Goal: Contribute content: Contribute content

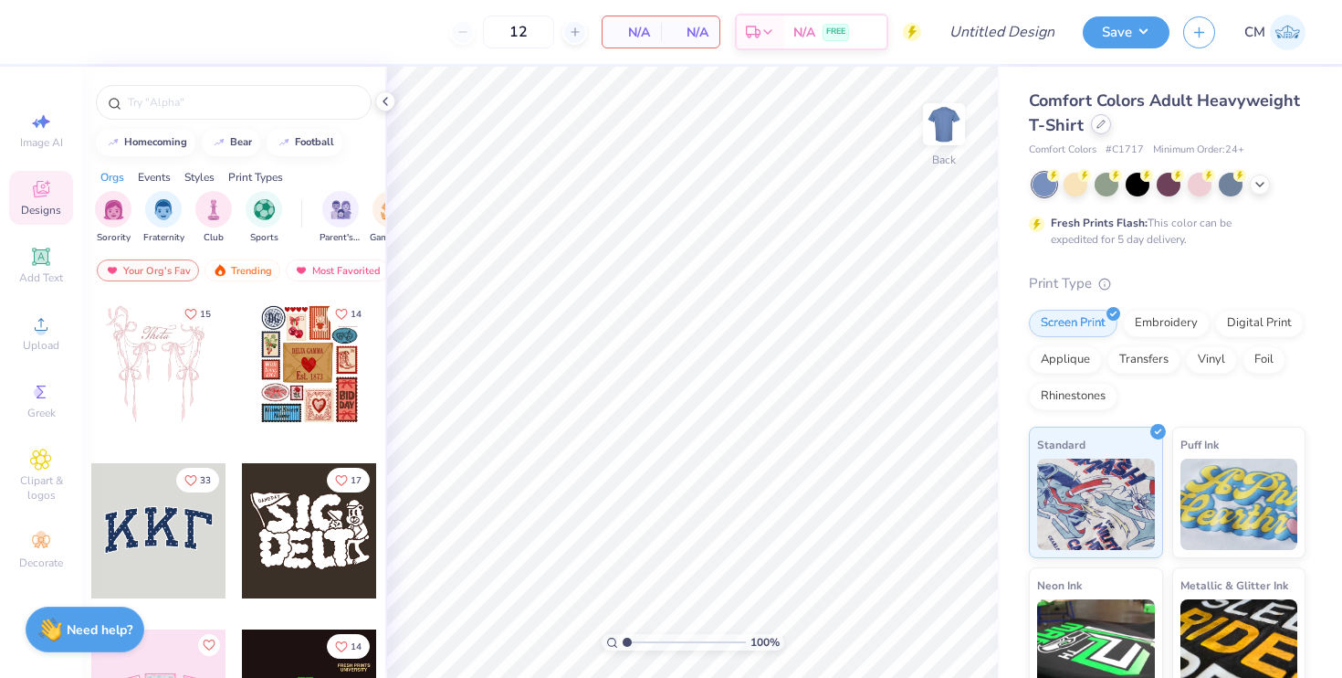
click at [1102, 130] on div at bounding box center [1101, 124] width 20 height 20
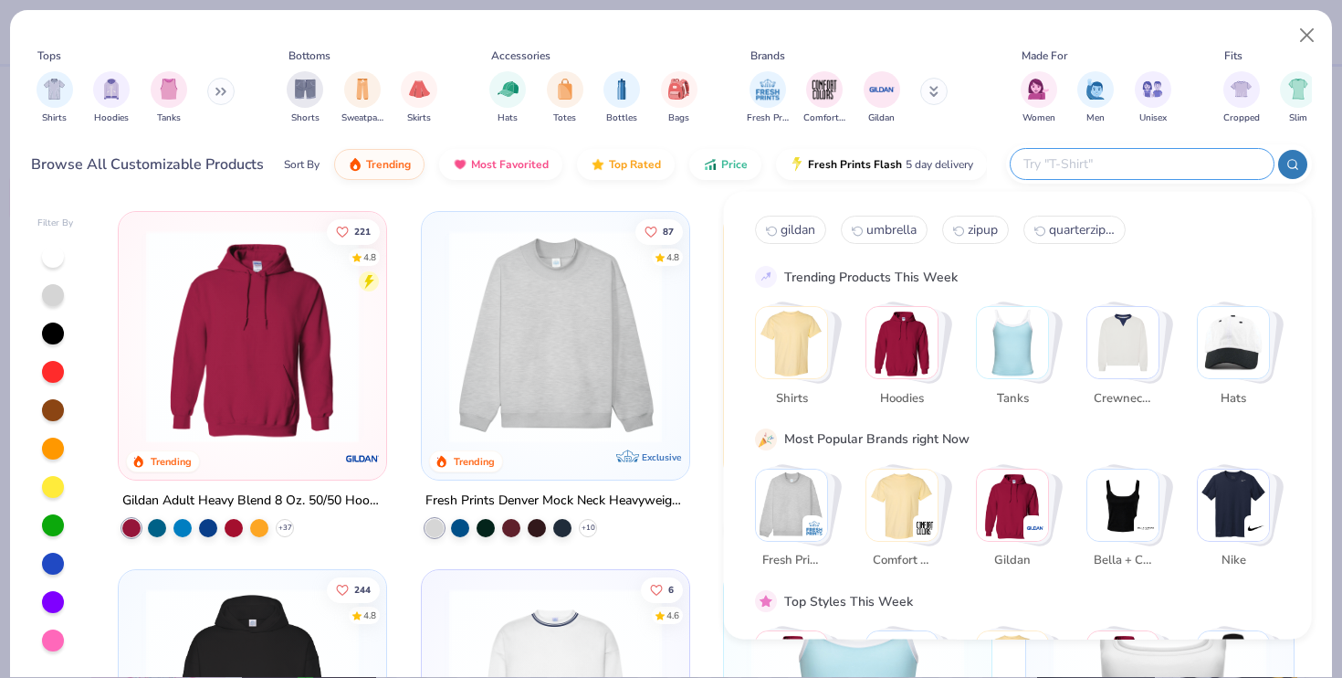
click at [1163, 173] on input "text" at bounding box center [1141, 163] width 239 height 21
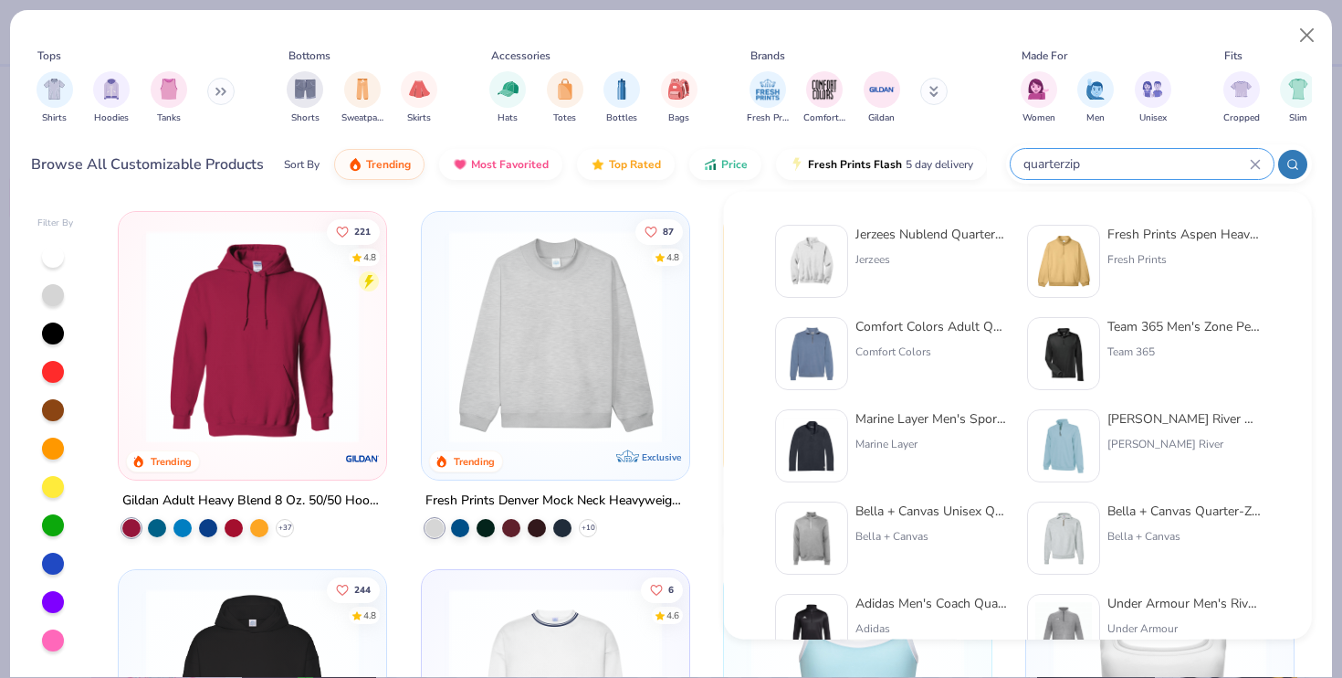
type input "quarterzip"
click at [919, 238] on div "Jerzees Nublend Quarter-Zip Cadet Collar Sweatshirt" at bounding box center [932, 234] width 153 height 19
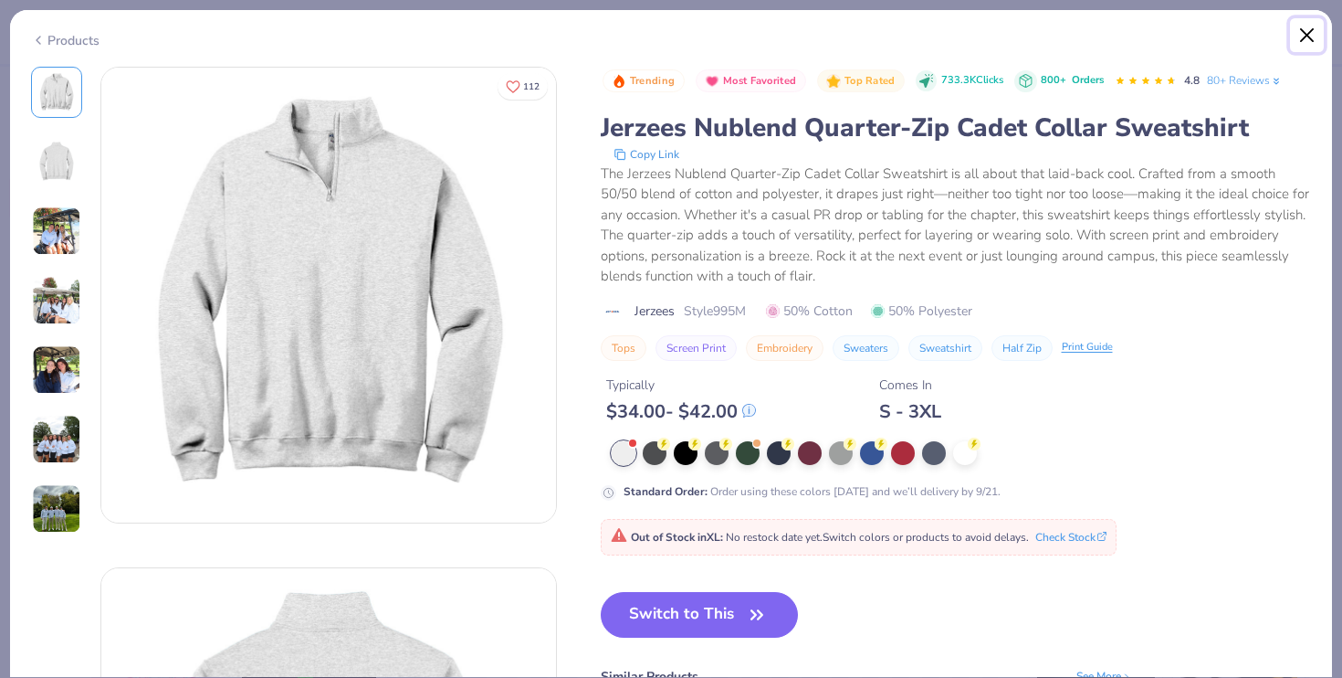
click at [1310, 37] on button "Close" at bounding box center [1307, 35] width 35 height 35
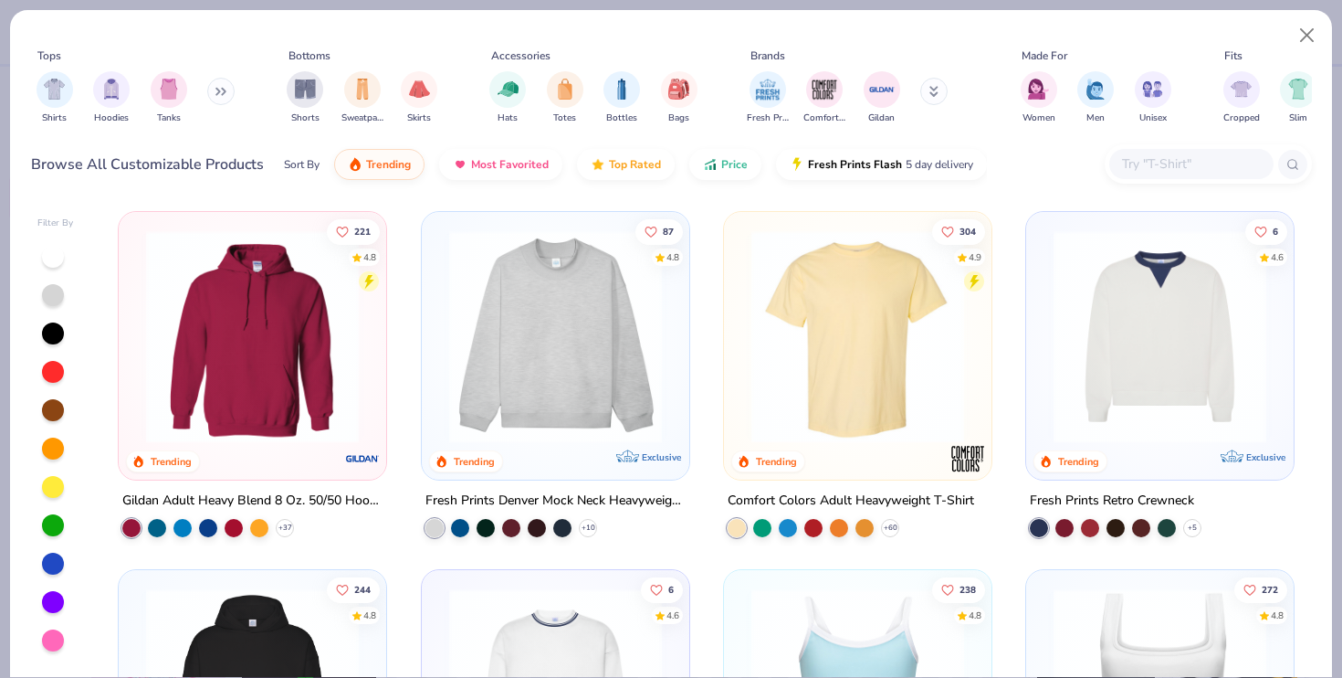
click at [1137, 162] on input "text" at bounding box center [1191, 163] width 141 height 21
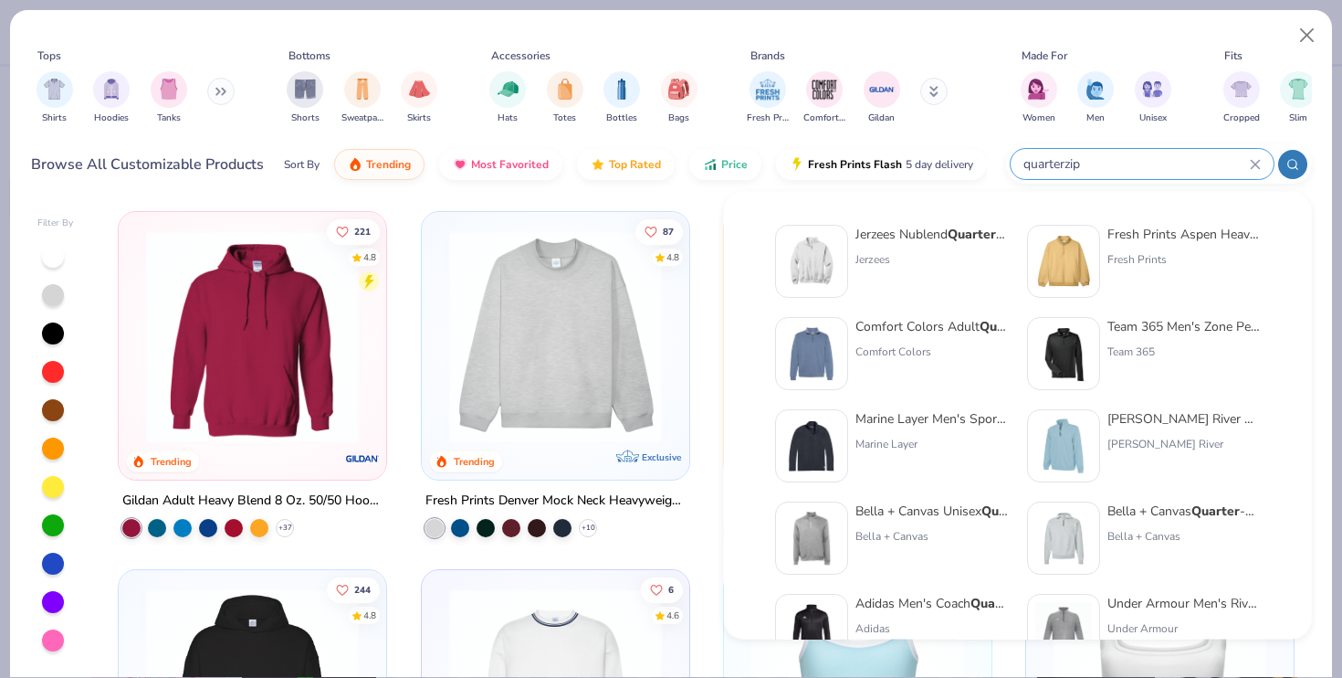
type input "quarterzip"
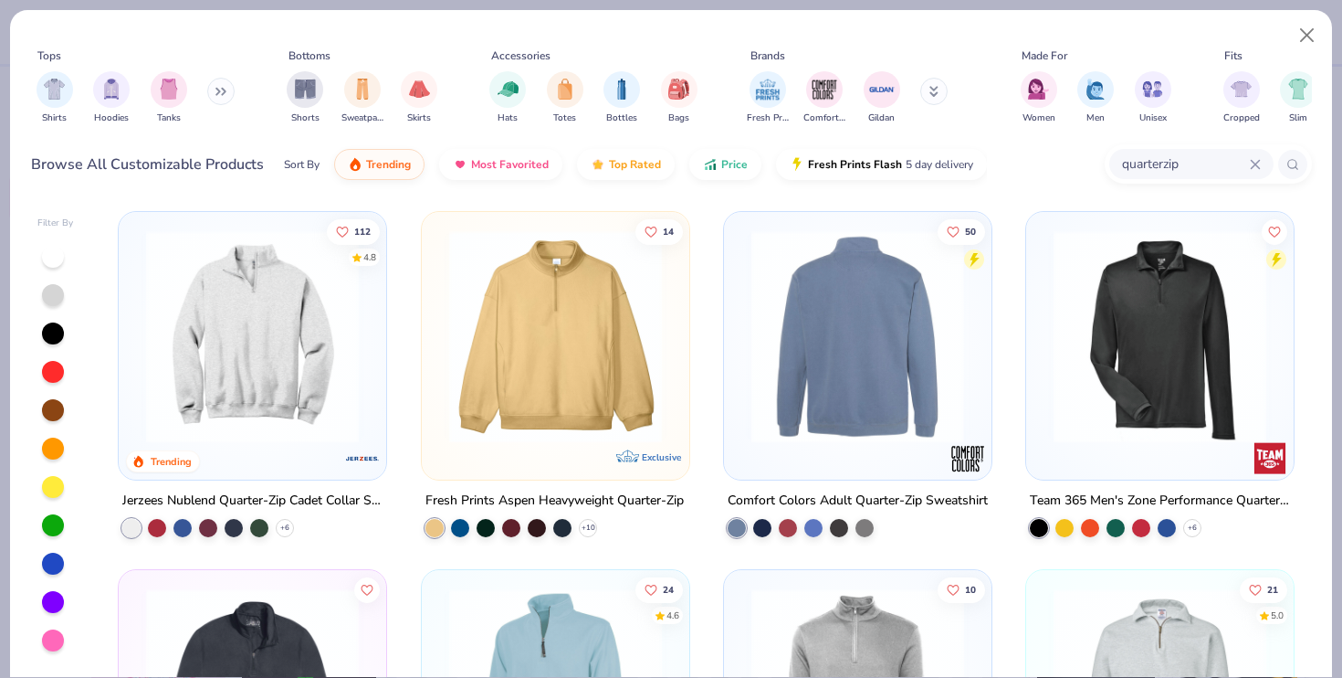
click at [251, 359] on img at bounding box center [252, 336] width 231 height 213
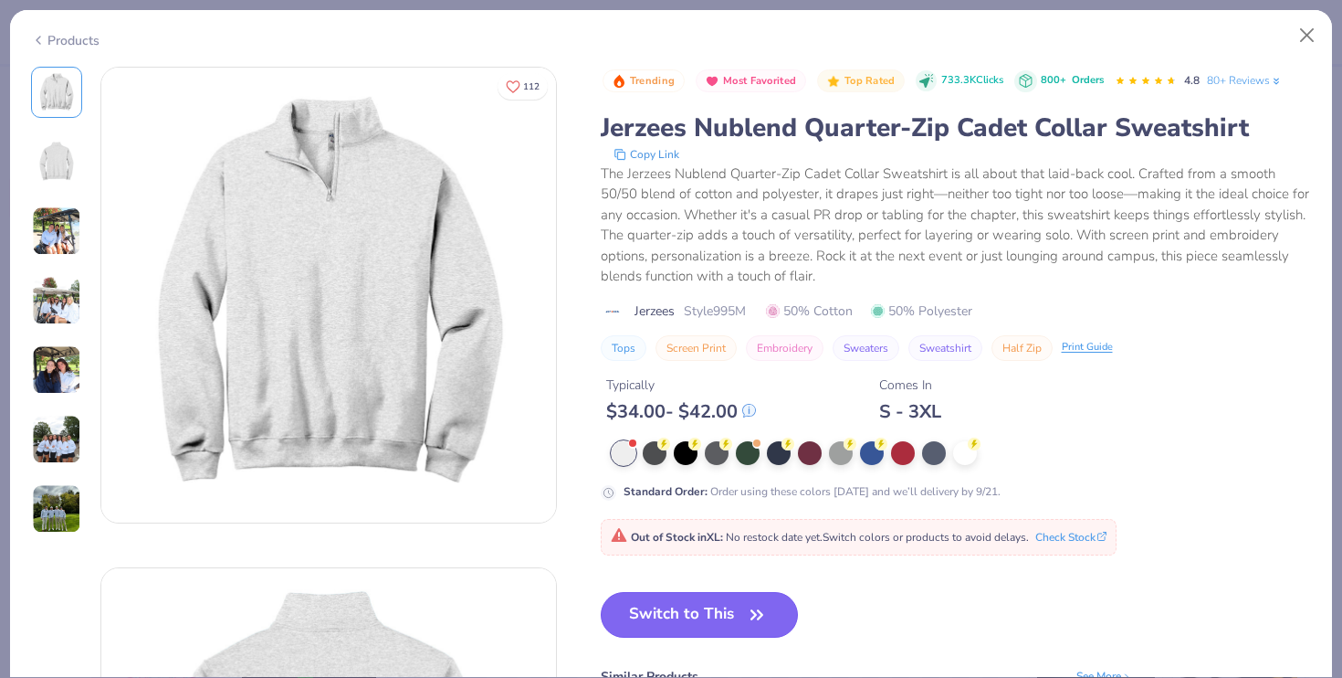
click at [732, 618] on button "Switch to This" at bounding box center [700, 615] width 198 height 46
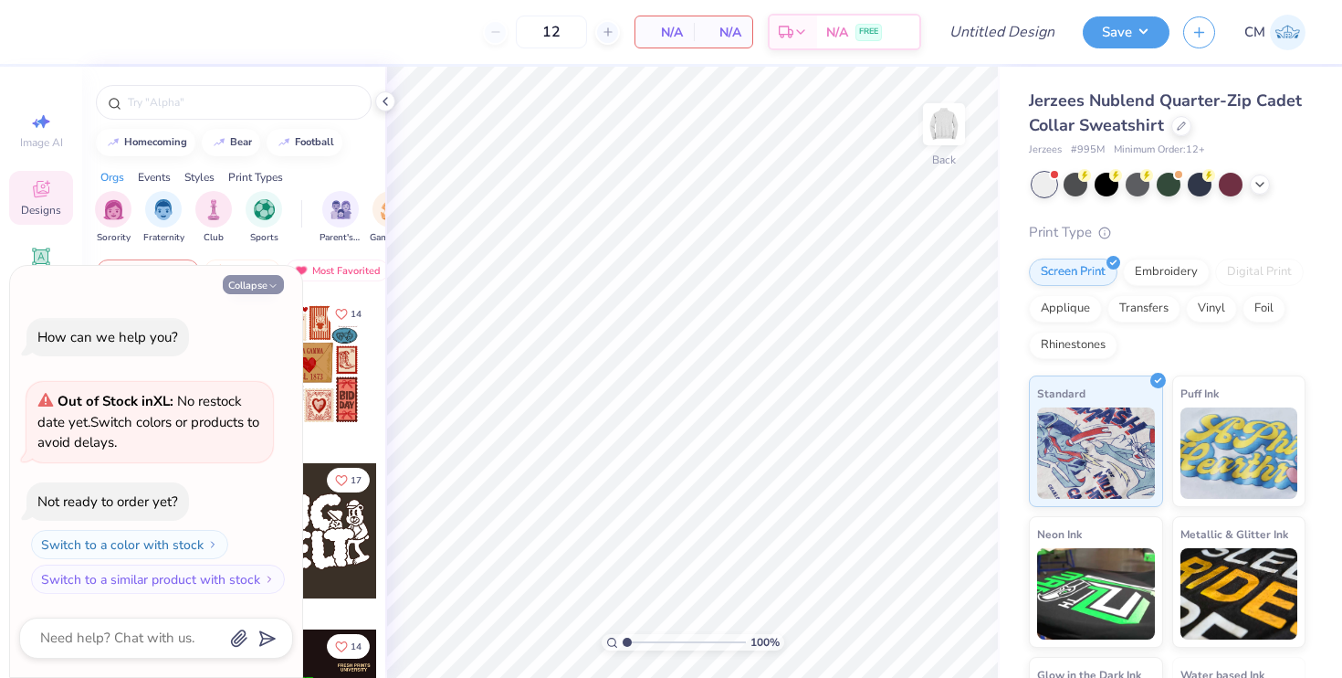
click at [268, 283] on icon "button" at bounding box center [273, 285] width 11 height 11
type textarea "x"
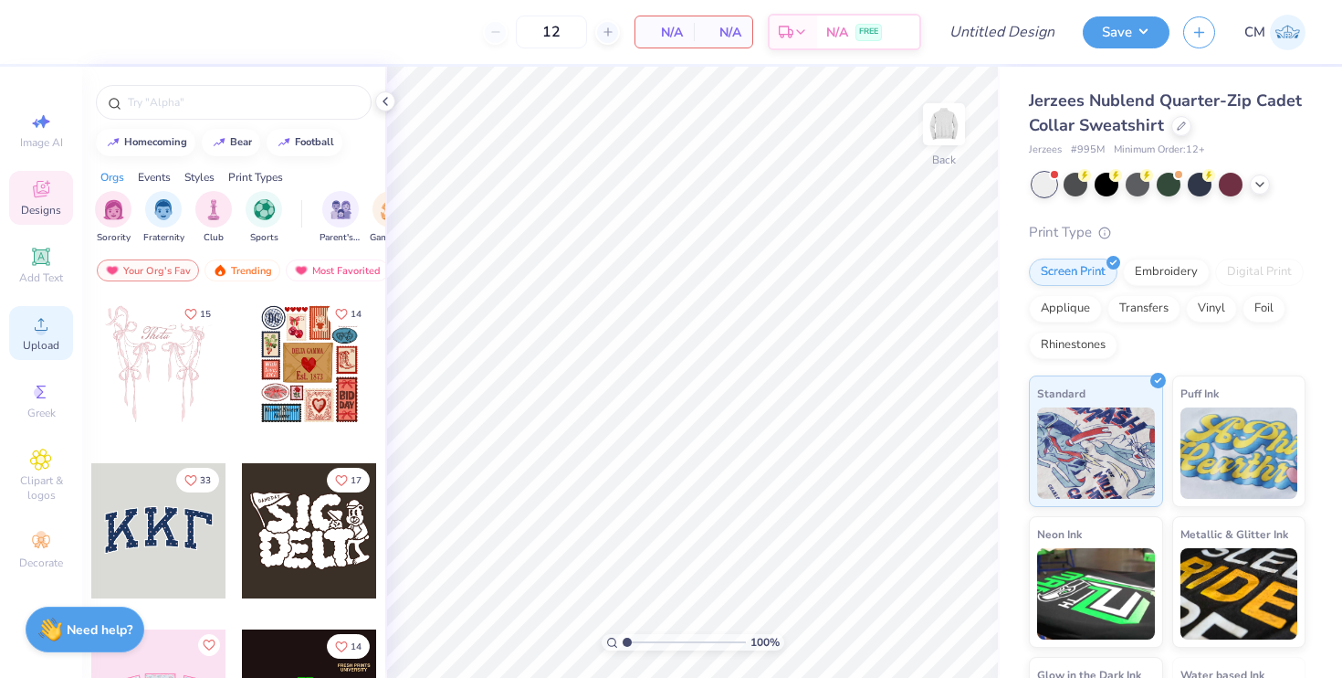
click at [44, 349] on span "Upload" at bounding box center [41, 345] width 37 height 15
click at [338, 487] on div "12 N/A Per Item N/A Total Est. Delivery N/A FREE Design Title Save CM Image AI …" at bounding box center [671, 339] width 1342 height 678
click at [37, 339] on span "Upload" at bounding box center [41, 345] width 37 height 15
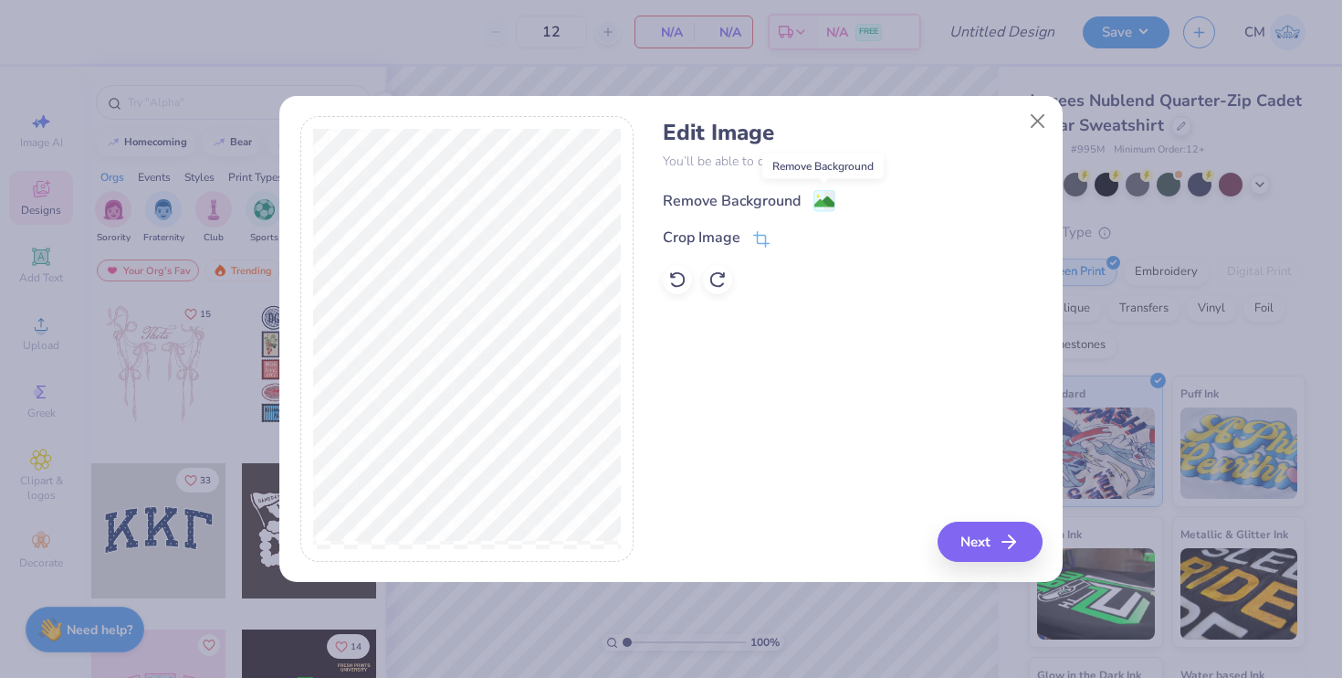
click at [815, 201] on image at bounding box center [825, 202] width 20 height 20
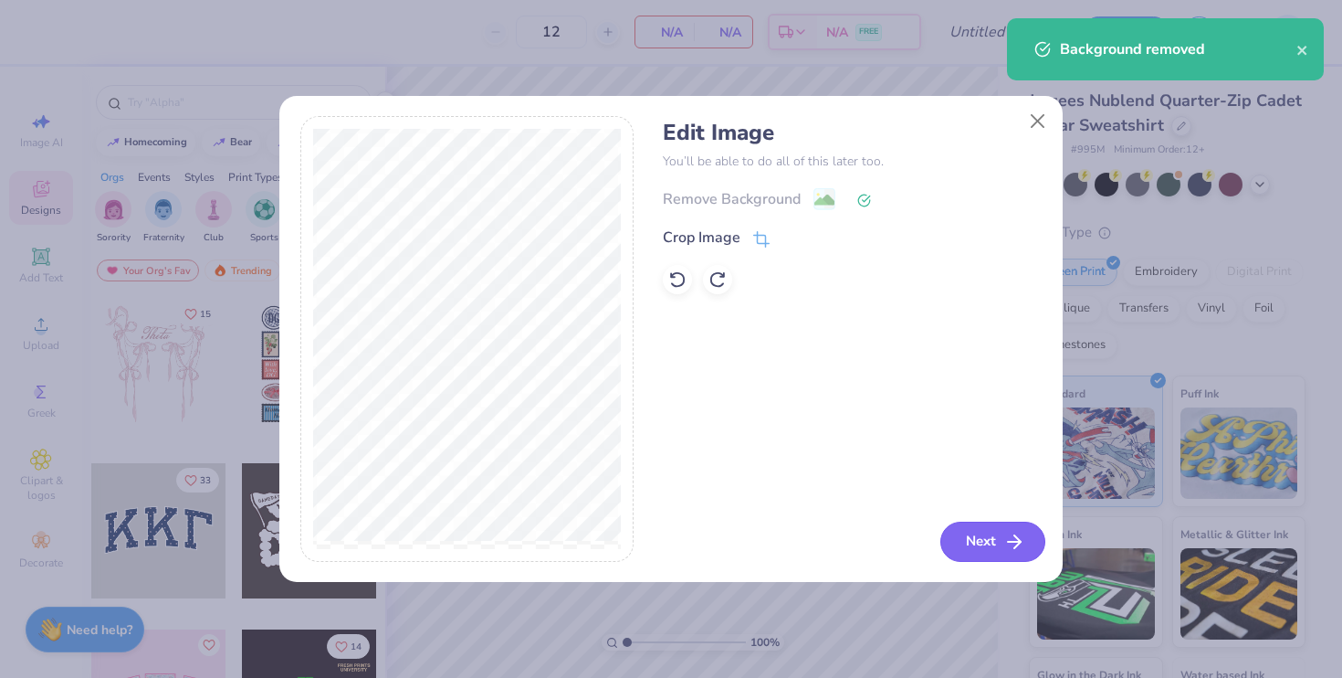
click at [984, 555] on button "Next" at bounding box center [993, 541] width 105 height 40
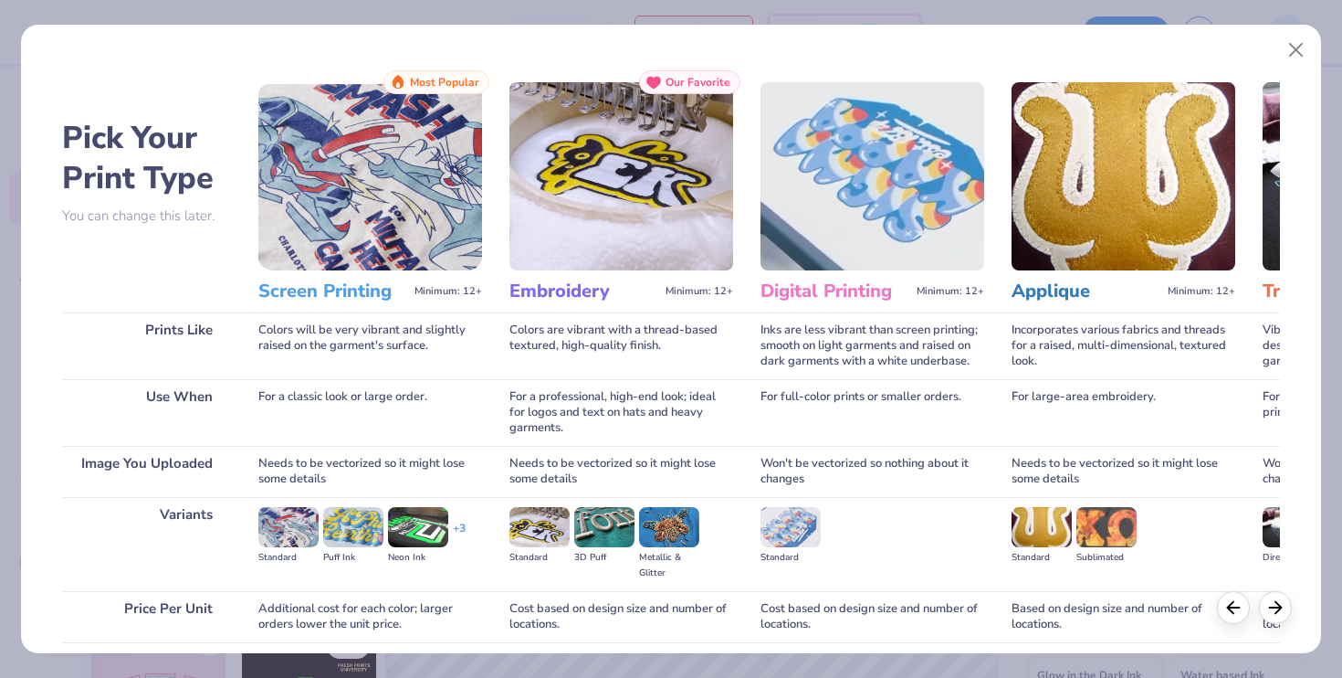
scroll to position [142, 0]
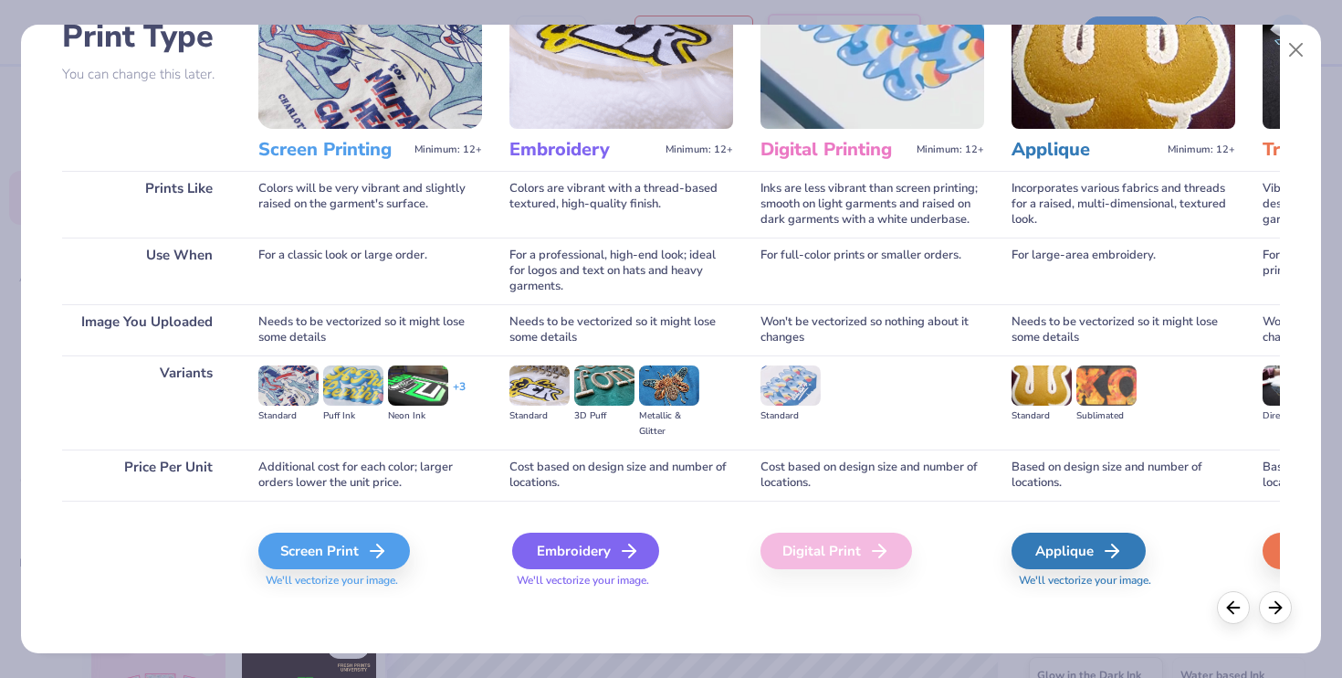
click at [594, 554] on div "Embroidery" at bounding box center [585, 550] width 147 height 37
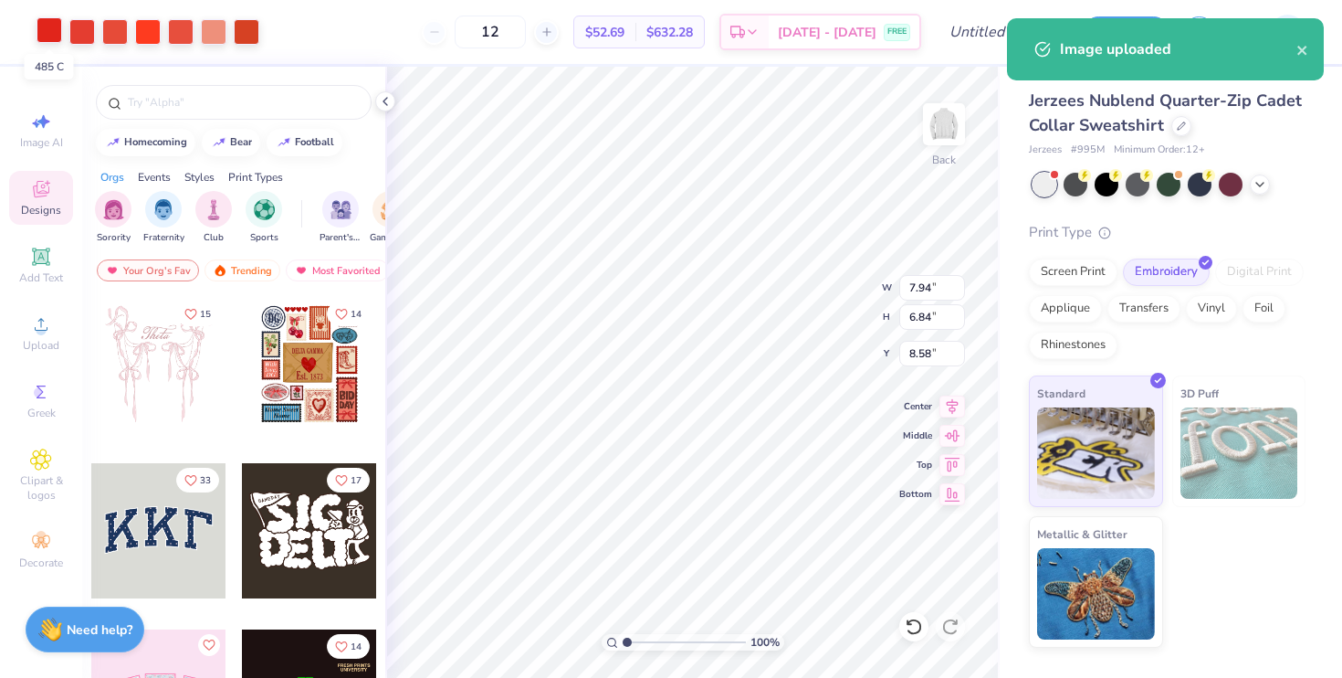
click at [48, 31] on div at bounding box center [50, 30] width 26 height 26
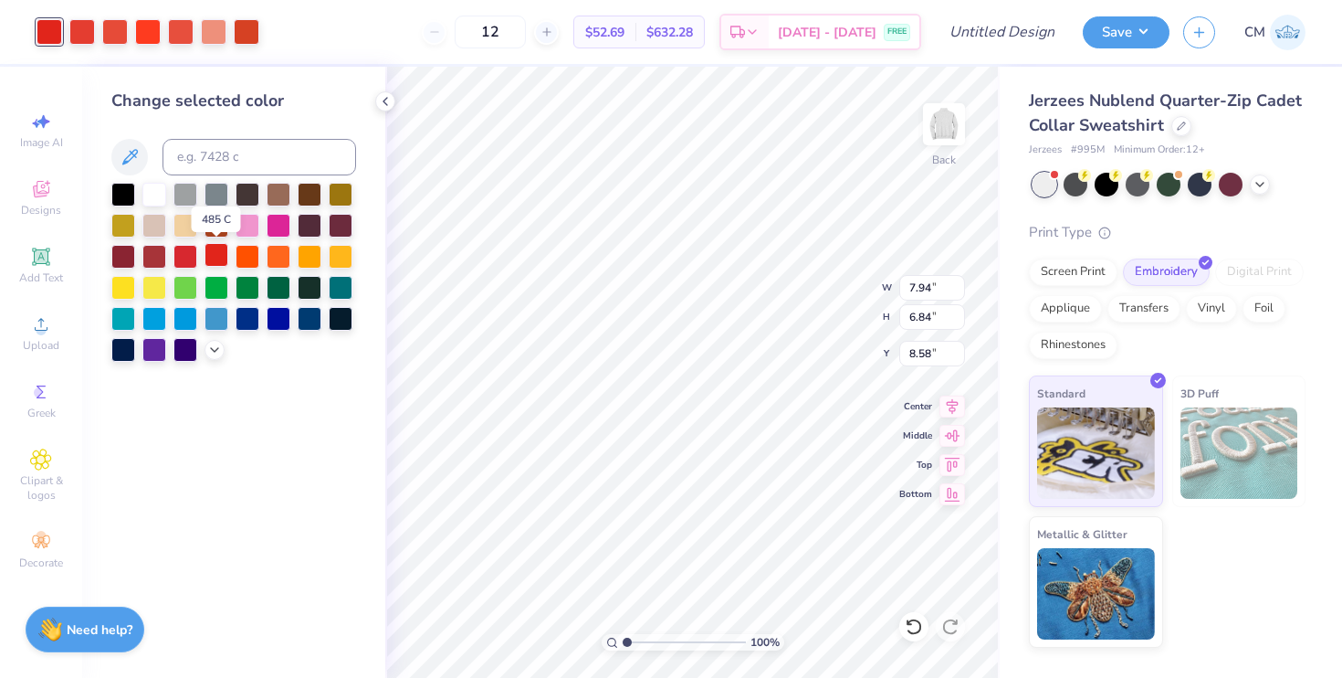
click at [221, 259] on div at bounding box center [217, 255] width 24 height 24
click at [74, 37] on div at bounding box center [82, 30] width 26 height 26
click at [215, 256] on div at bounding box center [217, 255] width 24 height 24
click at [89, 41] on div at bounding box center [82, 30] width 26 height 26
click at [222, 253] on div at bounding box center [217, 255] width 24 height 24
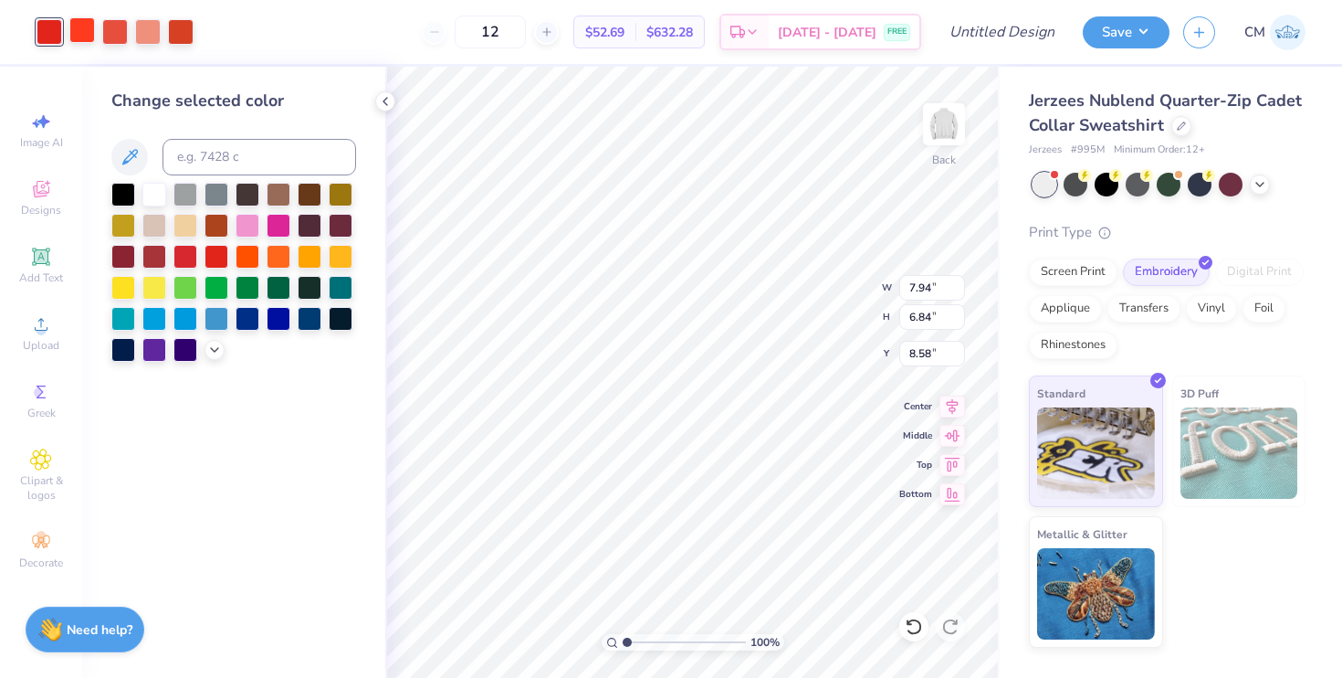
click at [79, 27] on div at bounding box center [82, 30] width 26 height 26
click at [209, 256] on div at bounding box center [217, 255] width 24 height 24
click at [120, 32] on div at bounding box center [115, 30] width 26 height 26
click at [219, 257] on div at bounding box center [217, 255] width 24 height 24
click at [80, 37] on div at bounding box center [82, 30] width 26 height 26
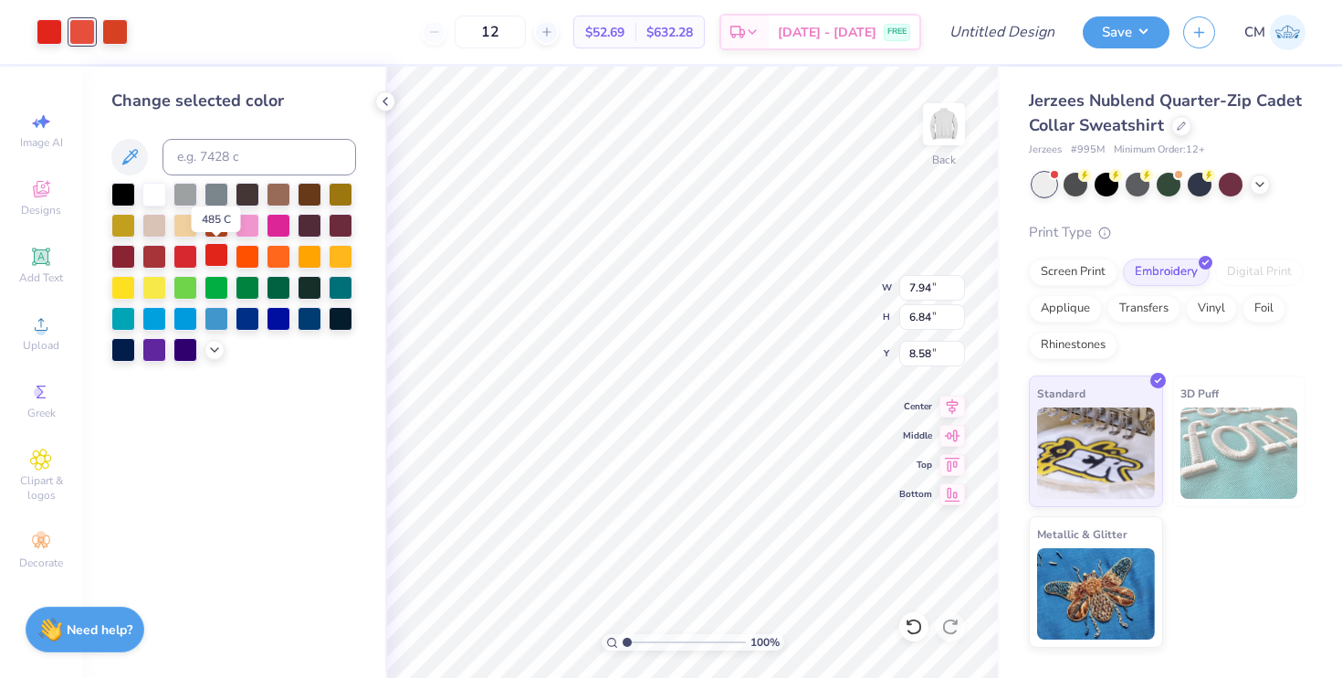
click at [216, 256] on div at bounding box center [217, 255] width 24 height 24
click at [86, 32] on div at bounding box center [82, 30] width 26 height 26
click at [216, 256] on div at bounding box center [217, 255] width 24 height 24
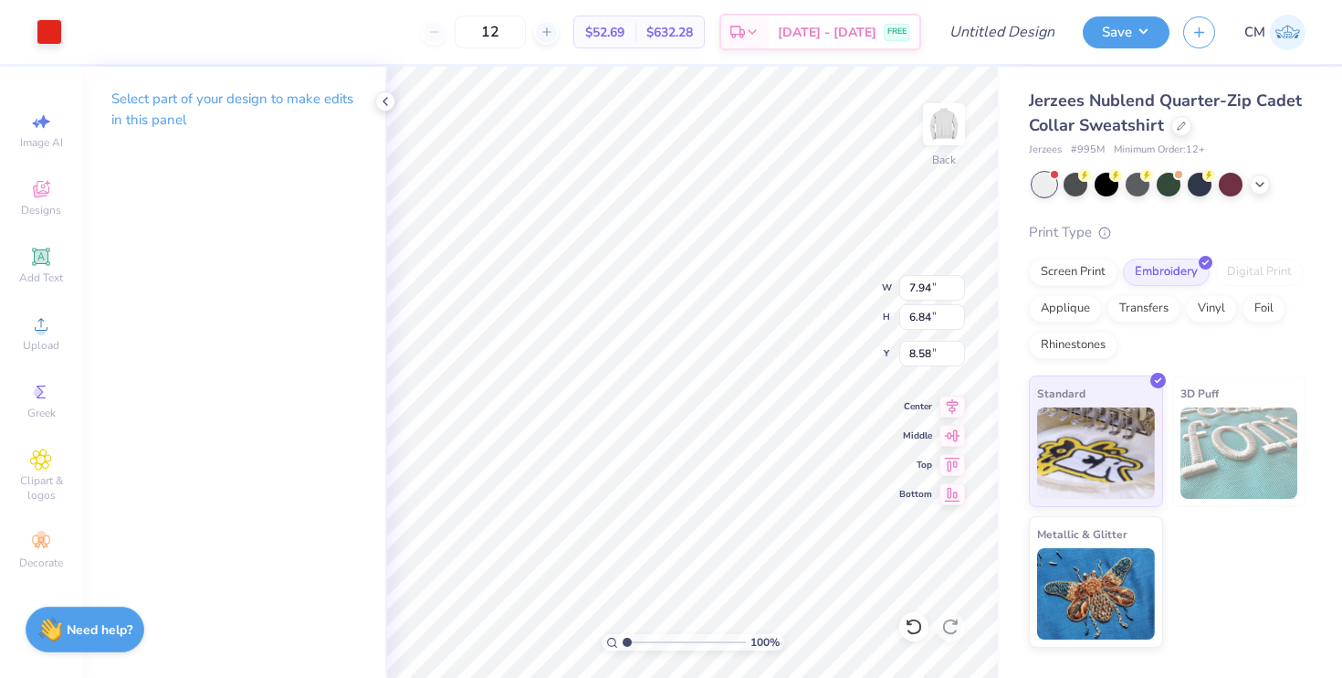
type input "6.98"
type input "6.02"
type input "0.50"
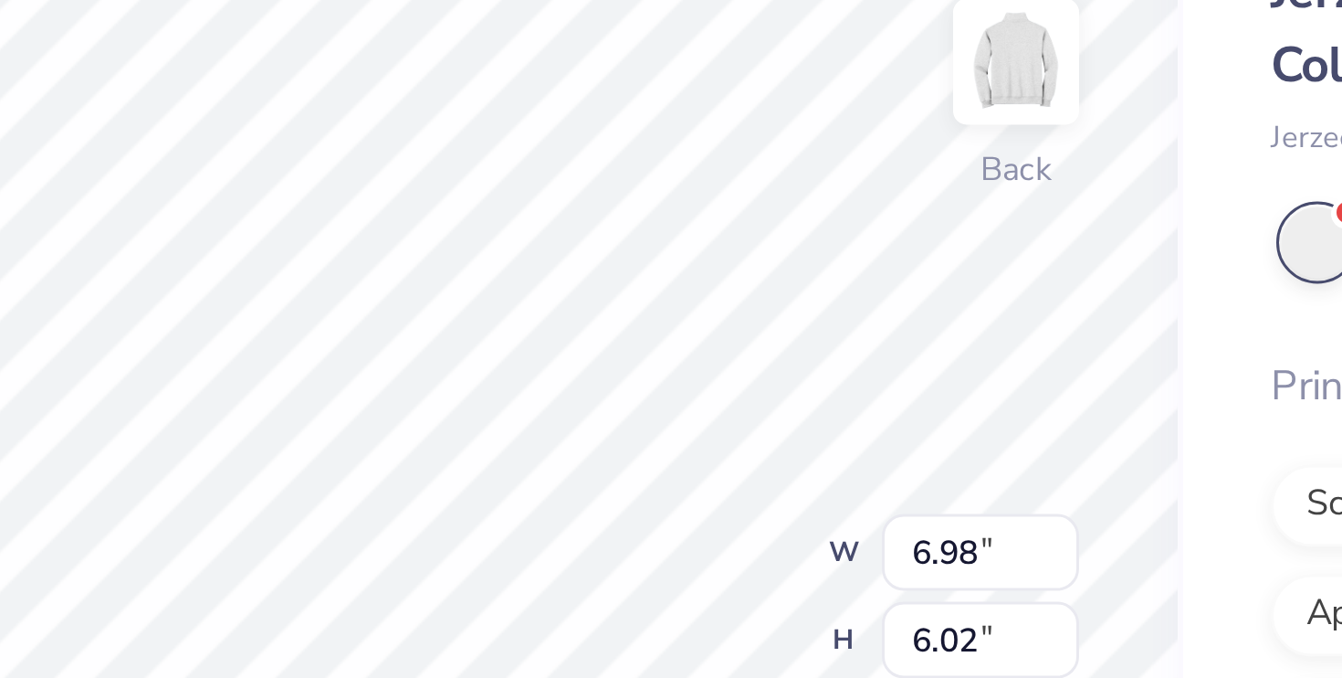
type input "5.61"
type input "4.84"
type input "3.00"
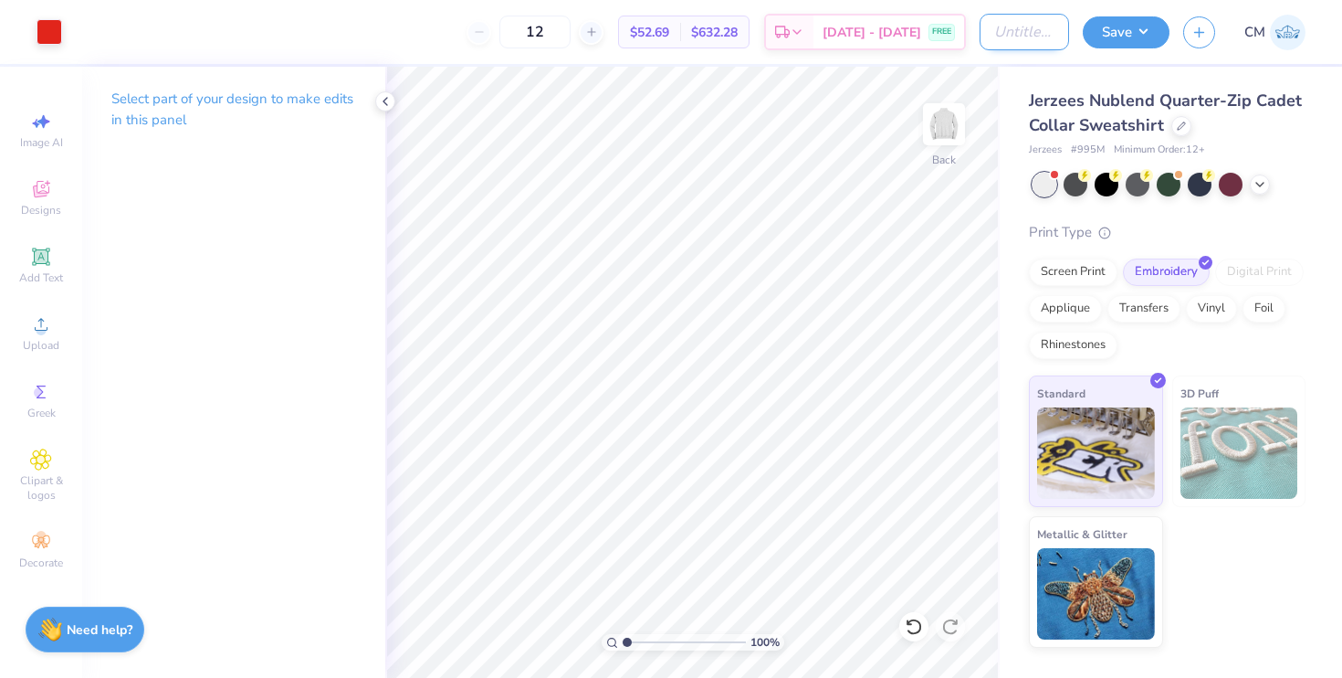
click at [1026, 39] on input "Design Title" at bounding box center [1024, 32] width 89 height 37
type input "DSP Senior Gift"
click at [1141, 31] on button "Save" at bounding box center [1126, 30] width 87 height 32
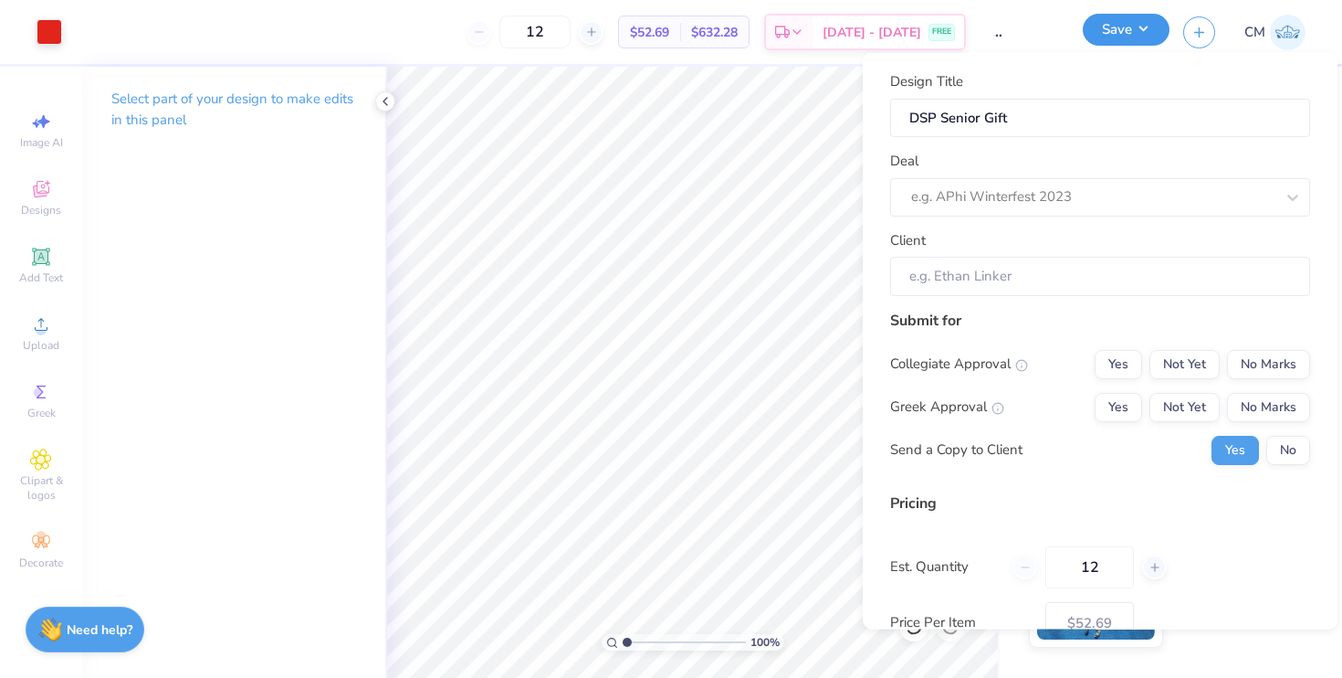
scroll to position [0, 0]
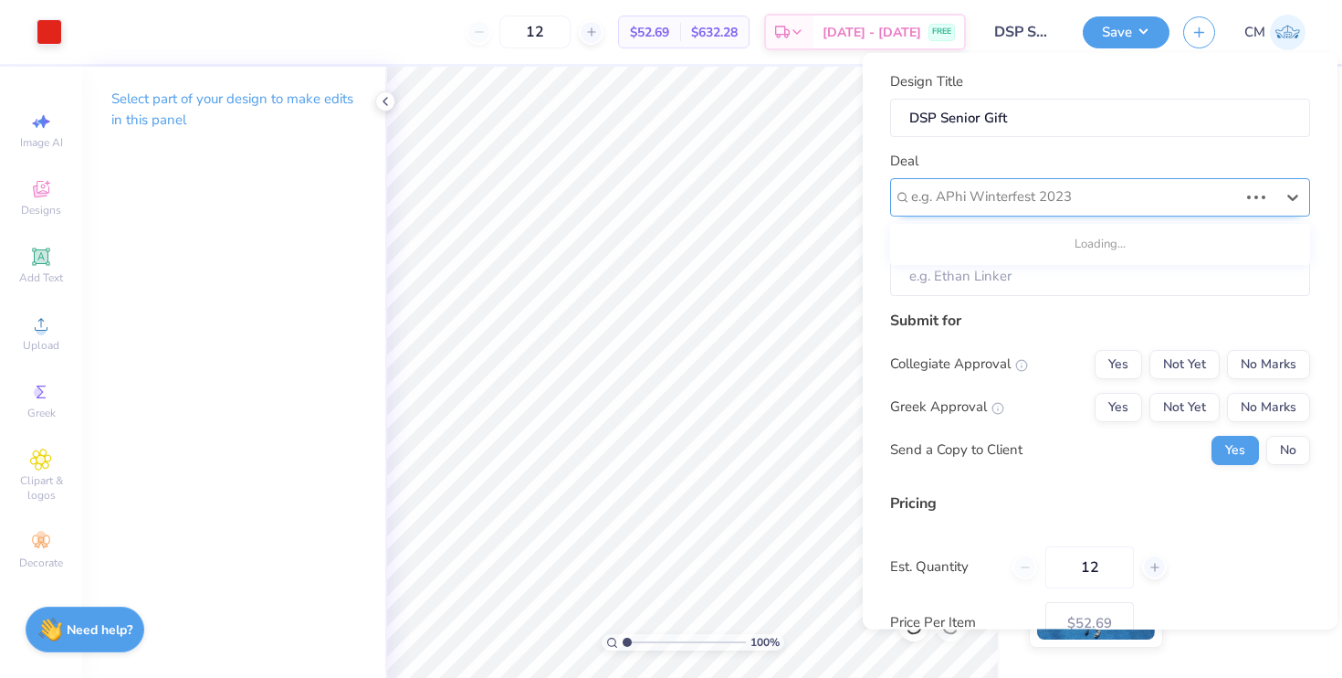
click at [1104, 192] on div at bounding box center [1074, 196] width 327 height 25
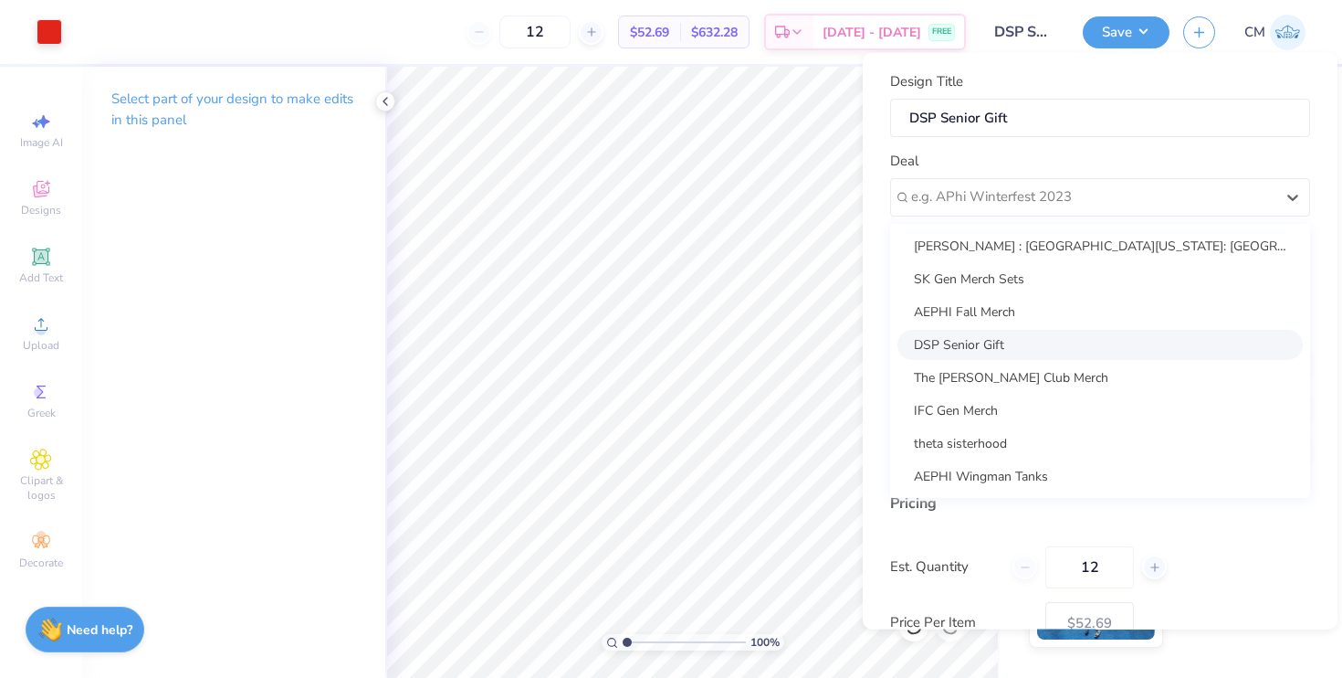
click at [1005, 348] on div "DSP Senior Gift" at bounding box center [1100, 344] width 405 height 30
type input "Xylea Keyfauver"
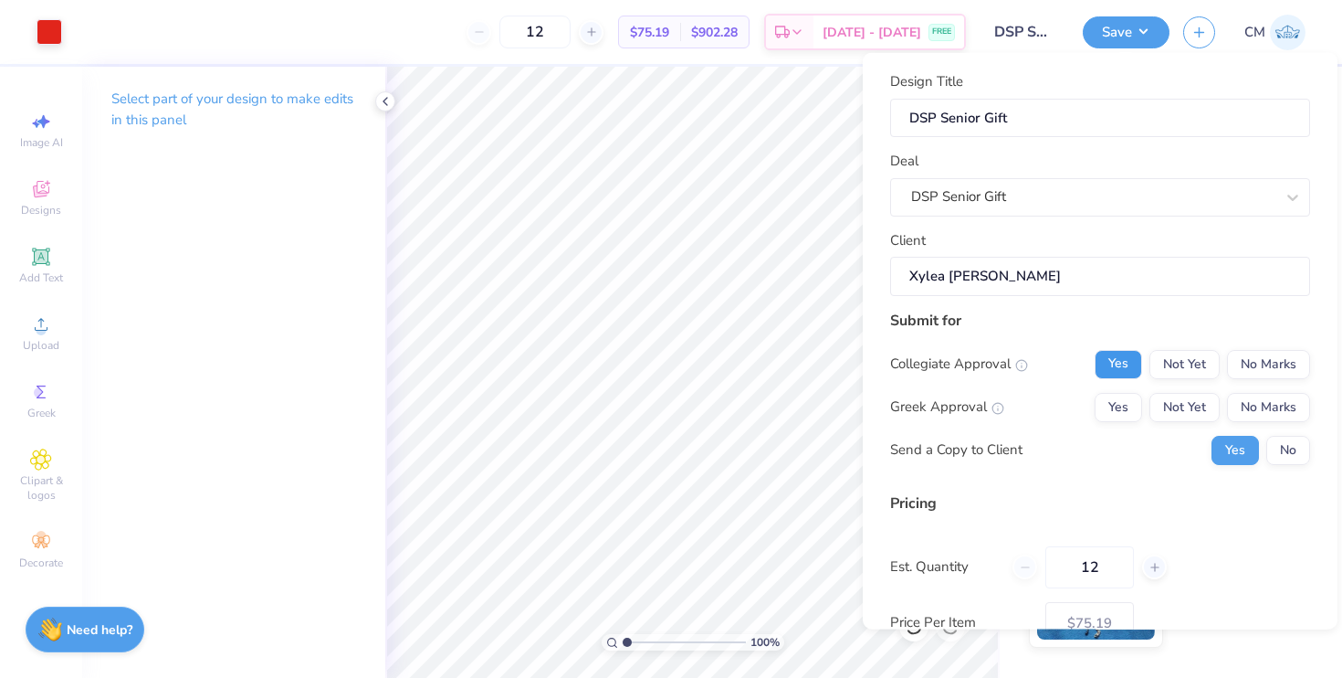
click at [1125, 369] on button "Yes" at bounding box center [1118, 363] width 47 height 29
click at [1272, 365] on button "No Marks" at bounding box center [1268, 363] width 83 height 29
click at [1126, 401] on button "Yes" at bounding box center [1118, 406] width 47 height 29
type input "$62.02"
click at [1281, 452] on button "No" at bounding box center [1289, 449] width 44 height 29
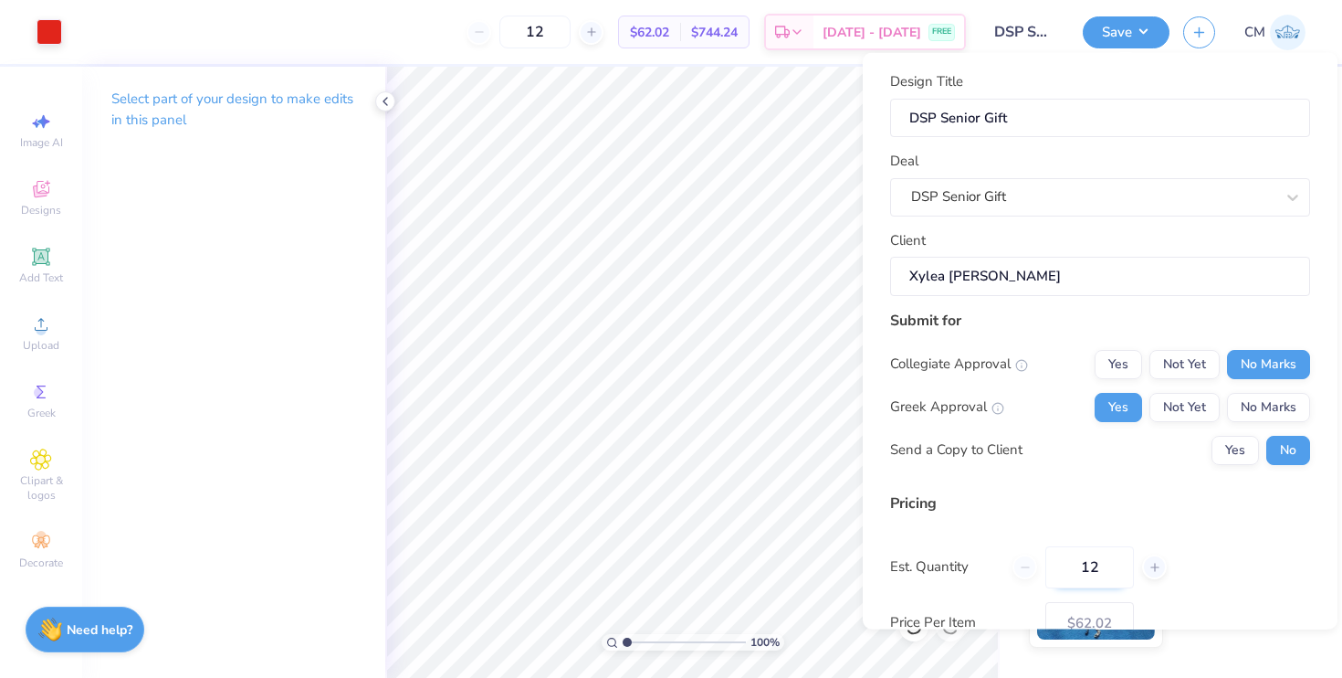
click at [1102, 570] on input "12" at bounding box center [1090, 566] width 89 height 42
type input "1"
type input "0"
type input "050"
type input "50"
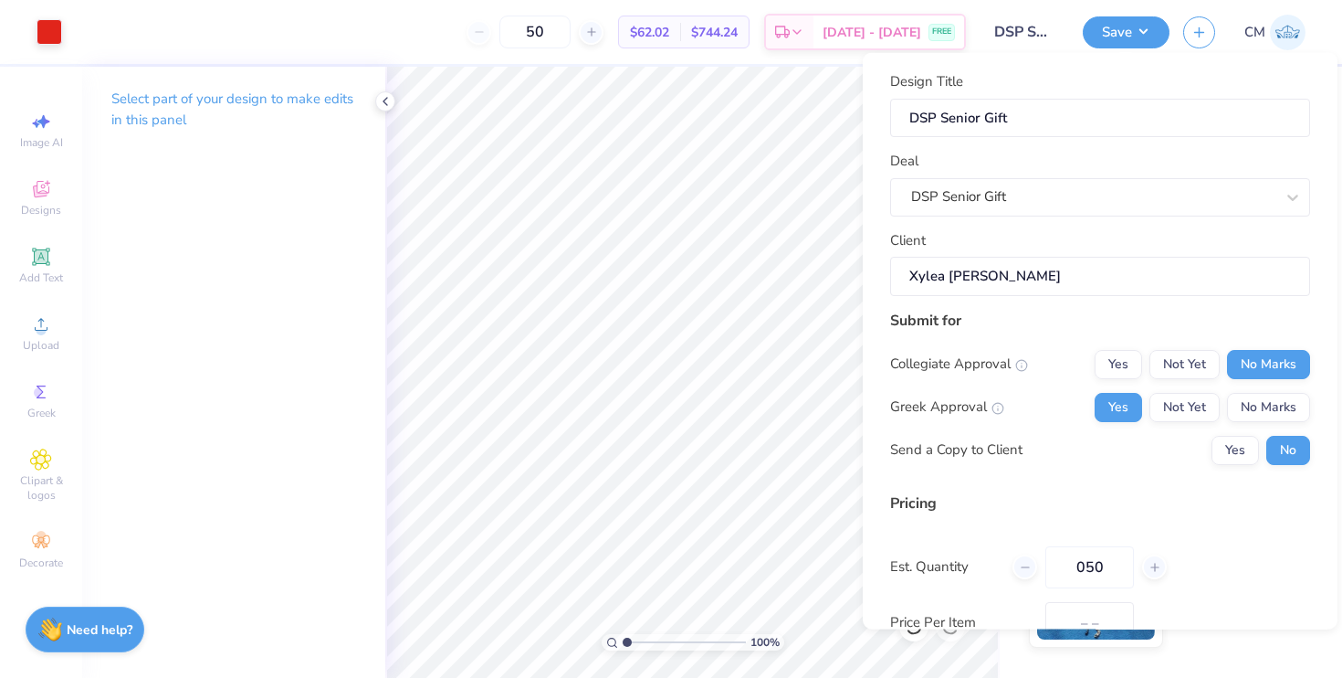
type input "$48.54"
type input "0"
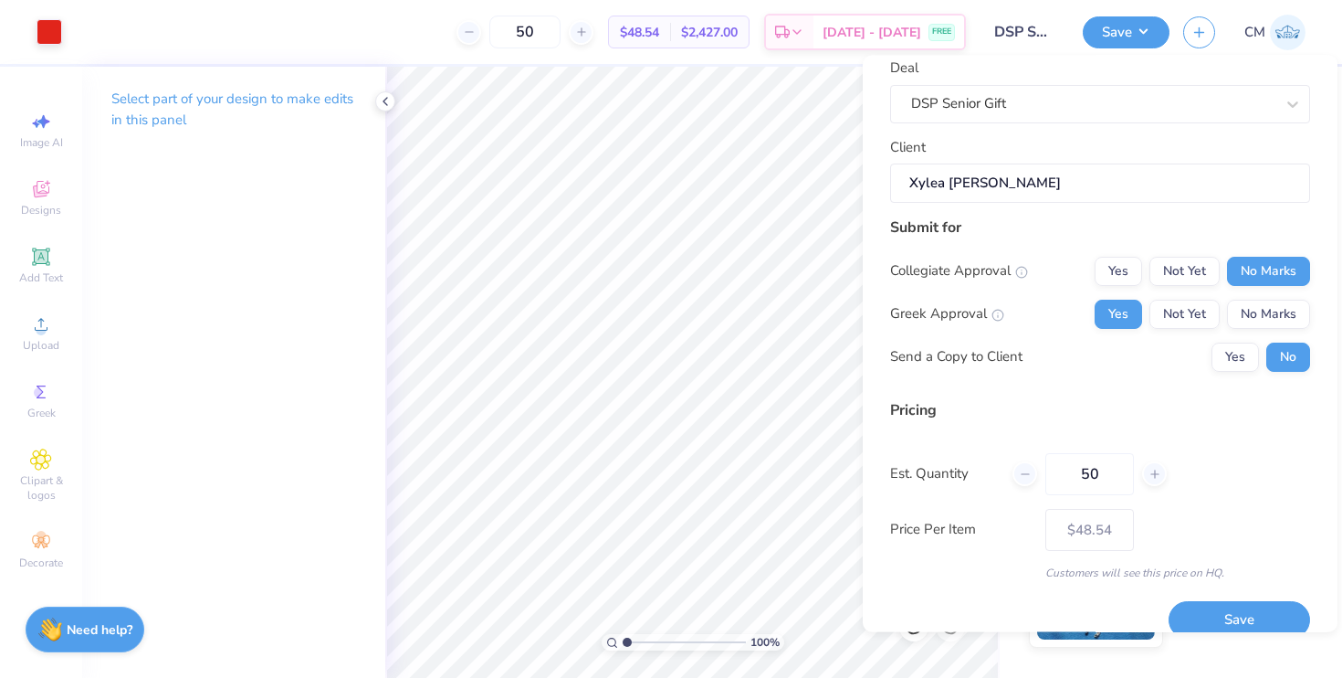
scroll to position [121, 0]
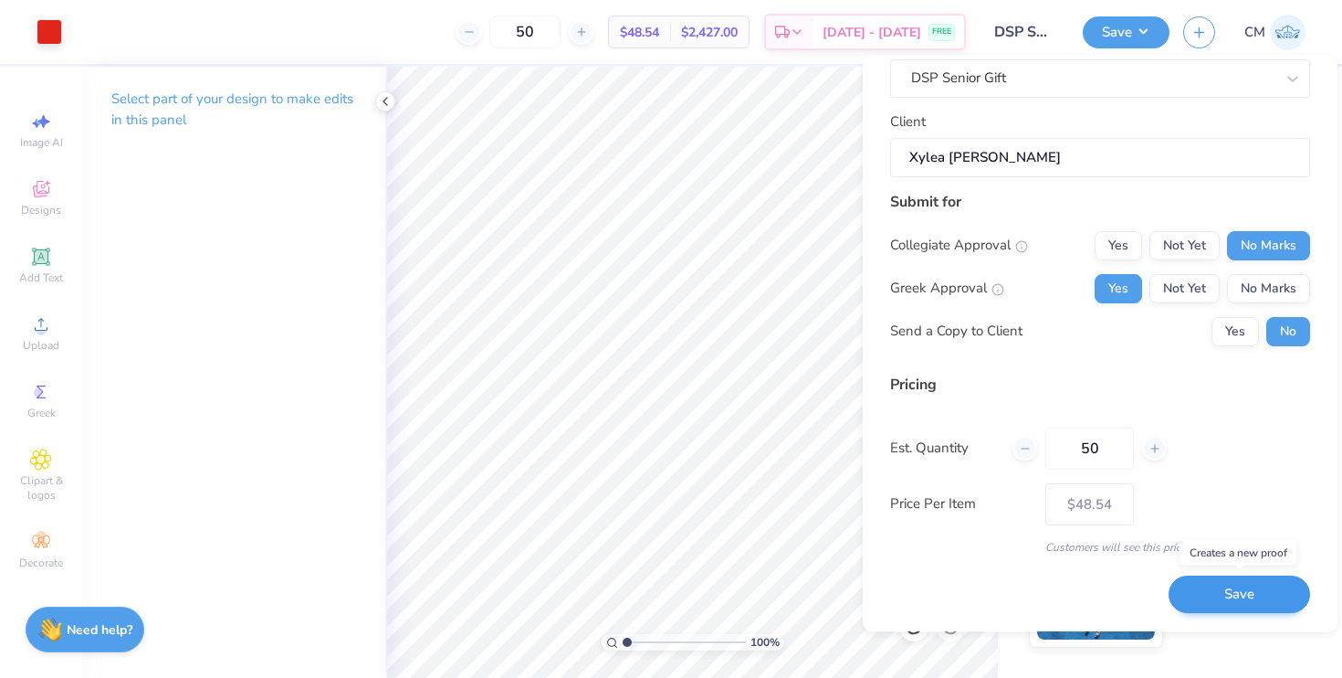
type input "50"
click at [1248, 592] on button "Save" at bounding box center [1240, 594] width 142 height 37
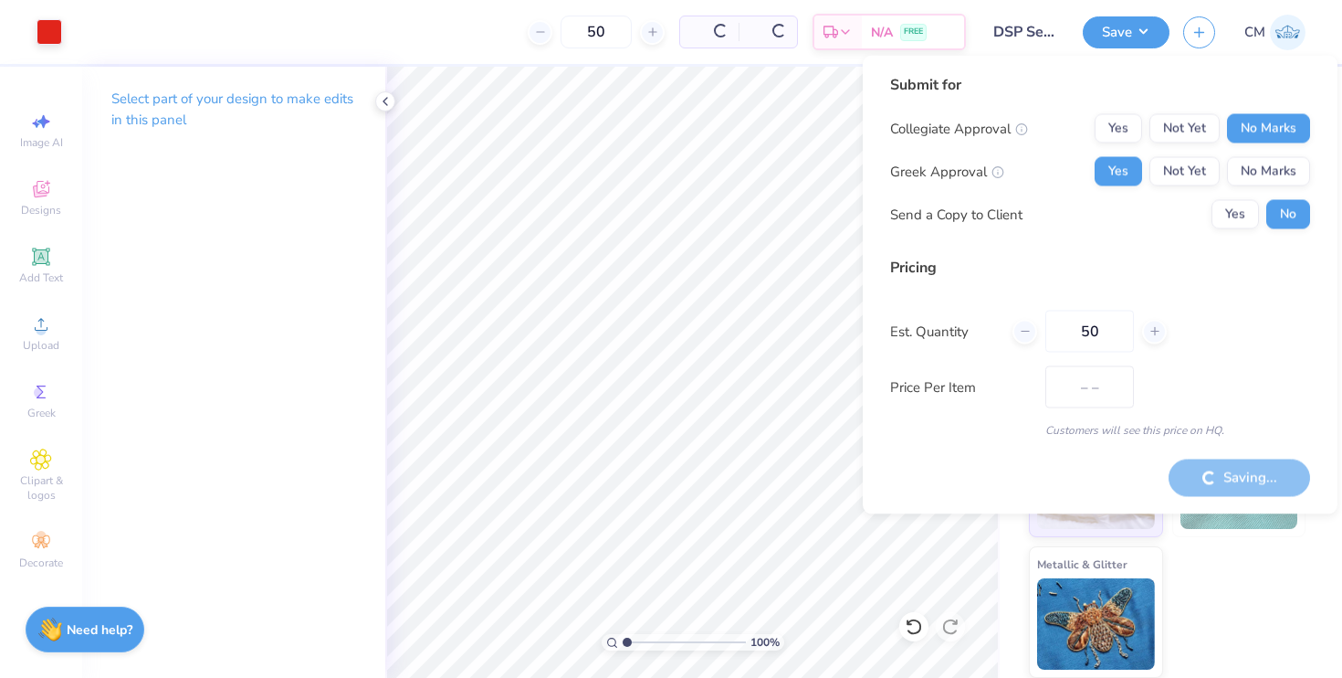
type input "$48.54"
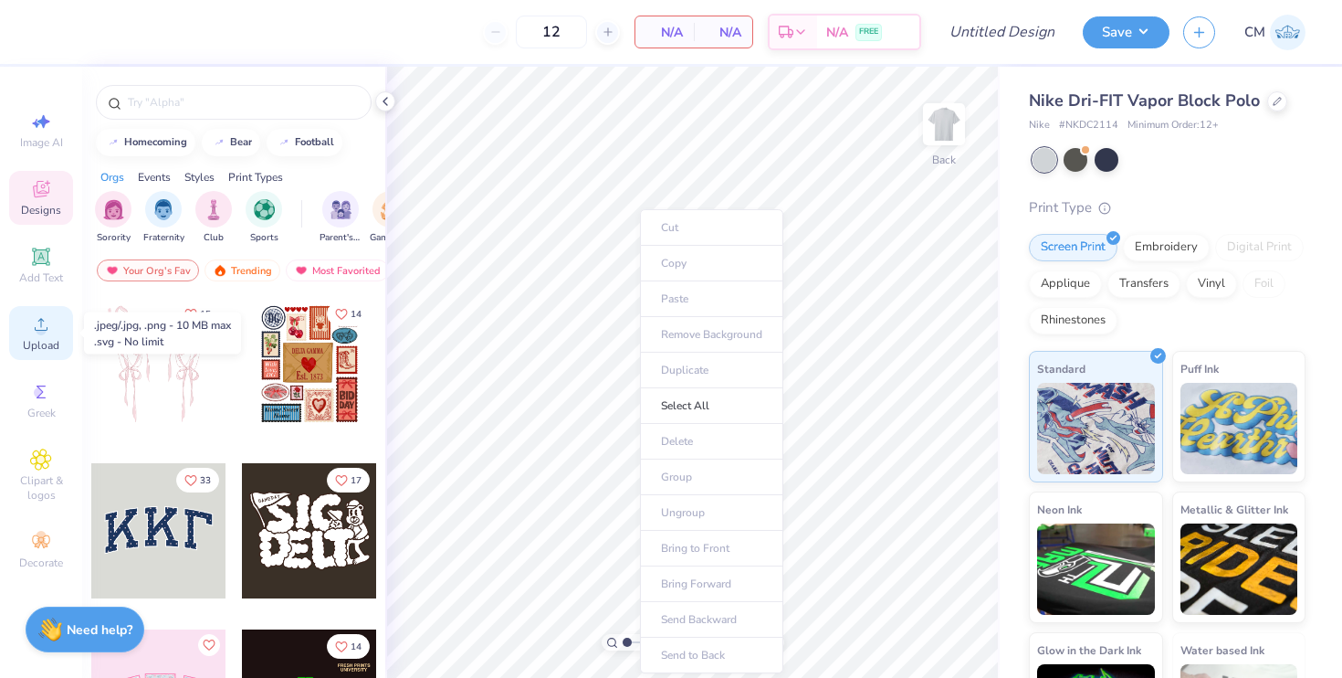
click at [36, 333] on icon at bounding box center [41, 324] width 22 height 22
click at [40, 339] on span "Upload" at bounding box center [41, 345] width 37 height 15
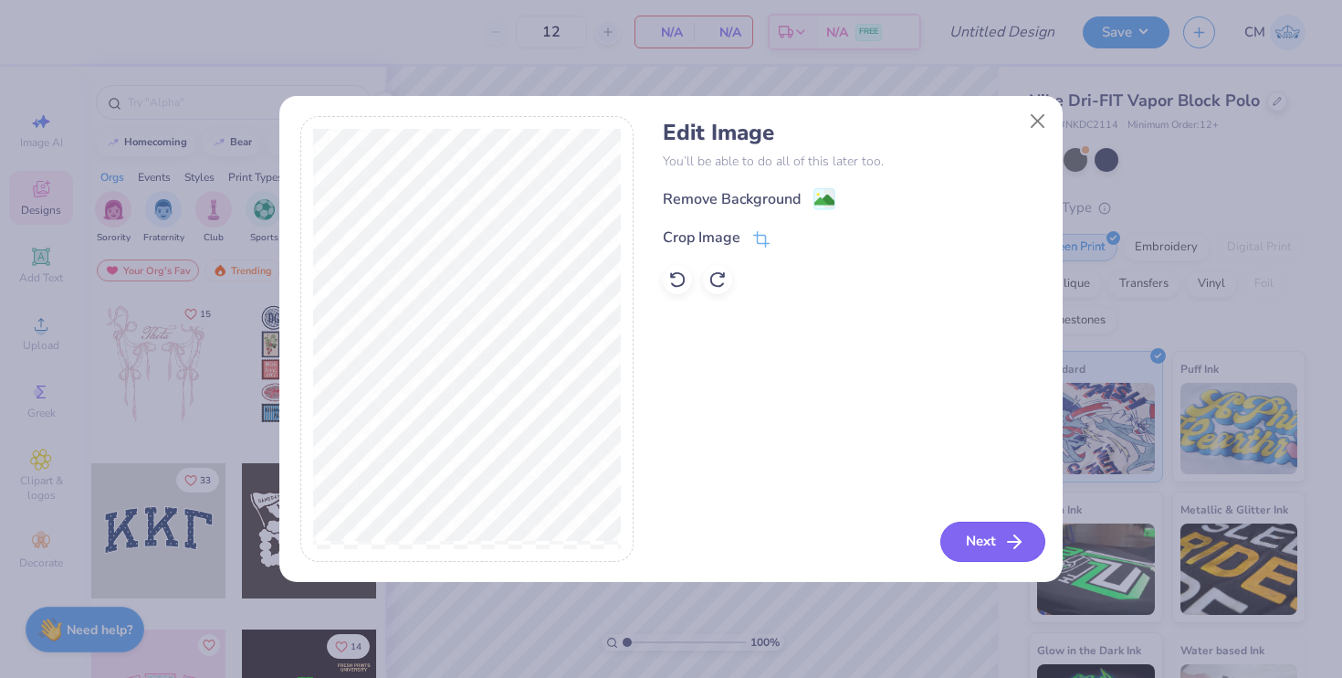
click at [1010, 542] on line "button" at bounding box center [1014, 542] width 13 height 0
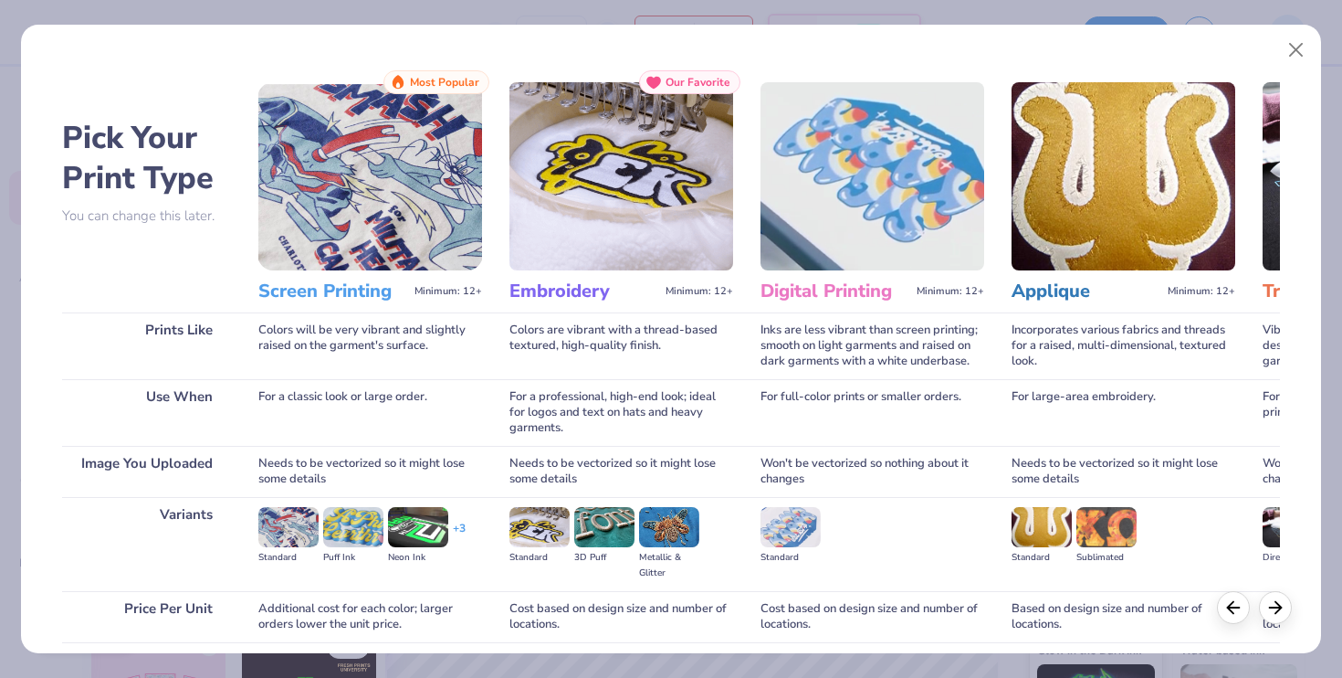
scroll to position [142, 0]
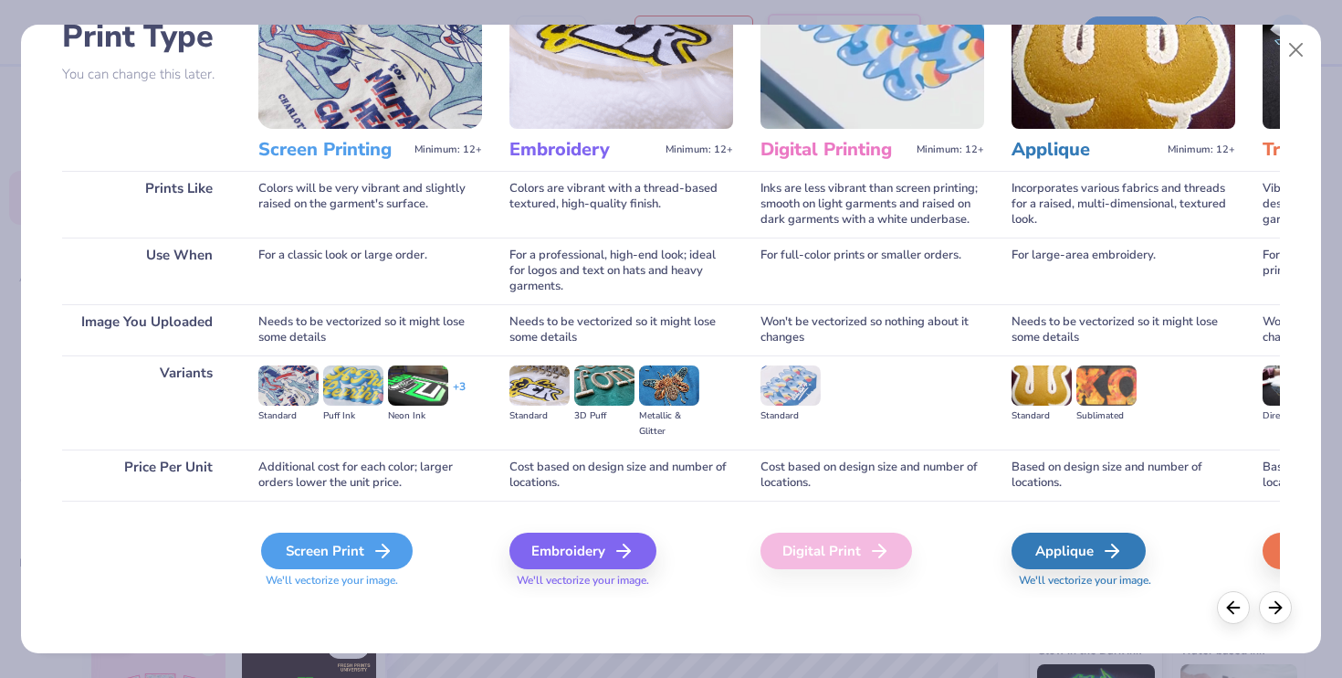
click at [343, 549] on div "Screen Print" at bounding box center [337, 550] width 152 height 37
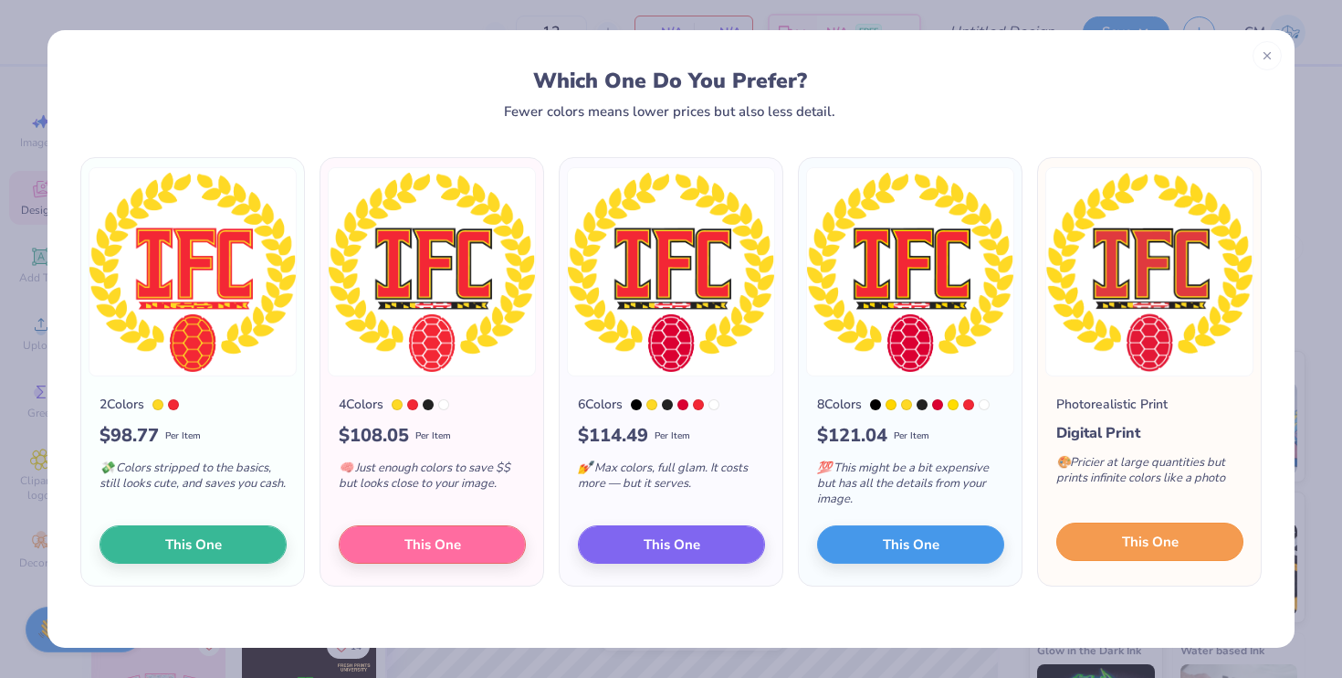
click at [1149, 549] on span "This One" at bounding box center [1150, 541] width 57 height 21
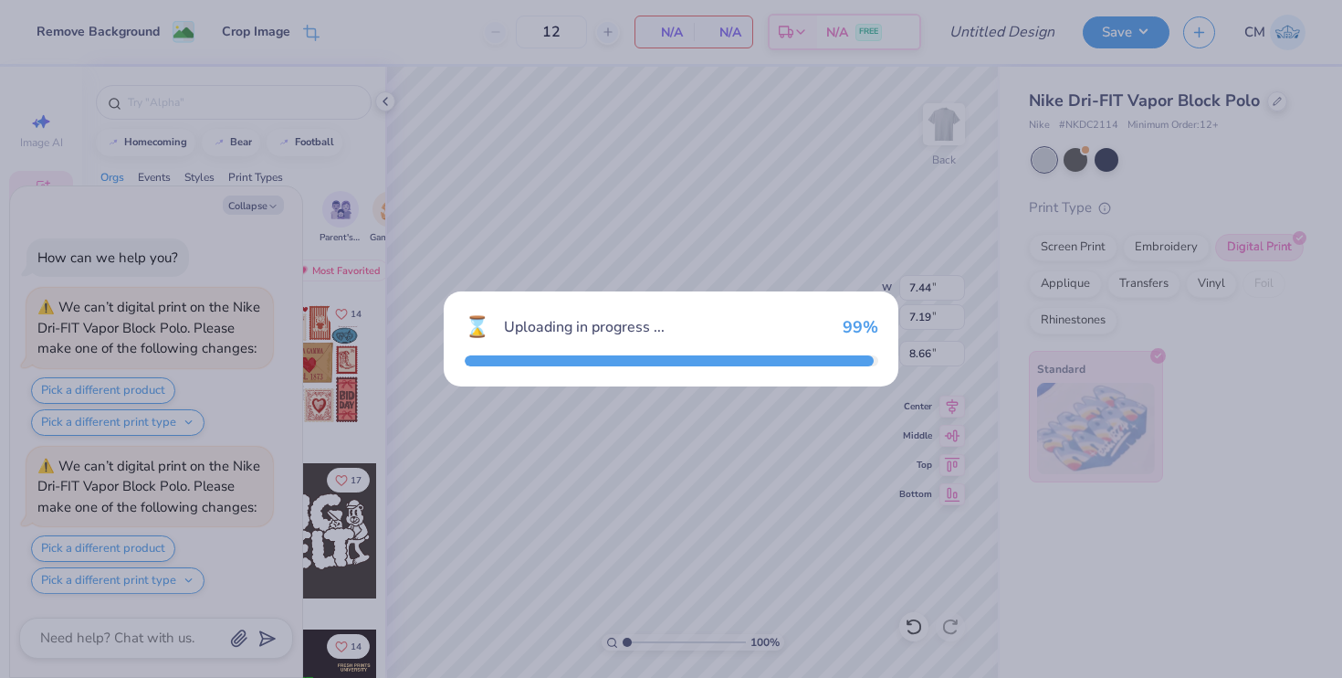
scroll to position [101, 0]
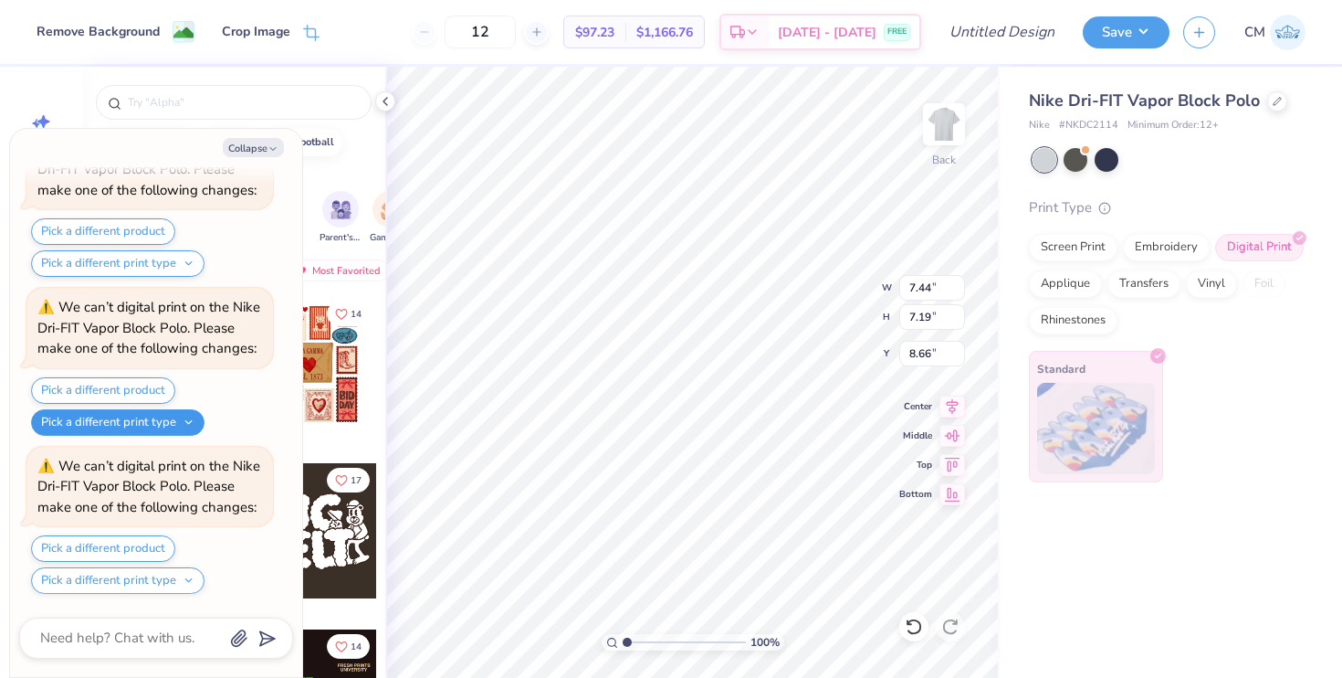
click at [126, 426] on button "Pick a different print type" at bounding box center [118, 422] width 174 height 26
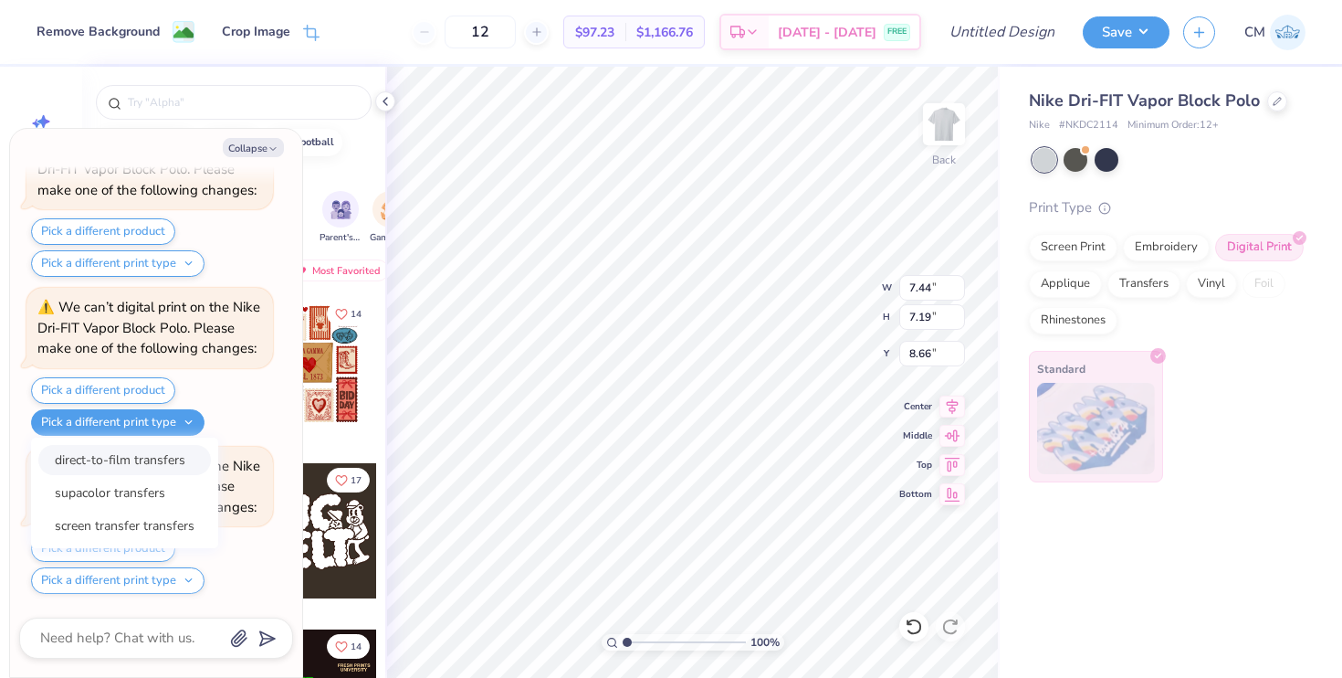
click at [128, 459] on button "direct-to-film transfers" at bounding box center [124, 460] width 173 height 30
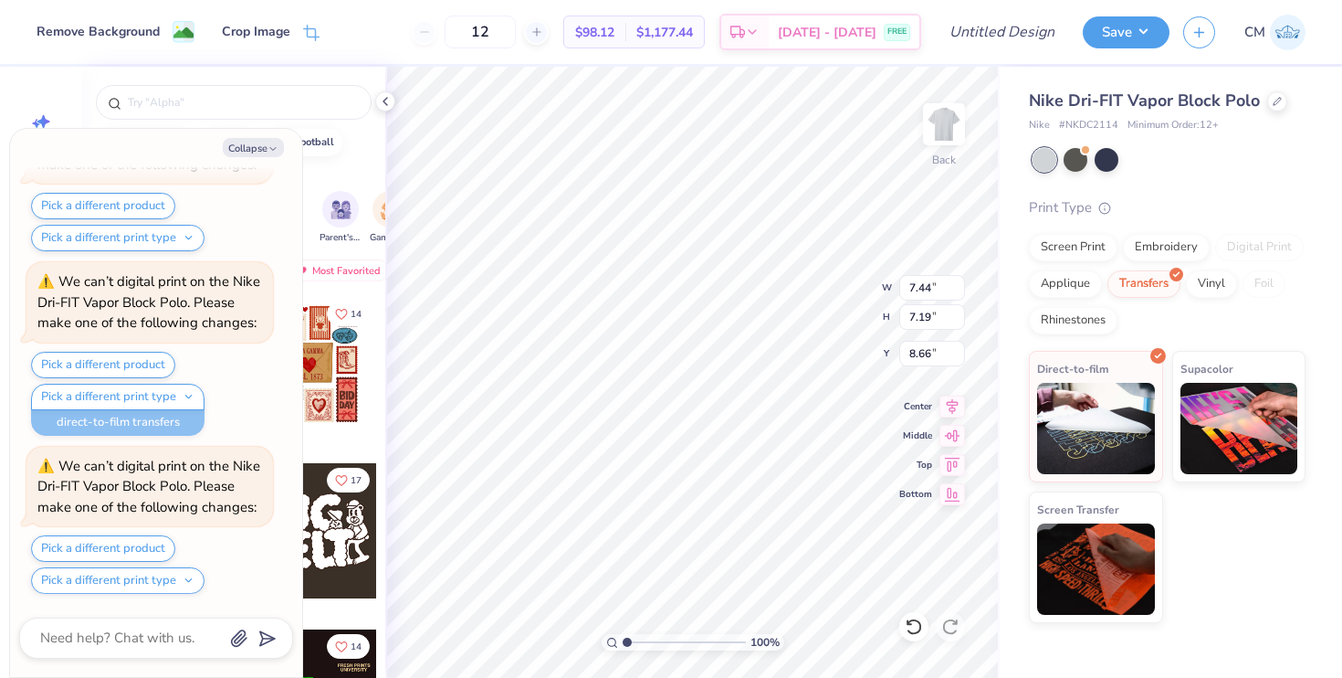
type textarea "x"
type input "0.50"
type textarea "x"
type input "5.12"
type input "4.94"
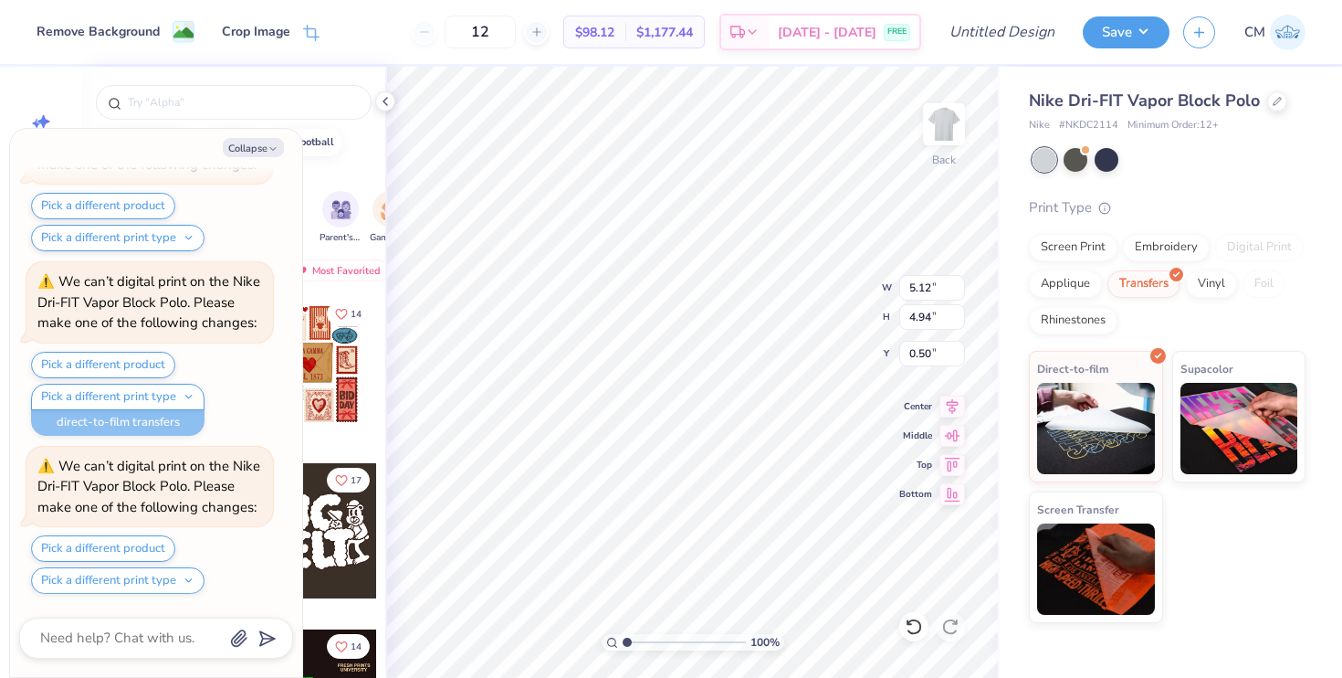
type textarea "x"
type input "4.12"
type input "3.98"
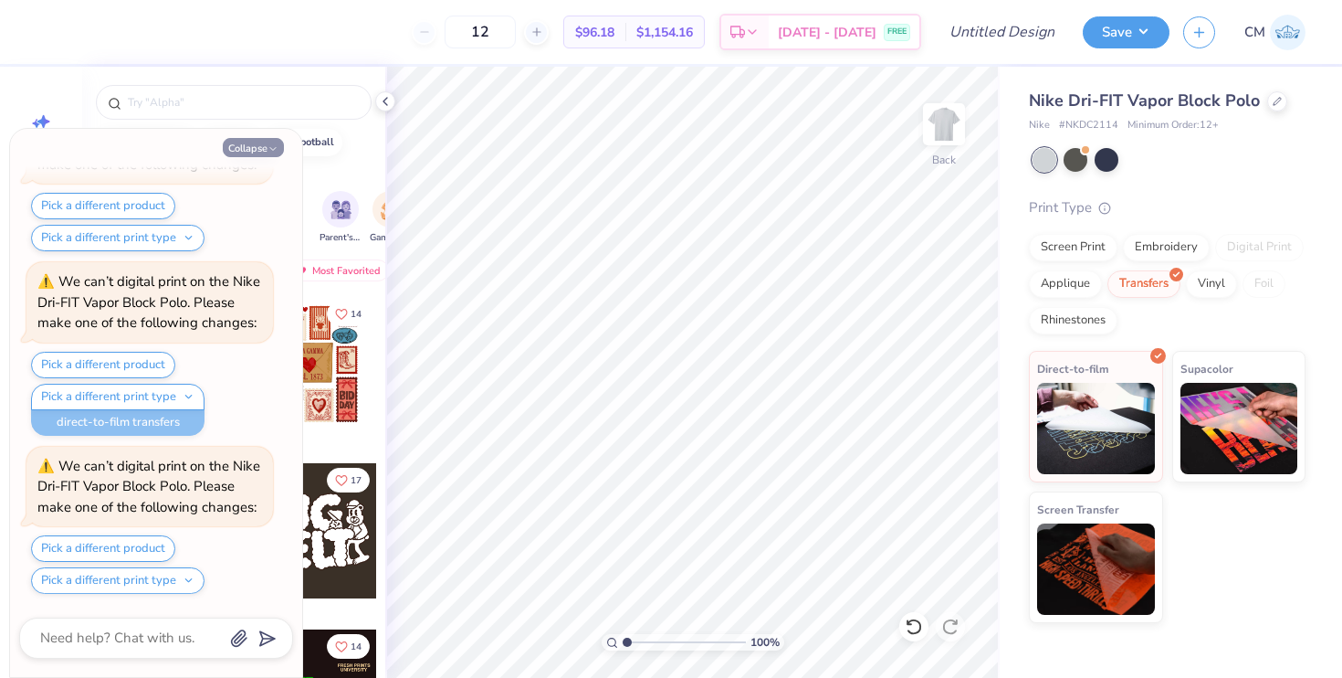
click at [238, 144] on button "Collapse" at bounding box center [253, 147] width 61 height 19
type textarea "x"
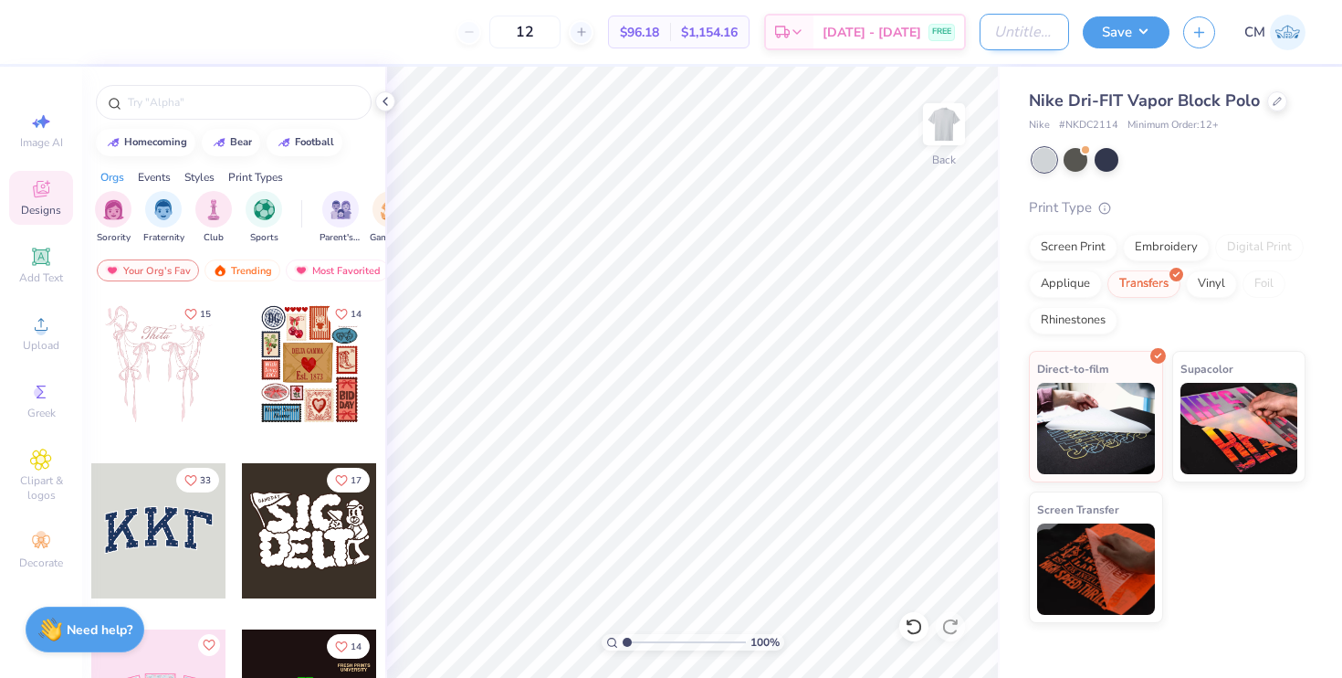
click at [980, 43] on input "Design Title" at bounding box center [1024, 32] width 89 height 37
type input "IFC General Merch"
click at [1161, 34] on button "Save" at bounding box center [1126, 30] width 87 height 32
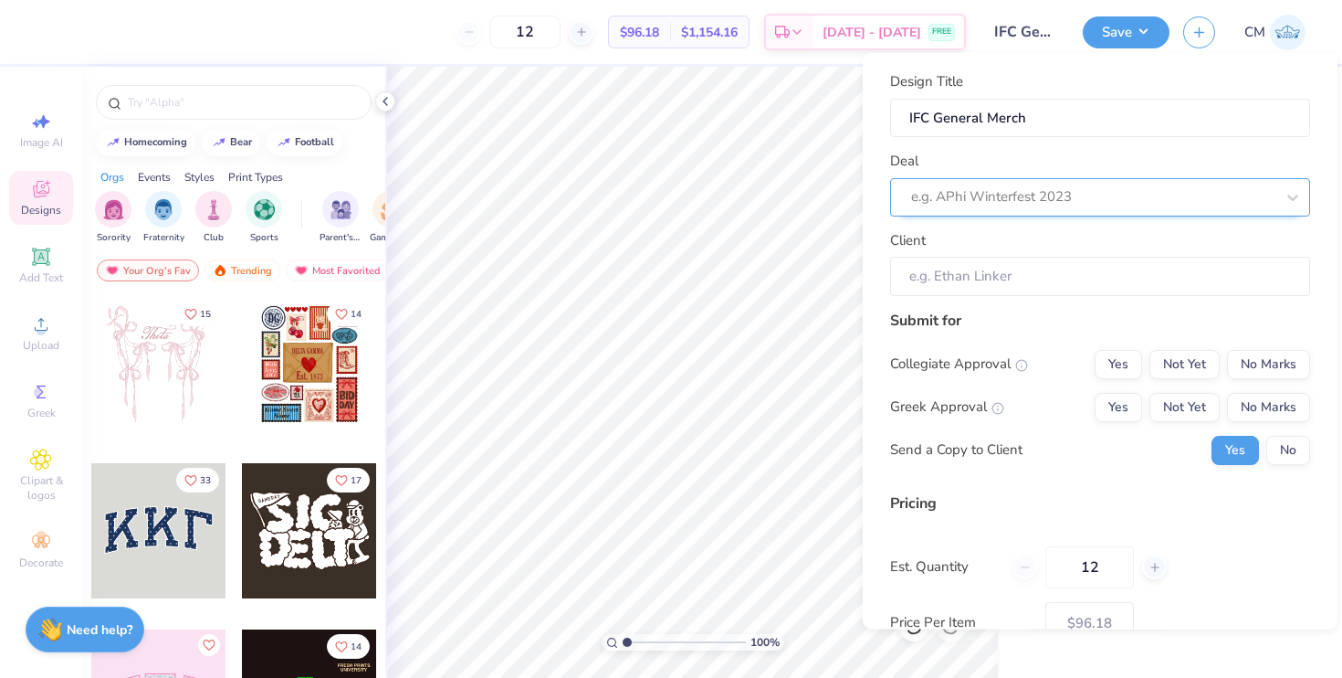
click at [1006, 206] on div at bounding box center [1092, 196] width 363 height 25
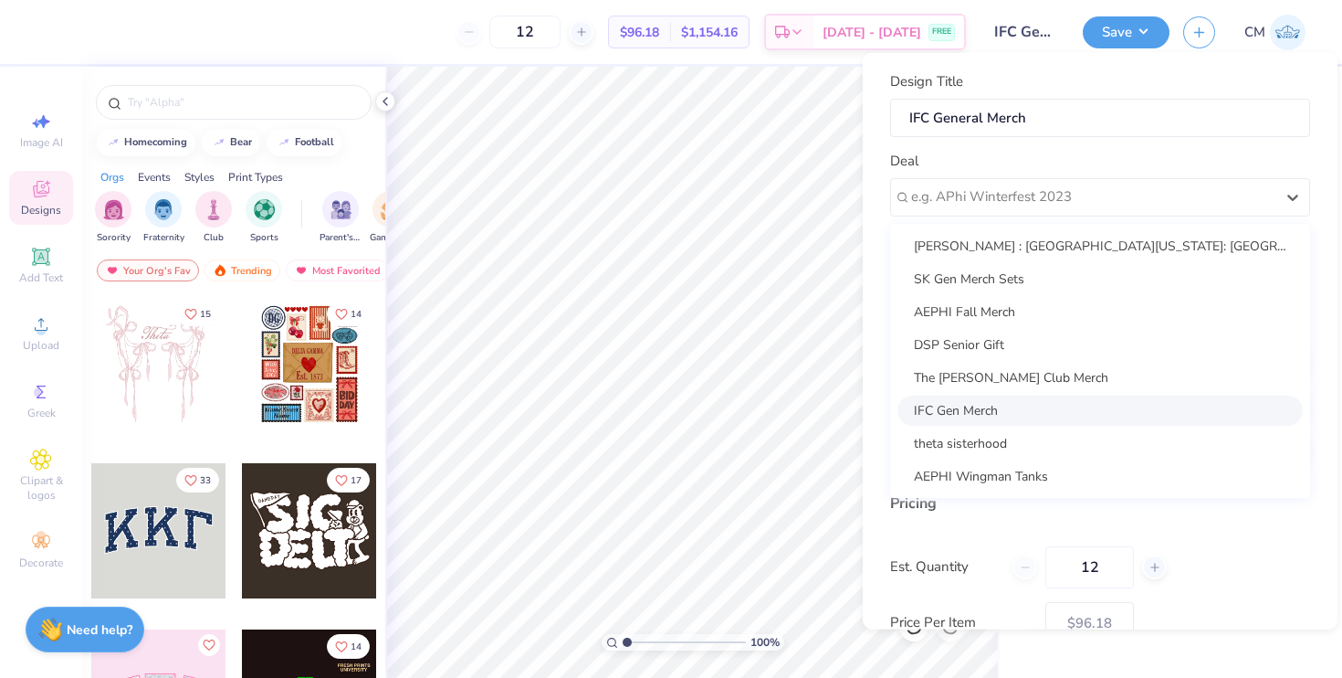
click at [980, 405] on div "IFC Gen Merch" at bounding box center [1100, 410] width 405 height 30
type input "Dylan Kim"
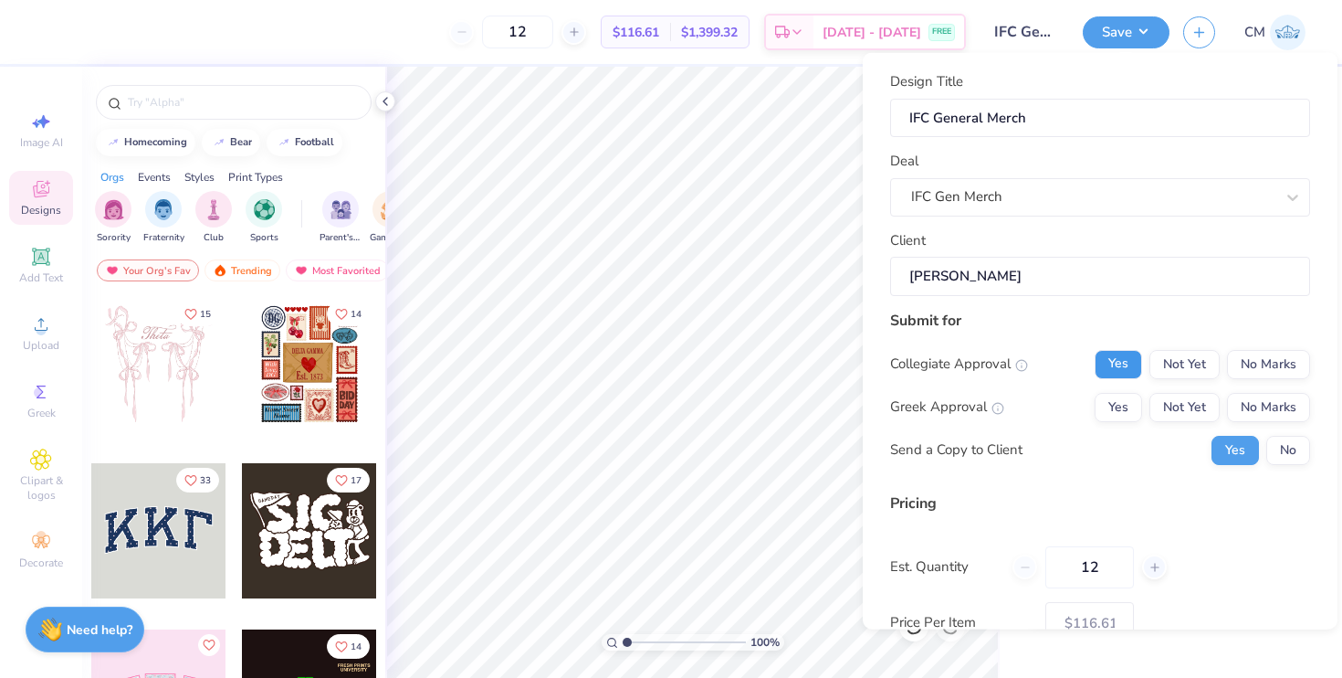
click at [1123, 362] on button "Yes" at bounding box center [1118, 363] width 47 height 29
click at [997, 406] on icon at bounding box center [998, 407] width 13 height 13
click at [1135, 399] on button "Yes" at bounding box center [1118, 406] width 47 height 29
click at [1282, 455] on button "No" at bounding box center [1289, 449] width 44 height 29
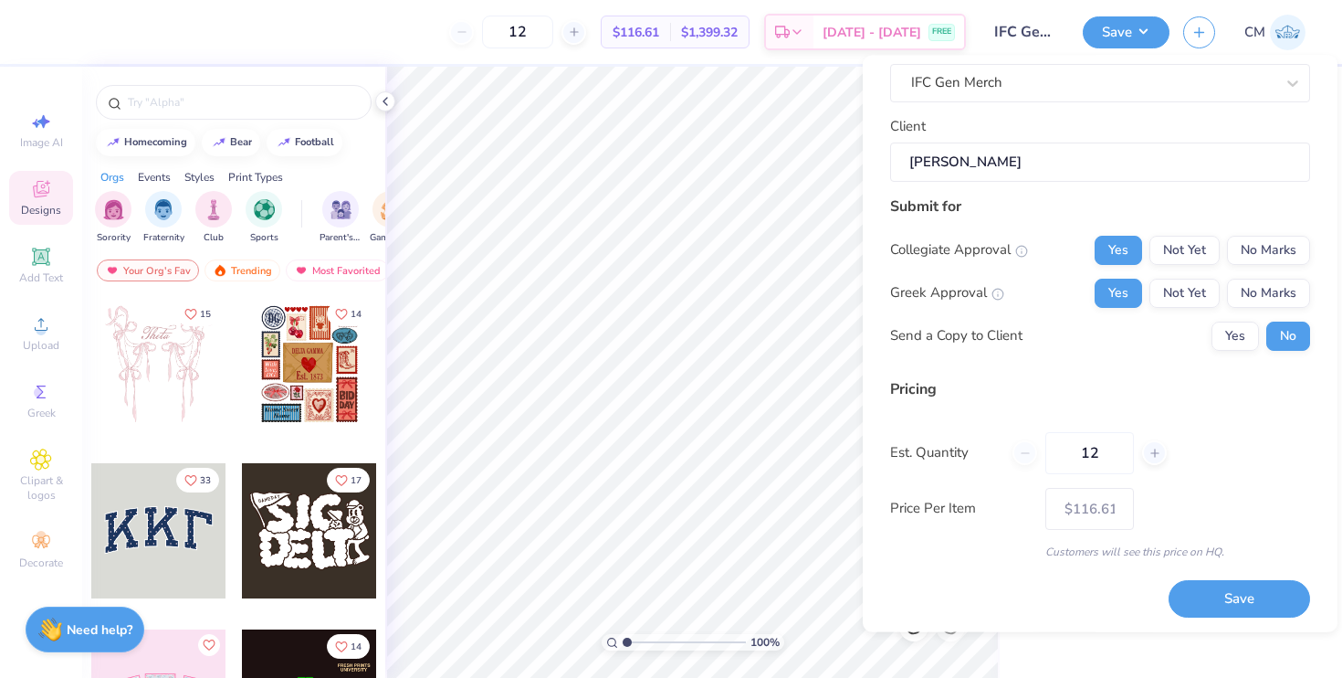
scroll to position [121, 0]
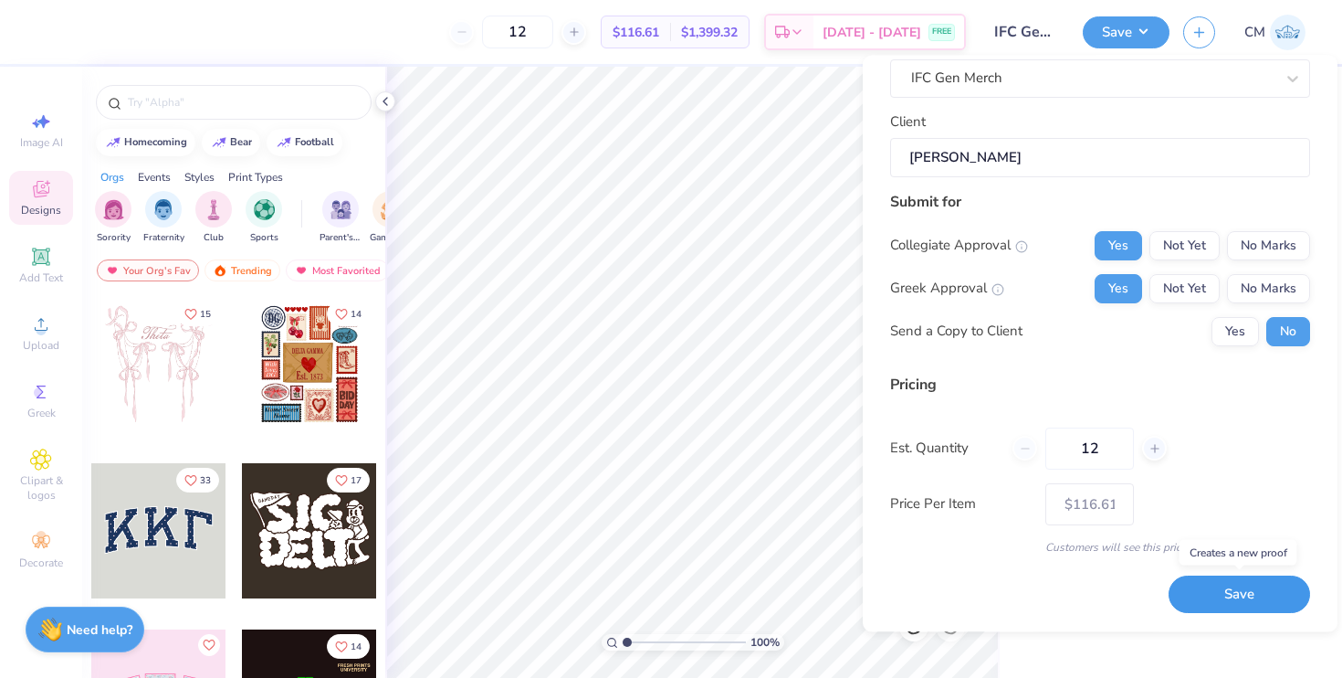
click at [1233, 600] on button "Save" at bounding box center [1240, 594] width 142 height 37
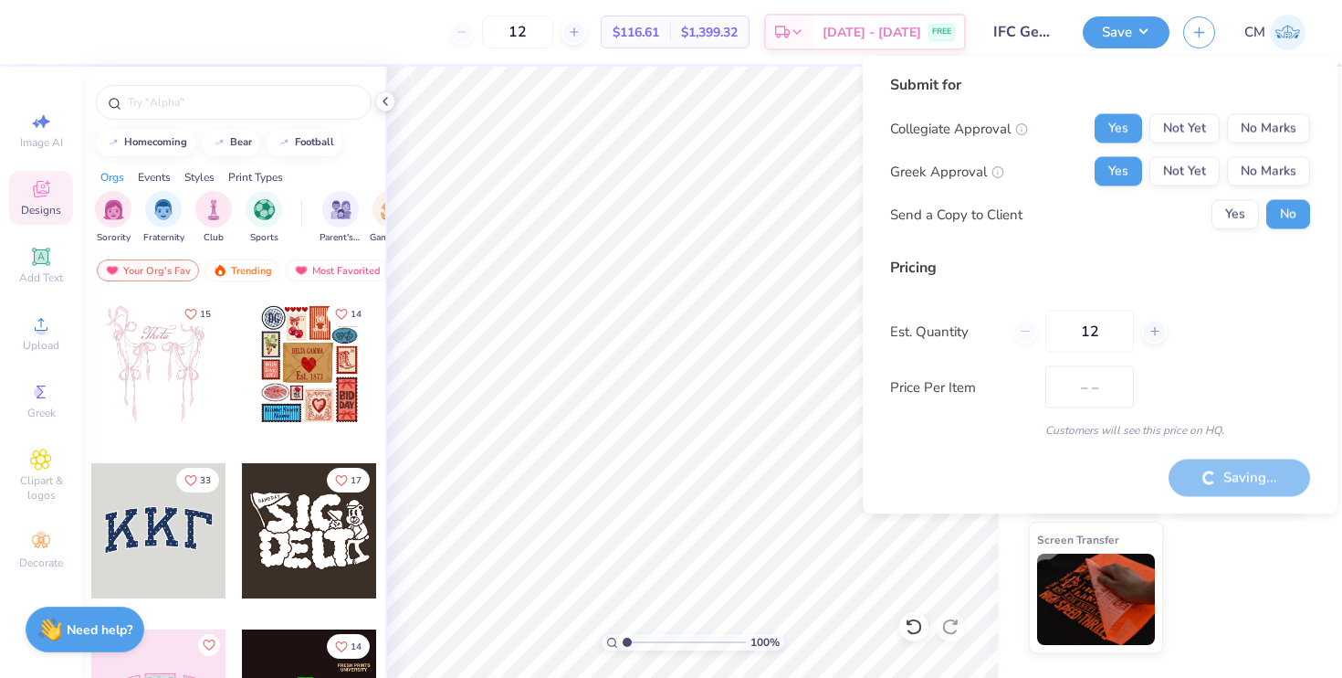
type input "$116.61"
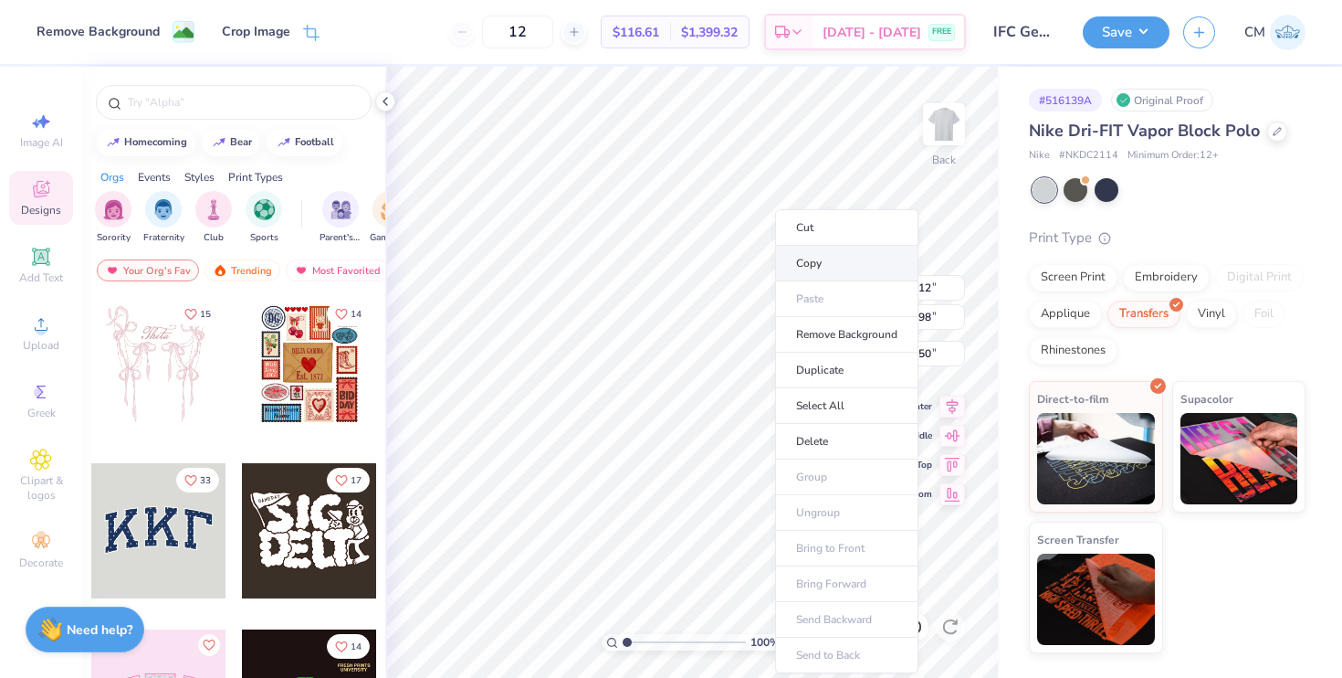
click at [796, 260] on li "Copy" at bounding box center [846, 264] width 143 height 36
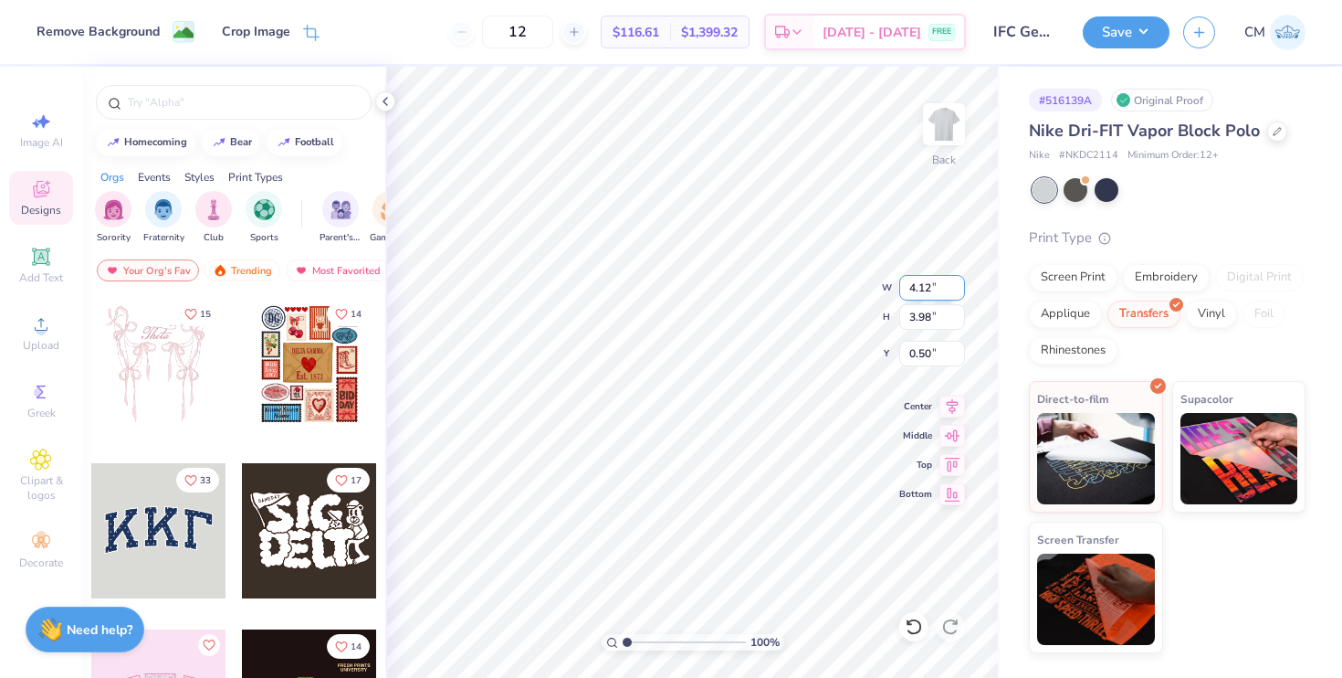
drag, startPoint x: 938, startPoint y: 295, endPoint x: 905, endPoint y: 293, distance: 32.9
click at [905, 293] on input "4.12" at bounding box center [933, 288] width 66 height 26
click at [930, 161] on div "Back" at bounding box center [944, 135] width 42 height 65
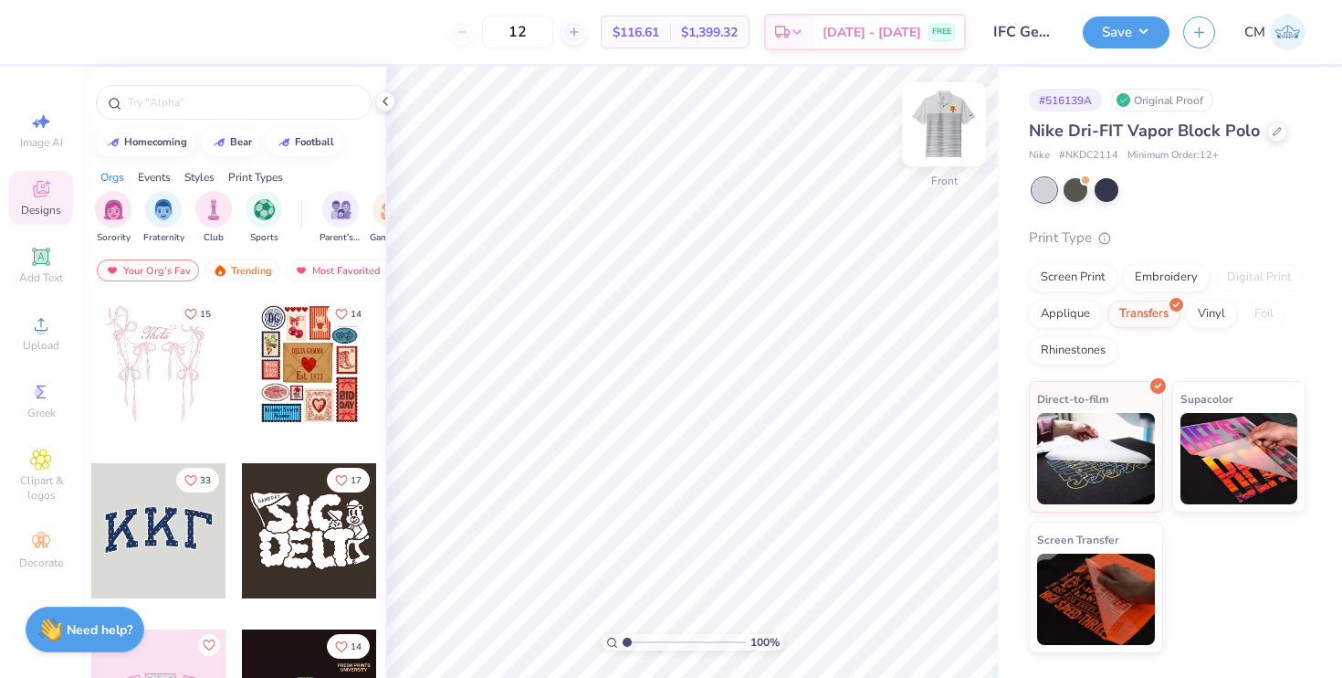
click at [945, 132] on img at bounding box center [944, 124] width 73 height 73
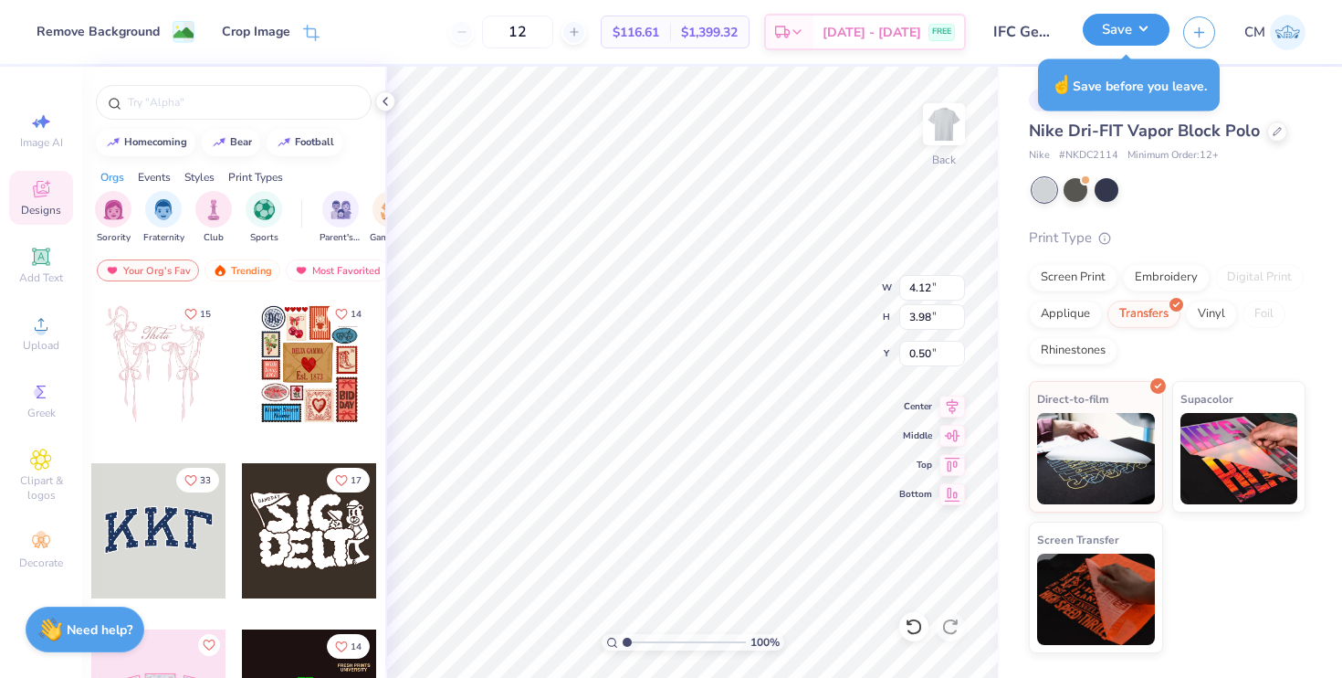
click at [1106, 29] on button "Save" at bounding box center [1126, 30] width 87 height 32
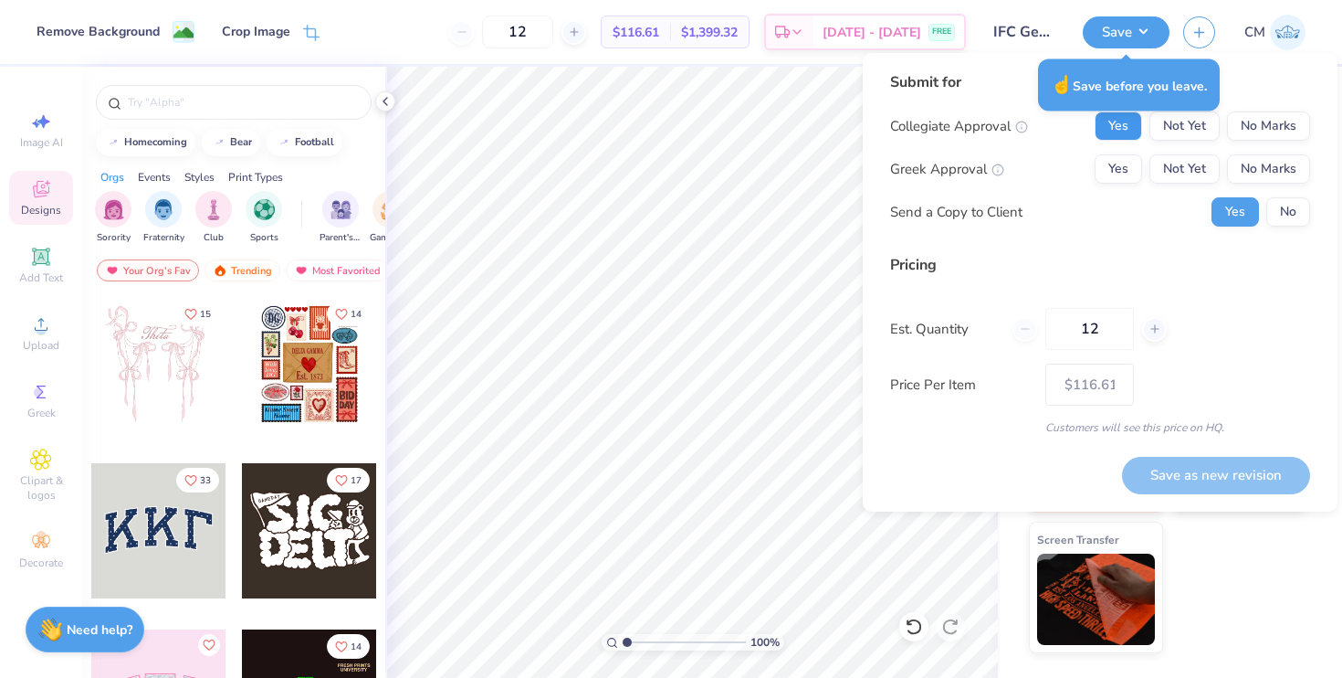
click at [1119, 132] on button "Yes" at bounding box center [1118, 125] width 47 height 29
click at [1125, 177] on button "Yes" at bounding box center [1118, 168] width 47 height 29
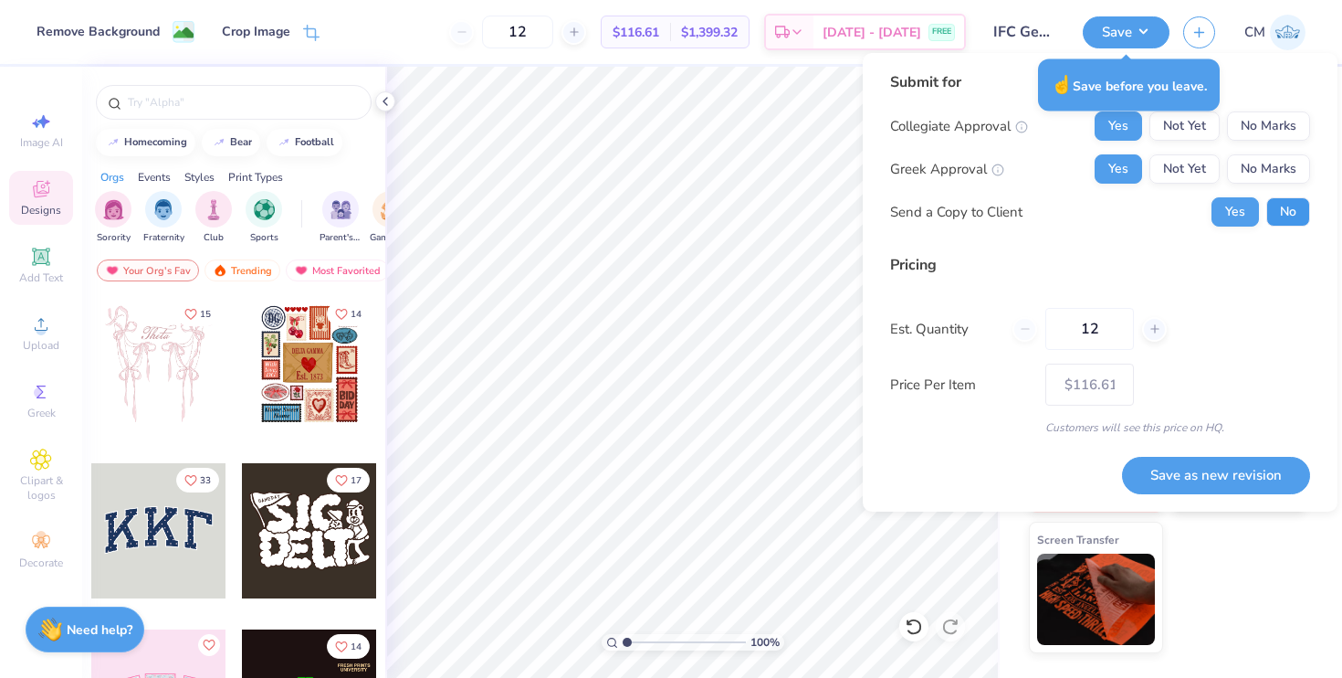
click at [1294, 216] on button "No" at bounding box center [1289, 211] width 44 height 29
click at [1230, 479] on button "Save as new revision" at bounding box center [1216, 475] width 188 height 37
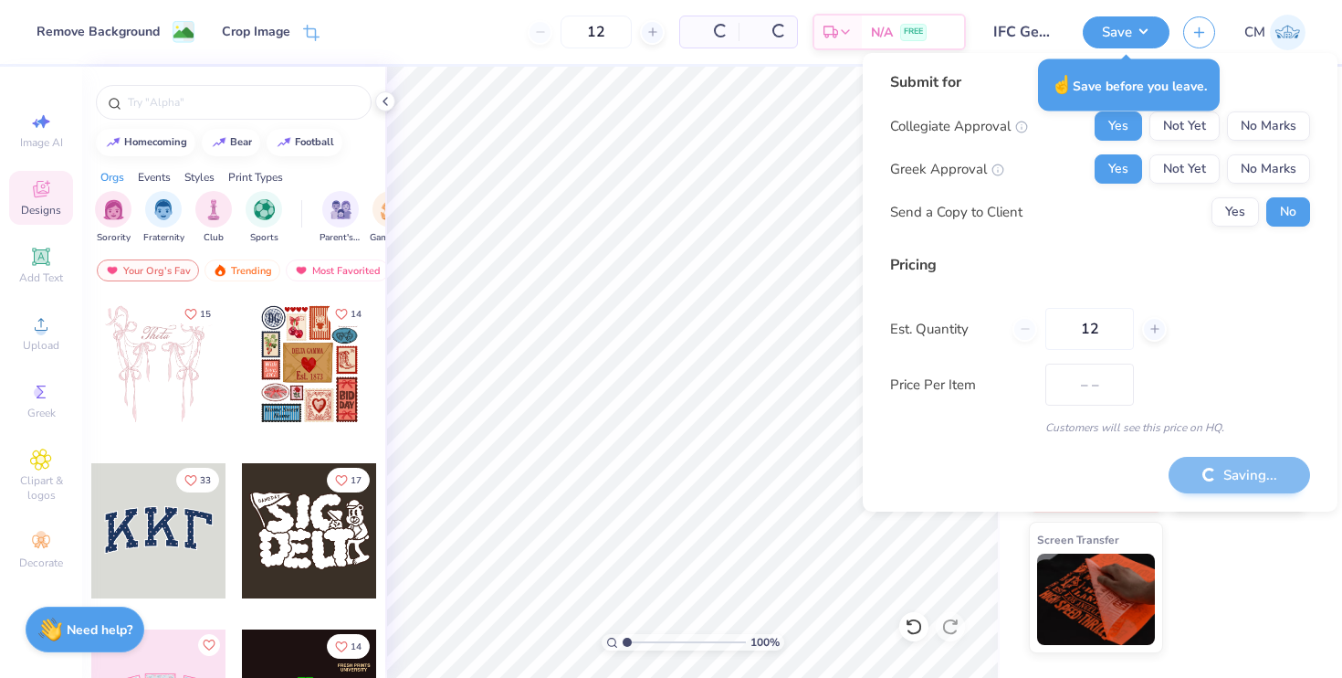
type input "$116.61"
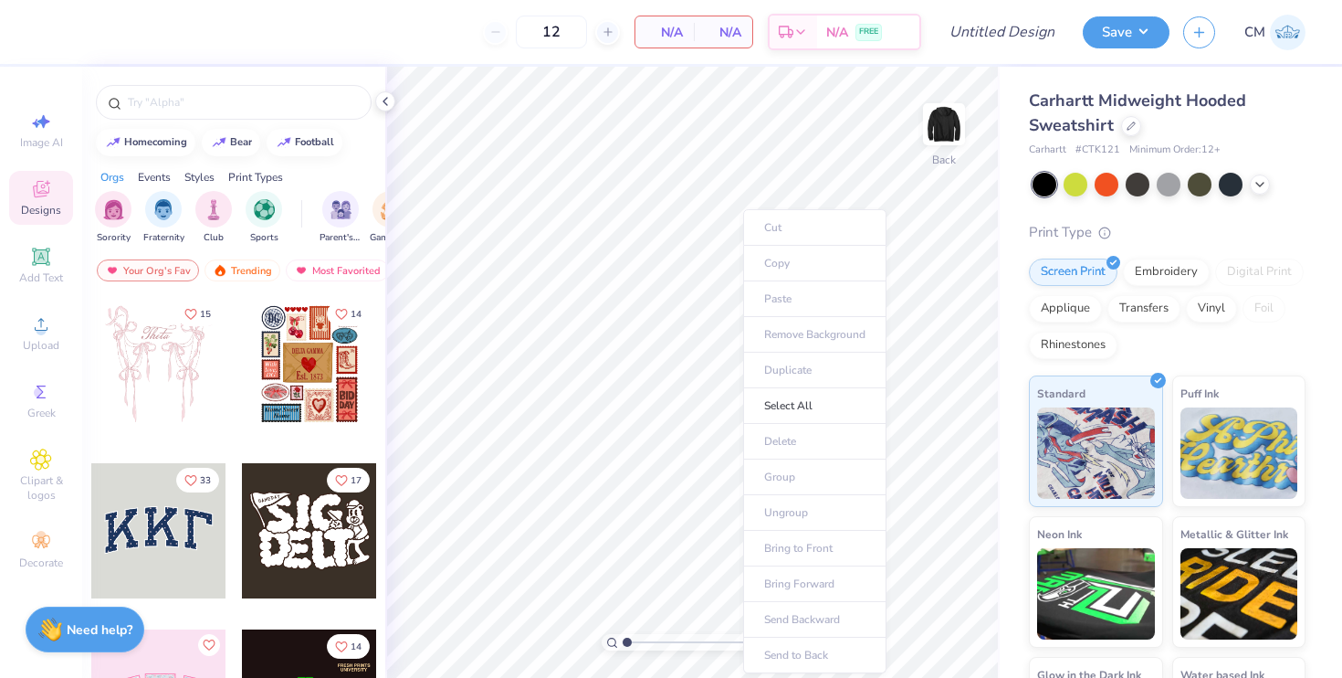
click at [785, 283] on ul "Cut Copy Paste Remove Background Duplicate Select All Delete Group Ungroup Brin…" at bounding box center [814, 441] width 143 height 464
click at [785, 289] on ul "Cut Copy Paste Remove Background Duplicate Select All Delete Group Ungroup Brin…" at bounding box center [814, 441] width 143 height 464
click at [43, 329] on circle at bounding box center [41, 330] width 10 height 10
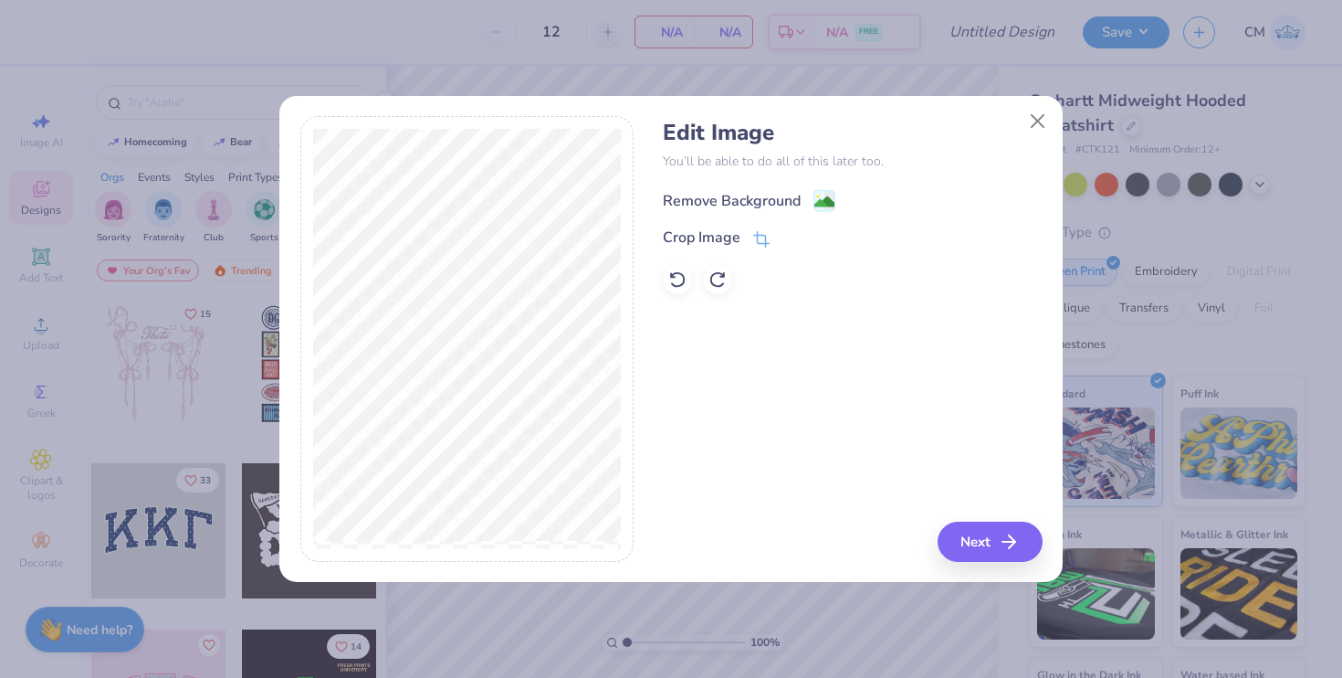
click at [742, 194] on div "Remove Background" at bounding box center [732, 201] width 138 height 22
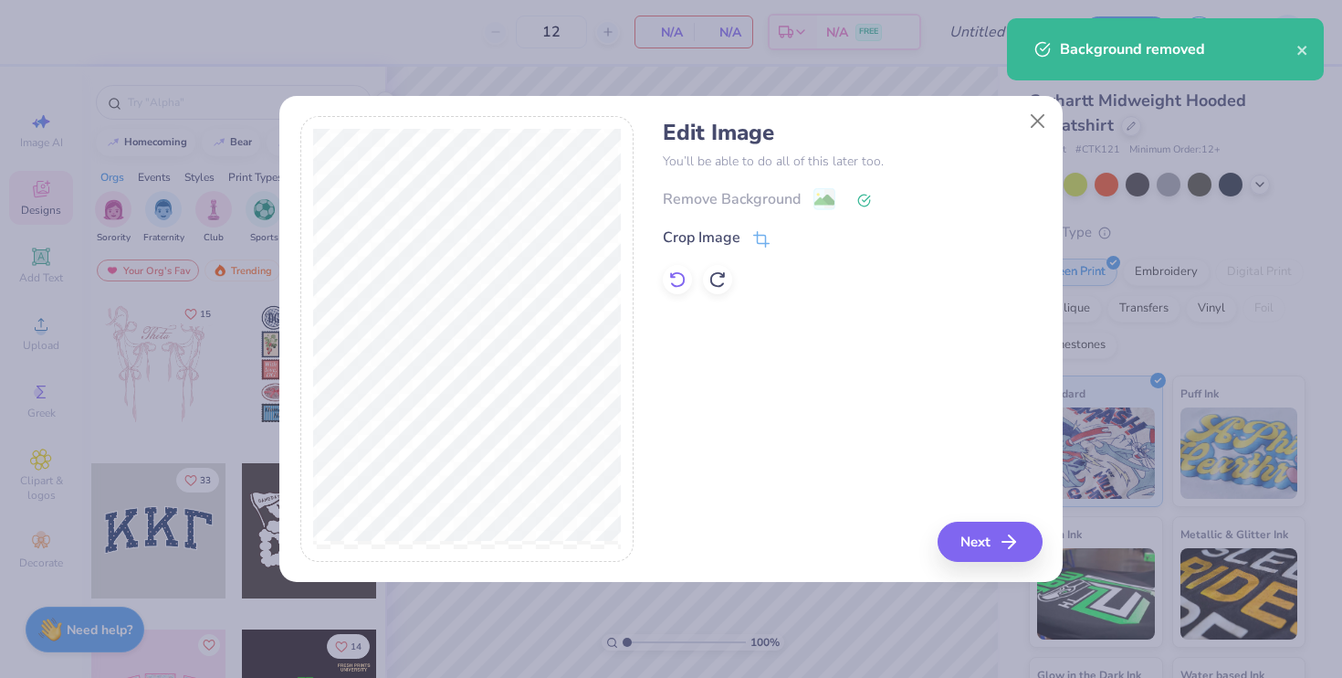
click at [682, 282] on icon at bounding box center [677, 279] width 18 height 18
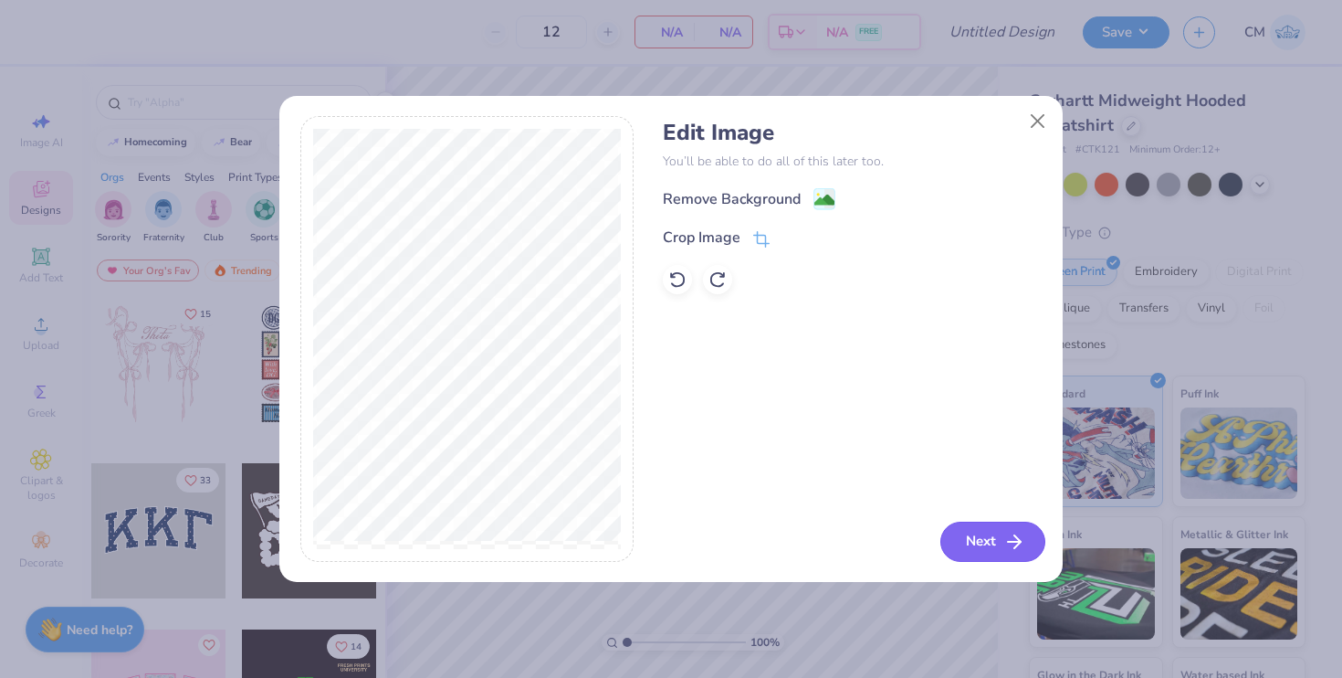
click at [972, 553] on button "Next" at bounding box center [993, 541] width 105 height 40
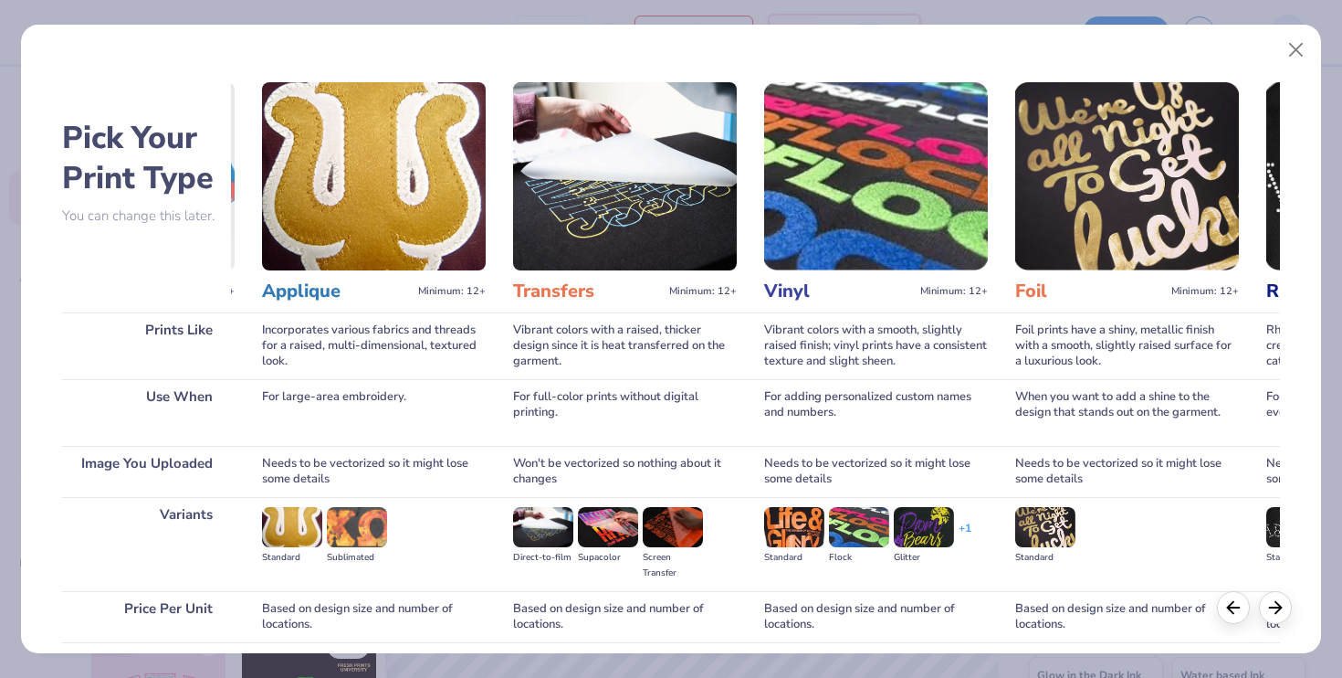
scroll to position [142, 0]
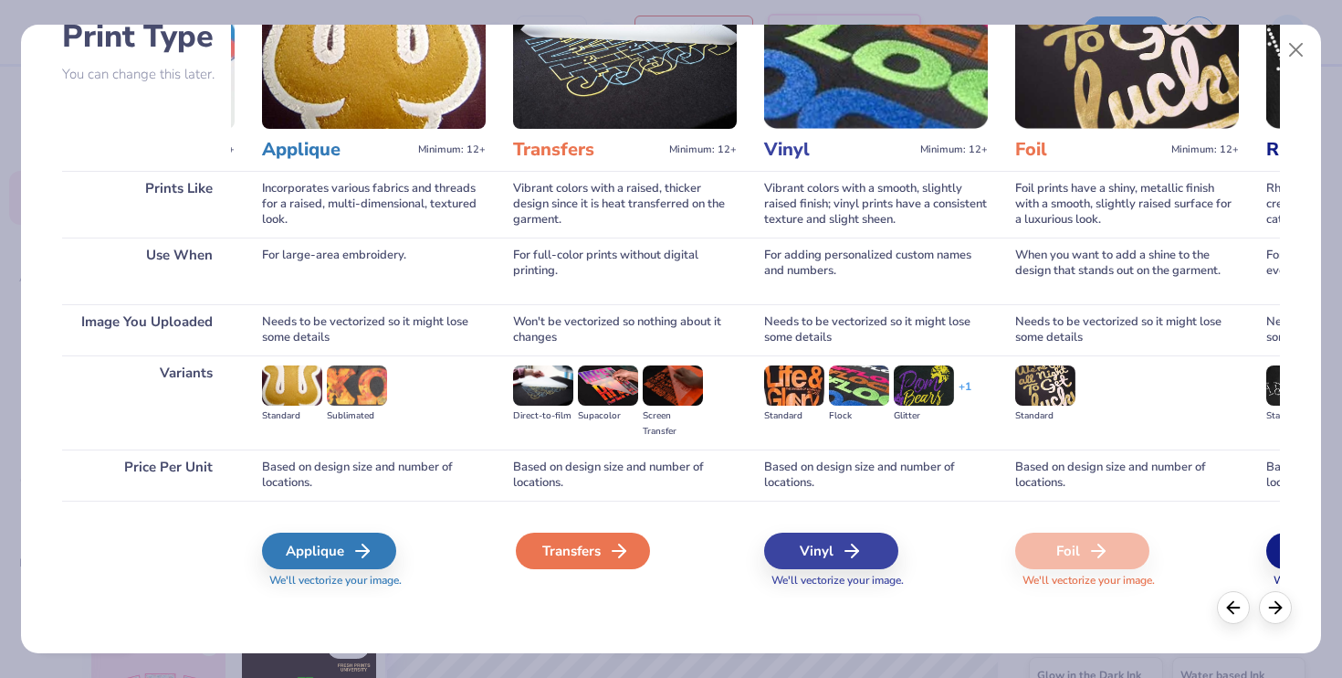
click at [584, 557] on div "Transfers" at bounding box center [583, 550] width 134 height 37
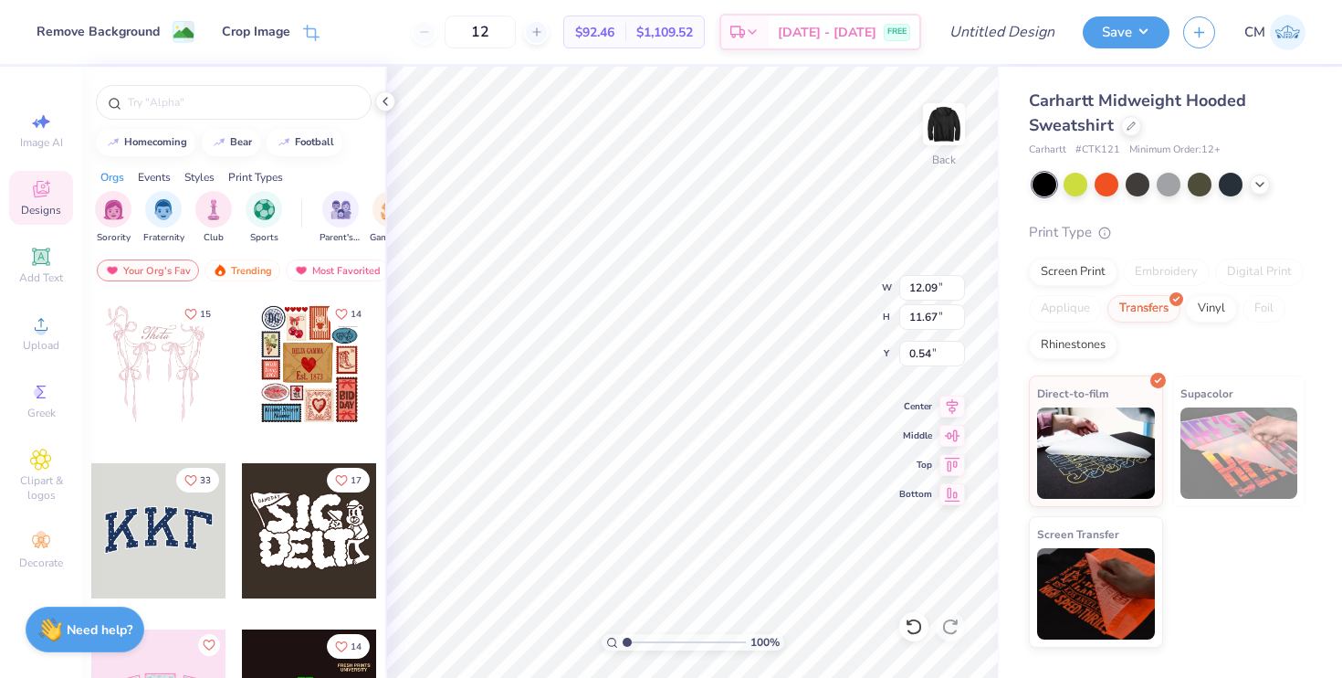
type input "6.07"
type input "5.86"
type input "6.35"
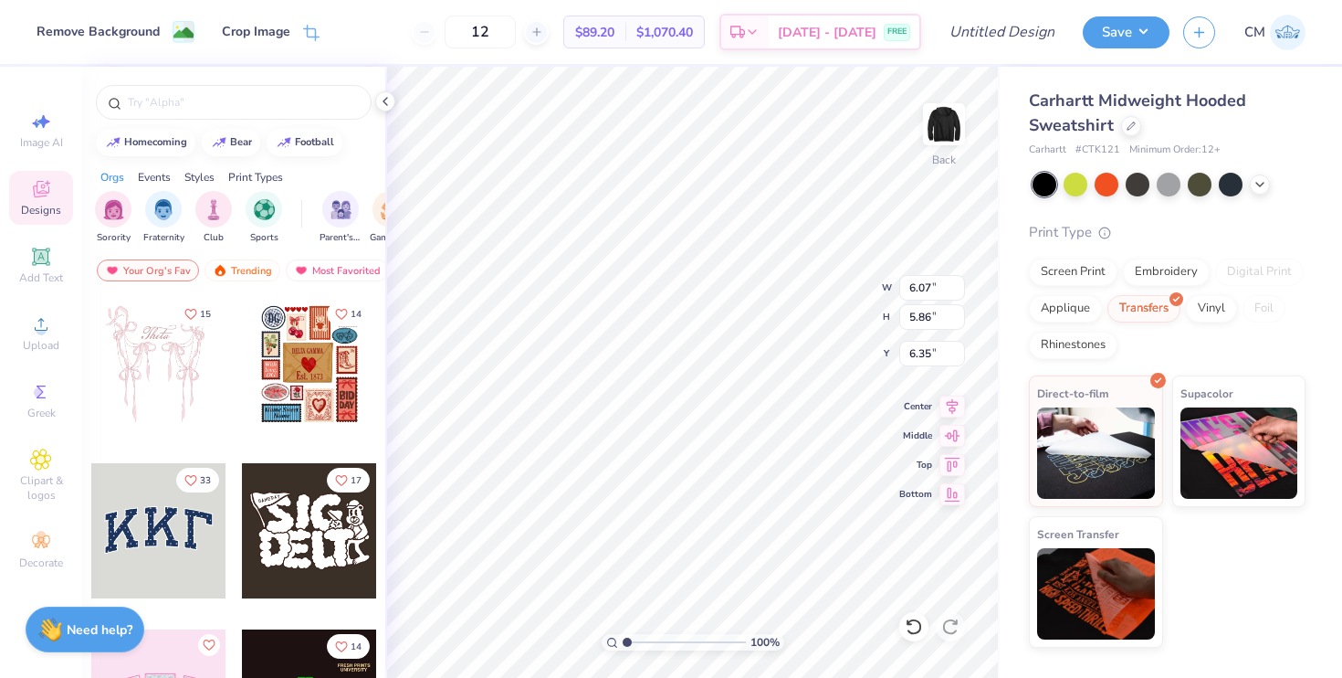
type input "5.02"
type input "4.84"
type input "3.00"
type input "4.27"
type input "4.12"
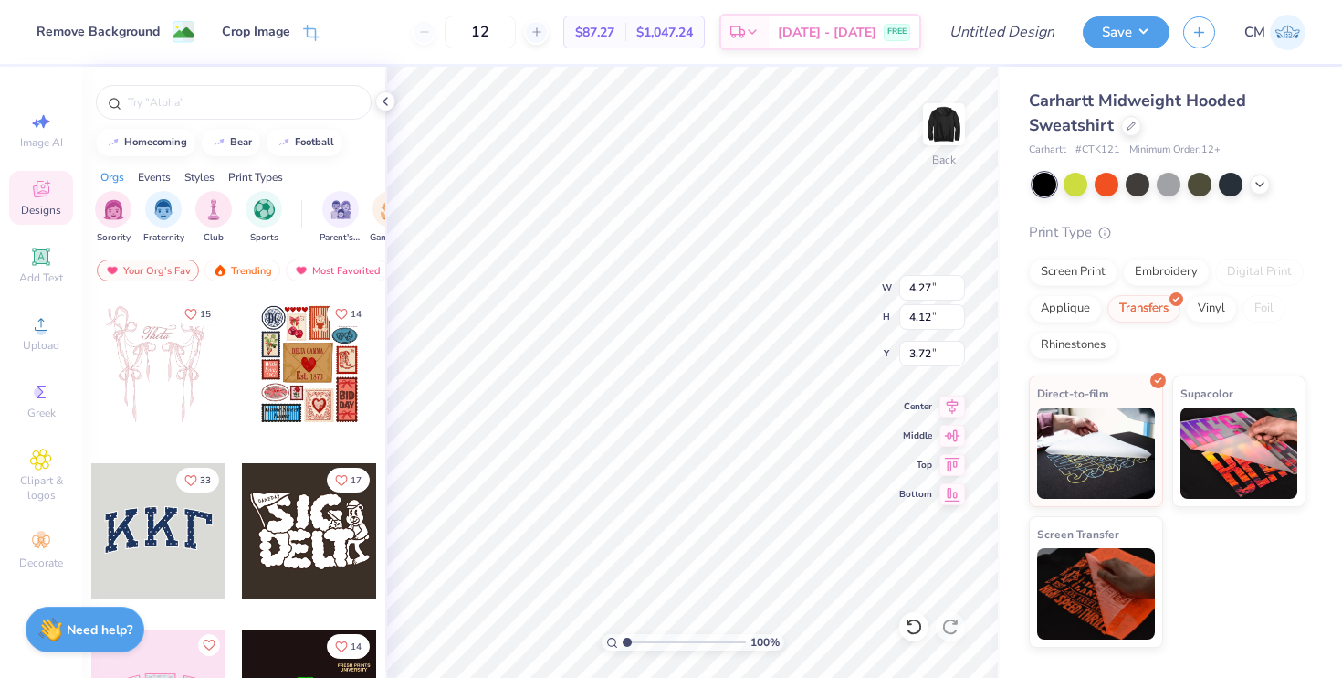
type input "3.00"
click at [885, 282] on div "100 % Back W 4.27 4.27 " H 4.12 4.12 " Y 3.00 3.00 " Center Middle Top Bottom" at bounding box center [692, 372] width 615 height 611
click at [958, 293] on input "4.26" at bounding box center [933, 288] width 66 height 26
click at [958, 293] on input "4.25" at bounding box center [933, 288] width 66 height 26
click at [958, 293] on input "4.24" at bounding box center [933, 288] width 66 height 26
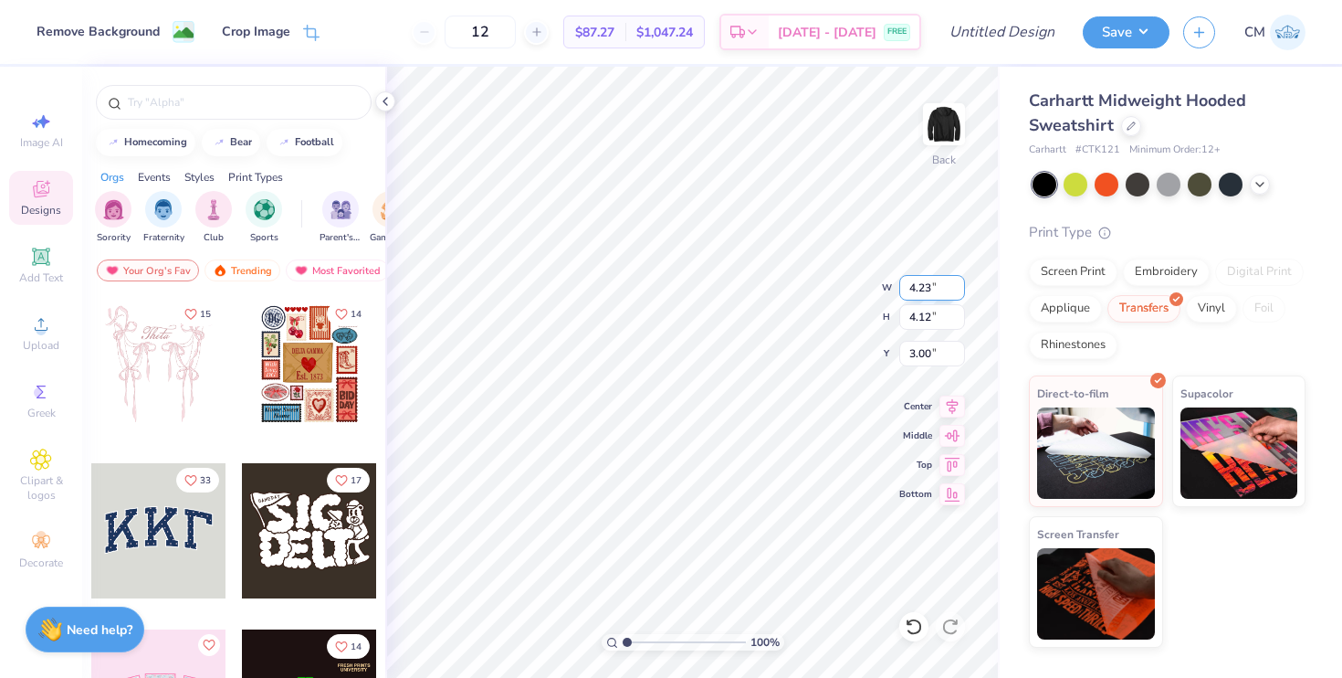
click at [958, 293] on input "4.23" at bounding box center [933, 288] width 66 height 26
click at [958, 293] on input "4.22" at bounding box center [933, 288] width 66 height 26
click at [958, 293] on input "4.21" at bounding box center [933, 288] width 66 height 26
click at [958, 293] on input "4.2" at bounding box center [933, 288] width 66 height 26
click at [958, 293] on input "4.19" at bounding box center [933, 288] width 66 height 26
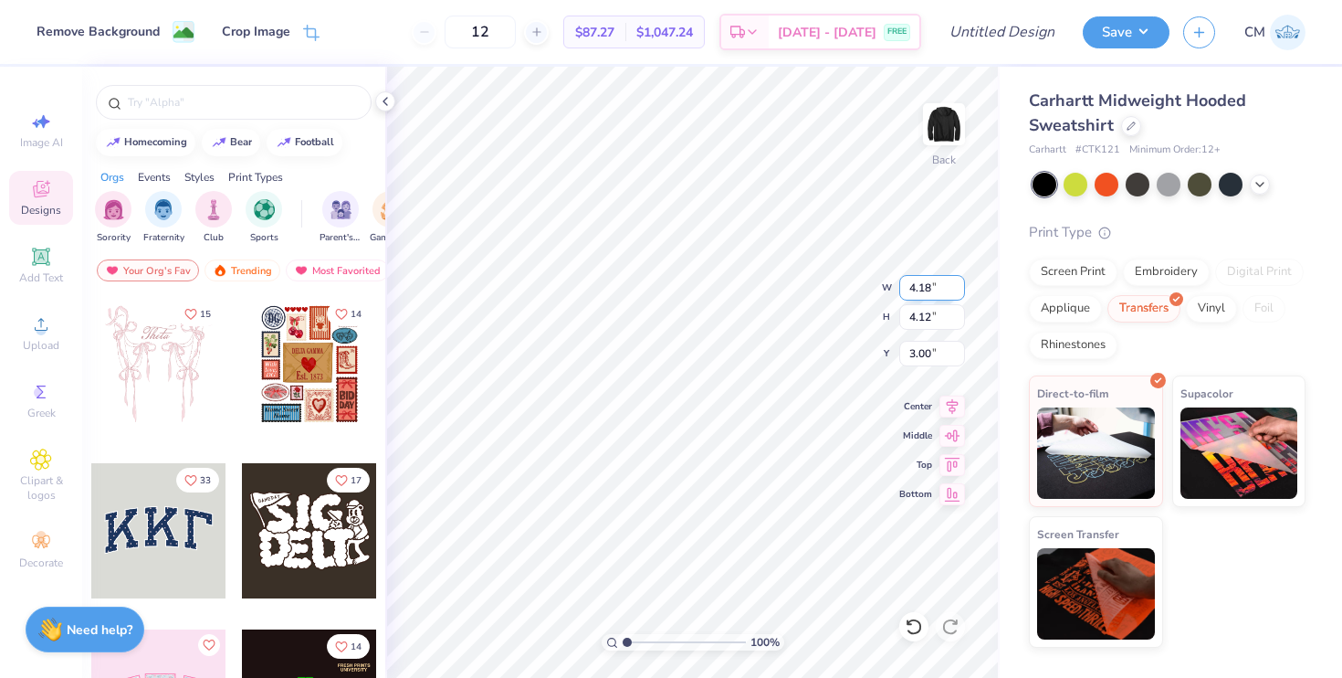
click at [958, 293] on input "4.18" at bounding box center [933, 288] width 66 height 26
click at [958, 293] on input "4.17" at bounding box center [933, 288] width 66 height 26
click at [958, 293] on input "4.16" at bounding box center [933, 288] width 66 height 26
click at [958, 293] on input "4.15" at bounding box center [933, 288] width 66 height 26
click at [958, 293] on input "4.14" at bounding box center [933, 288] width 66 height 26
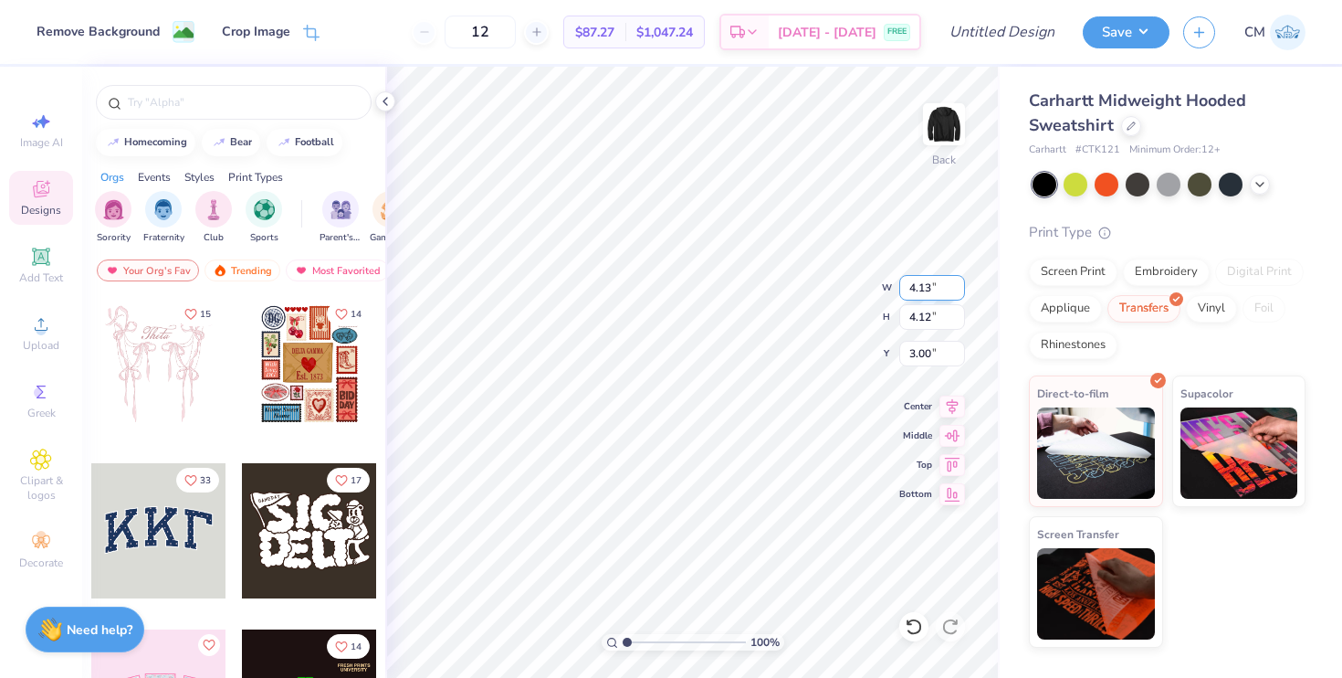
click at [958, 293] on input "4.13" at bounding box center [933, 288] width 66 height 26
type input "4.12"
click at [958, 293] on input "4.12" at bounding box center [933, 288] width 66 height 26
type input "3.98"
click at [951, 355] on input "3.06" at bounding box center [933, 354] width 66 height 26
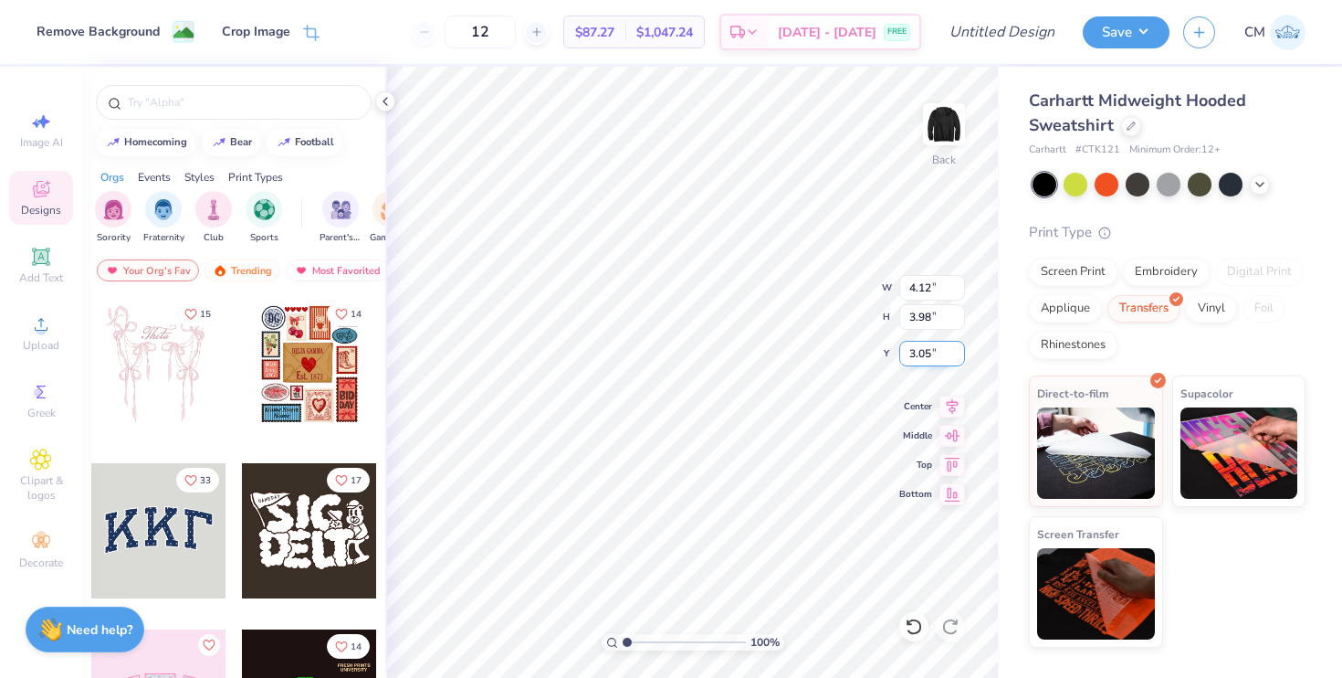
click at [961, 355] on input "3.05" at bounding box center [933, 354] width 66 height 26
click at [961, 355] on input "3.04" at bounding box center [933, 354] width 66 height 26
click at [961, 355] on input "3.03" at bounding box center [933, 354] width 66 height 26
click at [961, 355] on input "3.02" at bounding box center [933, 354] width 66 height 26
click at [961, 355] on input "3.01" at bounding box center [933, 354] width 66 height 26
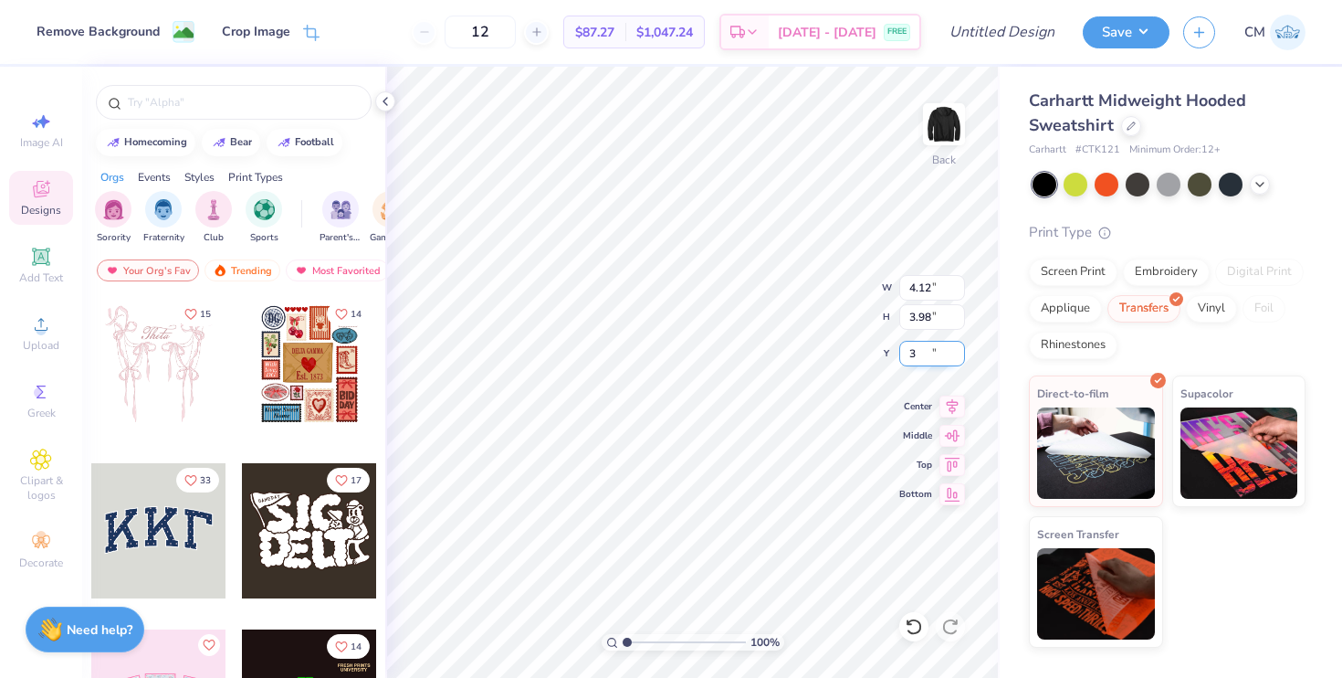
click at [961, 355] on input "3" at bounding box center [933, 354] width 66 height 26
click at [961, 355] on input "2.99" at bounding box center [933, 354] width 66 height 26
click at [961, 355] on input "2.98" at bounding box center [933, 354] width 66 height 26
click at [961, 355] on input "2.97" at bounding box center [933, 354] width 66 height 26
click at [961, 355] on input "2.96" at bounding box center [933, 354] width 66 height 26
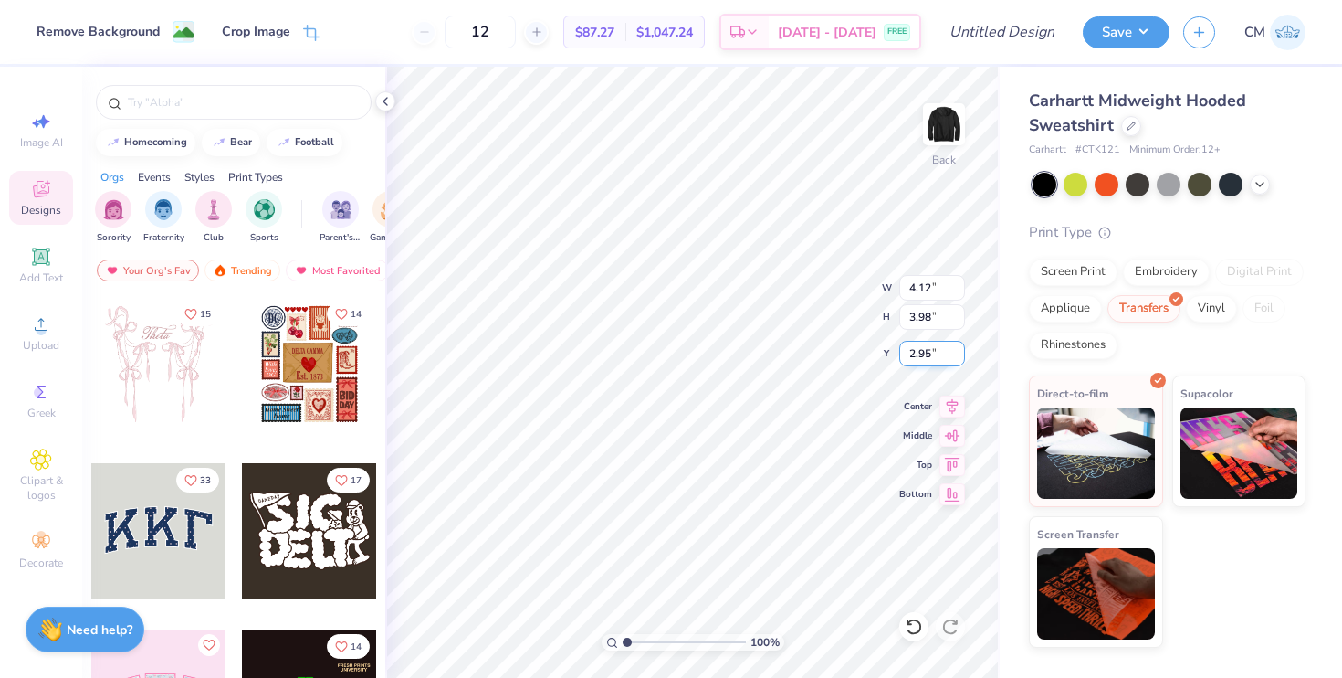
click at [961, 355] on input "2.95" at bounding box center [933, 354] width 66 height 26
click at [961, 355] on input "2.94" at bounding box center [933, 354] width 66 height 26
click at [961, 355] on input "2.93" at bounding box center [933, 354] width 66 height 26
click at [961, 355] on input "2.92" at bounding box center [933, 354] width 66 height 26
click at [961, 355] on input "2.91" at bounding box center [933, 354] width 66 height 26
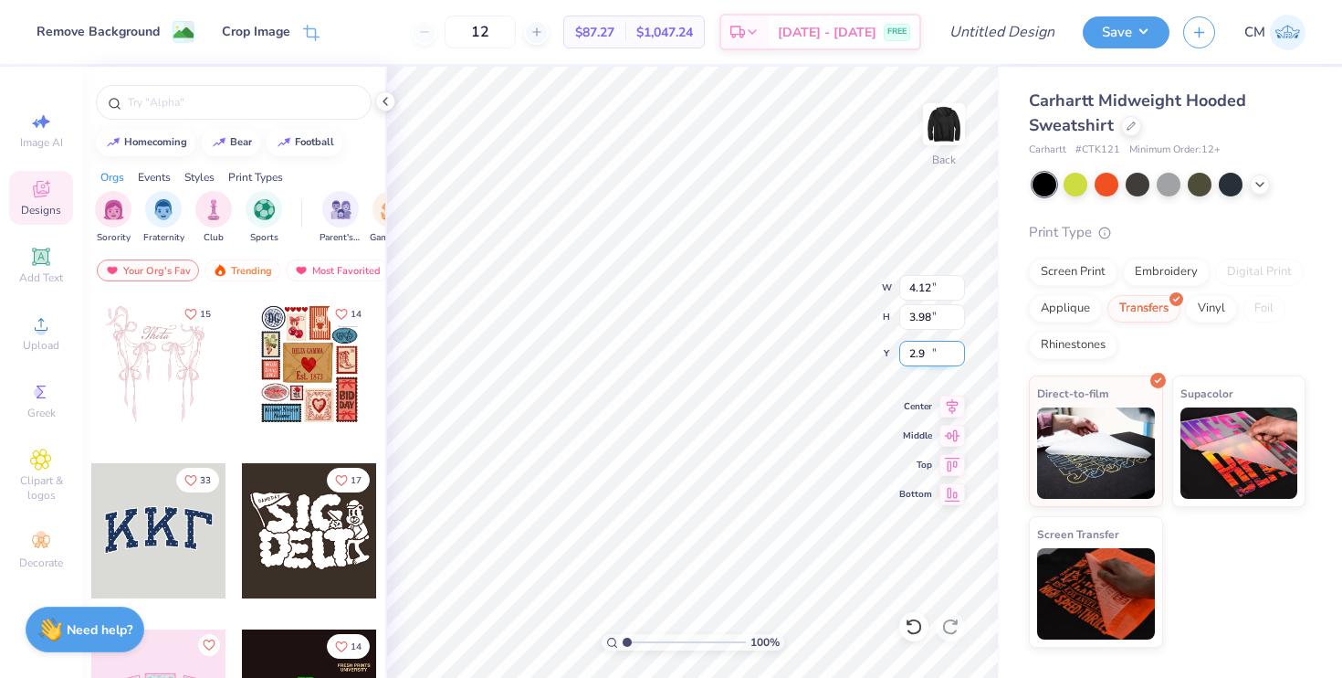
click at [961, 355] on input "2.9" at bounding box center [933, 354] width 66 height 26
click at [961, 355] on input "2.89" at bounding box center [933, 354] width 66 height 26
click at [961, 355] on input "2.88" at bounding box center [933, 354] width 66 height 26
click at [961, 355] on input "2.87" at bounding box center [933, 354] width 66 height 26
click at [961, 355] on input "2.86" at bounding box center [933, 354] width 66 height 26
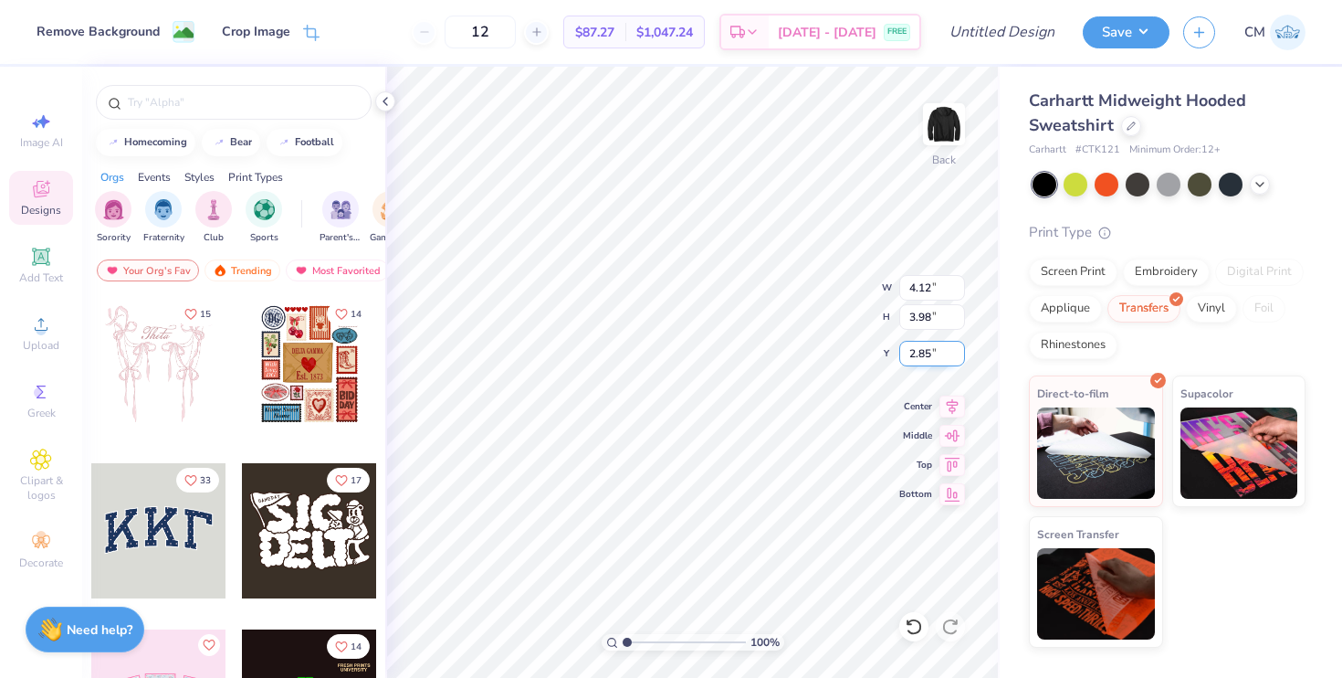
click at [961, 355] on input "2.85" at bounding box center [933, 354] width 66 height 26
click at [961, 355] on input "2.84" at bounding box center [933, 354] width 66 height 26
click at [961, 355] on input "2.83" at bounding box center [933, 354] width 66 height 26
click at [961, 355] on input "2.82" at bounding box center [933, 354] width 66 height 26
click at [961, 355] on input "2.81" at bounding box center [933, 354] width 66 height 26
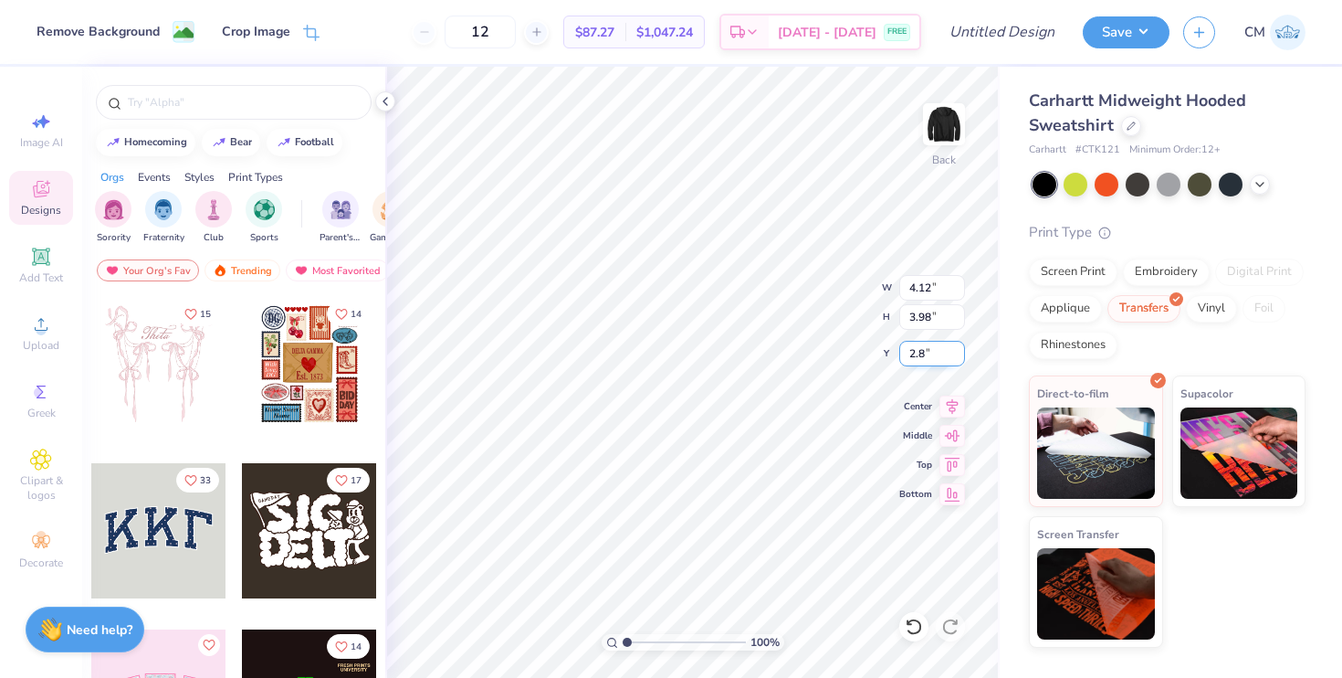
click at [961, 355] on input "2.8" at bounding box center [933, 354] width 66 height 26
click at [961, 355] on input "2.79" at bounding box center [933, 354] width 66 height 26
click at [961, 355] on input "2.78" at bounding box center [933, 354] width 66 height 26
click at [961, 355] on input "2.77" at bounding box center [933, 354] width 66 height 26
click at [961, 355] on input "2.76" at bounding box center [933, 354] width 66 height 26
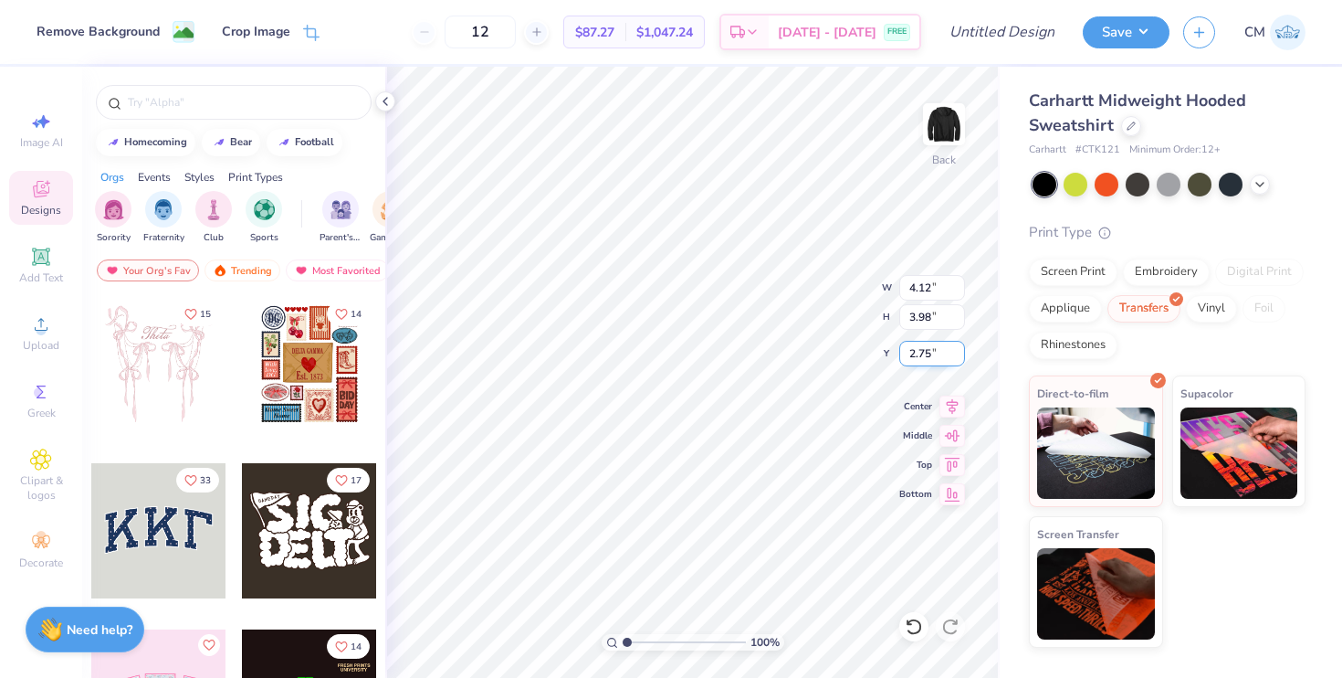
click at [961, 355] on input "2.75" at bounding box center [933, 354] width 66 height 26
click at [961, 355] on input "2.74" at bounding box center [933, 354] width 66 height 26
click at [961, 355] on input "2.73" at bounding box center [933, 354] width 66 height 26
click at [961, 355] on input "2.72" at bounding box center [933, 354] width 66 height 26
click at [961, 355] on input "2.71" at bounding box center [933, 354] width 66 height 26
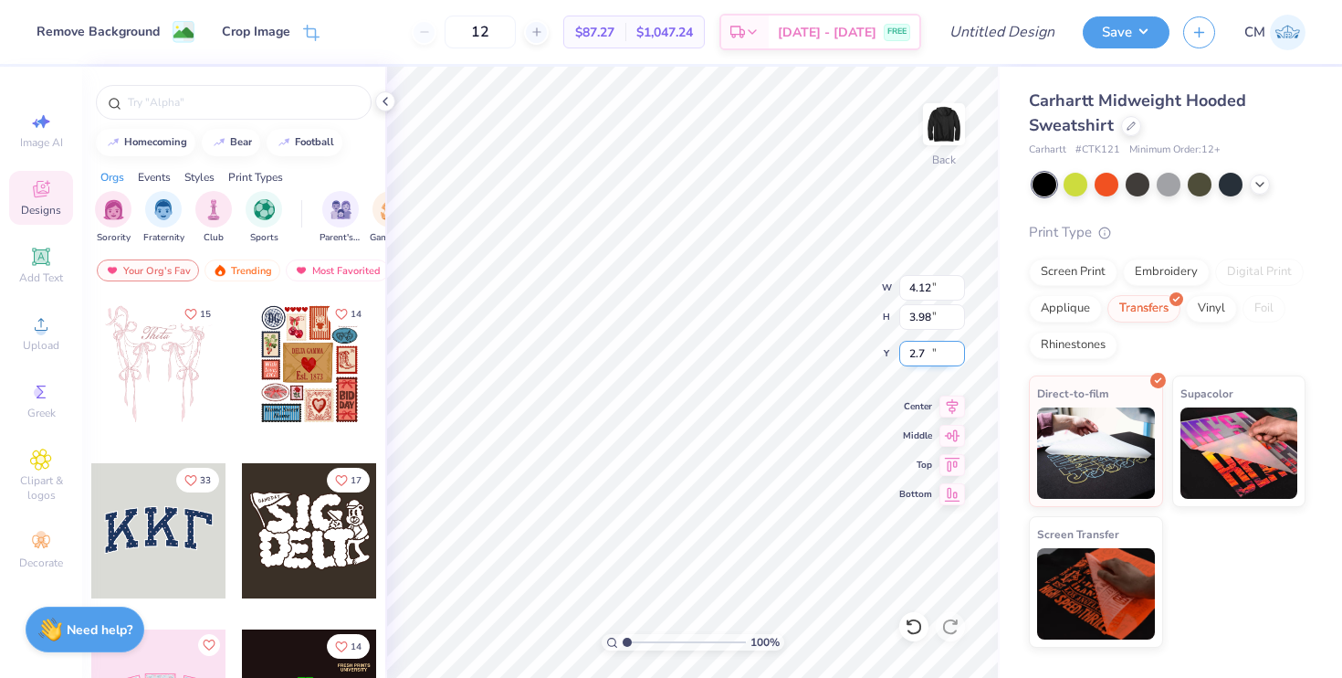
click at [961, 355] on input "2.7" at bounding box center [933, 354] width 66 height 26
click at [961, 355] on input "2.69" at bounding box center [933, 354] width 66 height 26
click at [961, 355] on input "2.68" at bounding box center [933, 354] width 66 height 26
click at [961, 355] on input "2.67" at bounding box center [933, 354] width 66 height 26
click at [961, 355] on input "2.66" at bounding box center [933, 354] width 66 height 26
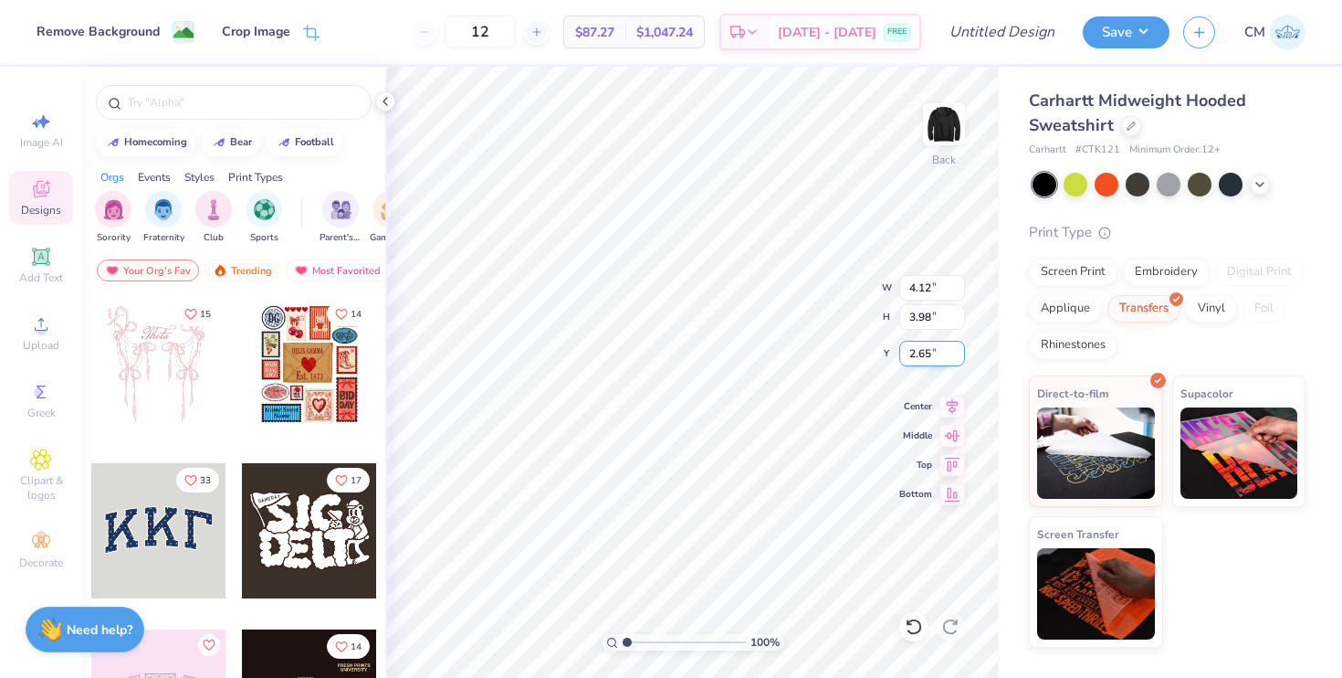
click at [961, 355] on input "2.65" at bounding box center [933, 354] width 66 height 26
click at [961, 355] on input "2.64" at bounding box center [933, 354] width 66 height 26
click at [961, 355] on input "2.63" at bounding box center [933, 354] width 66 height 26
click at [961, 355] on input "2.62" at bounding box center [933, 354] width 66 height 26
click at [961, 355] on input "2.61" at bounding box center [933, 354] width 66 height 26
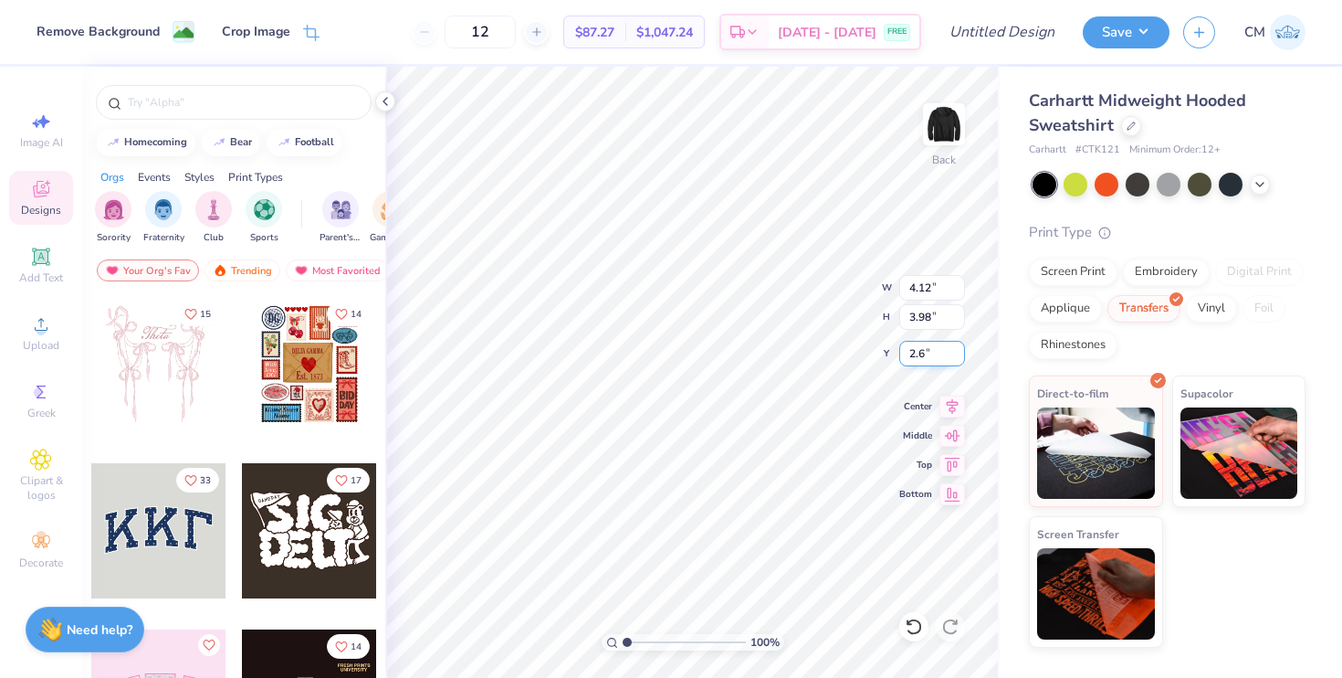
click at [961, 356] on input "2.6" at bounding box center [933, 354] width 66 height 26
click at [961, 356] on input "2.59" at bounding box center [933, 354] width 66 height 26
click at [961, 356] on input "2.58" at bounding box center [933, 354] width 66 height 26
click at [961, 356] on input "2.57" at bounding box center [933, 354] width 66 height 26
click at [961, 356] on input "2.56" at bounding box center [933, 354] width 66 height 26
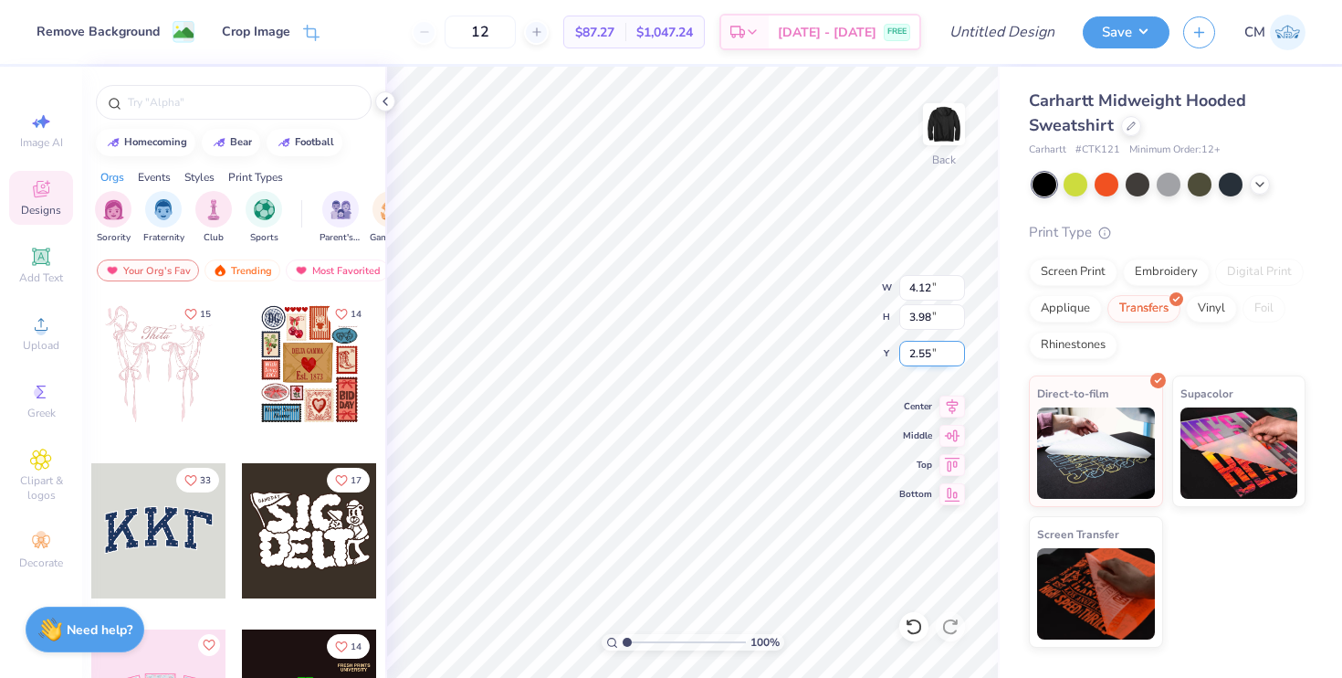
click at [961, 356] on input "2.55" at bounding box center [933, 354] width 66 height 26
click at [961, 356] on input "2.54" at bounding box center [933, 354] width 66 height 26
click at [961, 356] on input "2.53" at bounding box center [933, 354] width 66 height 26
click at [961, 356] on input "2.52" at bounding box center [933, 354] width 66 height 26
click at [961, 356] on input "2.51" at bounding box center [933, 354] width 66 height 26
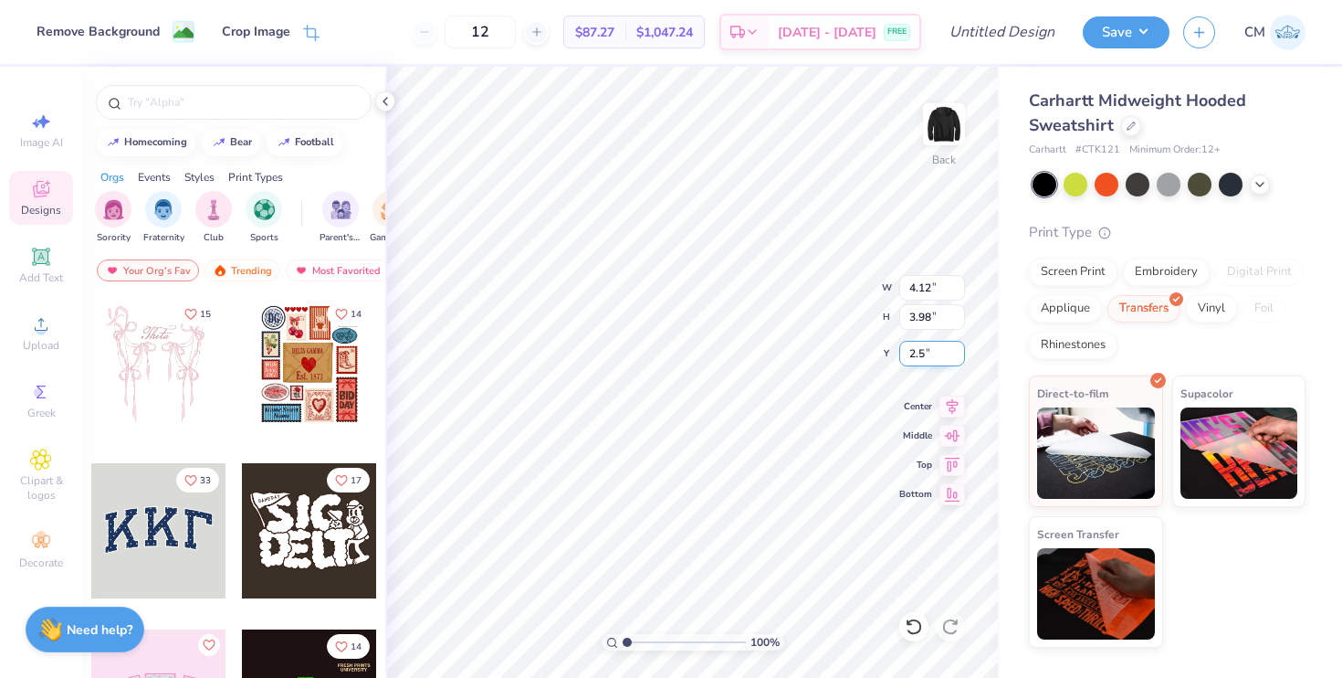
click at [961, 356] on input "2.5" at bounding box center [933, 354] width 66 height 26
click at [961, 356] on input "2.49" at bounding box center [933, 354] width 66 height 26
click at [961, 356] on input "2.48" at bounding box center [933, 354] width 66 height 26
click at [961, 356] on input "2.47" at bounding box center [933, 354] width 66 height 26
click at [961, 356] on input "2.46" at bounding box center [933, 354] width 66 height 26
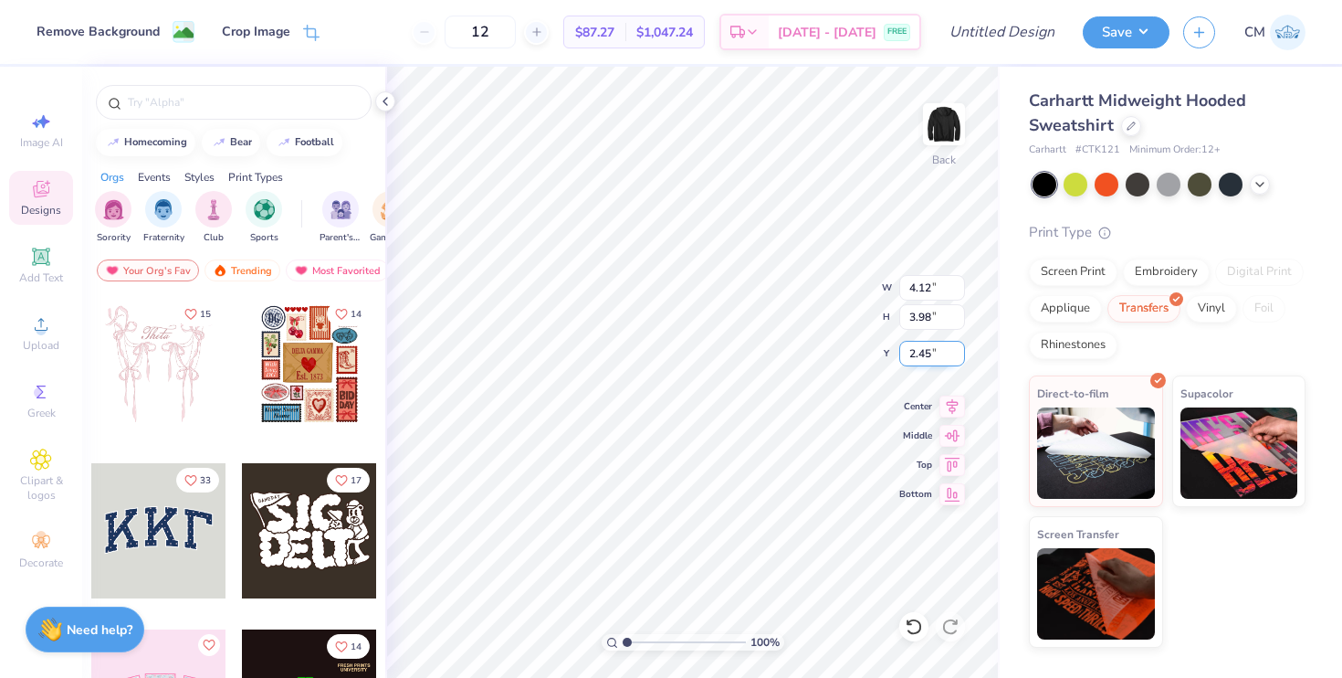
click at [961, 356] on input "2.45" at bounding box center [933, 354] width 66 height 26
click at [963, 358] on input "2.44" at bounding box center [933, 354] width 66 height 26
click at [962, 357] on input "2.43" at bounding box center [933, 354] width 66 height 26
click at [962, 357] on input "2.42" at bounding box center [933, 354] width 66 height 26
click at [962, 357] on input "2.41" at bounding box center [933, 354] width 66 height 26
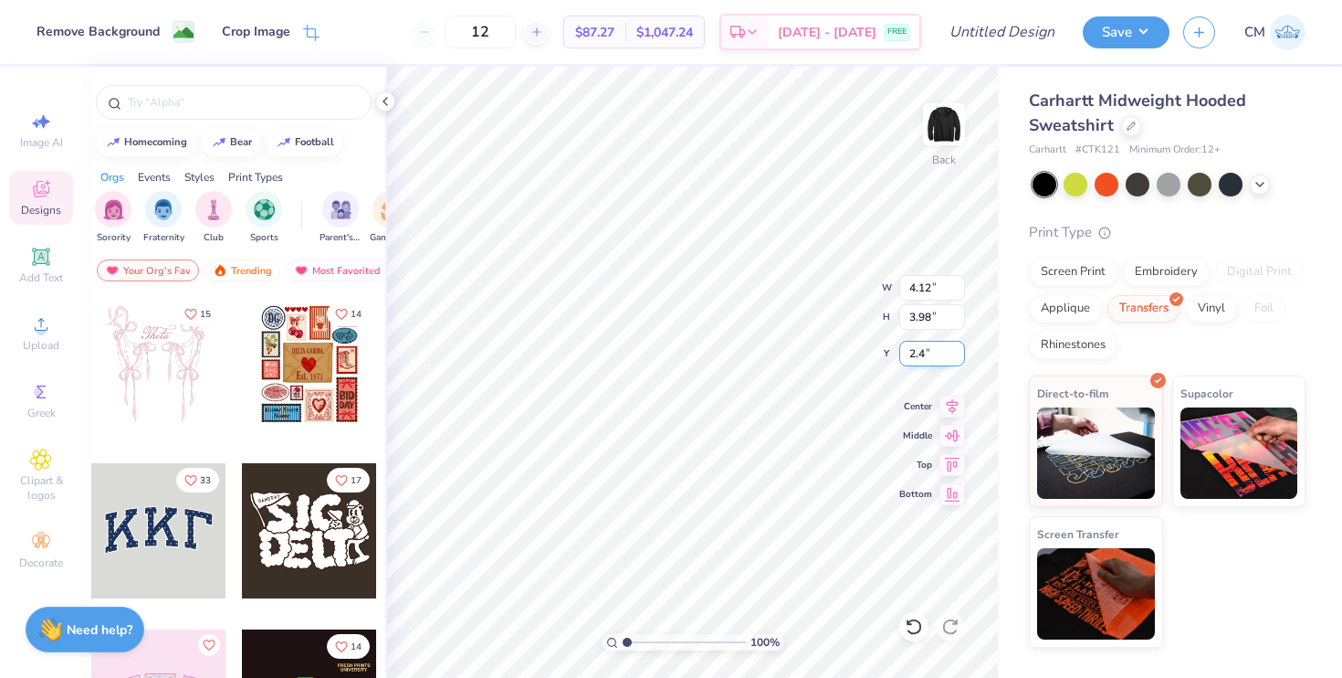
click at [962, 357] on input "2.4" at bounding box center [933, 354] width 66 height 26
click at [962, 357] on input "2.39" at bounding box center [933, 354] width 66 height 26
click at [962, 357] on input "2.38" at bounding box center [933, 354] width 66 height 26
click at [962, 357] on input "2.37" at bounding box center [933, 354] width 66 height 26
click at [962, 357] on input "2.36" at bounding box center [933, 354] width 66 height 26
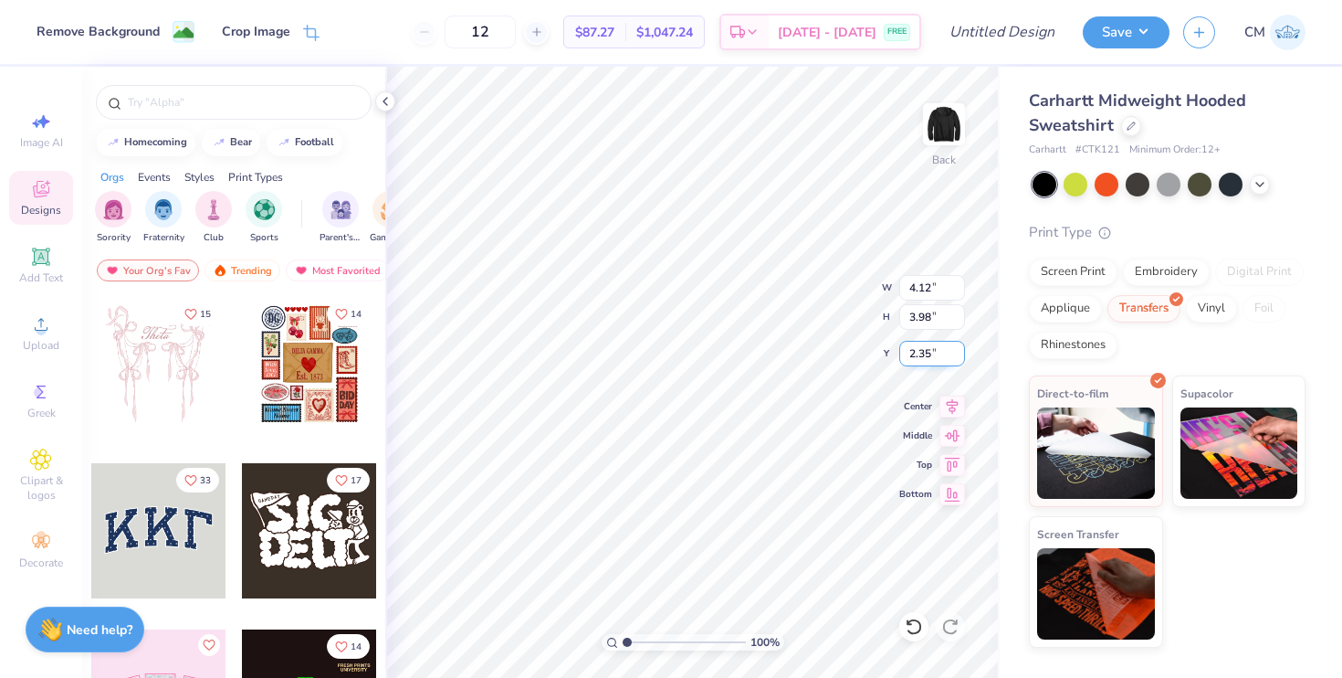
click at [962, 357] on input "2.35" at bounding box center [933, 354] width 66 height 26
click at [962, 357] on input "2.34" at bounding box center [933, 354] width 66 height 26
click at [962, 357] on input "2.33" at bounding box center [933, 354] width 66 height 26
click at [962, 357] on input "2.32" at bounding box center [933, 354] width 66 height 26
click at [962, 357] on input "2.31" at bounding box center [933, 354] width 66 height 26
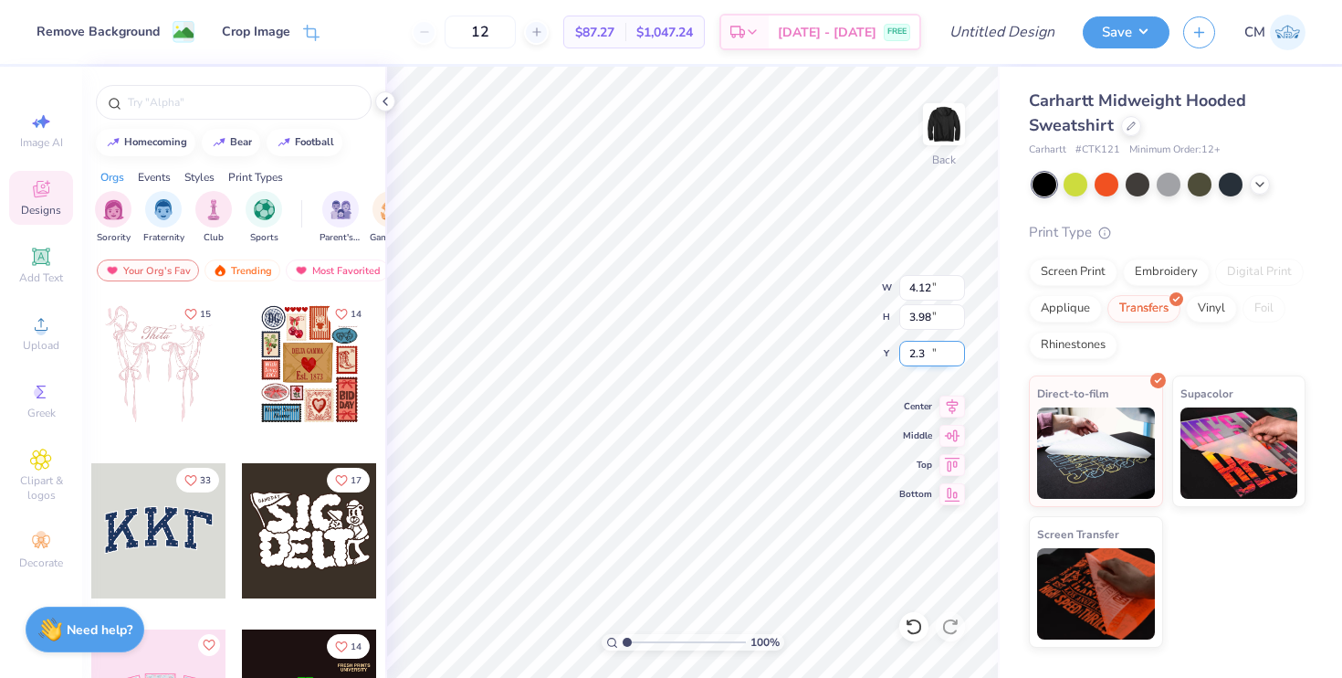
click at [962, 357] on input "2.3" at bounding box center [933, 354] width 66 height 26
click at [962, 357] on input "2.29" at bounding box center [933, 354] width 66 height 26
click at [962, 357] on input "2.28" at bounding box center [933, 354] width 66 height 26
click at [962, 357] on input "2.27" at bounding box center [933, 354] width 66 height 26
click at [962, 357] on input "2.26" at bounding box center [933, 354] width 66 height 26
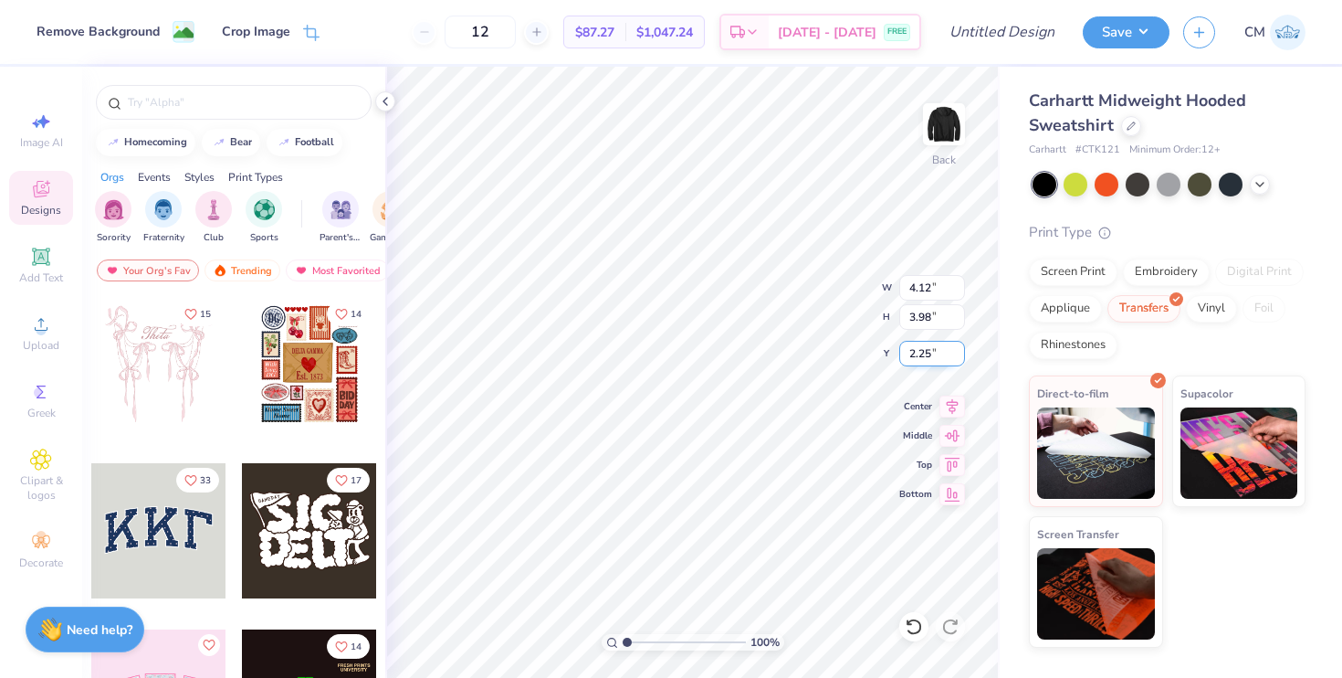
click at [962, 357] on input "2.25" at bounding box center [933, 354] width 66 height 26
click at [962, 357] on input "2.24" at bounding box center [933, 354] width 66 height 26
click at [962, 357] on input "2.23" at bounding box center [933, 354] width 66 height 26
click at [962, 357] on input "2.22" at bounding box center [933, 354] width 66 height 26
click at [962, 357] on input "2.21" at bounding box center [933, 354] width 66 height 26
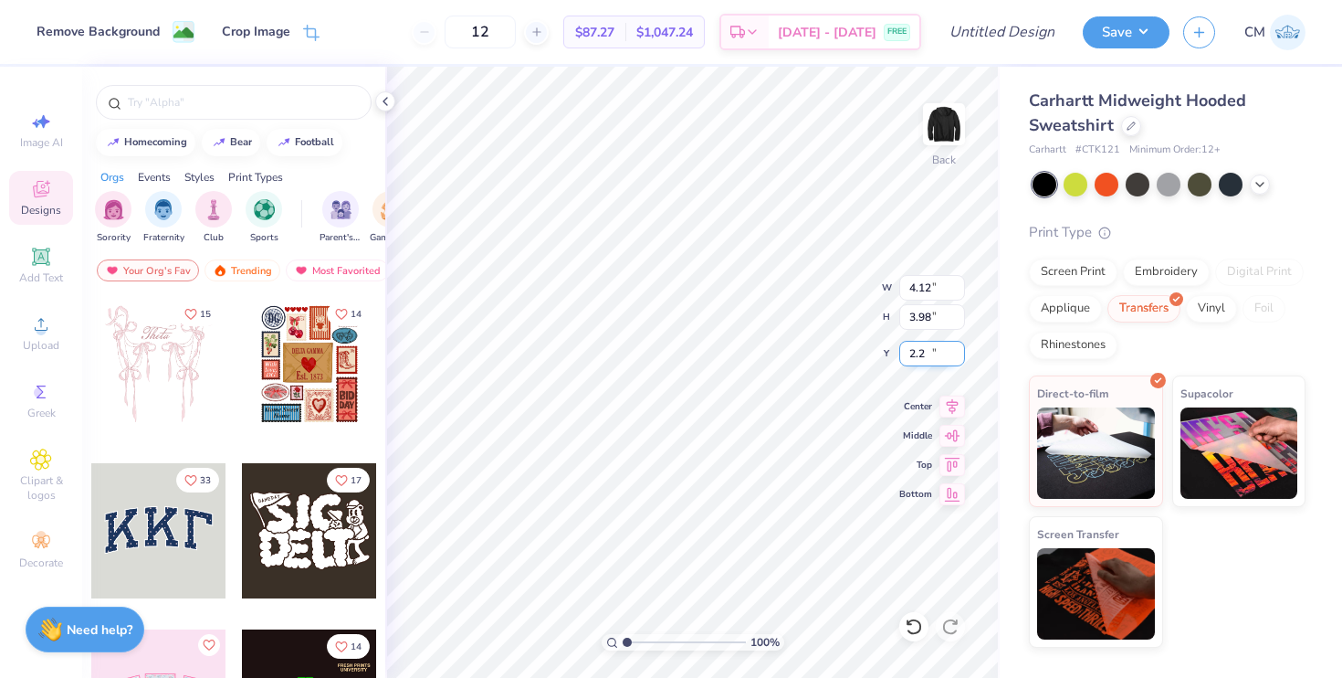
click at [962, 357] on input "2.2" at bounding box center [933, 354] width 66 height 26
click at [962, 357] on input "2.19" at bounding box center [933, 354] width 66 height 26
click at [962, 357] on input "2.18" at bounding box center [933, 354] width 66 height 26
click at [962, 357] on input "2.17" at bounding box center [933, 354] width 66 height 26
click at [962, 357] on input "2.16" at bounding box center [933, 354] width 66 height 26
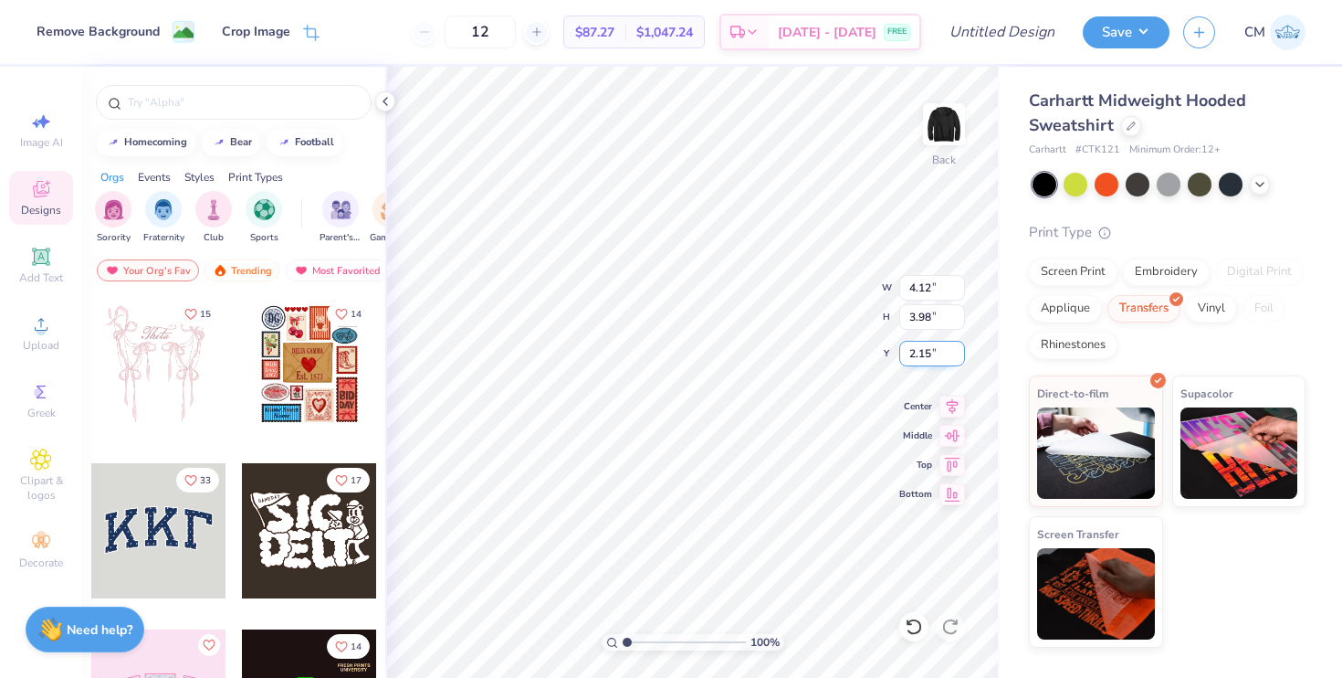
click at [962, 357] on input "2.15" at bounding box center [933, 354] width 66 height 26
click at [962, 357] on input "2.14" at bounding box center [933, 354] width 66 height 26
click at [962, 357] on input "2.13" at bounding box center [933, 354] width 66 height 26
click at [962, 357] on input "2.12" at bounding box center [933, 354] width 66 height 26
click at [962, 357] on input "2.11" at bounding box center [933, 354] width 66 height 26
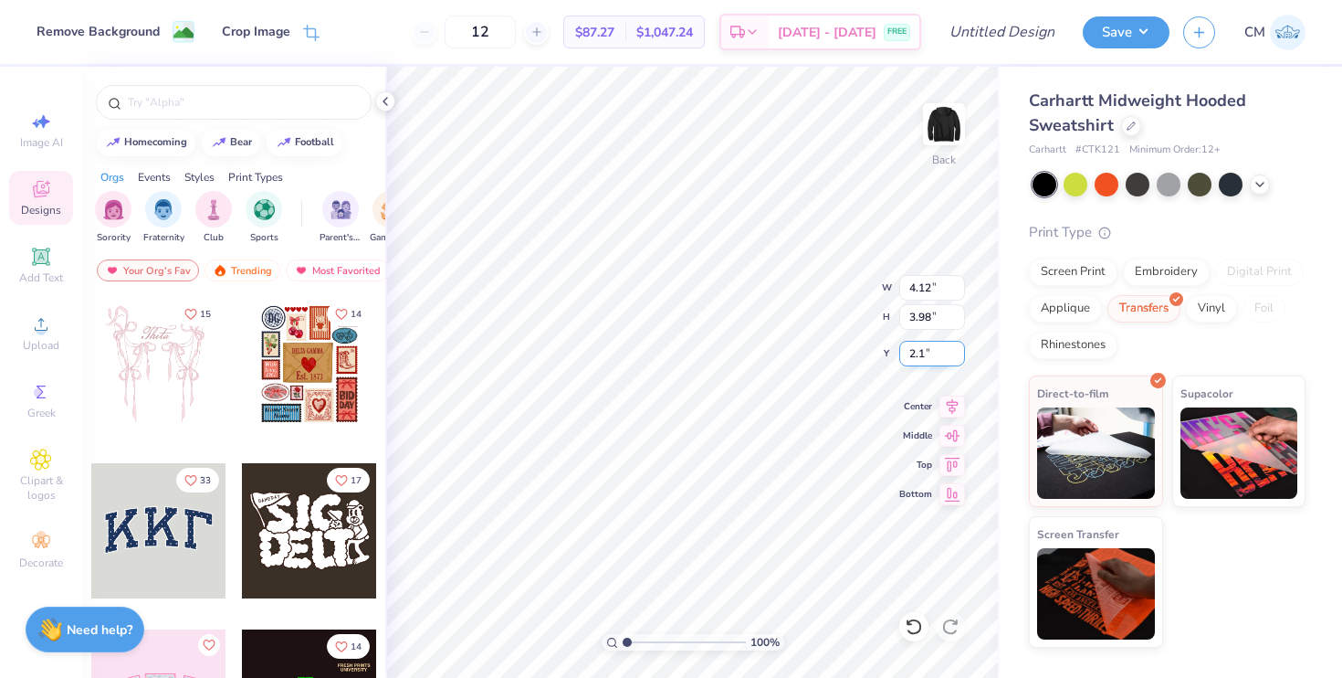
click at [961, 357] on input "2.1" at bounding box center [933, 354] width 66 height 26
click at [961, 357] on input "2.09" at bounding box center [933, 354] width 66 height 26
click at [961, 357] on input "2.08" at bounding box center [933, 354] width 66 height 26
click at [961, 357] on input "2.07" at bounding box center [933, 354] width 66 height 26
click at [961, 357] on input "2.06" at bounding box center [933, 354] width 66 height 26
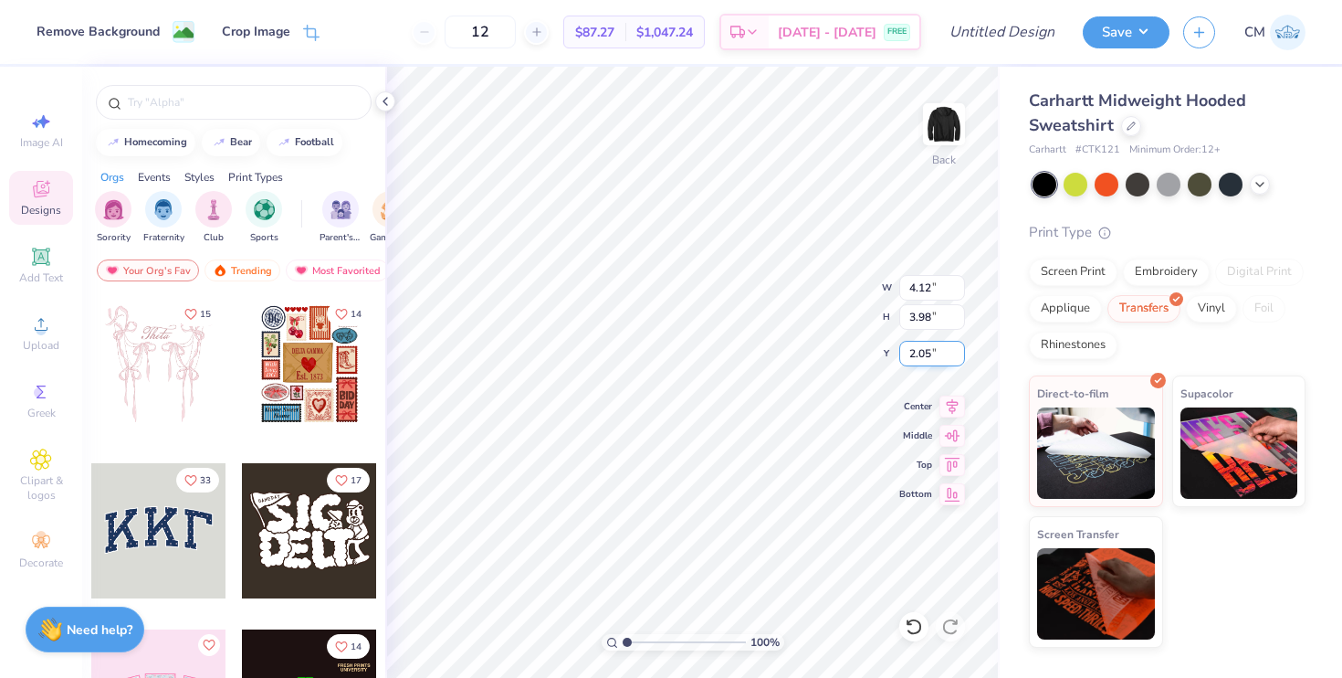
click at [961, 357] on input "2.05" at bounding box center [933, 354] width 66 height 26
click at [961, 357] on input "2.04" at bounding box center [933, 354] width 66 height 26
click at [961, 357] on input "2.03" at bounding box center [933, 354] width 66 height 26
click at [961, 356] on input "2.02" at bounding box center [933, 354] width 66 height 26
click at [961, 356] on input "2.01" at bounding box center [933, 354] width 66 height 26
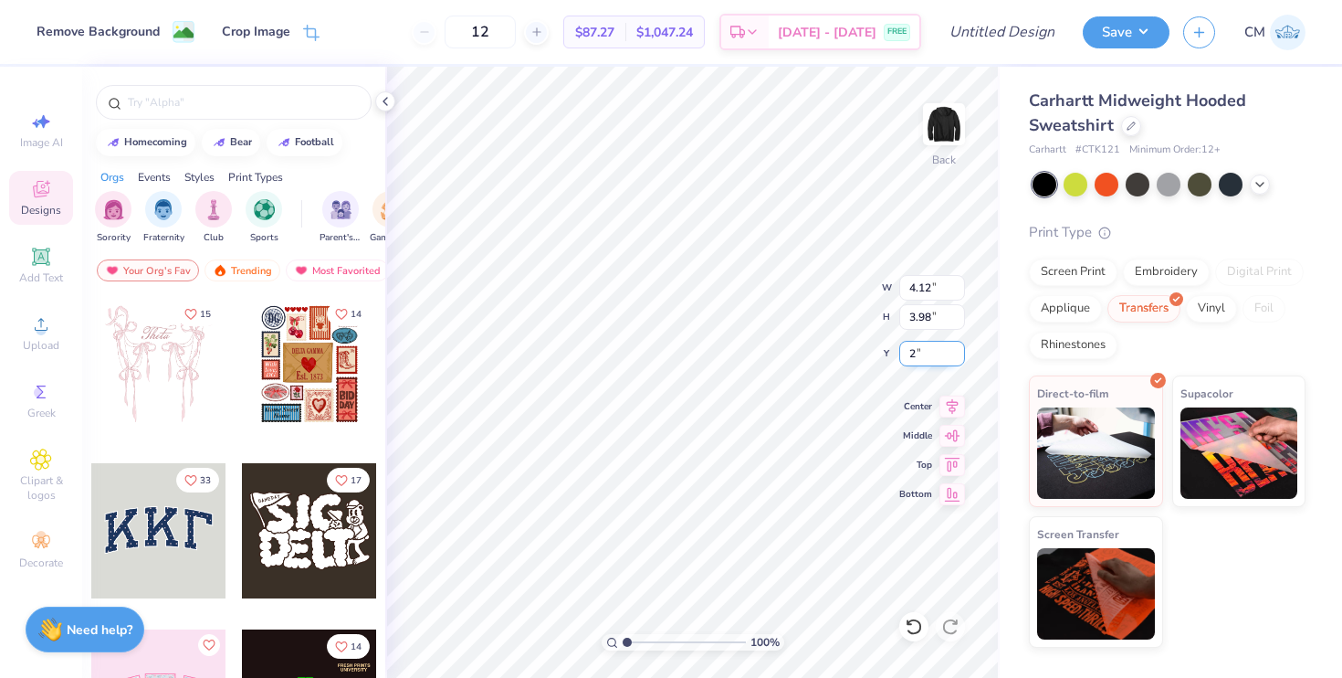
click at [960, 356] on input "2" at bounding box center [933, 354] width 66 height 26
click at [960, 356] on input "1.99" at bounding box center [933, 354] width 66 height 26
click at [960, 356] on input "1.98" at bounding box center [933, 354] width 66 height 26
click at [960, 356] on input "1.97" at bounding box center [933, 354] width 66 height 26
click at [960, 356] on input "1.96" at bounding box center [933, 354] width 66 height 26
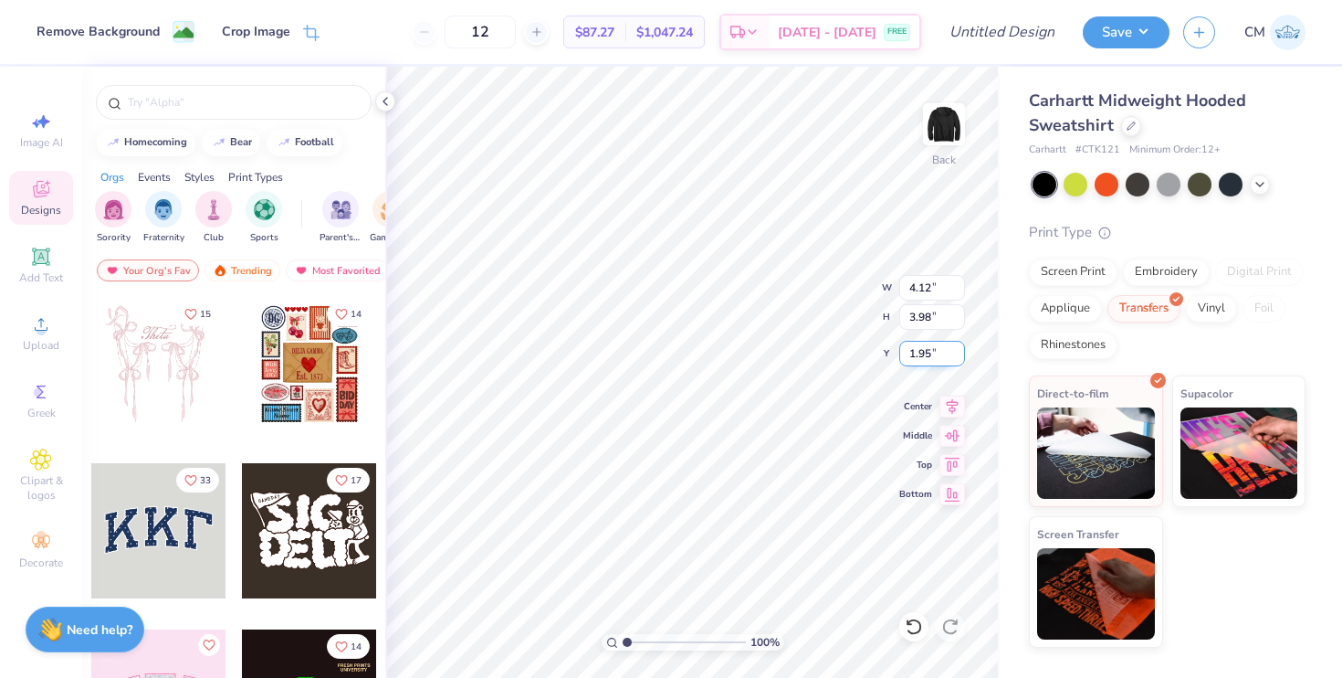
click at [960, 356] on input "1.95" at bounding box center [933, 354] width 66 height 26
click at [960, 356] on input "1.94" at bounding box center [933, 354] width 66 height 26
click at [960, 356] on input "1.93" at bounding box center [933, 354] width 66 height 26
click at [960, 356] on input "1.92" at bounding box center [933, 354] width 66 height 26
click at [960, 356] on input "1.91" at bounding box center [933, 354] width 66 height 26
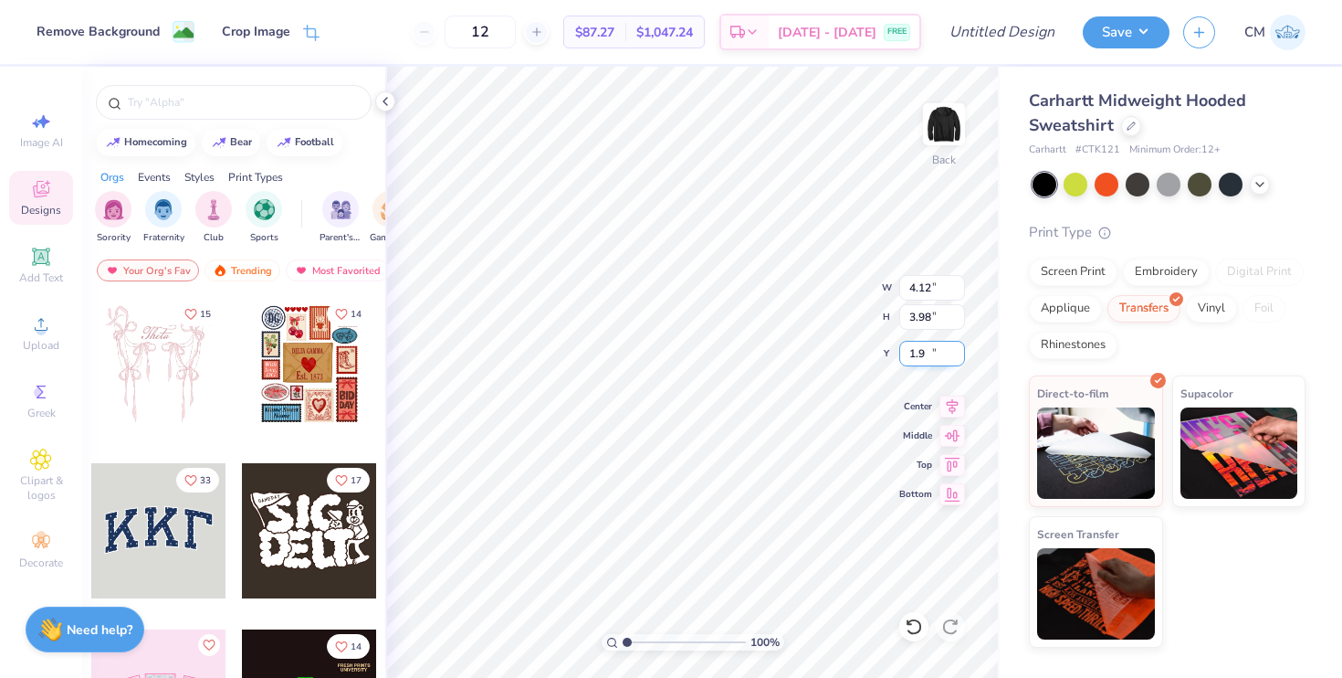
click at [960, 356] on input "1.9" at bounding box center [933, 354] width 66 height 26
click at [960, 356] on input "1.89" at bounding box center [933, 354] width 66 height 26
click at [960, 356] on input "1.88" at bounding box center [933, 354] width 66 height 26
click at [960, 356] on input "1.87" at bounding box center [933, 354] width 66 height 26
click at [960, 356] on input "1.86" at bounding box center [933, 354] width 66 height 26
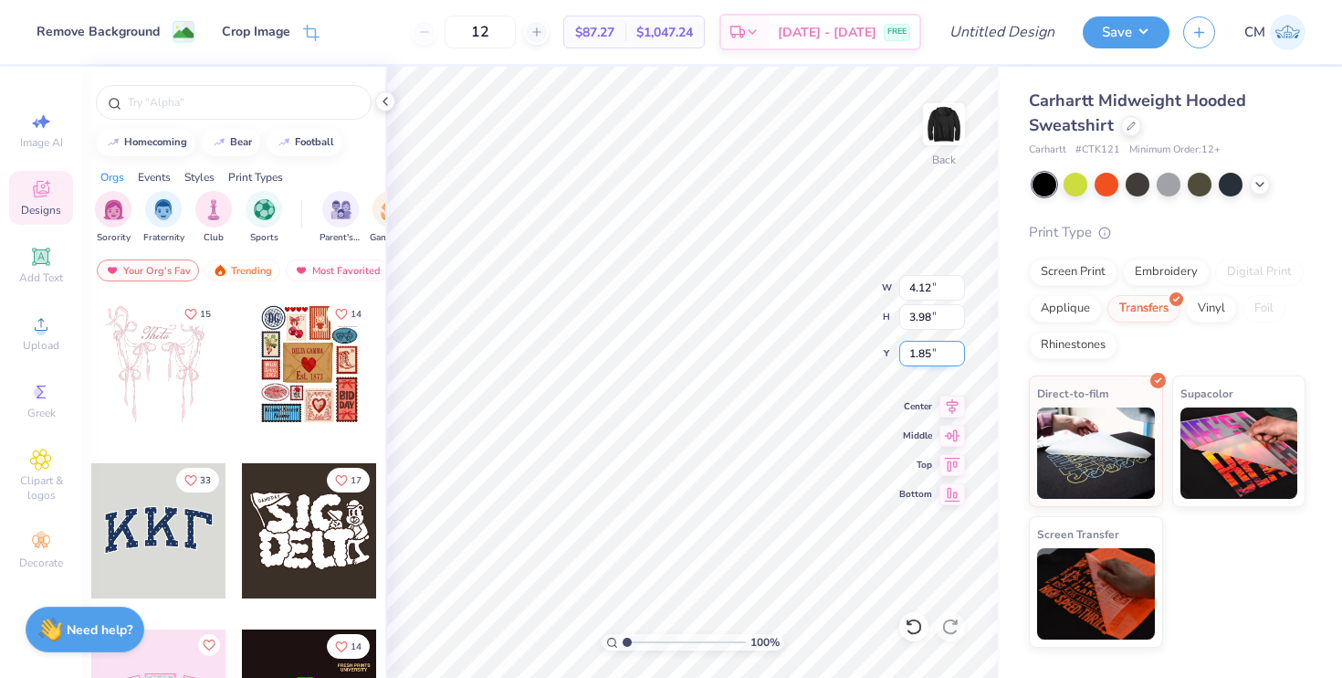
click at [960, 356] on input "1.85" at bounding box center [933, 354] width 66 height 26
click at [960, 356] on input "1.84" at bounding box center [933, 354] width 66 height 26
click at [960, 356] on input "1.83" at bounding box center [933, 354] width 66 height 26
click at [960, 356] on input "1.82" at bounding box center [933, 354] width 66 height 26
click at [960, 356] on input "1.81" at bounding box center [933, 354] width 66 height 26
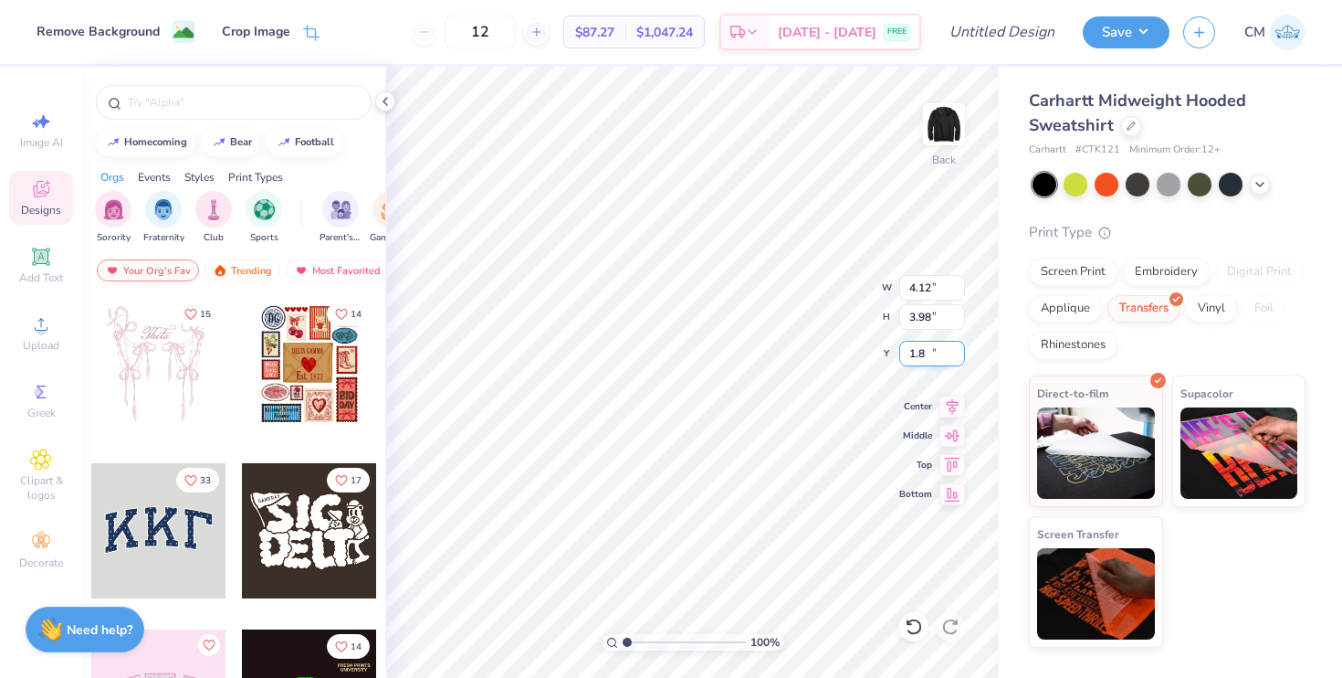
click at [960, 356] on input "1.8" at bounding box center [933, 354] width 66 height 26
click at [960, 356] on input "1.79" at bounding box center [933, 354] width 66 height 26
click at [955, 355] on input "1.78" at bounding box center [933, 354] width 66 height 26
click at [955, 355] on input "1.77" at bounding box center [933, 354] width 66 height 26
click at [955, 355] on input "1.76" at bounding box center [933, 354] width 66 height 26
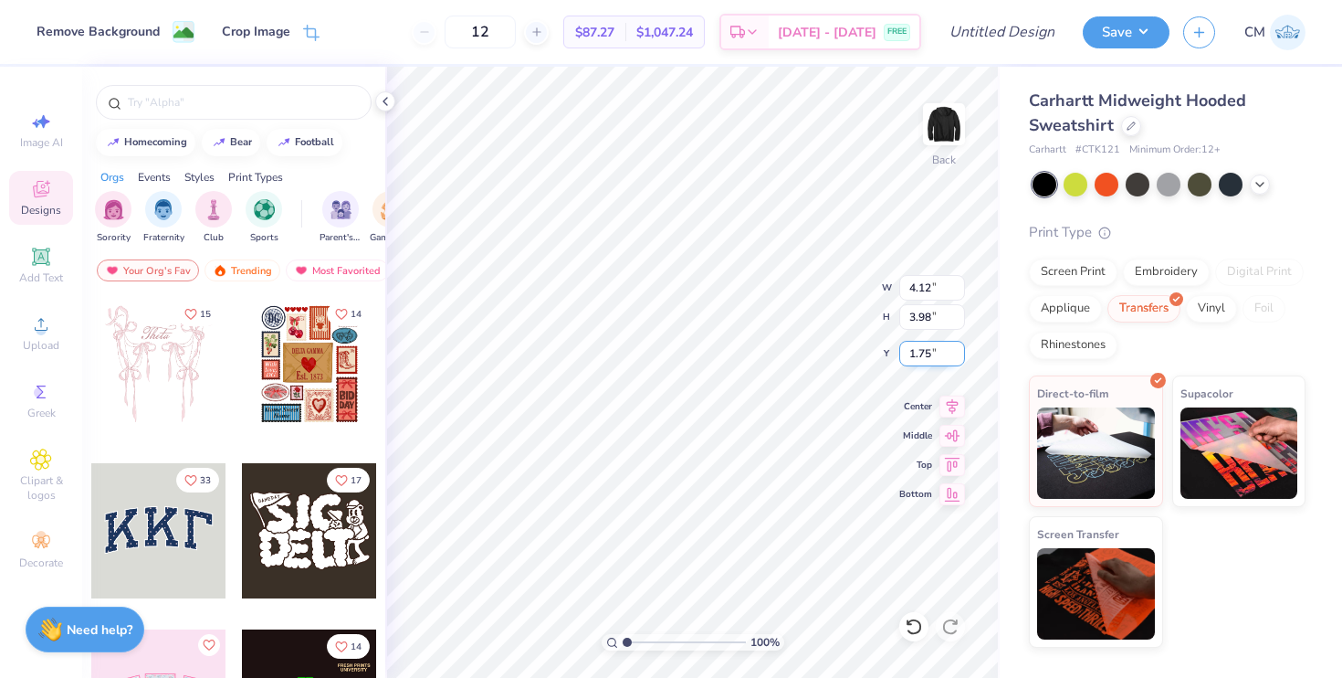
click at [955, 355] on input "1.75" at bounding box center [933, 354] width 66 height 26
click at [955, 355] on input "1.74" at bounding box center [933, 354] width 66 height 26
click at [955, 355] on input "1.73" at bounding box center [933, 354] width 66 height 26
click at [955, 355] on input "1.72" at bounding box center [933, 354] width 66 height 26
click at [955, 355] on input "1.71" at bounding box center [933, 354] width 66 height 26
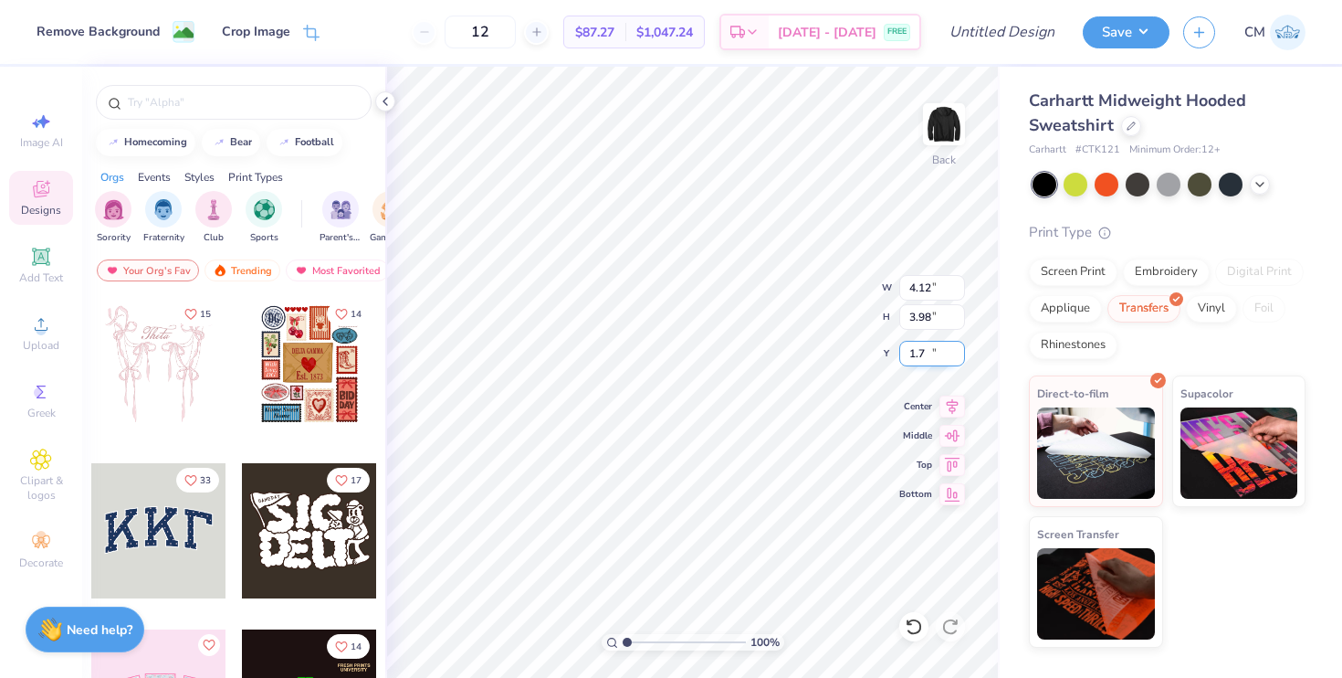
click at [955, 355] on input "1.7" at bounding box center [933, 354] width 66 height 26
click at [955, 355] on input "1.69" at bounding box center [933, 354] width 66 height 26
click at [955, 355] on input "1.68" at bounding box center [933, 354] width 66 height 26
click at [955, 355] on input "1.67" at bounding box center [933, 354] width 66 height 26
click at [955, 355] on input "1.66" at bounding box center [933, 354] width 66 height 26
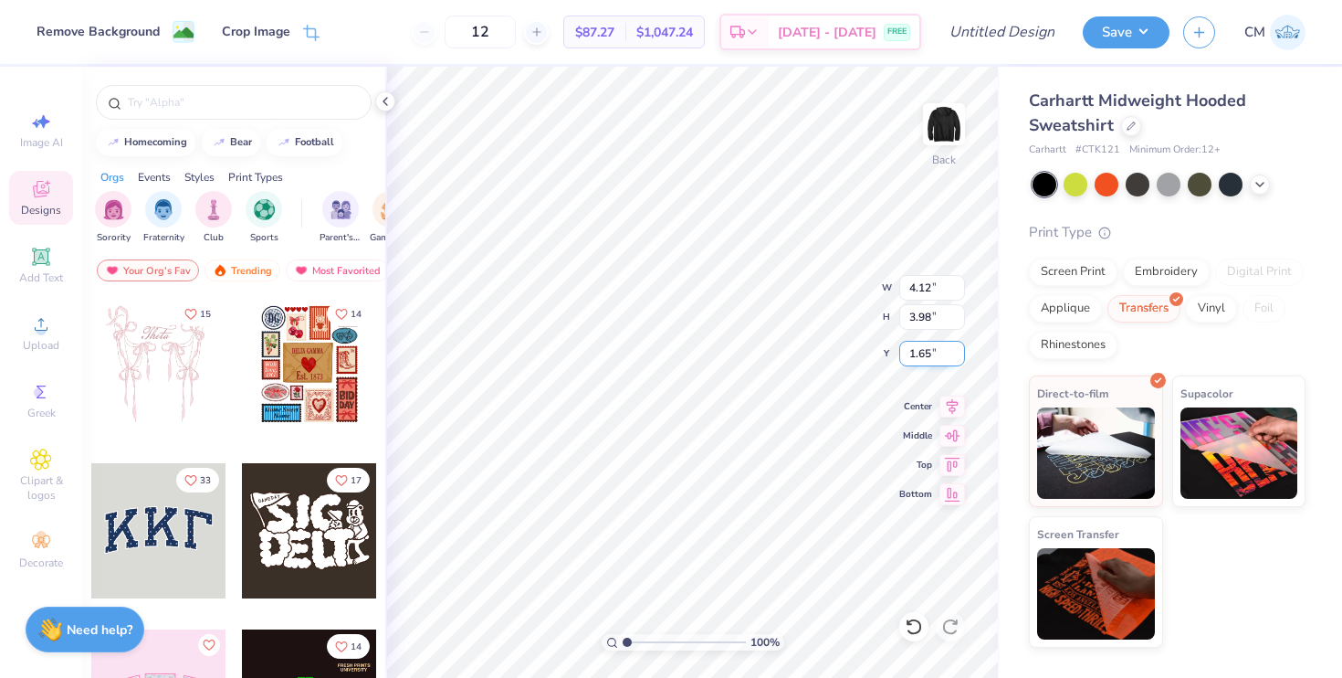
click at [955, 355] on input "1.65" at bounding box center [933, 354] width 66 height 26
click at [955, 355] on input "1.64" at bounding box center [933, 354] width 66 height 26
click at [955, 355] on input "1.63" at bounding box center [933, 354] width 66 height 26
click at [955, 355] on input "1.62" at bounding box center [933, 354] width 66 height 26
click at [955, 355] on input "1.61" at bounding box center [933, 354] width 66 height 26
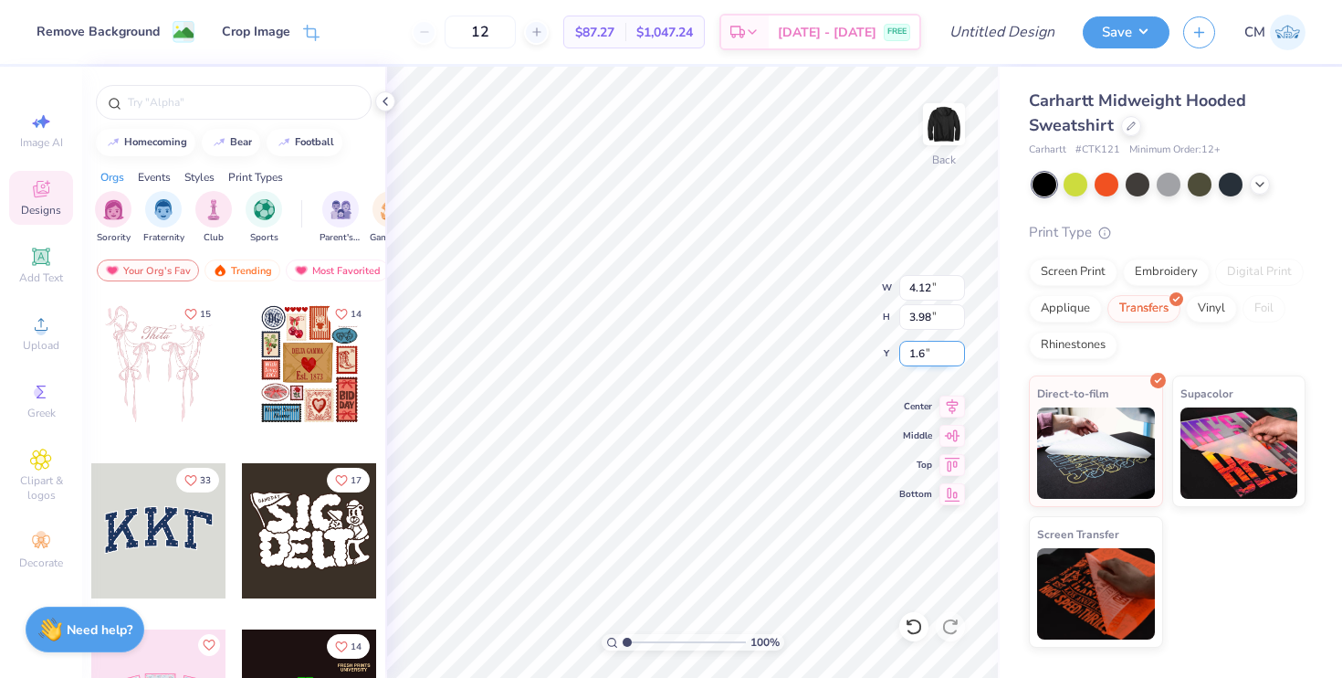
click at [955, 355] on input "1.6" at bounding box center [933, 354] width 66 height 26
click at [955, 355] on input "1.59" at bounding box center [933, 354] width 66 height 26
click at [955, 355] on input "1.58" at bounding box center [933, 354] width 66 height 26
click at [955, 355] on input "1.57" at bounding box center [933, 354] width 66 height 26
click at [955, 355] on input "1.56" at bounding box center [933, 354] width 66 height 26
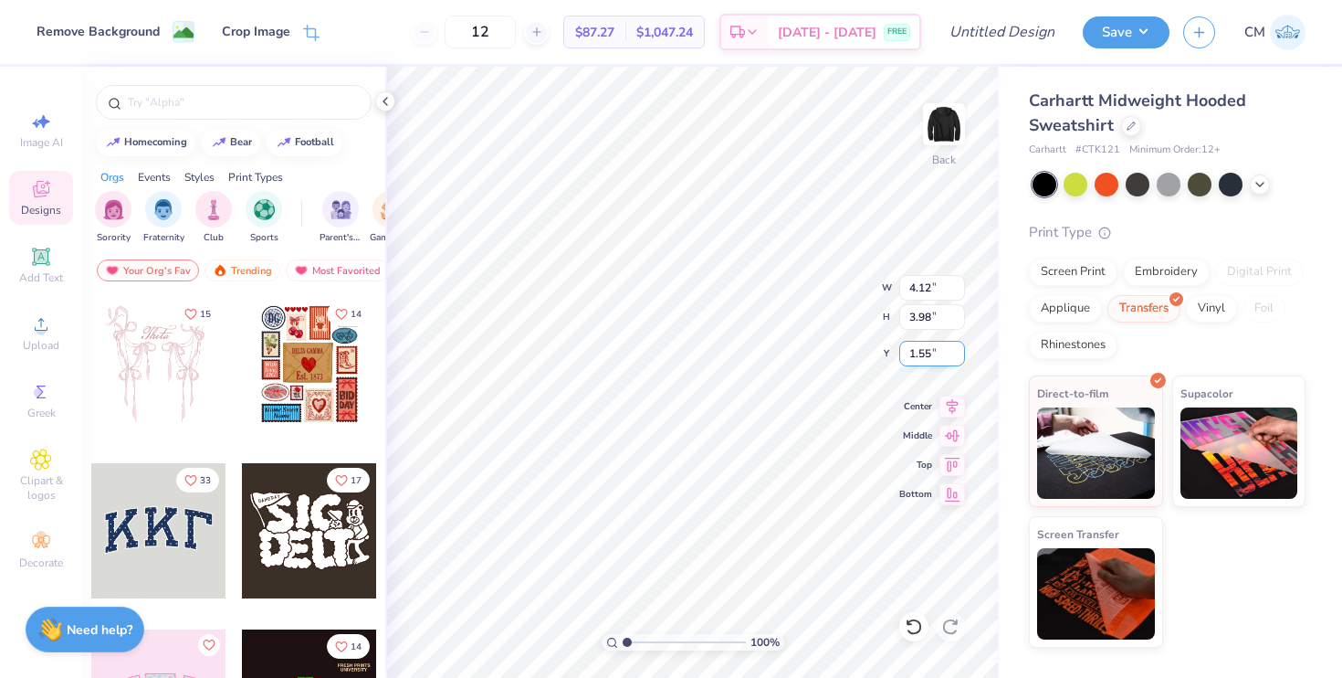
click at [955, 355] on input "1.55" at bounding box center [933, 354] width 66 height 26
click at [955, 355] on input "1.54" at bounding box center [933, 354] width 66 height 26
click at [955, 355] on input "1.53" at bounding box center [933, 354] width 66 height 26
click at [955, 355] on input "1.52" at bounding box center [933, 354] width 66 height 26
click at [955, 355] on input "1.51" at bounding box center [933, 354] width 66 height 26
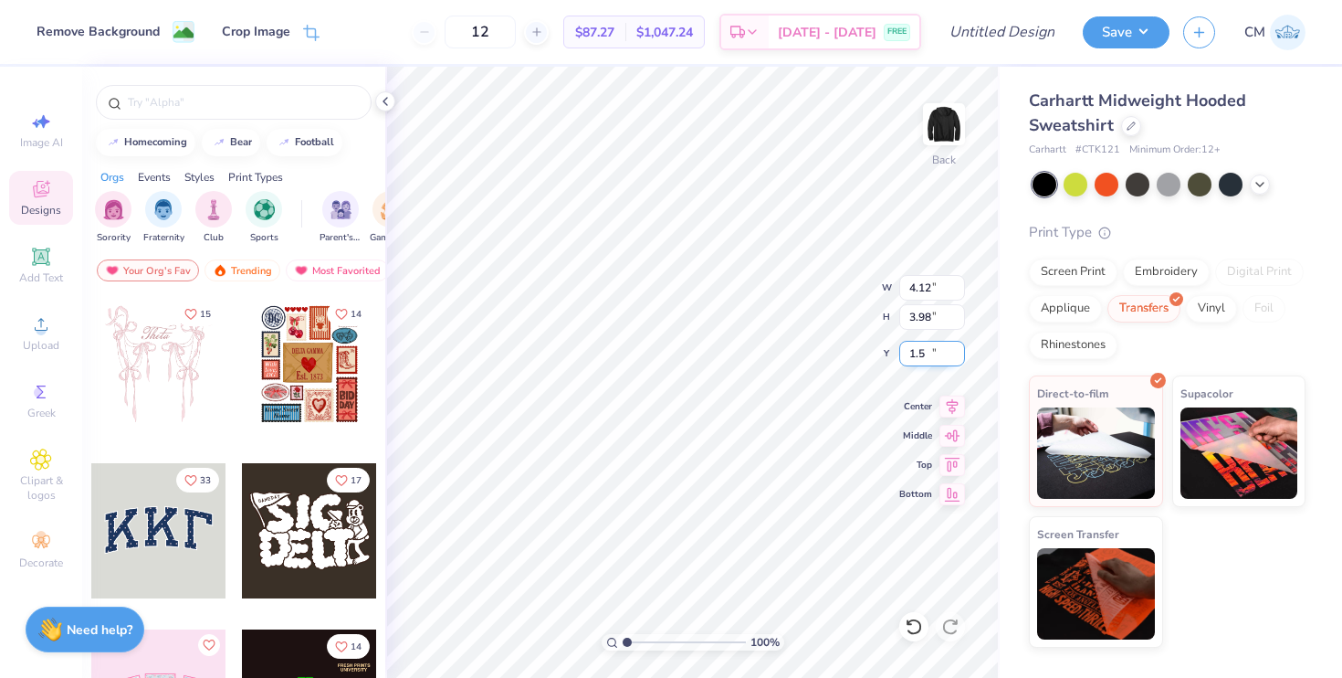
click at [955, 355] on input "1.5" at bounding box center [933, 354] width 66 height 26
click at [955, 355] on input "1.49" at bounding box center [933, 354] width 66 height 26
click at [955, 355] on input "1.48" at bounding box center [933, 354] width 66 height 26
click at [955, 355] on input "1.47" at bounding box center [933, 354] width 66 height 26
click at [955, 355] on input "1.46" at bounding box center [933, 354] width 66 height 26
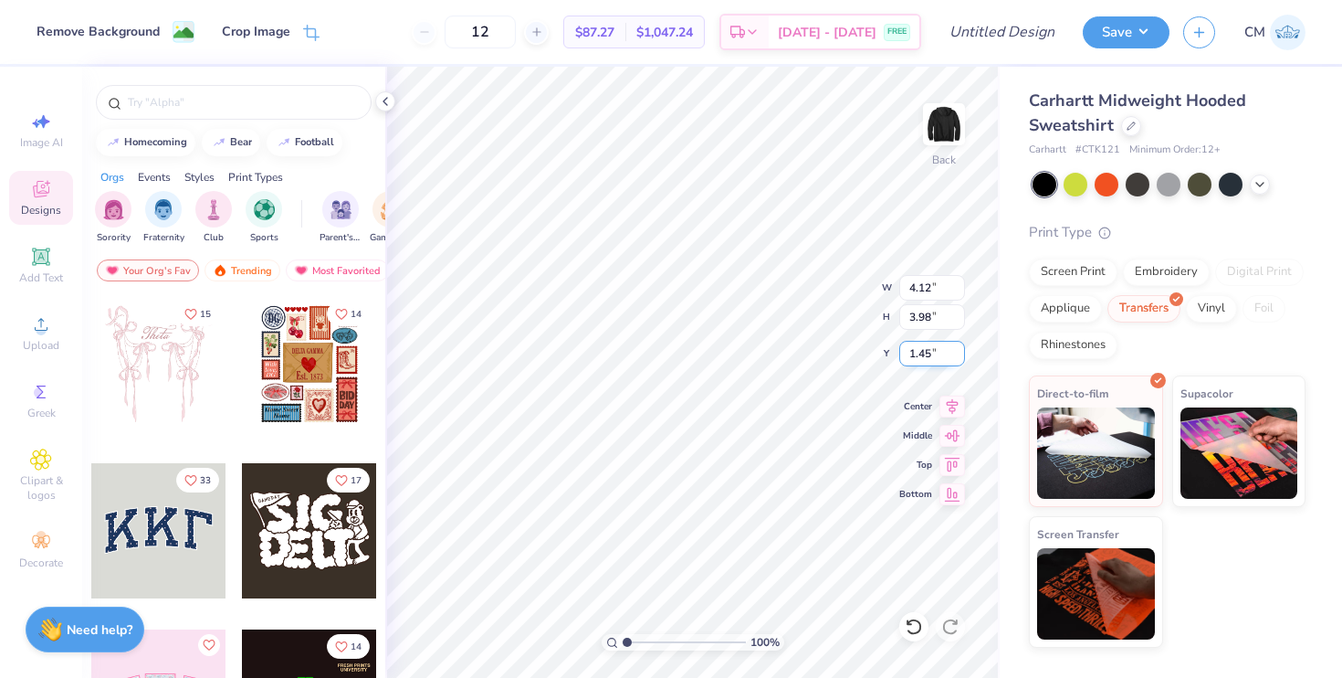
click at [955, 355] on input "1.45" at bounding box center [933, 354] width 66 height 26
click at [955, 355] on input "1.44" at bounding box center [933, 354] width 66 height 26
click at [955, 355] on input "1.43" at bounding box center [933, 354] width 66 height 26
click at [955, 355] on input "1.42" at bounding box center [933, 354] width 66 height 26
click at [955, 355] on input "1.41" at bounding box center [933, 354] width 66 height 26
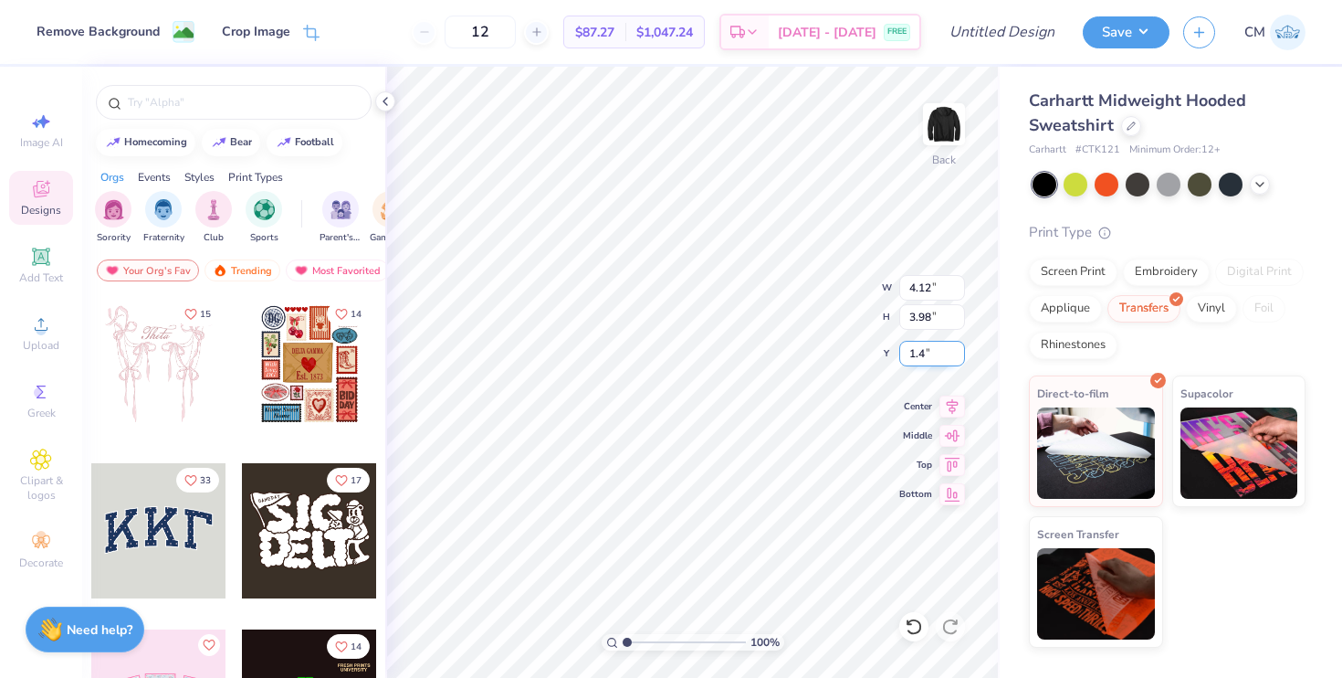
click at [955, 355] on input "1.4" at bounding box center [933, 354] width 66 height 26
click at [955, 355] on input "1.39" at bounding box center [933, 354] width 66 height 26
click at [955, 355] on input "1.38" at bounding box center [933, 354] width 66 height 26
click at [955, 355] on input "1.37" at bounding box center [933, 354] width 66 height 26
click at [955, 355] on input "1.36" at bounding box center [933, 354] width 66 height 26
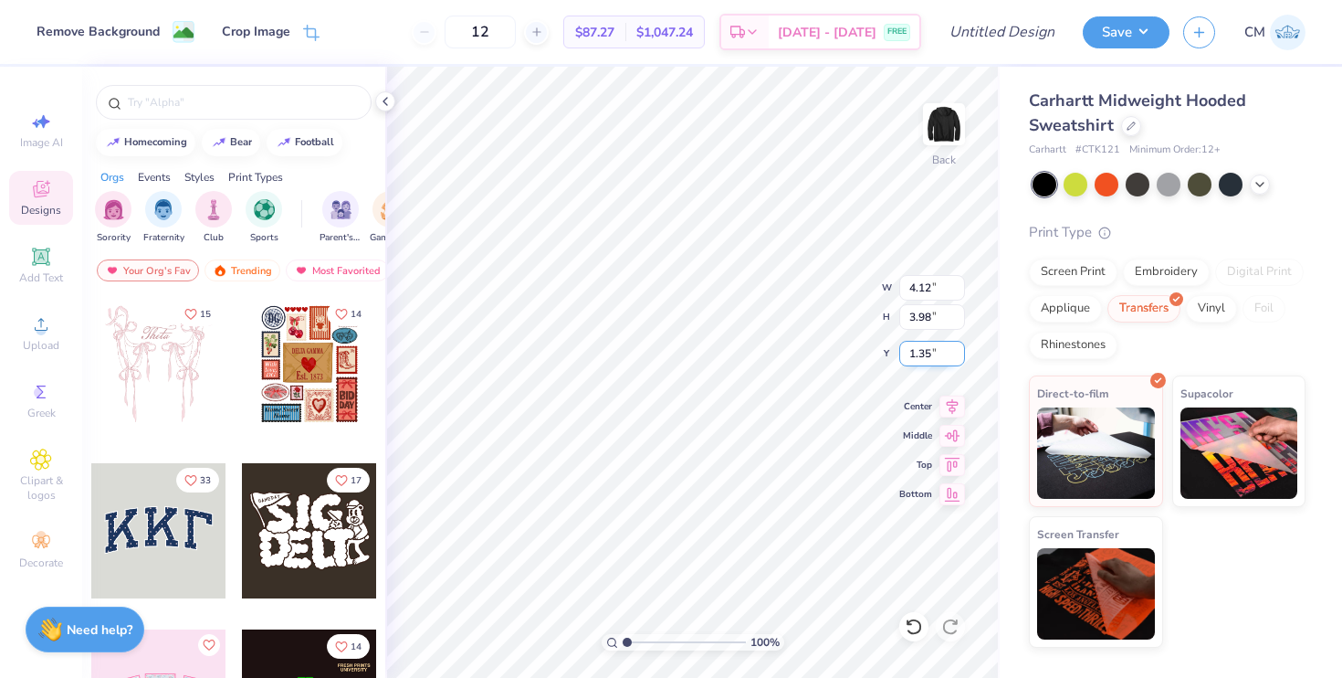
click at [955, 355] on input "1.35" at bounding box center [933, 354] width 66 height 26
click at [955, 355] on input "1.34" at bounding box center [933, 354] width 66 height 26
click at [955, 355] on input "1.33" at bounding box center [933, 354] width 66 height 26
click at [955, 355] on input "1.32" at bounding box center [933, 354] width 66 height 26
click at [955, 355] on input "1.31" at bounding box center [933, 354] width 66 height 26
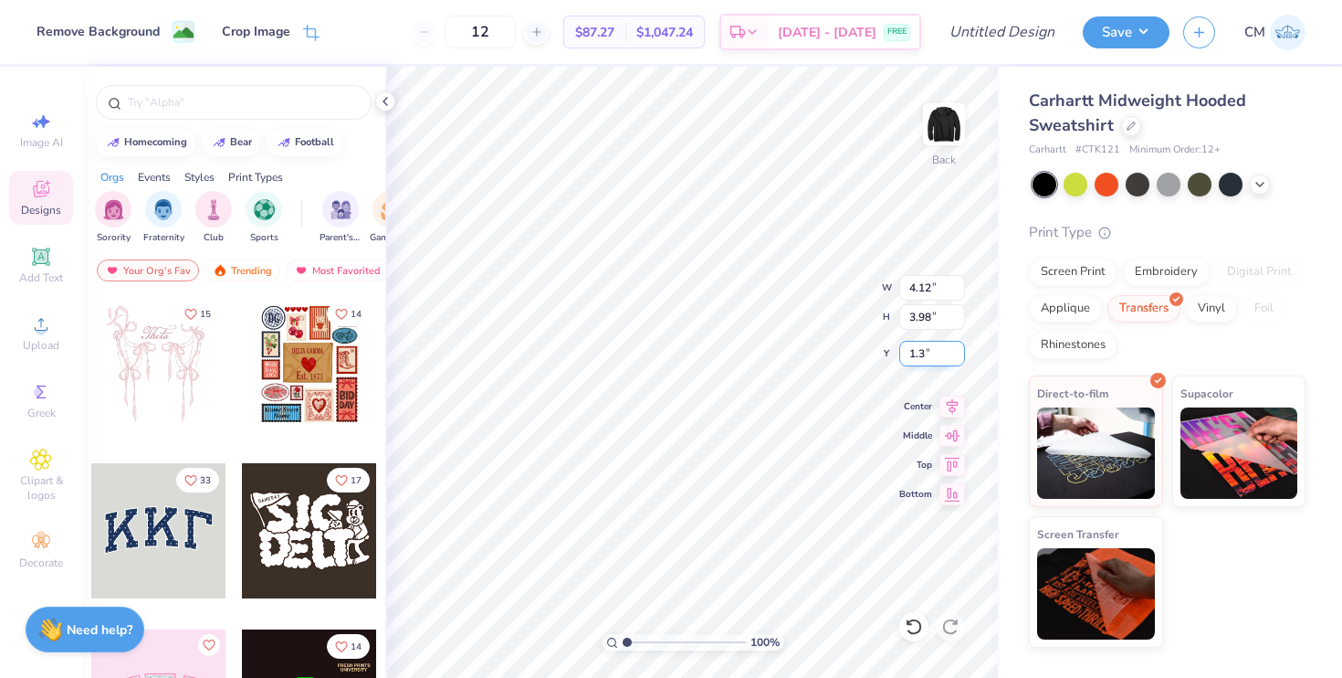
click at [955, 355] on input "1.3" at bounding box center [933, 354] width 66 height 26
click at [955, 355] on input "1.29" at bounding box center [933, 354] width 66 height 26
click at [955, 355] on input "1.28" at bounding box center [933, 354] width 66 height 26
click at [955, 355] on input "1.27" at bounding box center [933, 354] width 66 height 26
click at [955, 355] on input "1.26" at bounding box center [933, 354] width 66 height 26
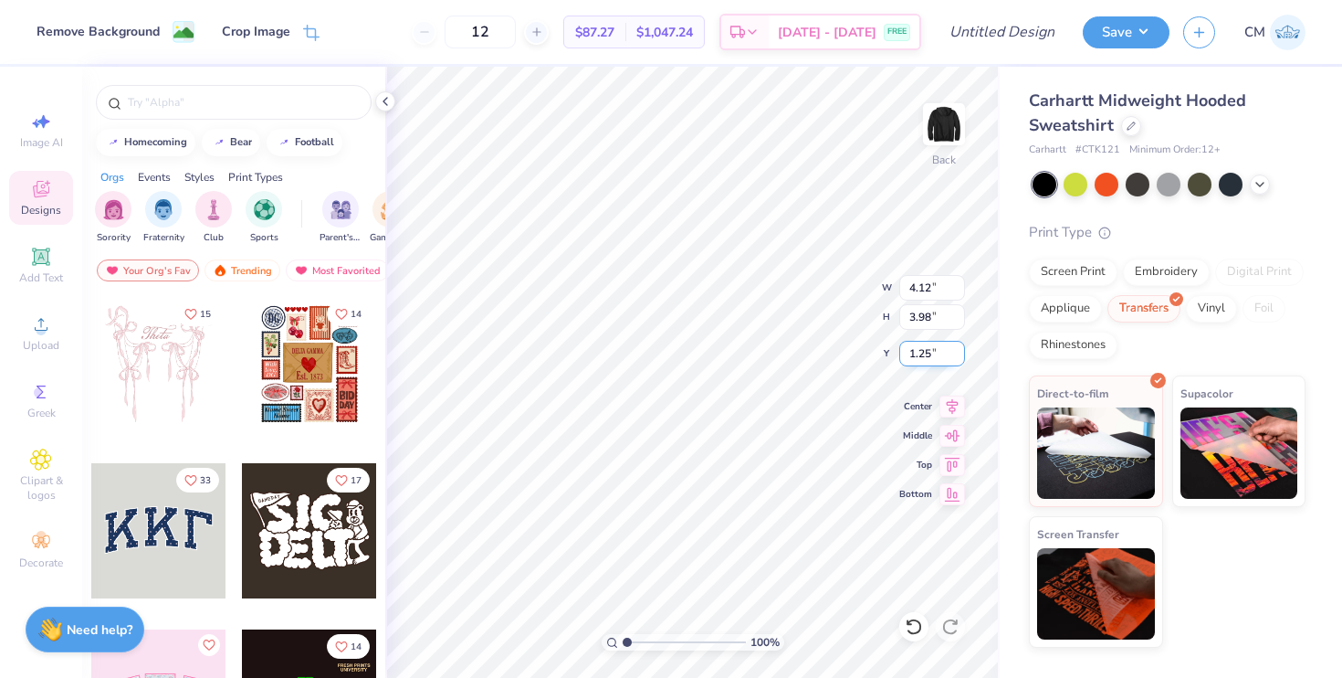
click at [955, 355] on input "1.25" at bounding box center [933, 354] width 66 height 26
click at [955, 355] on input "1.24" at bounding box center [933, 354] width 66 height 26
click at [955, 355] on input "1.23" at bounding box center [933, 354] width 66 height 26
type input "1"
type input "0.50"
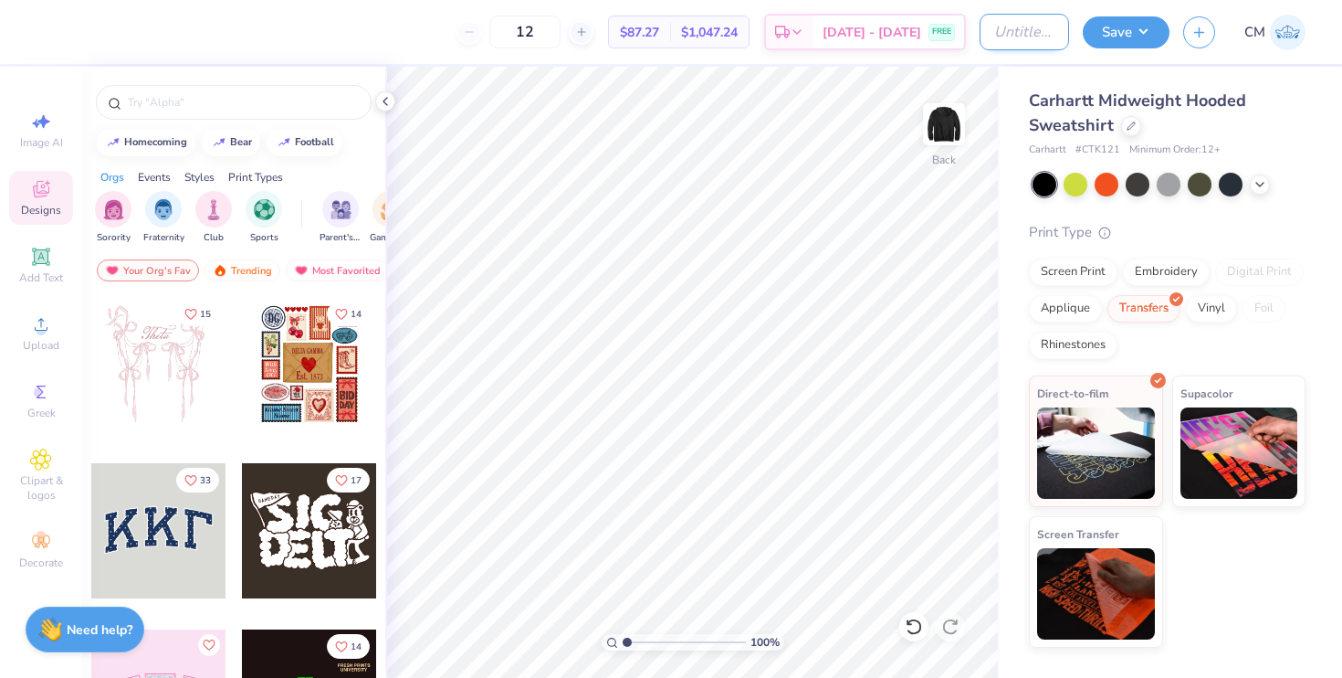
click at [1037, 37] on input "Design Title" at bounding box center [1024, 32] width 89 height 37
type input "a"
type input "IFC General Merch"
click at [1143, 35] on button "Save" at bounding box center [1126, 30] width 87 height 32
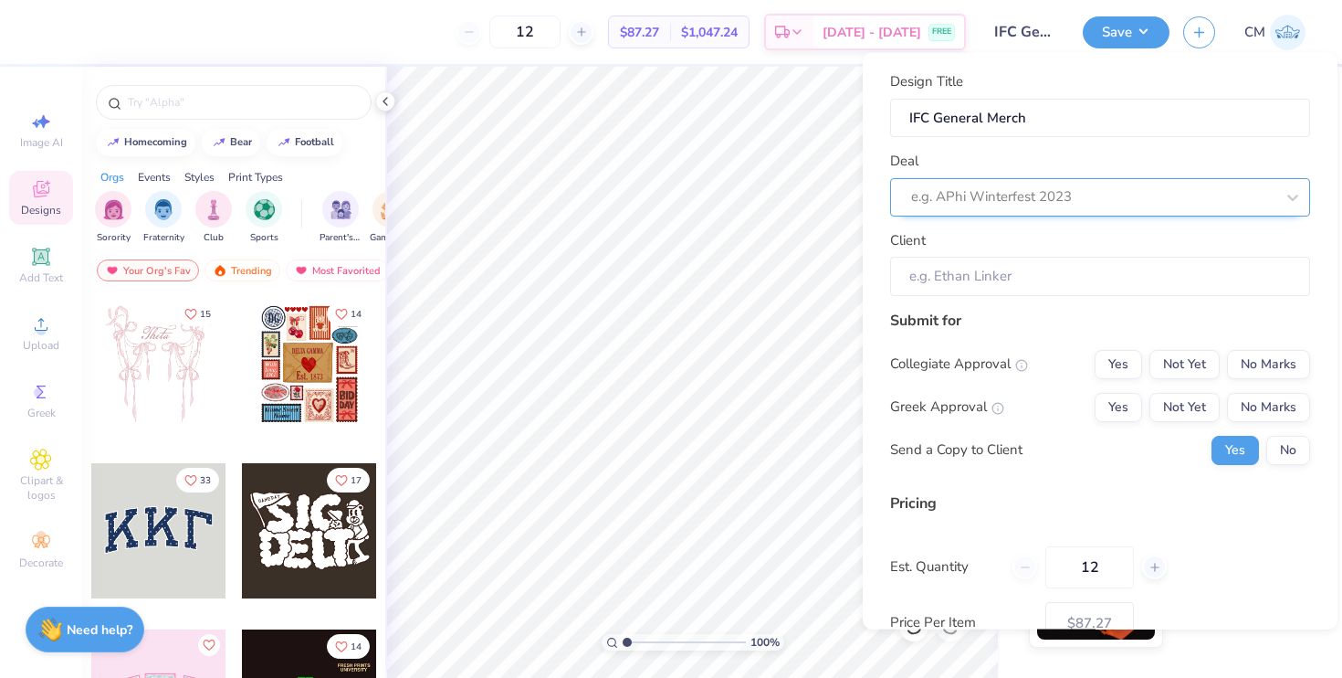
click at [1093, 200] on div at bounding box center [1092, 196] width 363 height 25
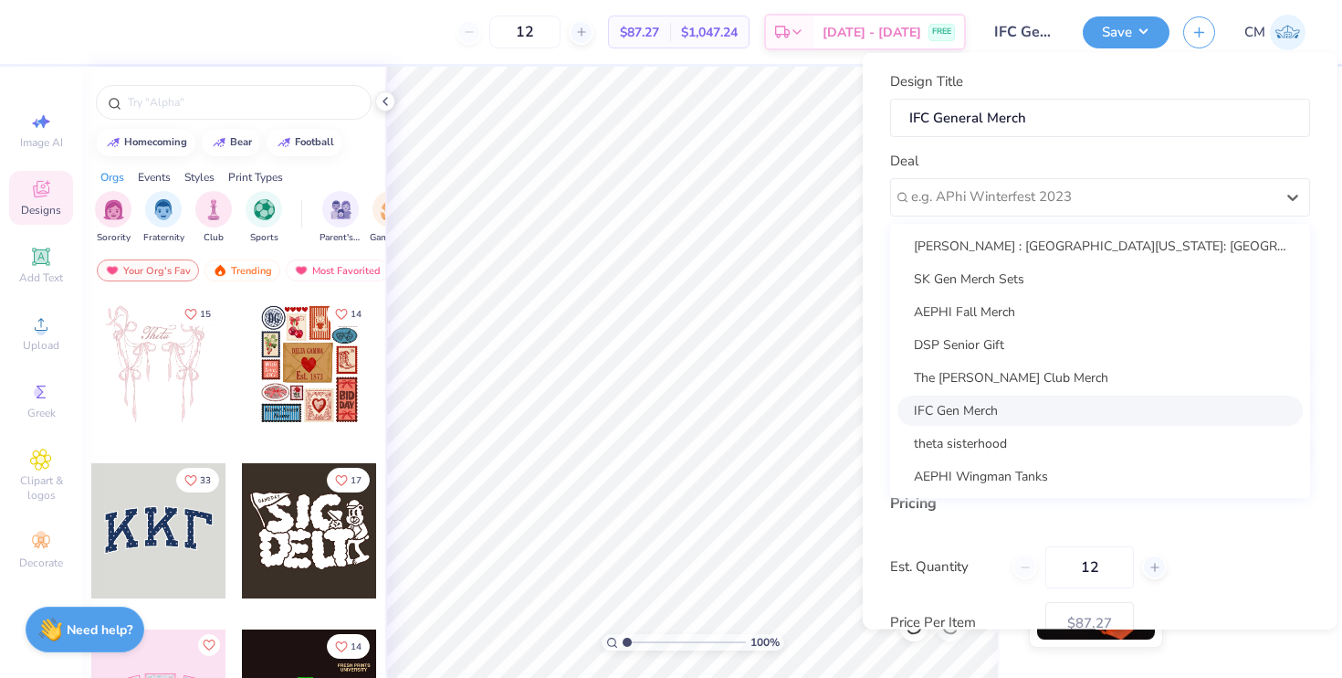
click at [990, 407] on div "IFC Gen Merch" at bounding box center [1100, 410] width 405 height 30
type input "Dylan Kim"
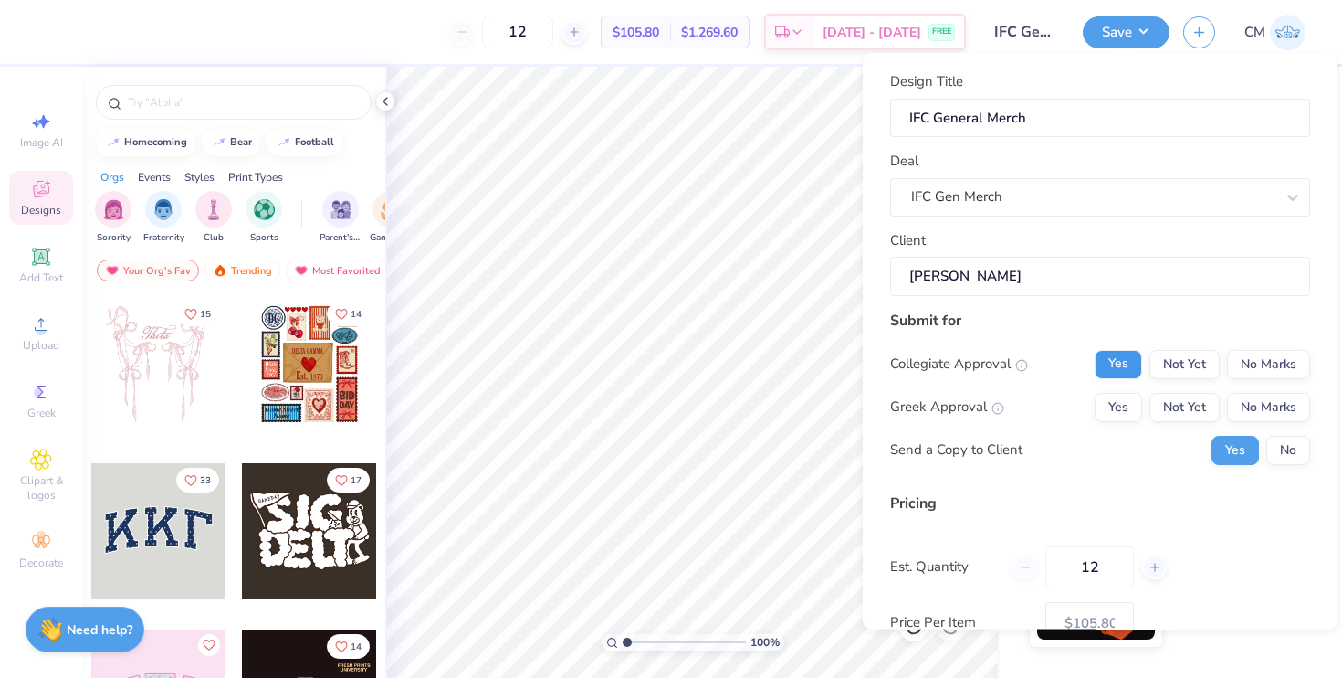
click at [1121, 359] on button "Yes" at bounding box center [1118, 363] width 47 height 29
click at [1121, 402] on button "Yes" at bounding box center [1118, 406] width 47 height 29
click at [1296, 449] on button "No" at bounding box center [1289, 449] width 44 height 29
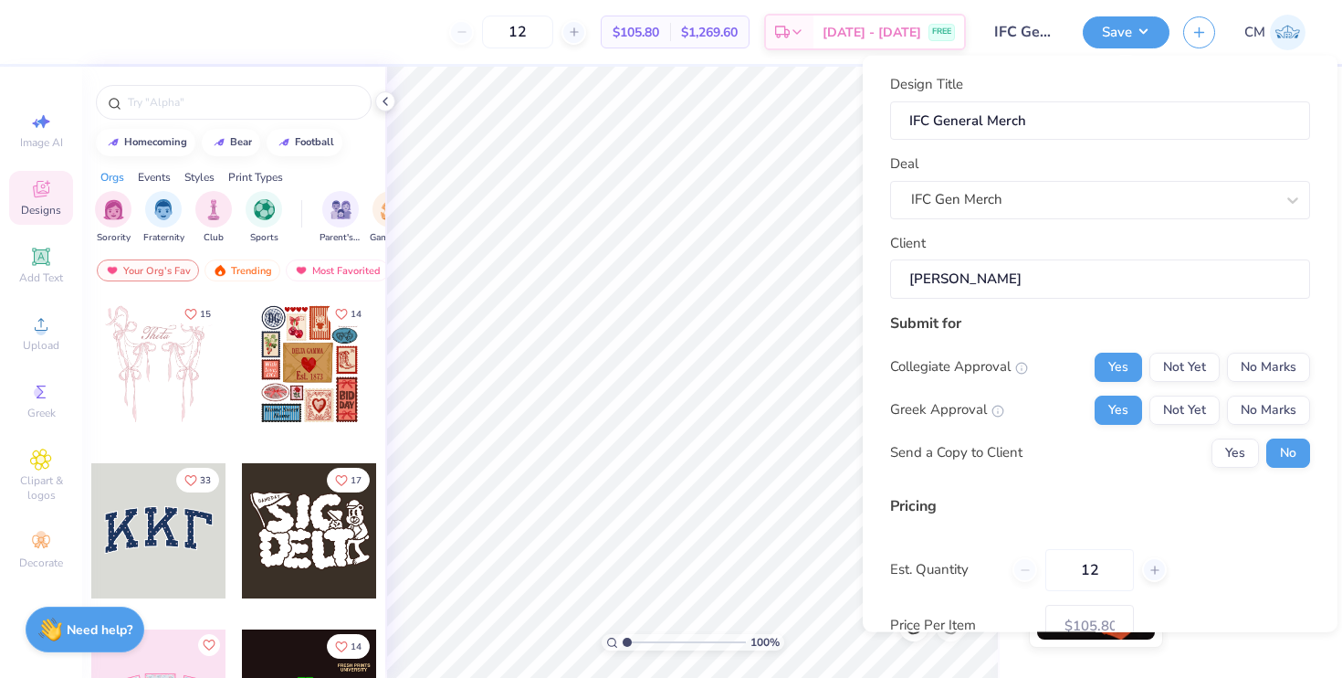
scroll to position [121, 0]
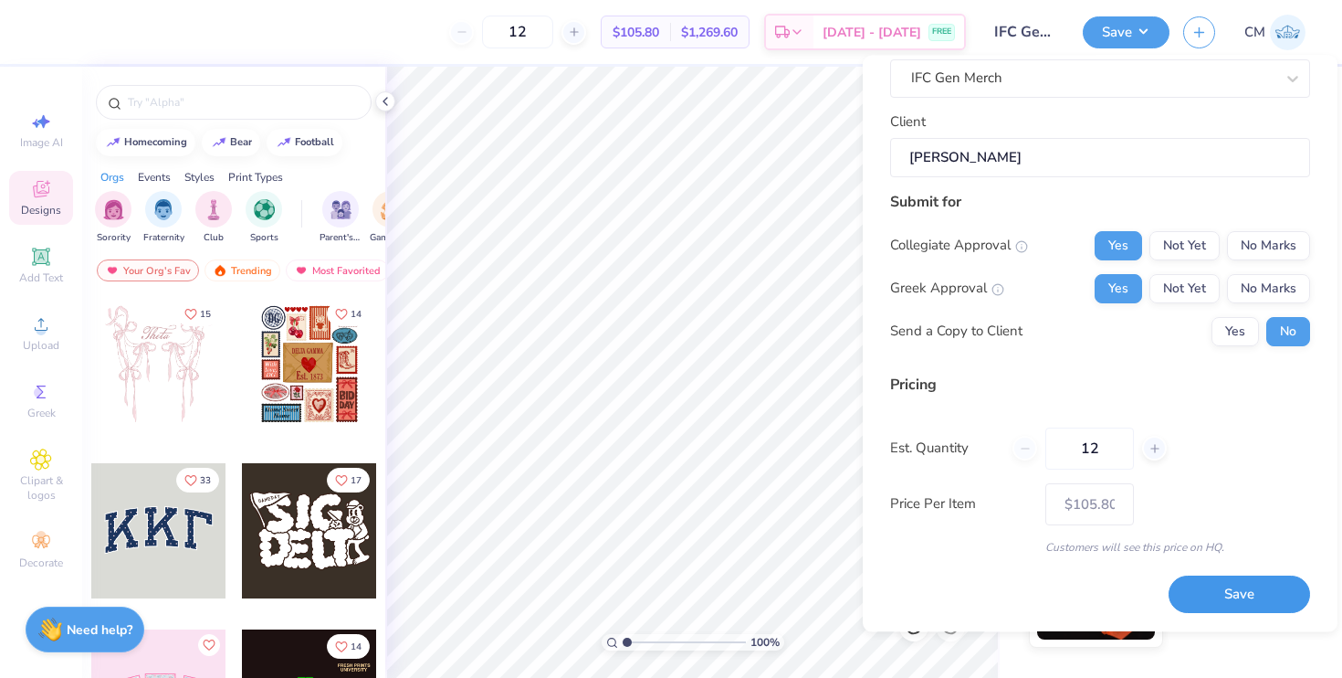
click at [1249, 589] on button "Save" at bounding box center [1240, 594] width 142 height 37
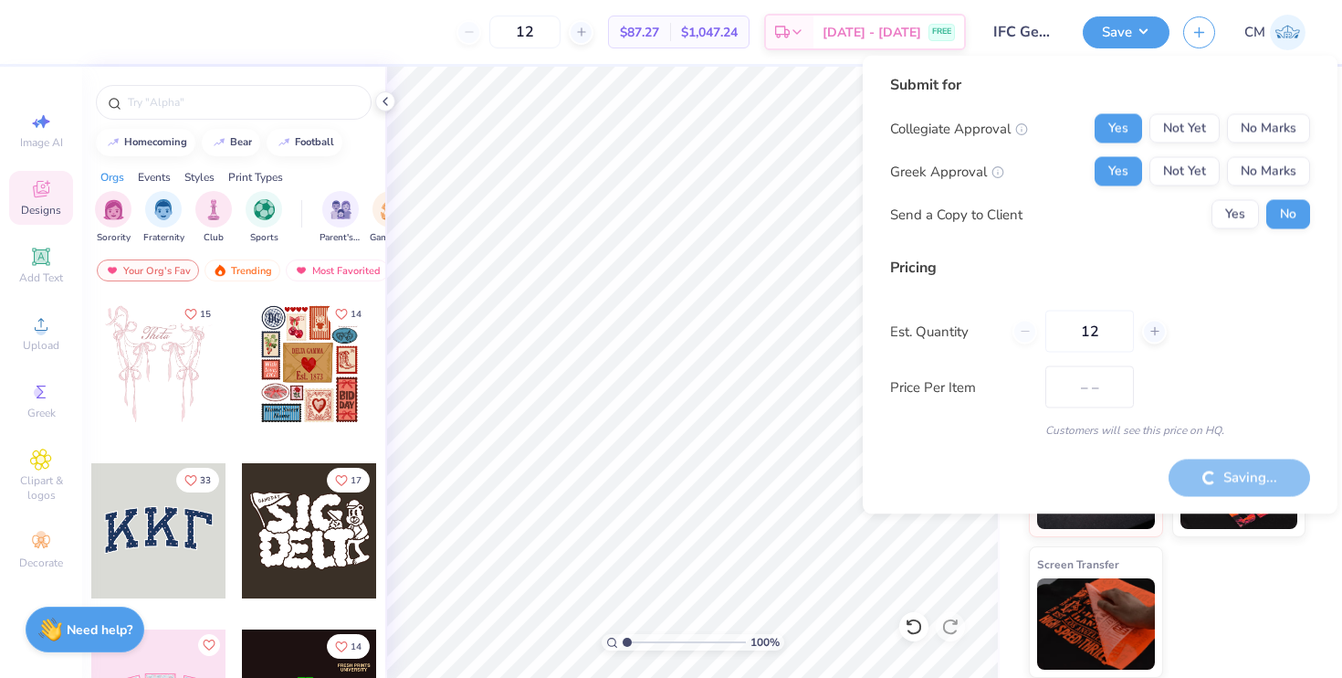
type input "$105.80"
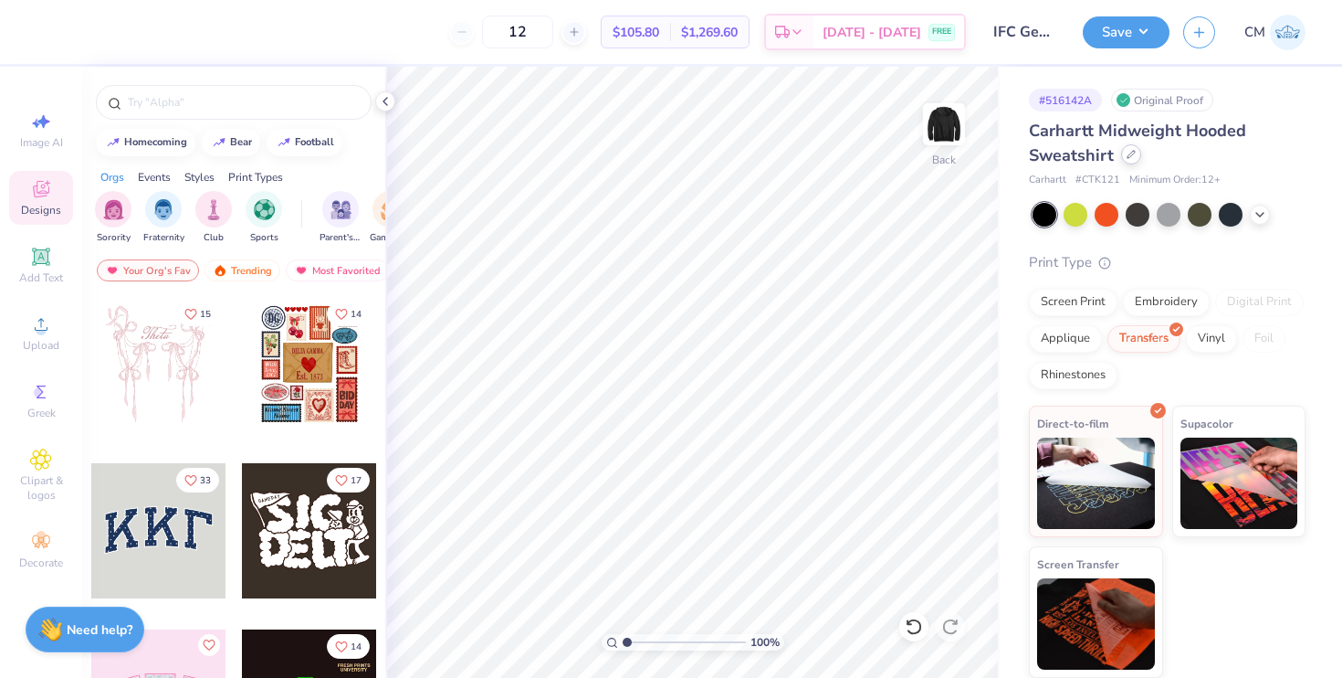
click at [1135, 153] on div at bounding box center [1131, 154] width 20 height 20
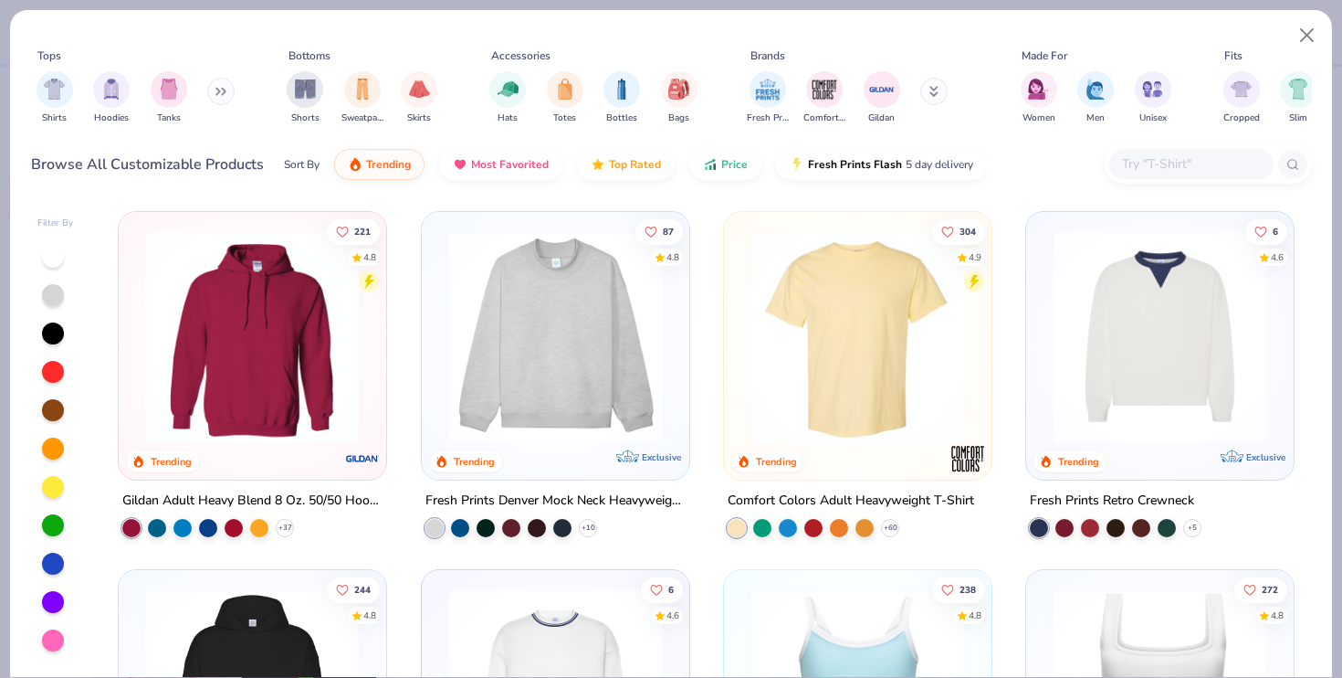
click at [1121, 163] on input "text" at bounding box center [1191, 163] width 141 height 21
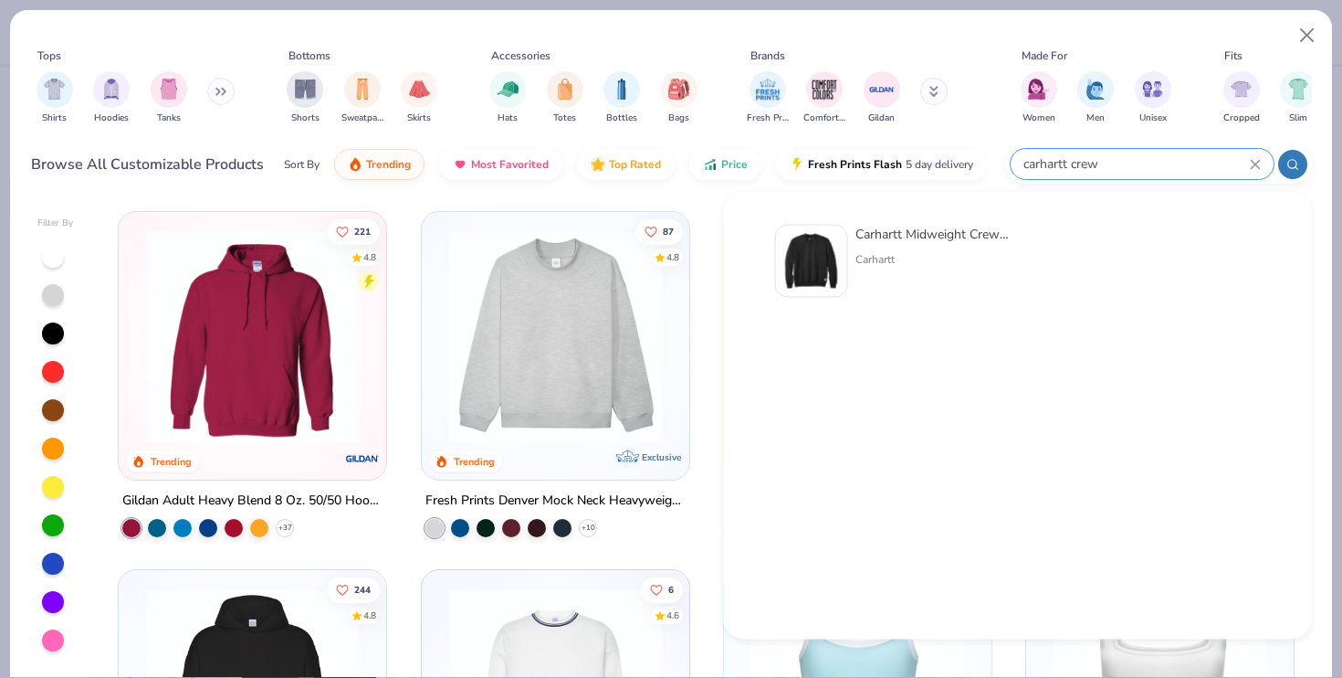
type input "carhartt crew"
click at [950, 234] on div "Carhartt Midweight Crewneck Sweatshirt" at bounding box center [932, 234] width 153 height 19
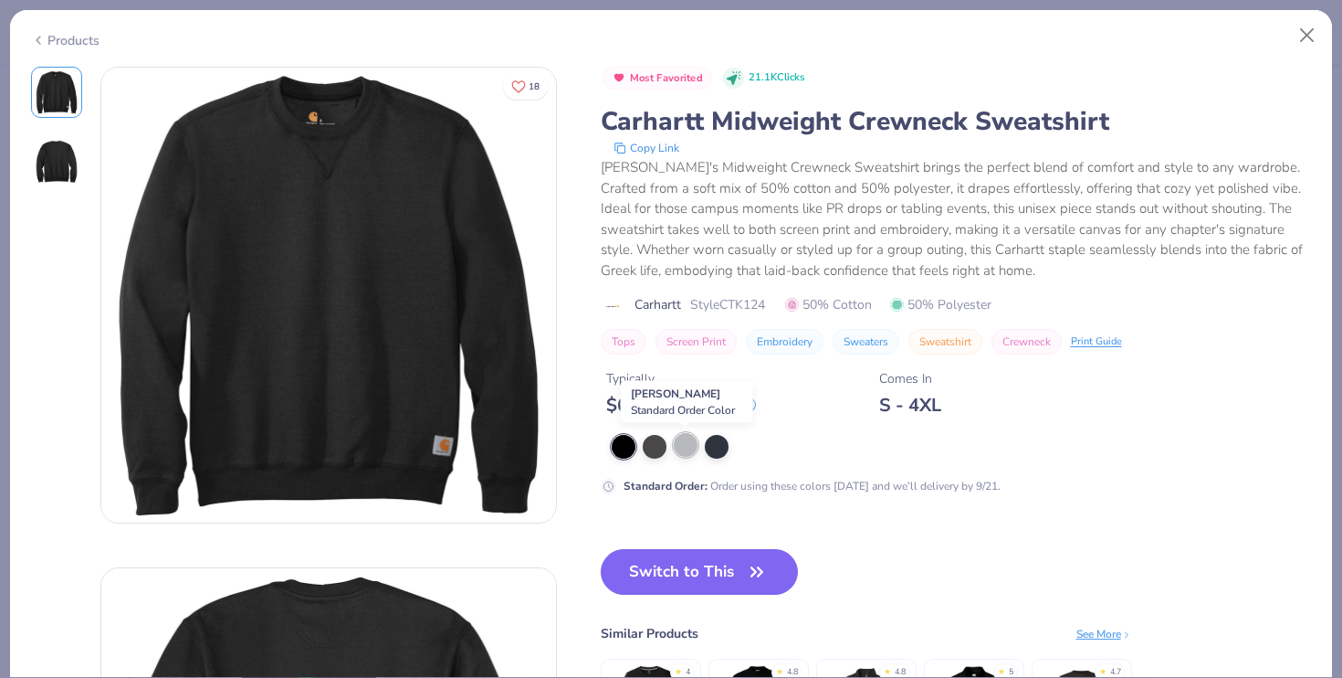
click at [679, 454] on div at bounding box center [686, 445] width 24 height 24
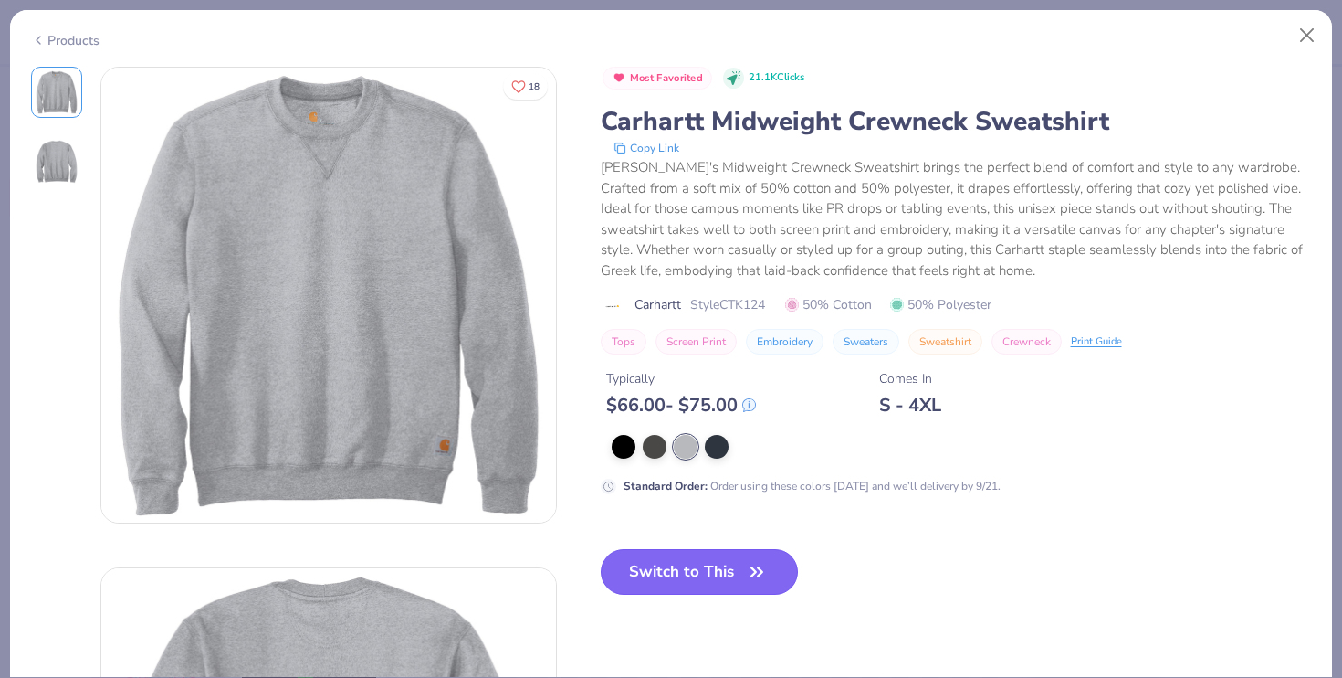
click at [676, 583] on button "Switch to This" at bounding box center [700, 572] width 198 height 46
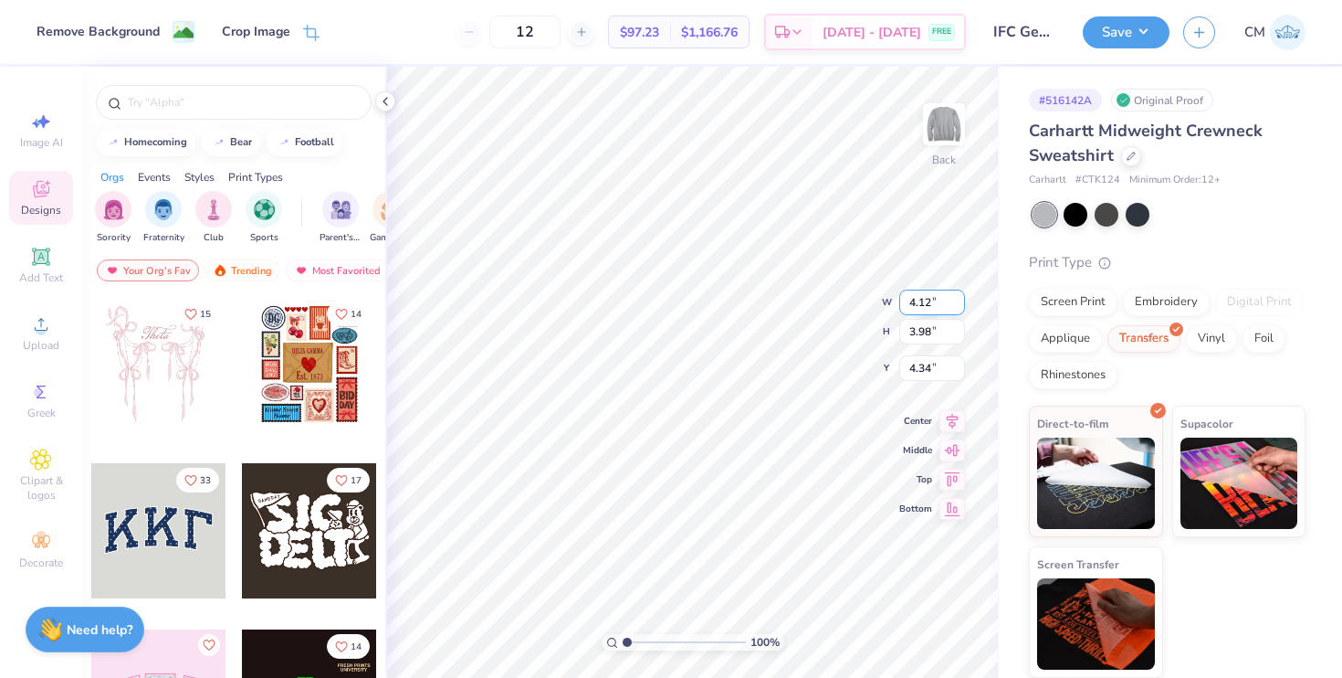
click at [889, 300] on div "100 % Back W 4.12 4.12 " H 3.98 3.98 " Y 4.34 4.34 " Center Middle Top Bottom" at bounding box center [692, 372] width 615 height 611
click at [891, 352] on div "100 % Back W 4.12 4.12 " H 3.98 3.98 " Y 4.33 4.33 " Center Middle Top Bottom" at bounding box center [692, 372] width 615 height 611
click at [896, 353] on div "100 % Back W 4.12 4.12 " H 3.98 3.98 " Y 4.33 4.33 " Center Middle Top Bottom" at bounding box center [692, 372] width 615 height 611
click at [936, 360] on input "4.33" at bounding box center [933, 354] width 66 height 26
type input "4"
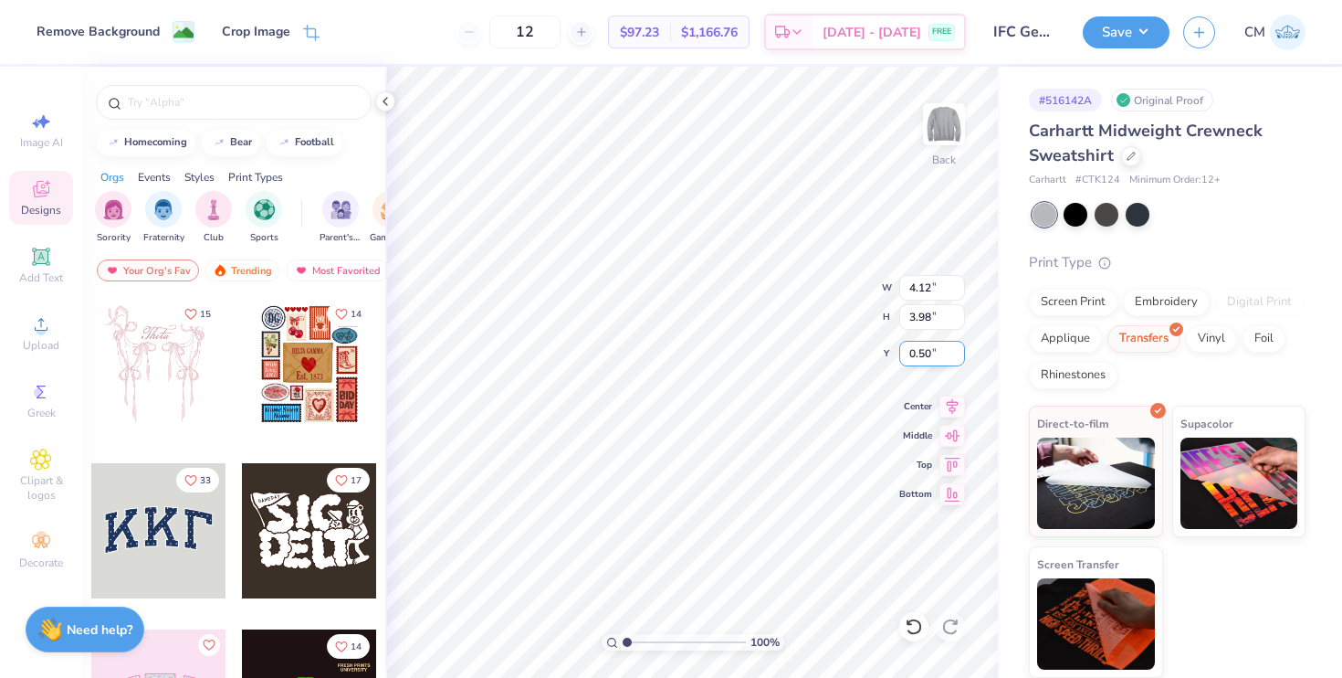
type input "0.50"
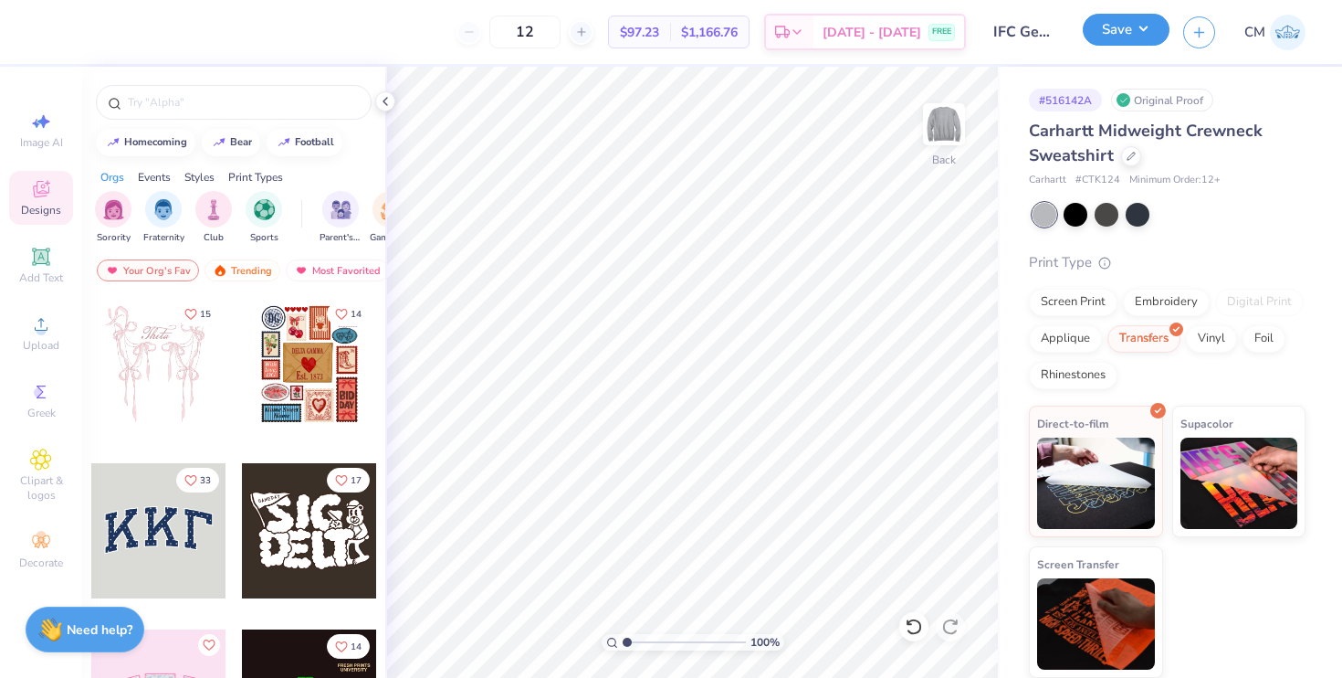
click at [1111, 39] on button "Save" at bounding box center [1126, 30] width 87 height 32
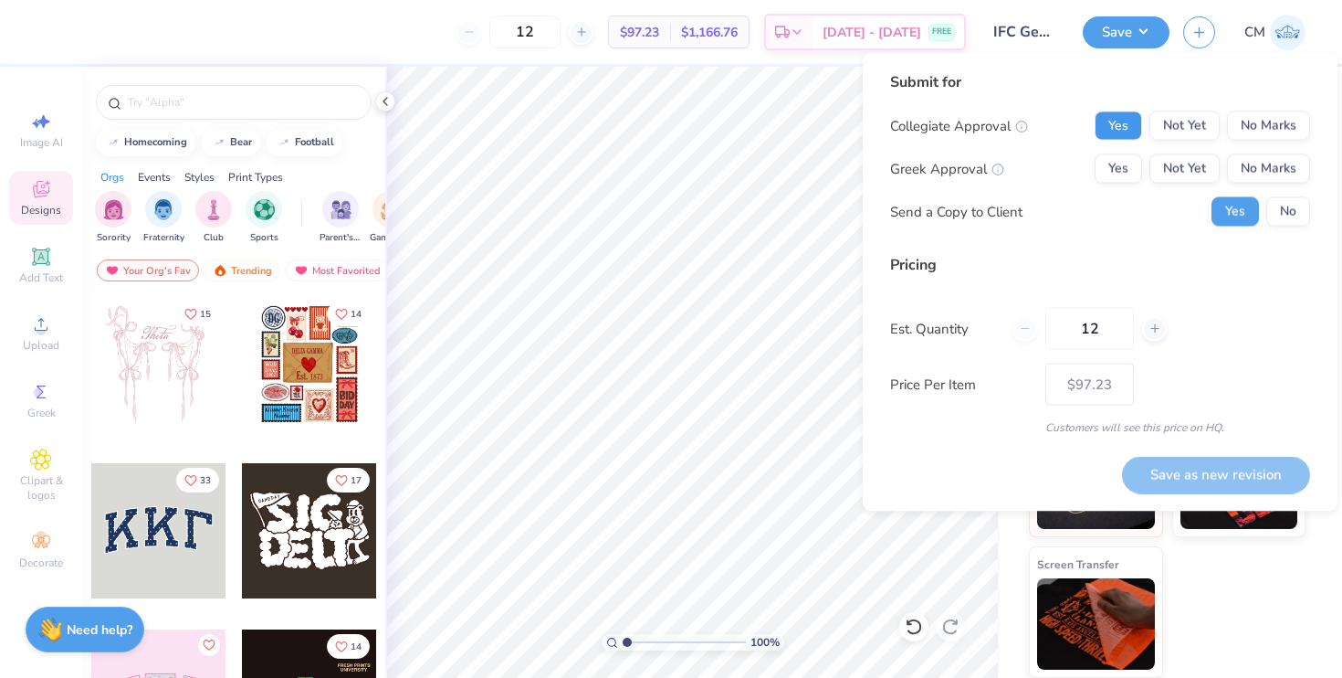
click at [1125, 120] on button "Yes" at bounding box center [1118, 125] width 47 height 29
click at [1126, 156] on button "Yes" at bounding box center [1118, 168] width 47 height 29
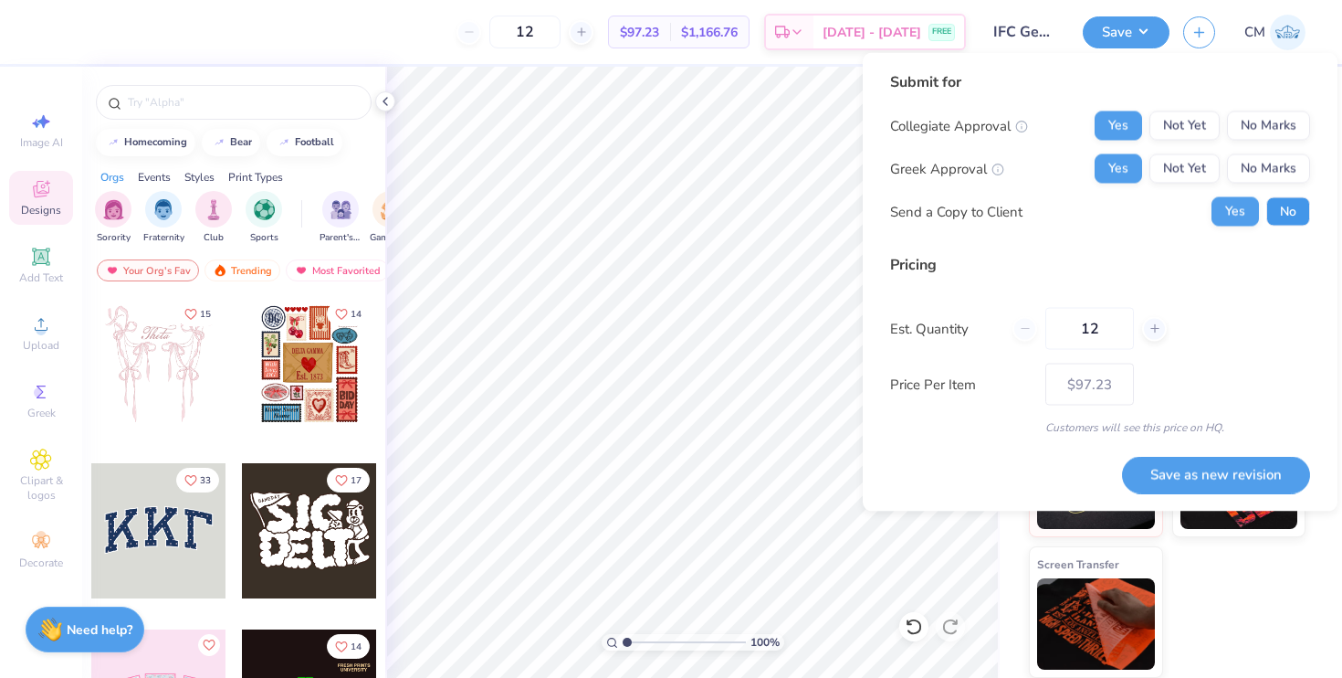
click at [1279, 213] on button "No" at bounding box center [1289, 211] width 44 height 29
click at [1223, 469] on button "Save as new revision" at bounding box center [1216, 474] width 188 height 37
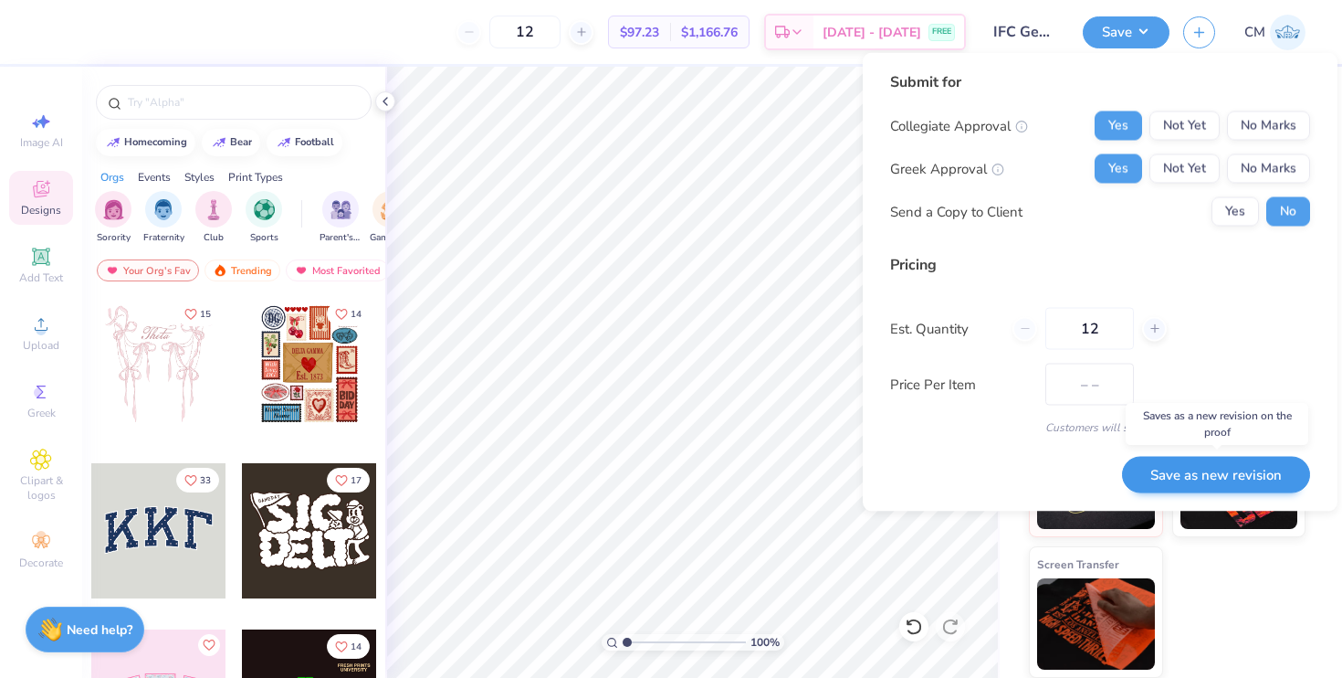
type input "$97.23"
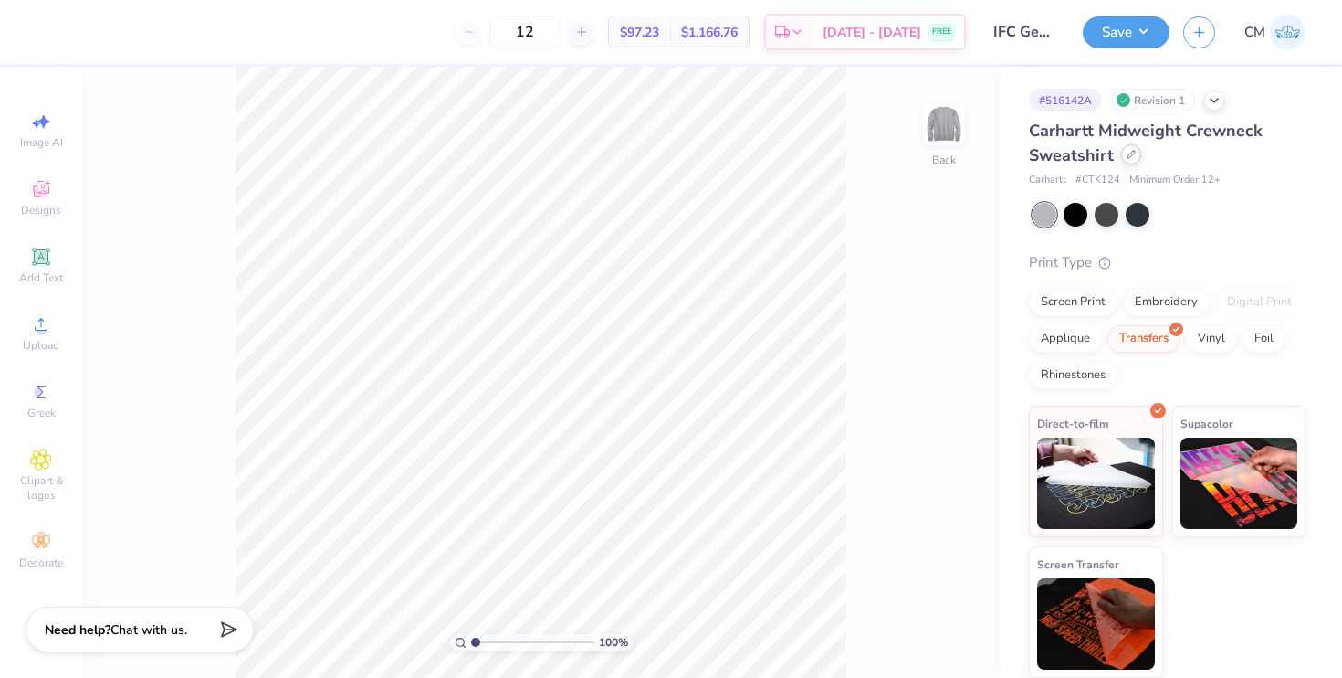
click at [1134, 157] on icon at bounding box center [1131, 154] width 9 height 9
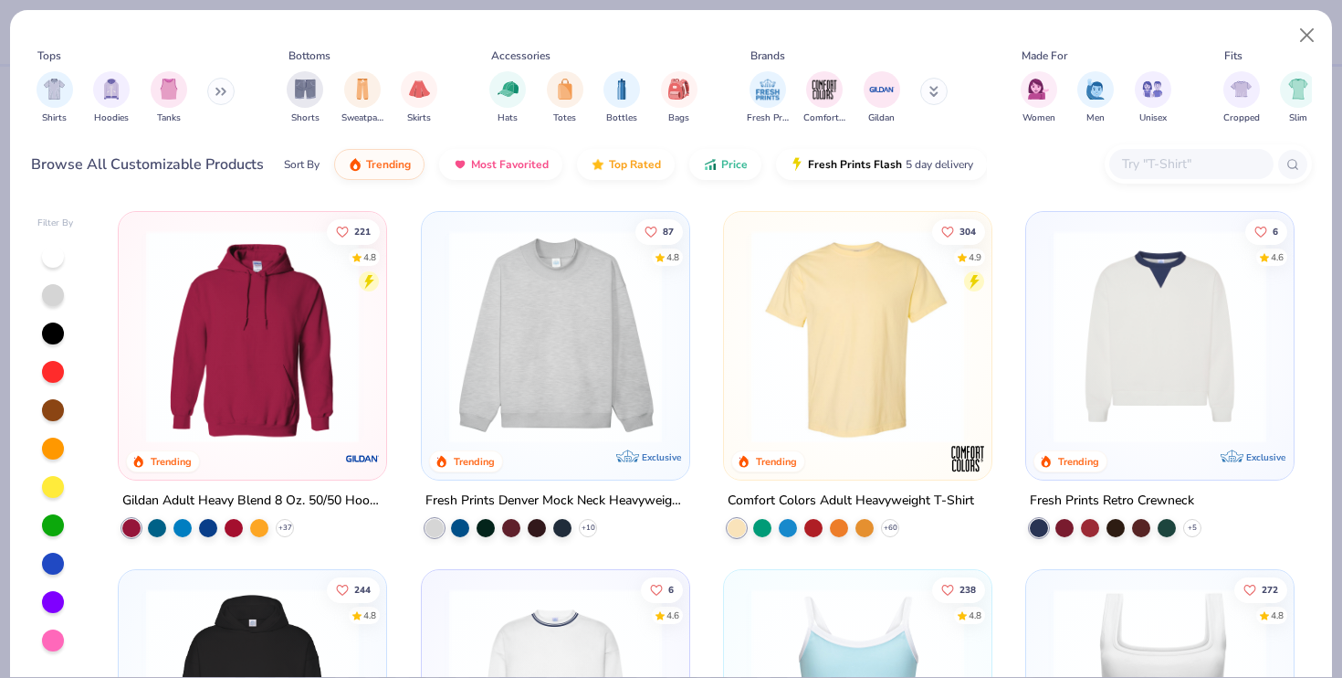
click at [1138, 157] on input "text" at bounding box center [1191, 163] width 141 height 21
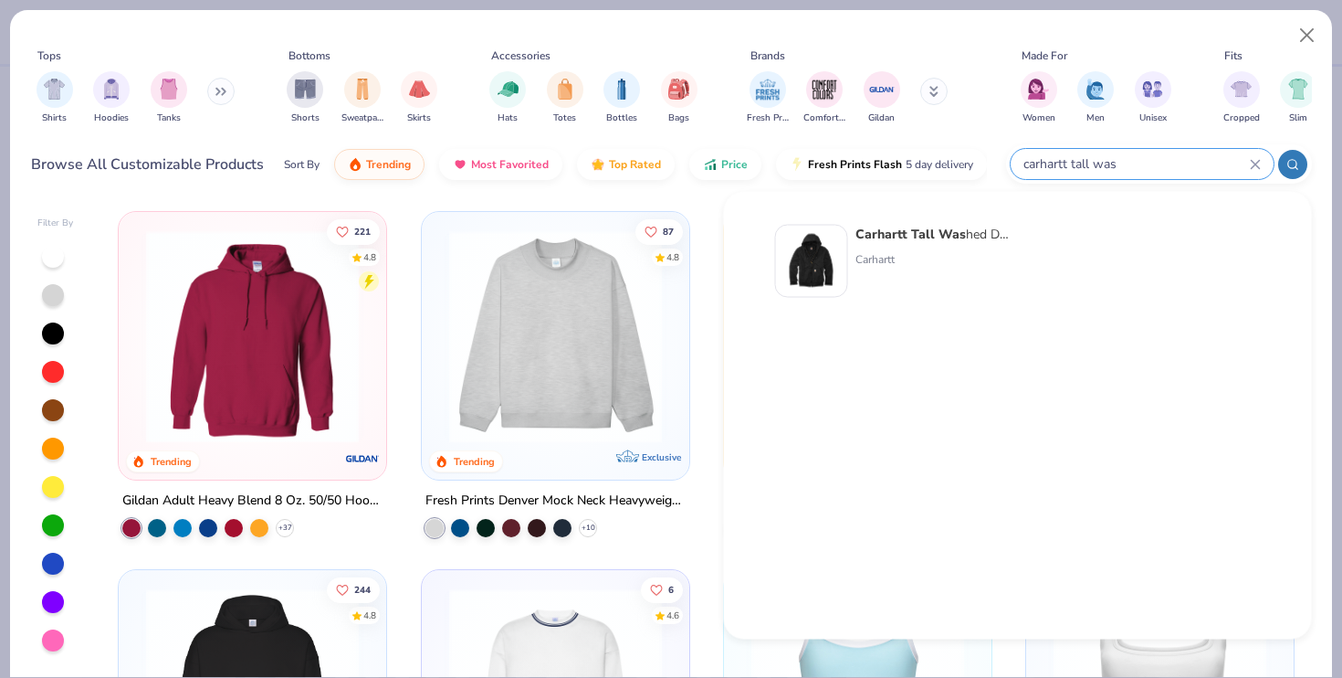
type input "carhartt tall was"
click at [930, 244] on div "Carhartt Tall Was hed Duck Active Jacket Carhartt" at bounding box center [932, 261] width 153 height 73
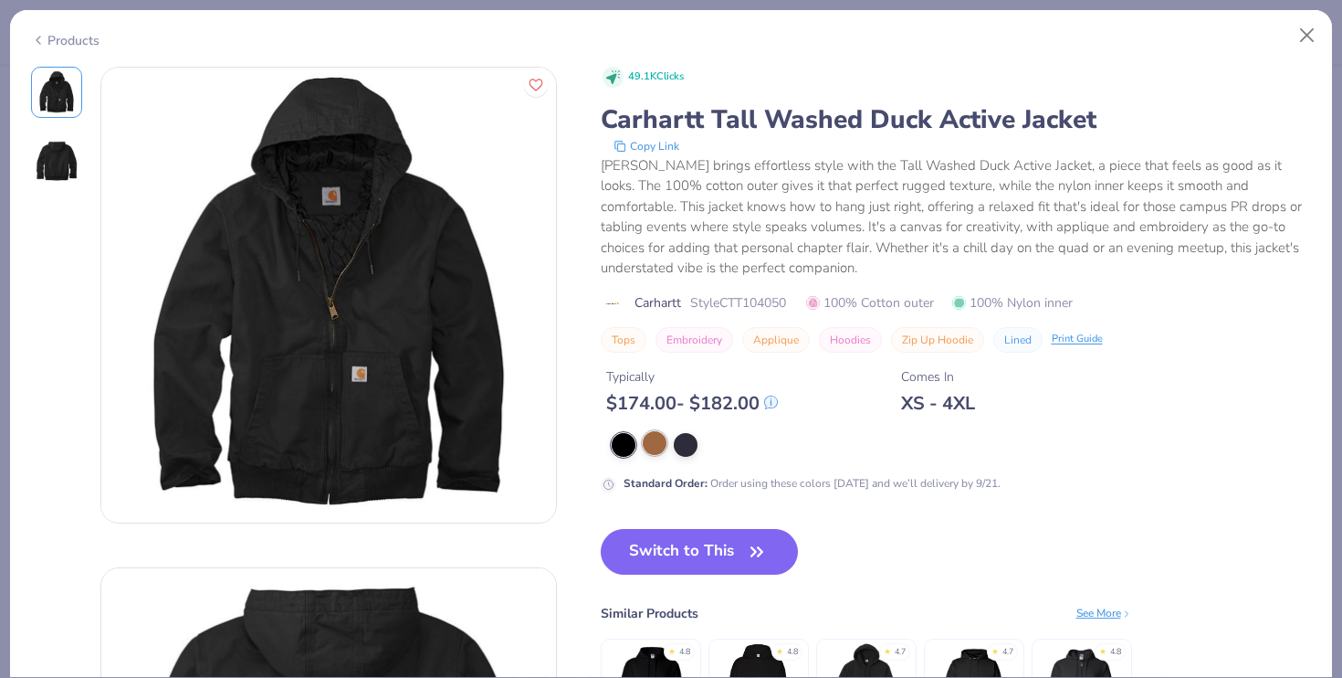
click at [653, 441] on div at bounding box center [655, 443] width 24 height 24
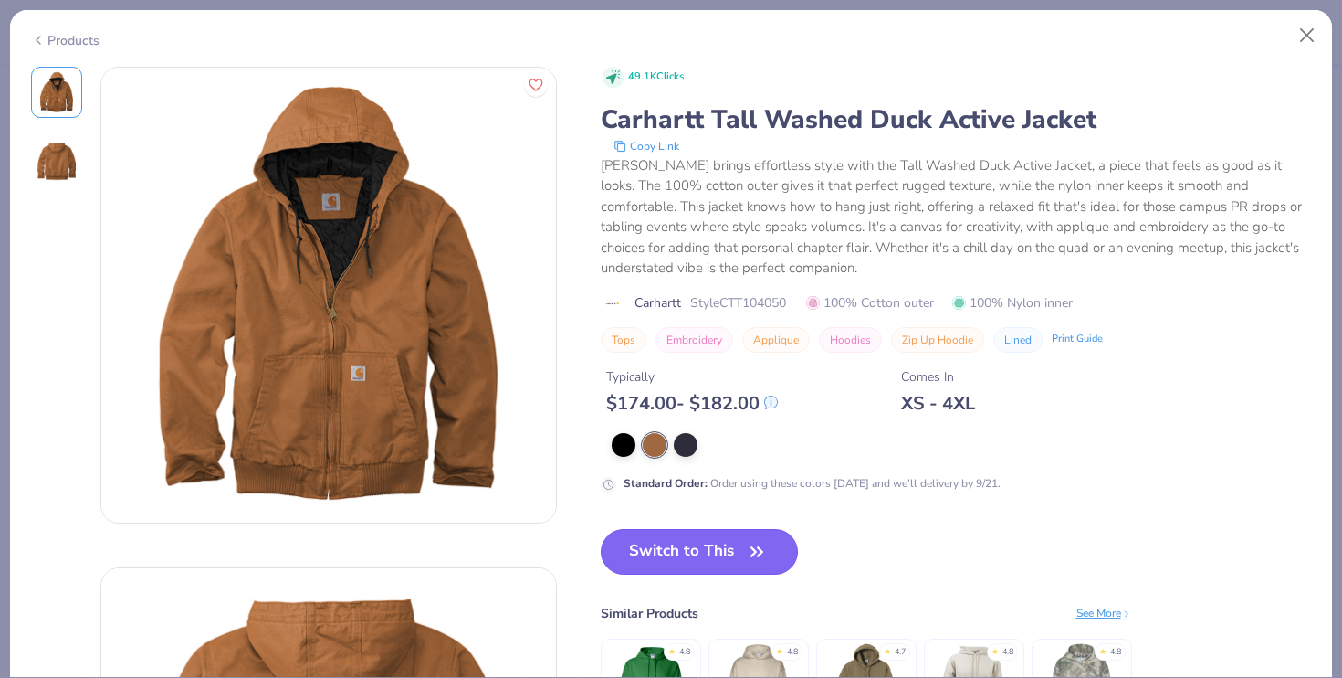
click at [669, 562] on button "Switch to This" at bounding box center [700, 552] width 198 height 46
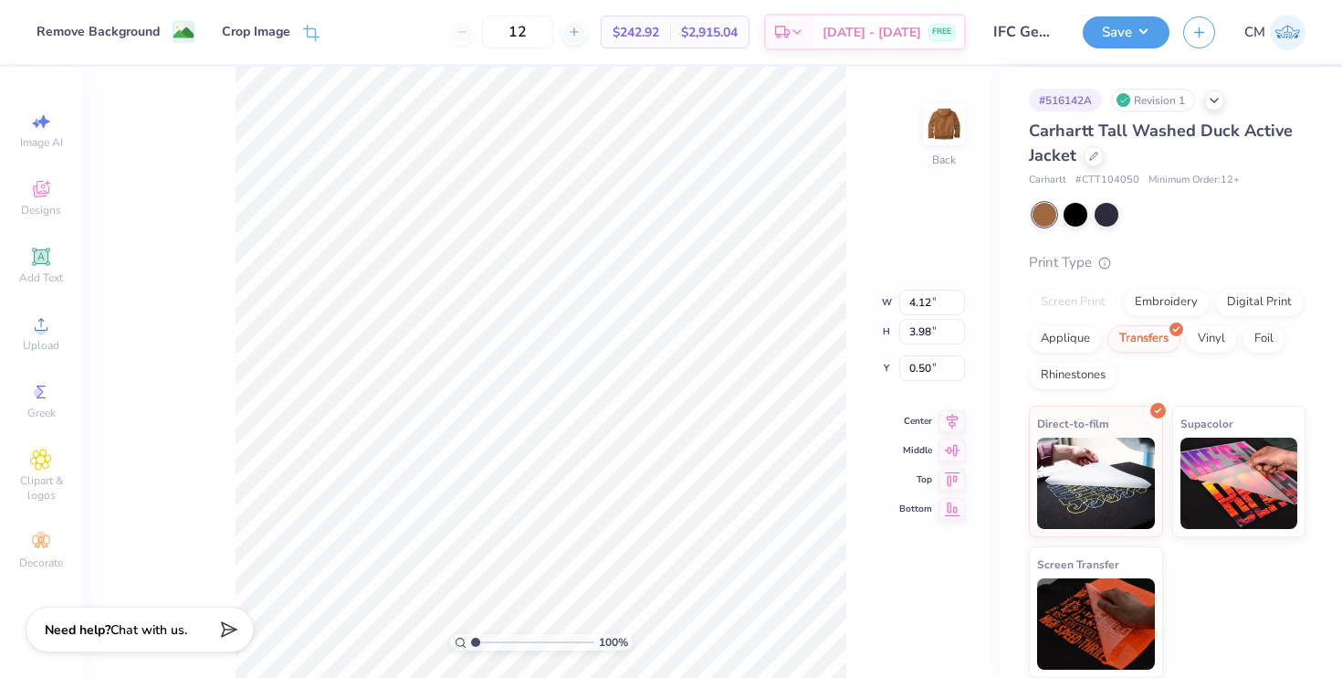
type input "3.00"
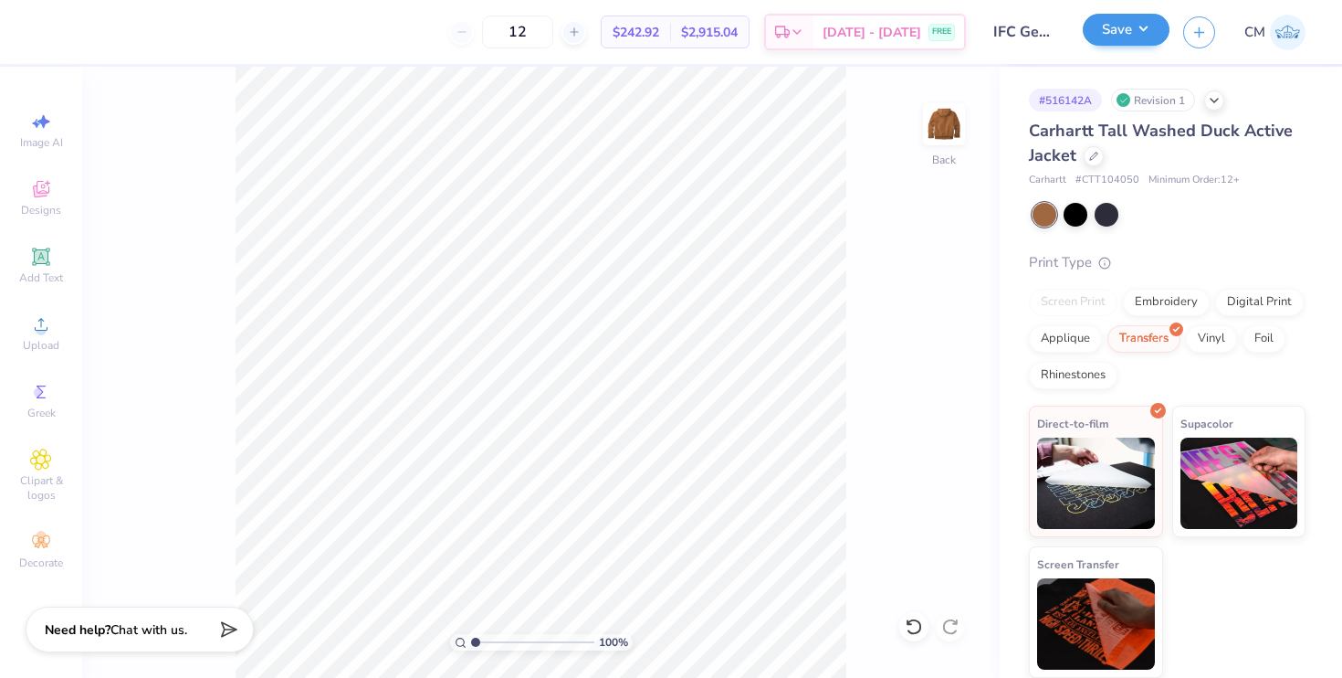
click at [1138, 47] on div "Save" at bounding box center [1126, 32] width 87 height 32
click at [1135, 38] on button "Save" at bounding box center [1126, 30] width 87 height 32
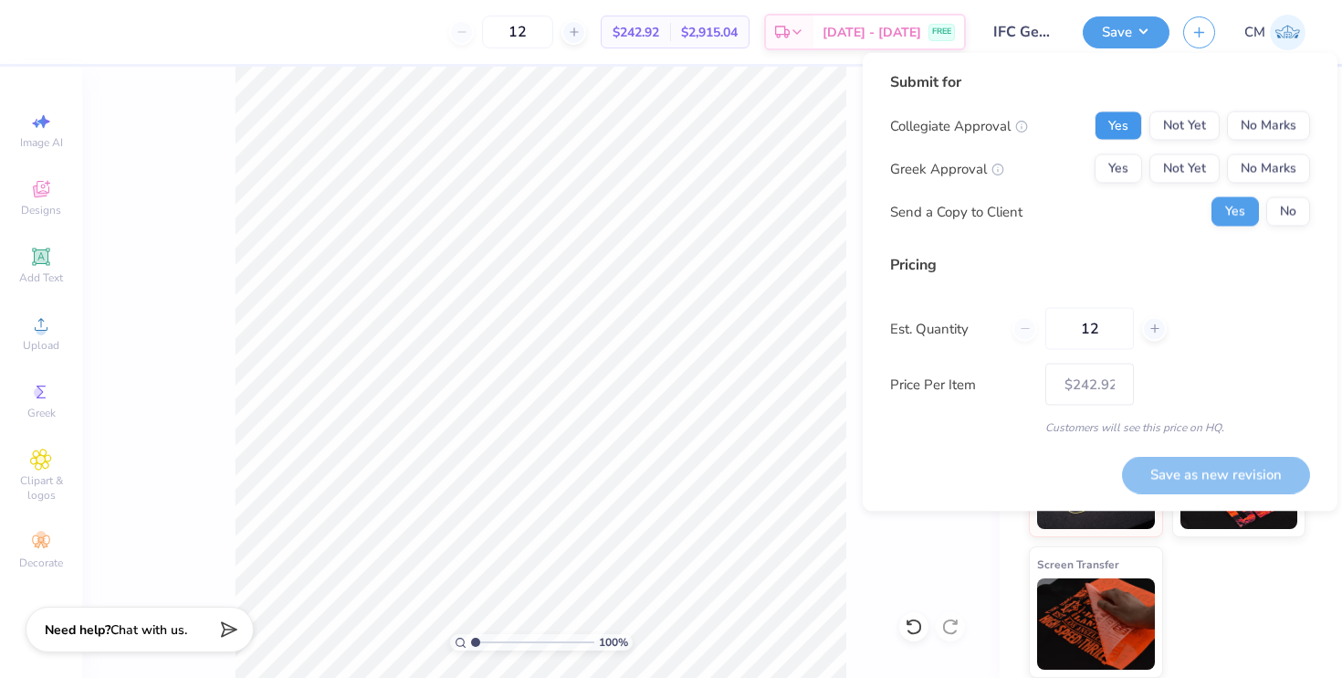
click at [1125, 125] on button "Yes" at bounding box center [1118, 125] width 47 height 29
click at [1126, 179] on button "Yes" at bounding box center [1118, 168] width 47 height 29
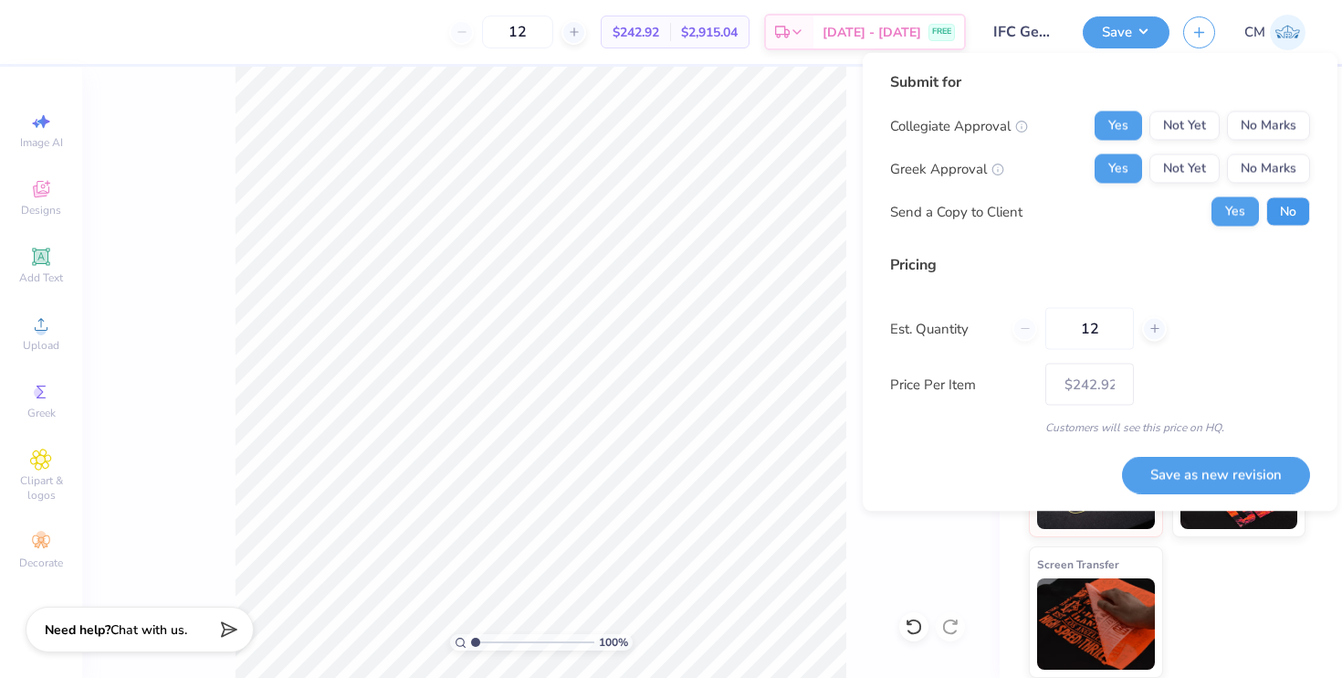
click at [1310, 216] on button "No" at bounding box center [1289, 211] width 44 height 29
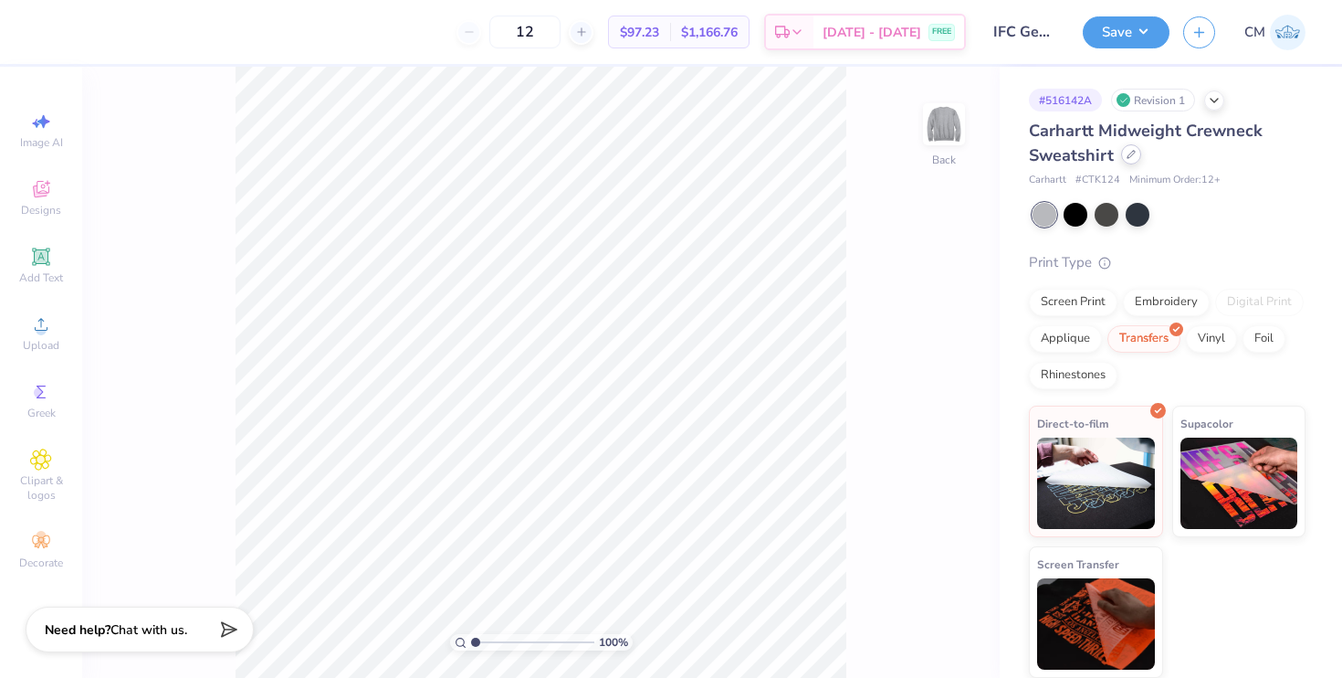
click at [1131, 161] on div at bounding box center [1131, 154] width 20 height 20
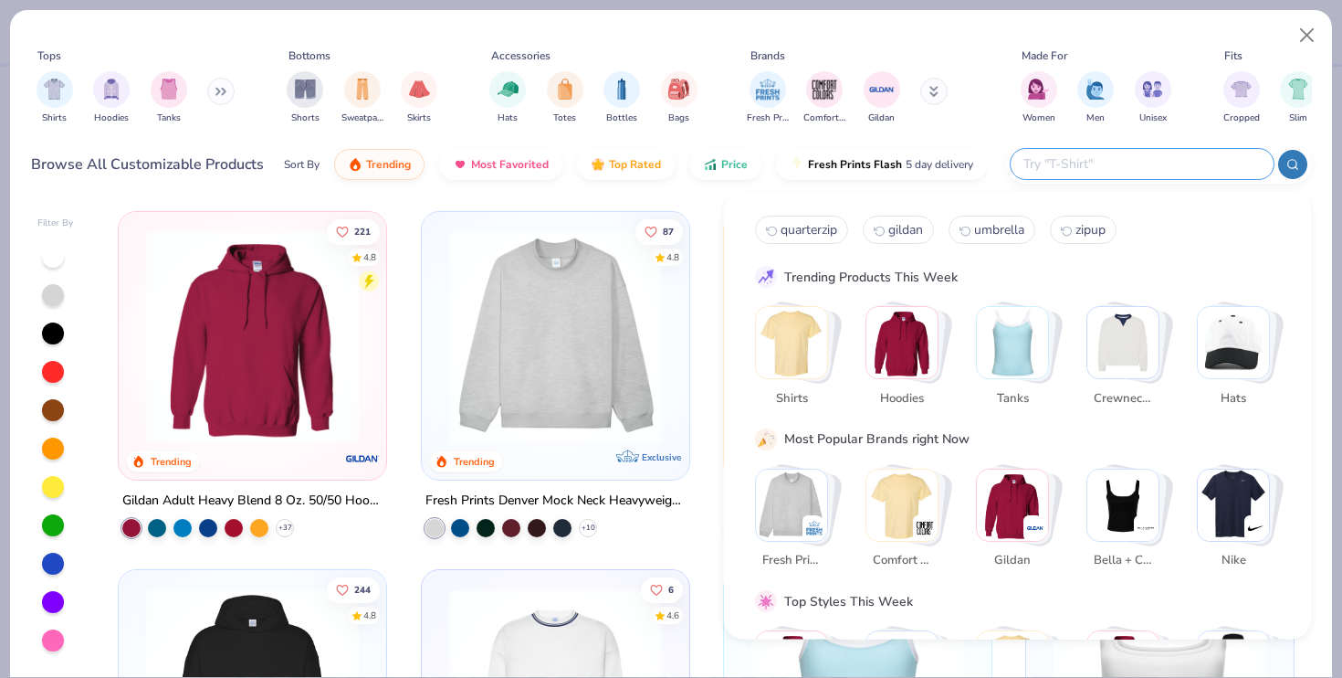
click at [1142, 158] on input "text" at bounding box center [1141, 163] width 239 height 21
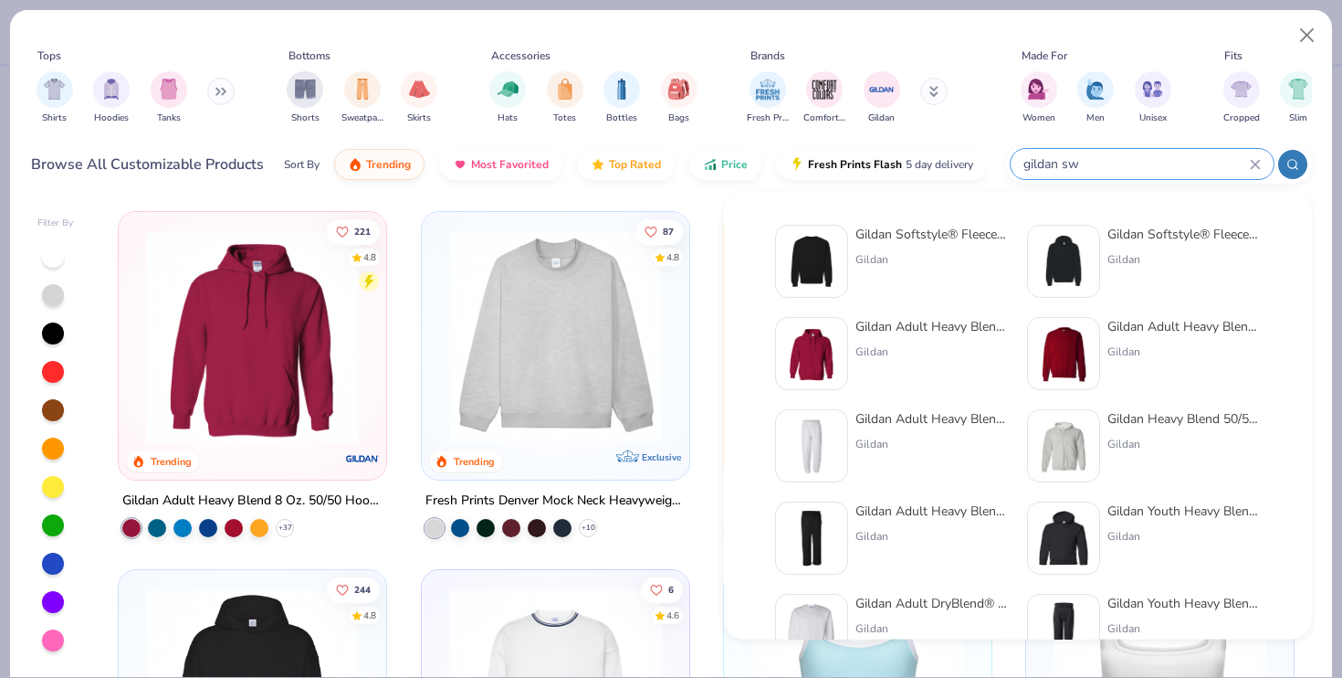
type input "gildan sw"
click at [902, 427] on div "Gildan Adult Heavy Blend Adult 8 Oz. 50/50 Sweatpants Gildan" at bounding box center [932, 445] width 153 height 73
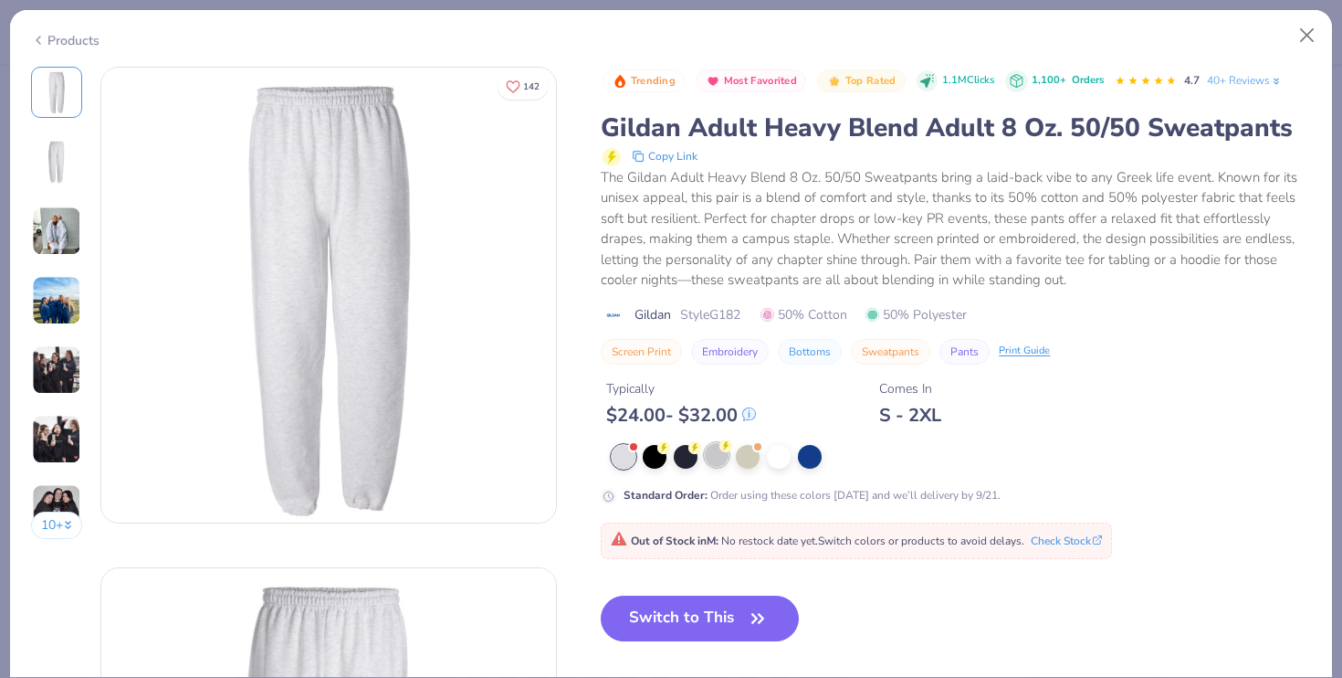
click at [727, 455] on div at bounding box center [717, 455] width 24 height 24
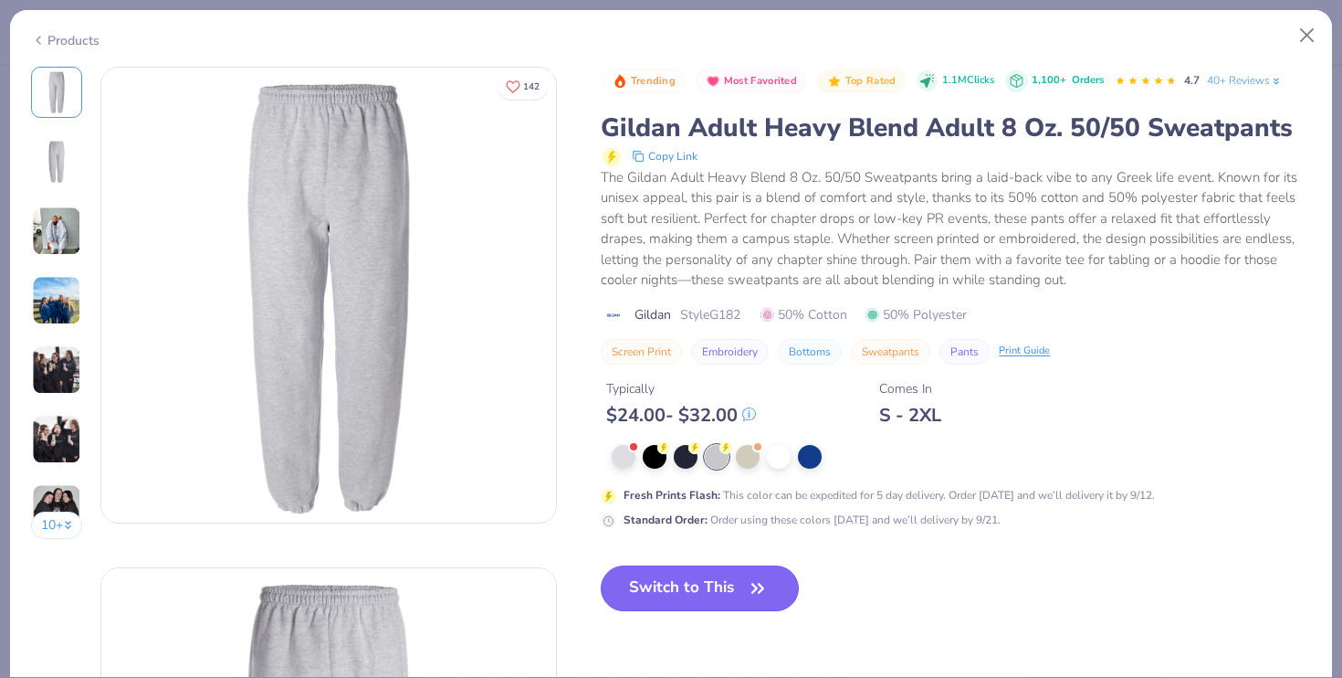
click at [732, 596] on button "Switch to This" at bounding box center [700, 588] width 198 height 46
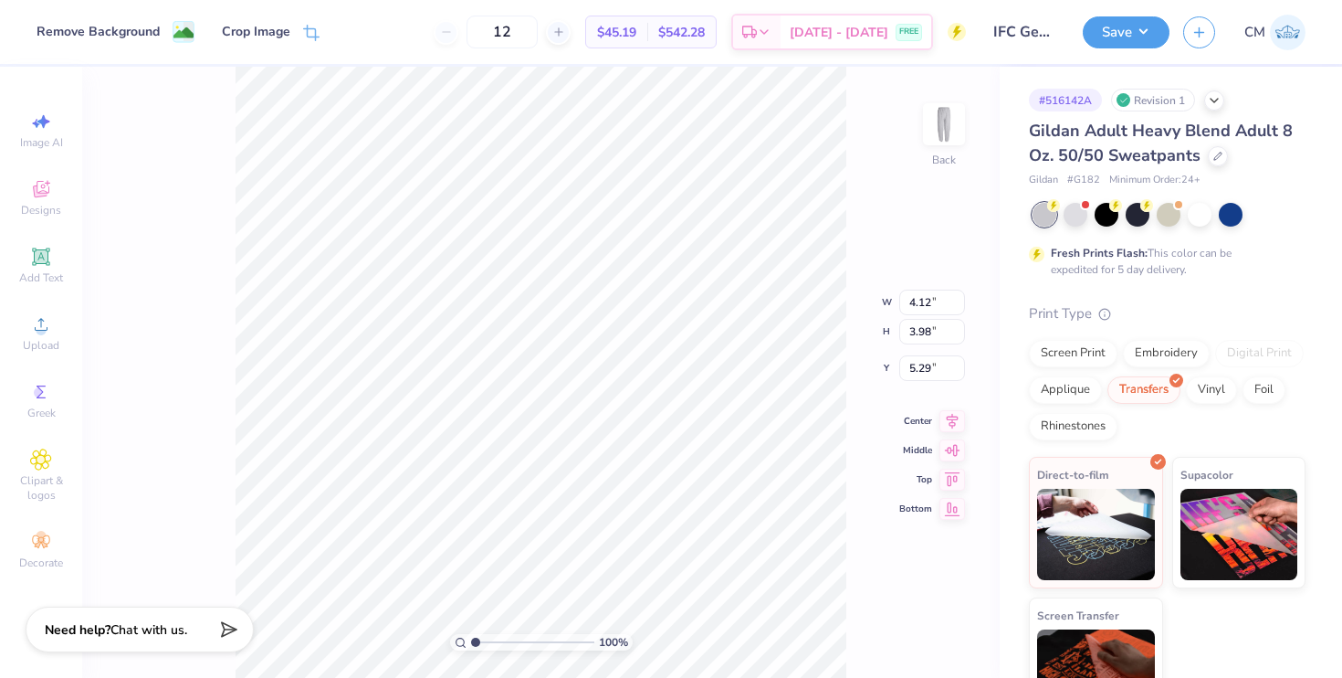
type input "4.54"
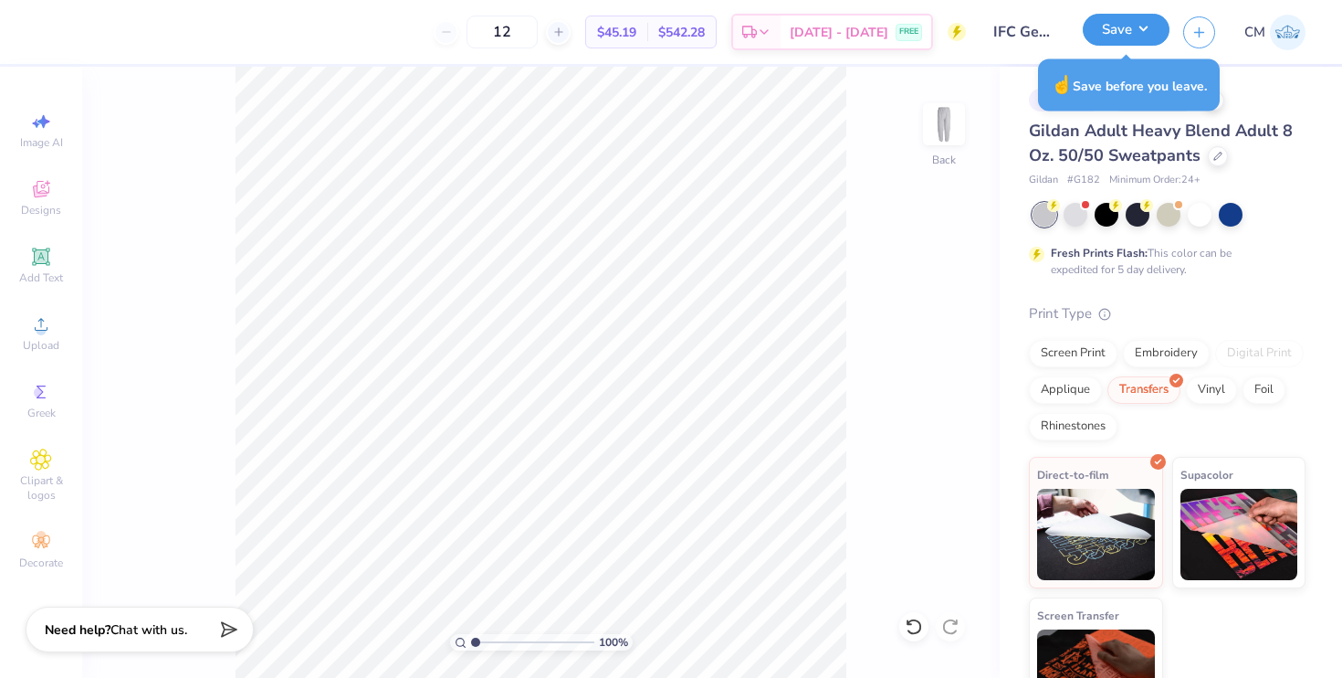
click at [1131, 39] on button "Save" at bounding box center [1126, 30] width 87 height 32
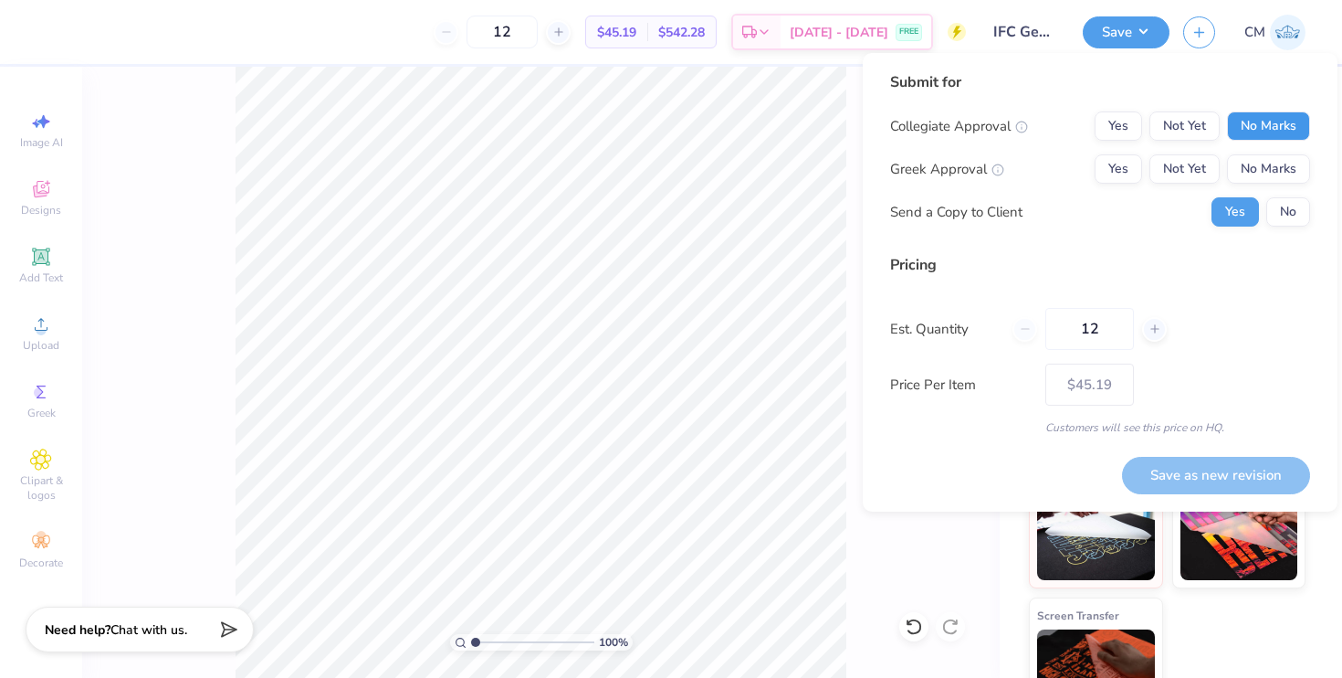
click at [1278, 126] on button "No Marks" at bounding box center [1268, 125] width 83 height 29
click at [1105, 127] on button "Yes" at bounding box center [1118, 125] width 47 height 29
click at [1104, 187] on div "Collegiate Approval Yes Not Yet No Marks Greek Approval Yes Not Yet No Marks Se…" at bounding box center [1100, 168] width 420 height 115
click at [1115, 171] on button "Yes" at bounding box center [1118, 168] width 47 height 29
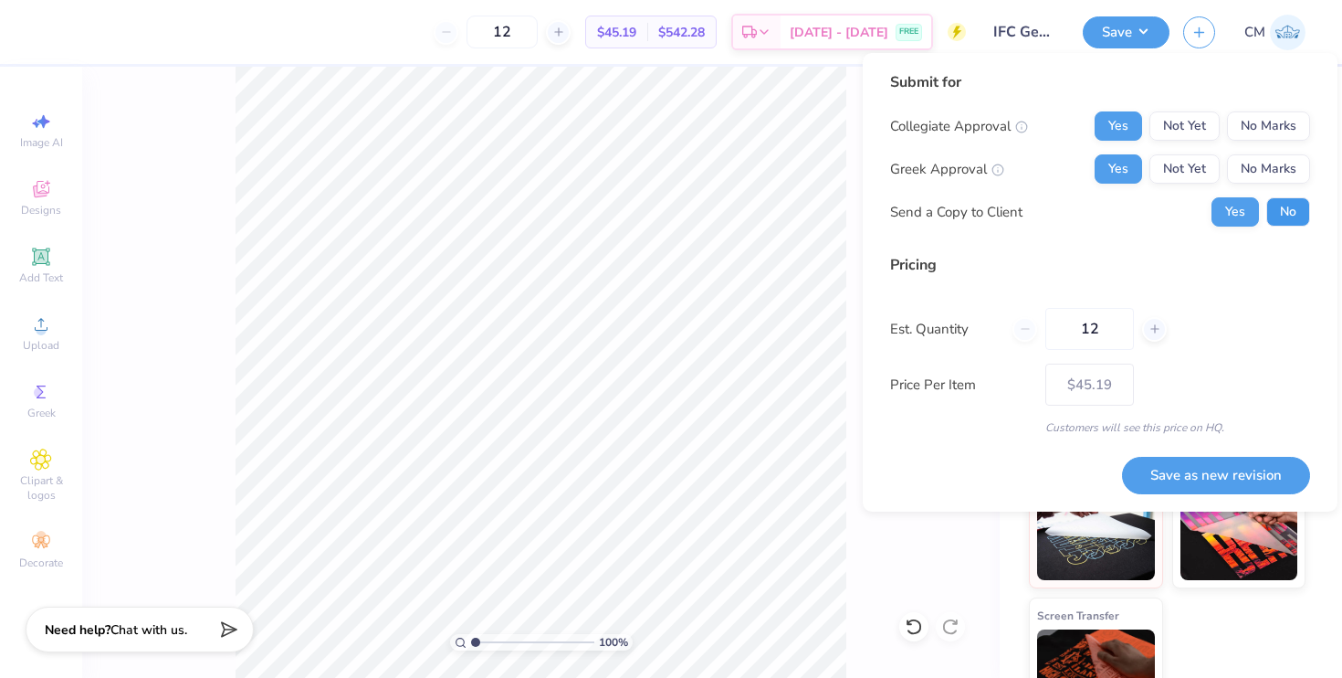
click at [1276, 207] on button "No" at bounding box center [1289, 211] width 44 height 29
click at [1212, 480] on button "Save as new revision" at bounding box center [1216, 475] width 188 height 37
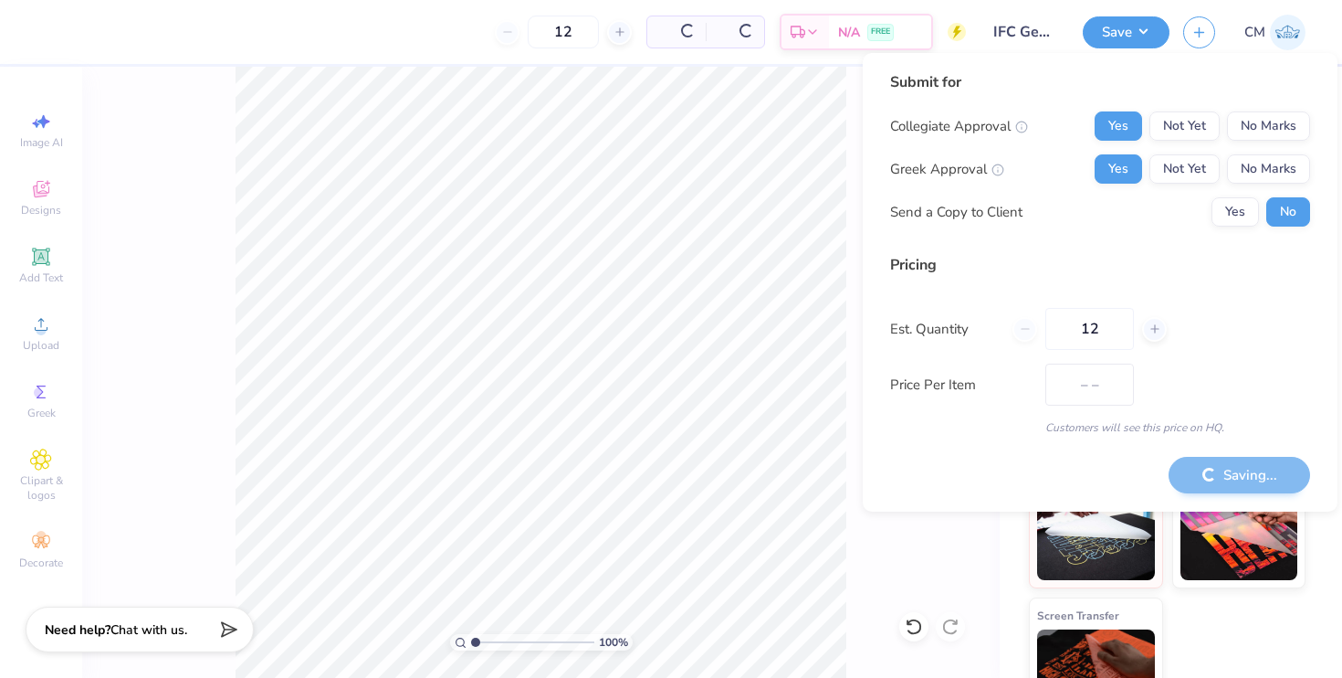
type input "$45.19"
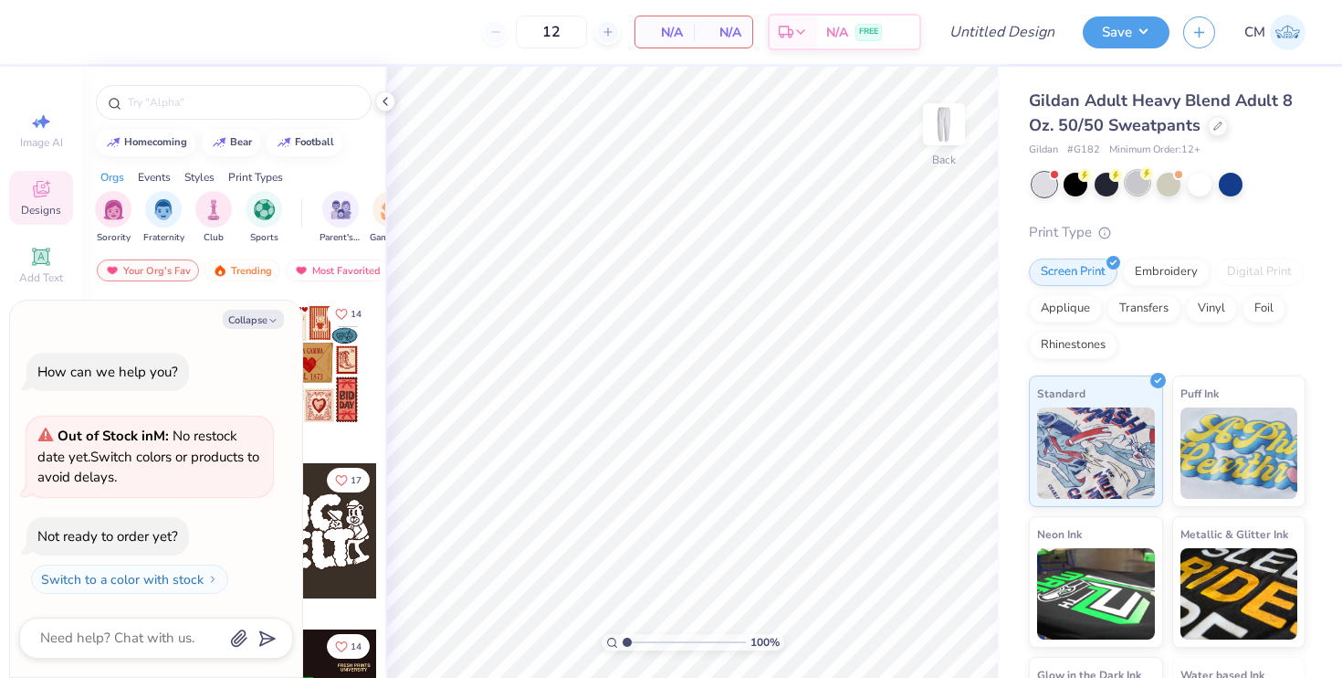
click at [1136, 183] on div at bounding box center [1138, 183] width 24 height 24
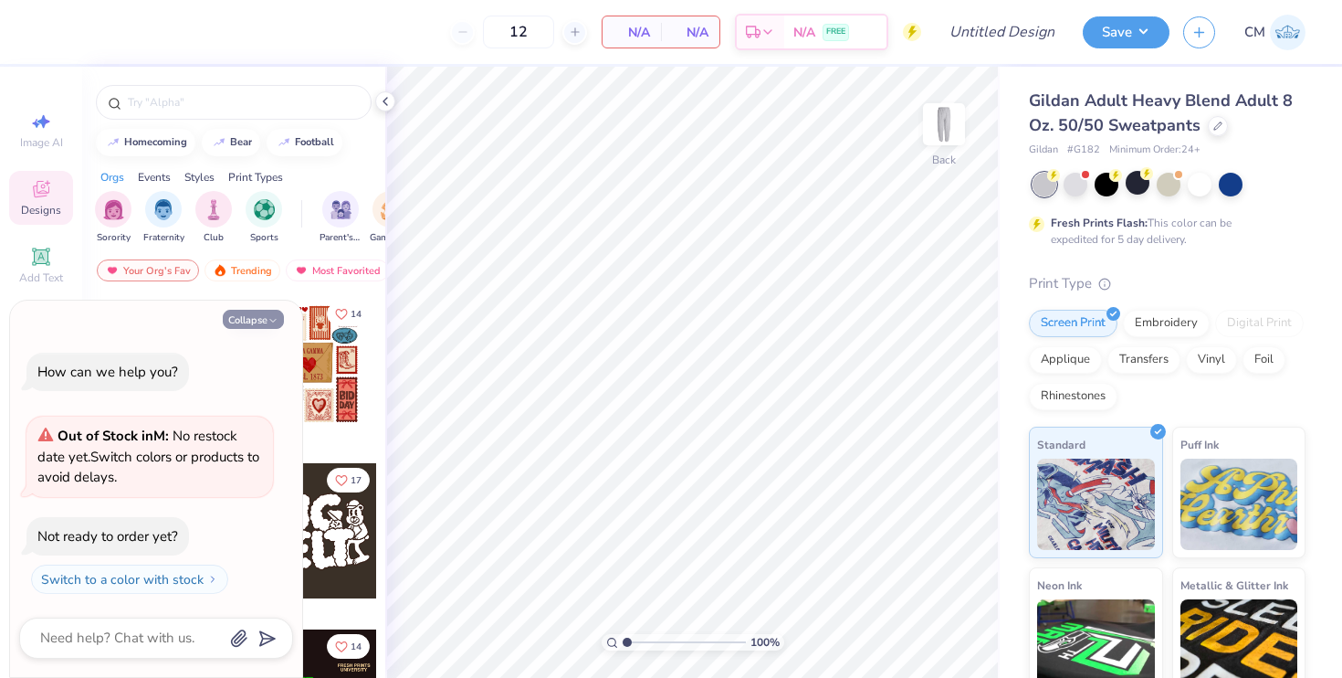
click at [258, 318] on button "Collapse" at bounding box center [253, 319] width 61 height 19
type textarea "x"
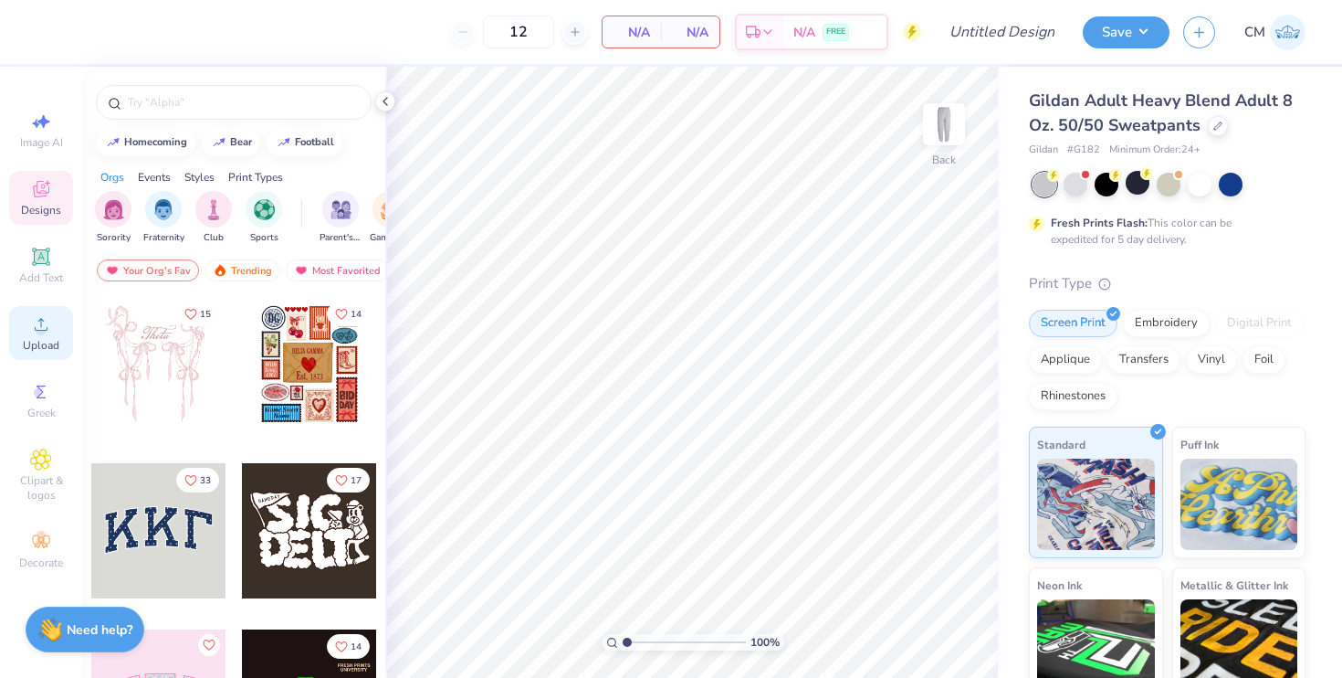
click at [36, 342] on span "Upload" at bounding box center [41, 345] width 37 height 15
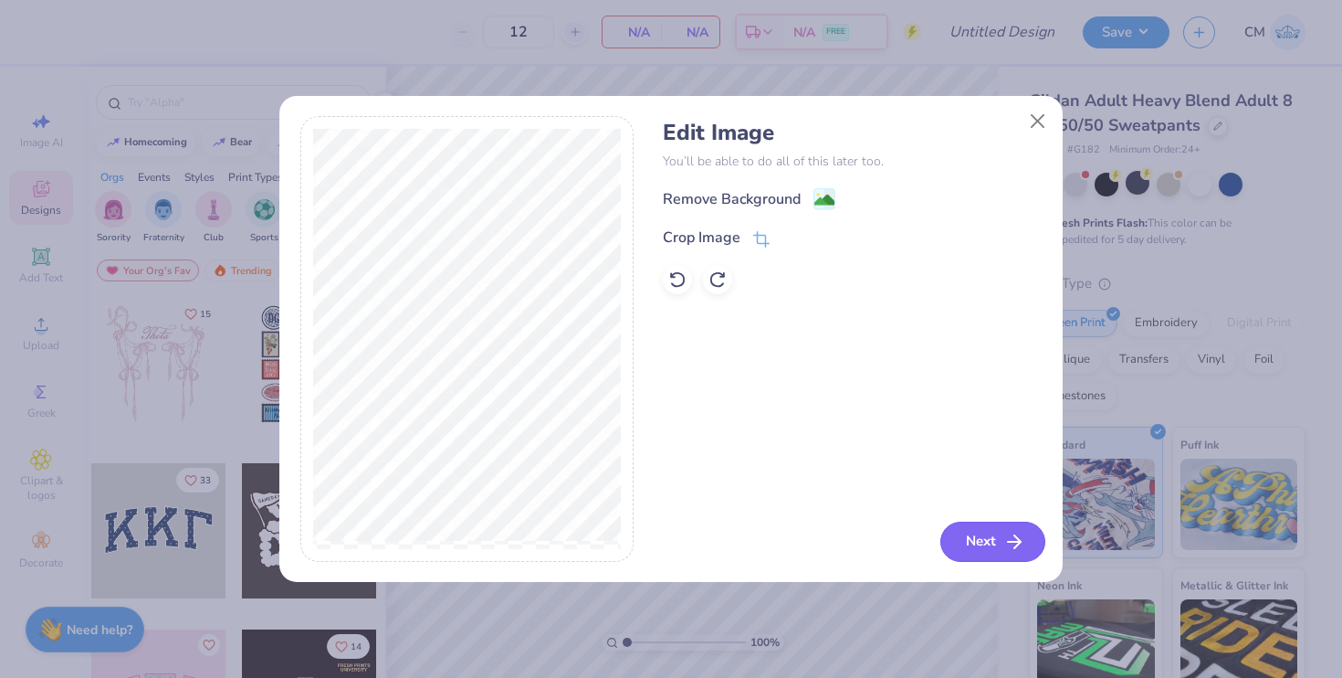
click at [991, 527] on button "Next" at bounding box center [993, 541] width 105 height 40
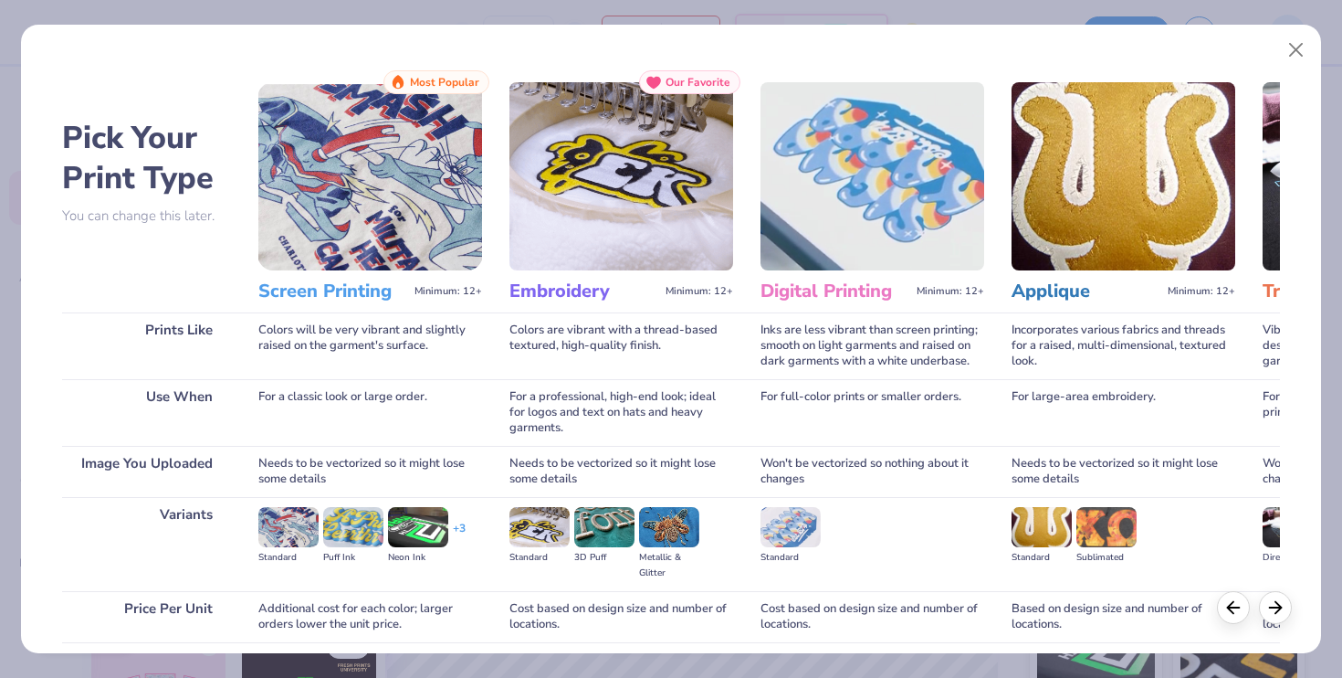
scroll to position [142, 0]
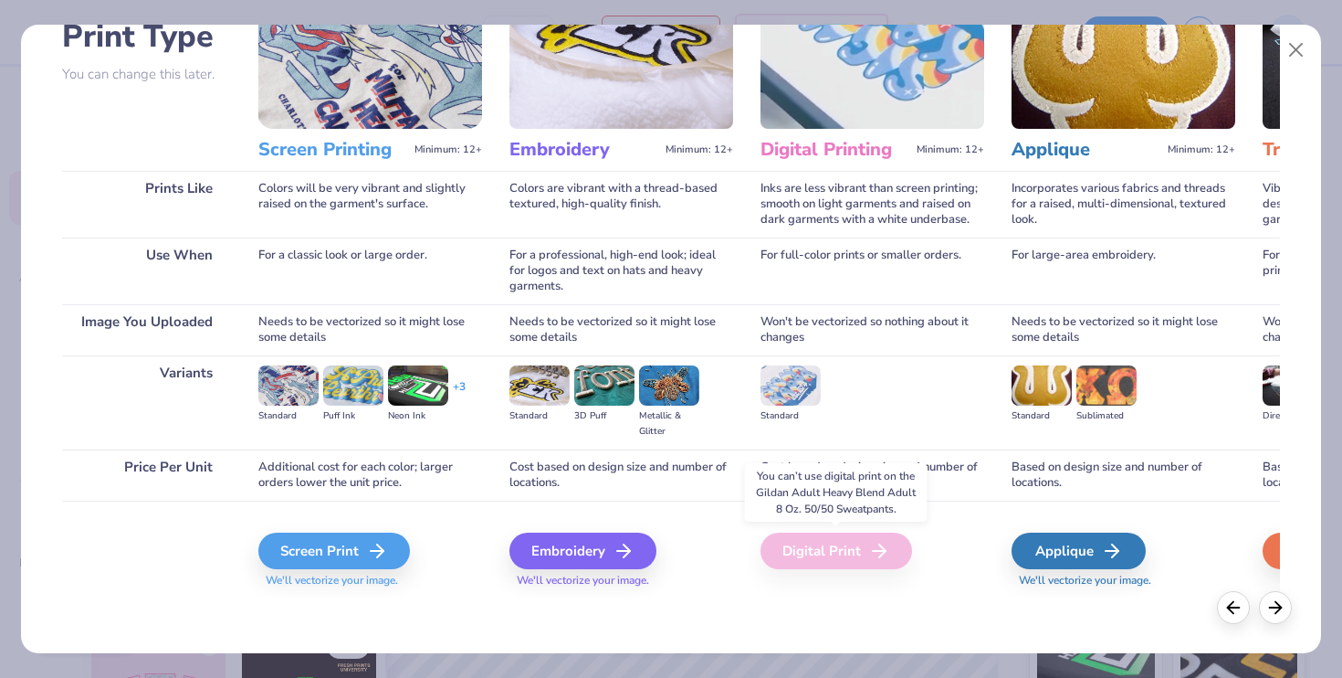
click at [848, 538] on div "Digital Print" at bounding box center [837, 550] width 152 height 37
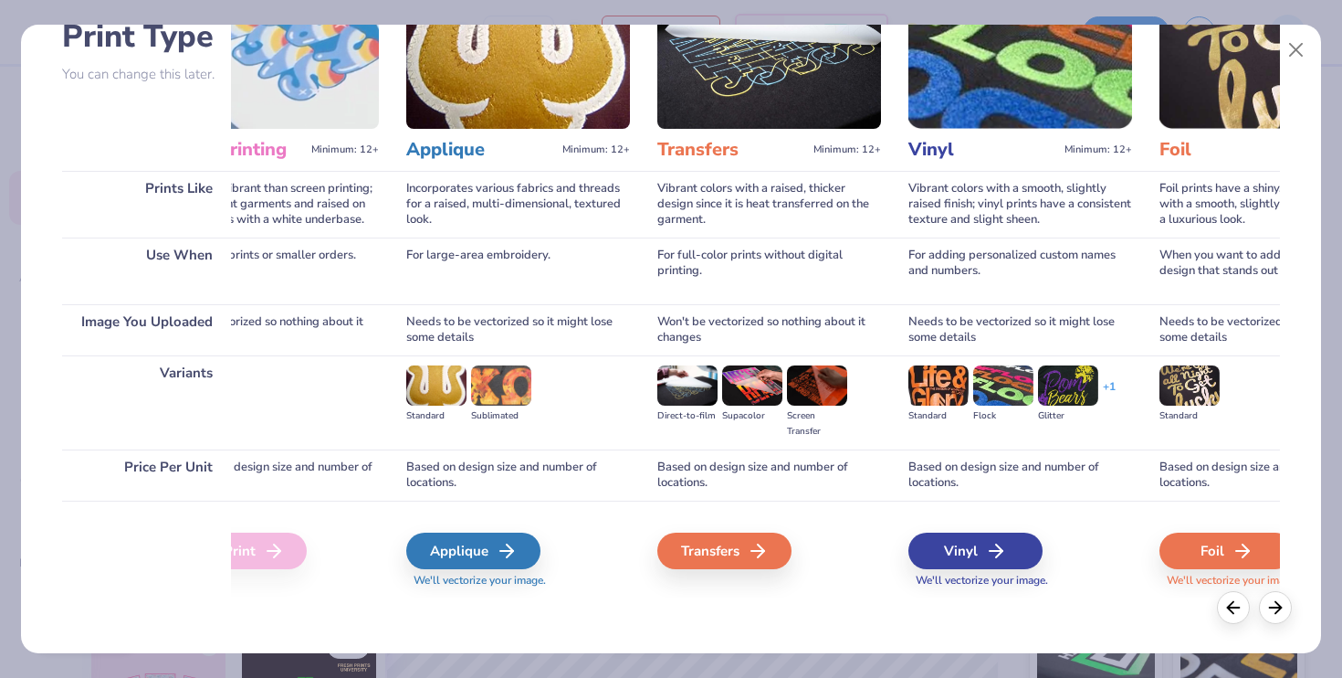
scroll to position [0, 610]
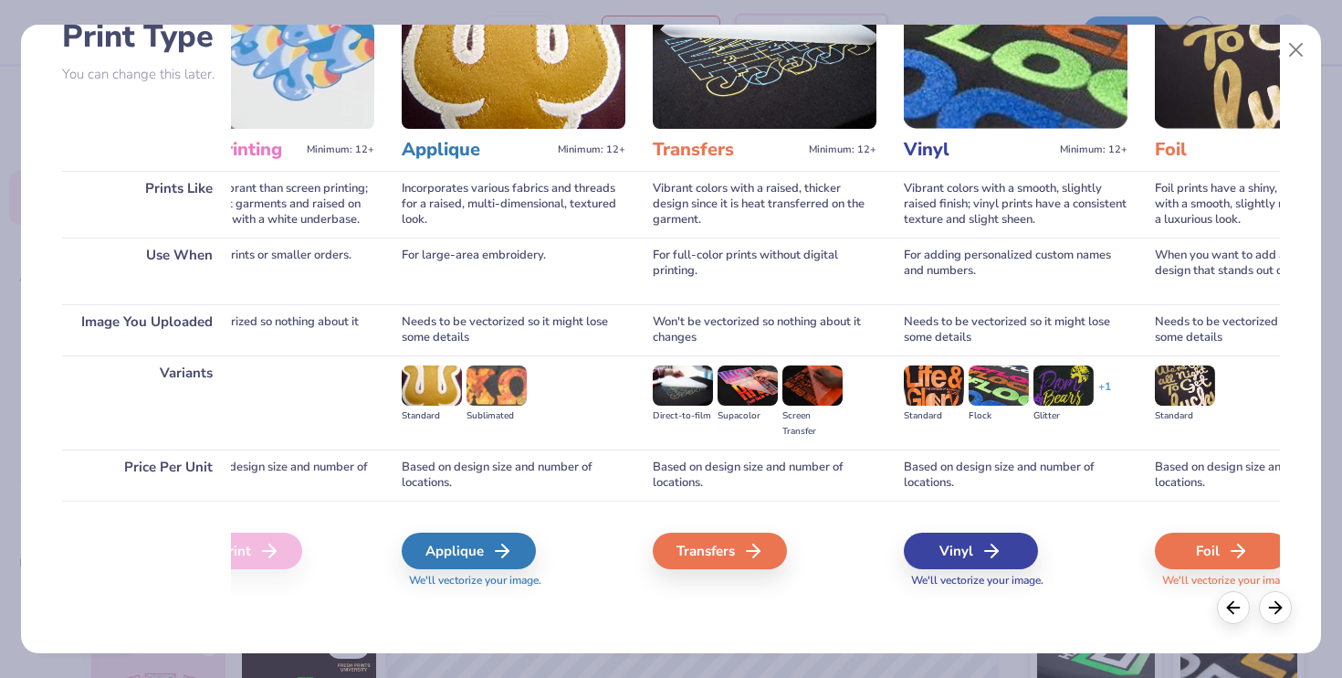
click at [681, 595] on div "Transfers" at bounding box center [765, 549] width 224 height 98
click at [689, 545] on div "Transfers" at bounding box center [723, 550] width 134 height 37
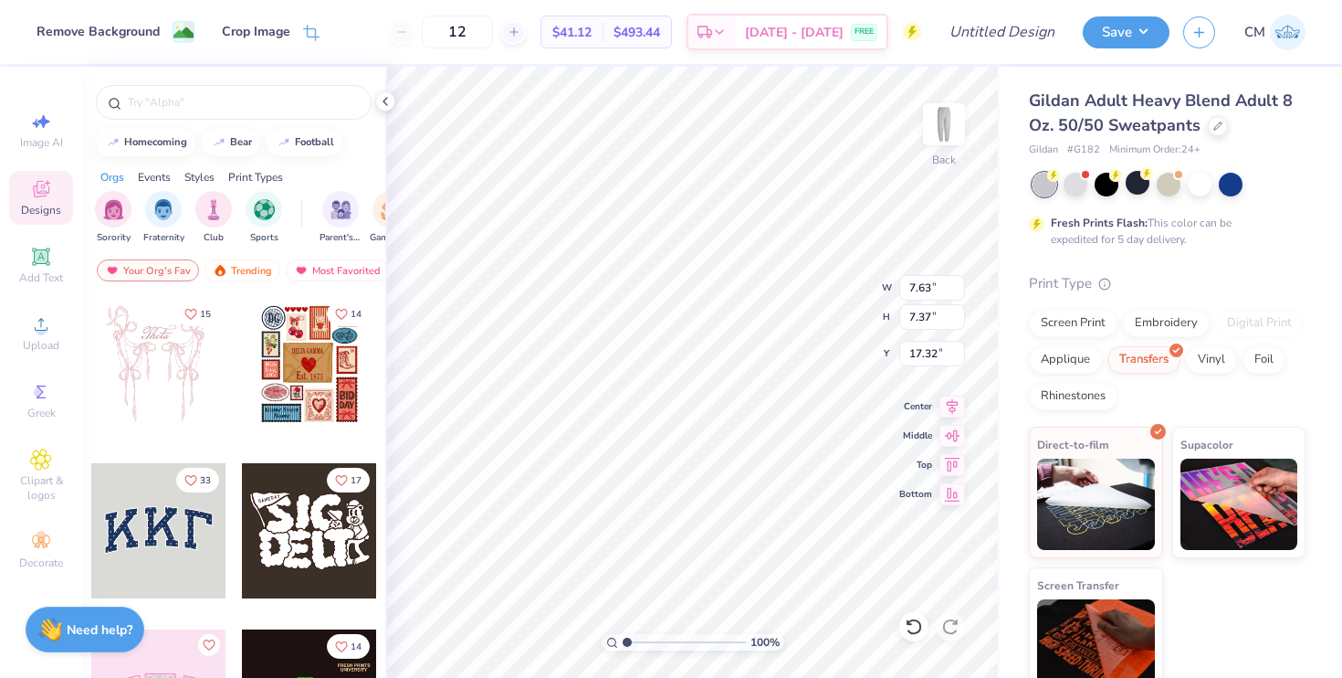
type input "5.16"
type input "4.98"
type input "3.97"
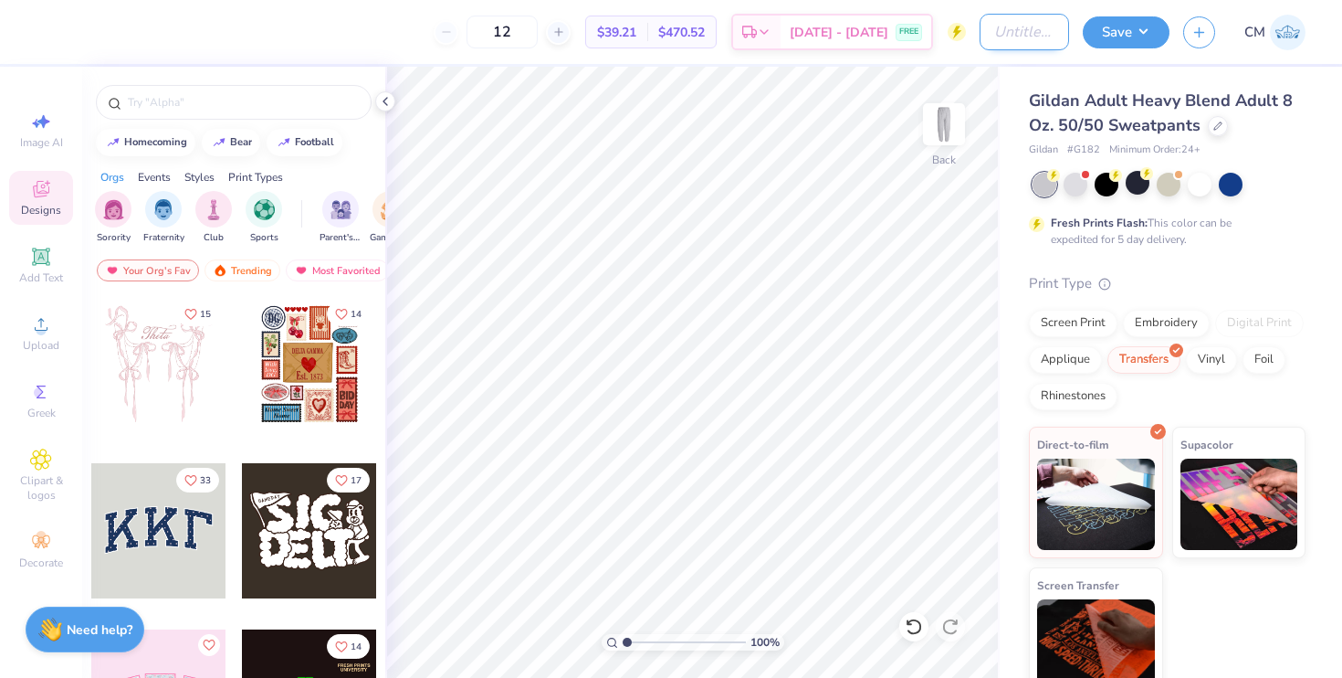
click at [1015, 33] on input "Design Title" at bounding box center [1024, 32] width 89 height 37
type input "IFC General Merch"
click at [1131, 11] on div "Save CM" at bounding box center [1212, 32] width 259 height 64
click at [1131, 25] on button "Save" at bounding box center [1126, 30] width 87 height 32
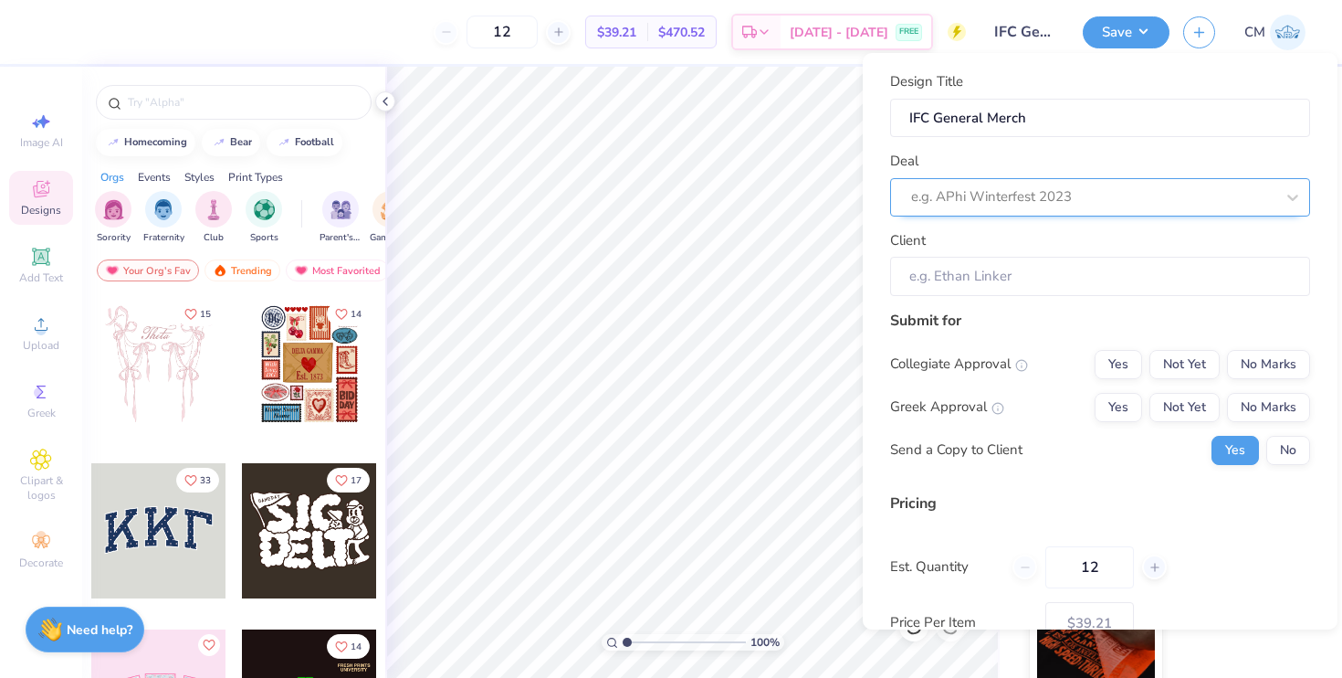
click at [1112, 197] on div at bounding box center [1092, 196] width 363 height 25
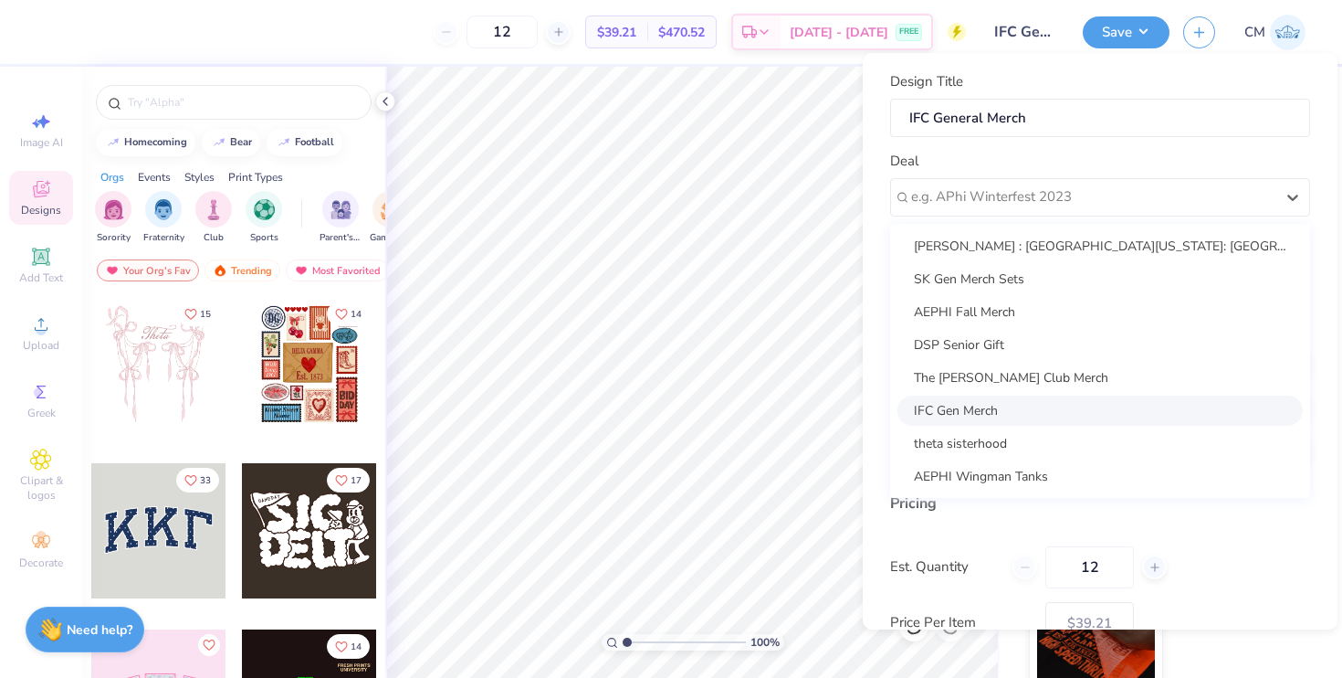
click at [1003, 411] on div "IFC Gen Merch" at bounding box center [1100, 410] width 405 height 30
type input "Dylan Kim"
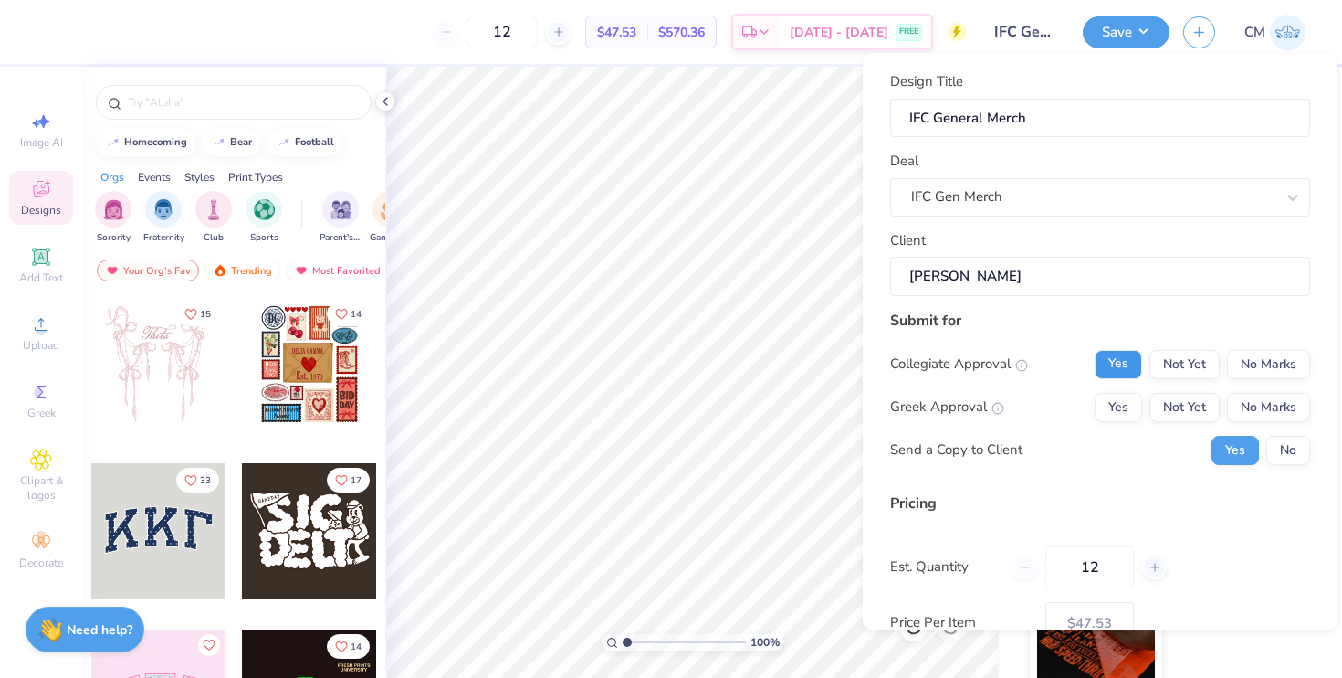
click at [1102, 364] on button "Yes" at bounding box center [1118, 364] width 47 height 29
click at [1117, 406] on button "Yes" at bounding box center [1118, 407] width 47 height 29
click at [1287, 449] on button "No" at bounding box center [1289, 450] width 44 height 29
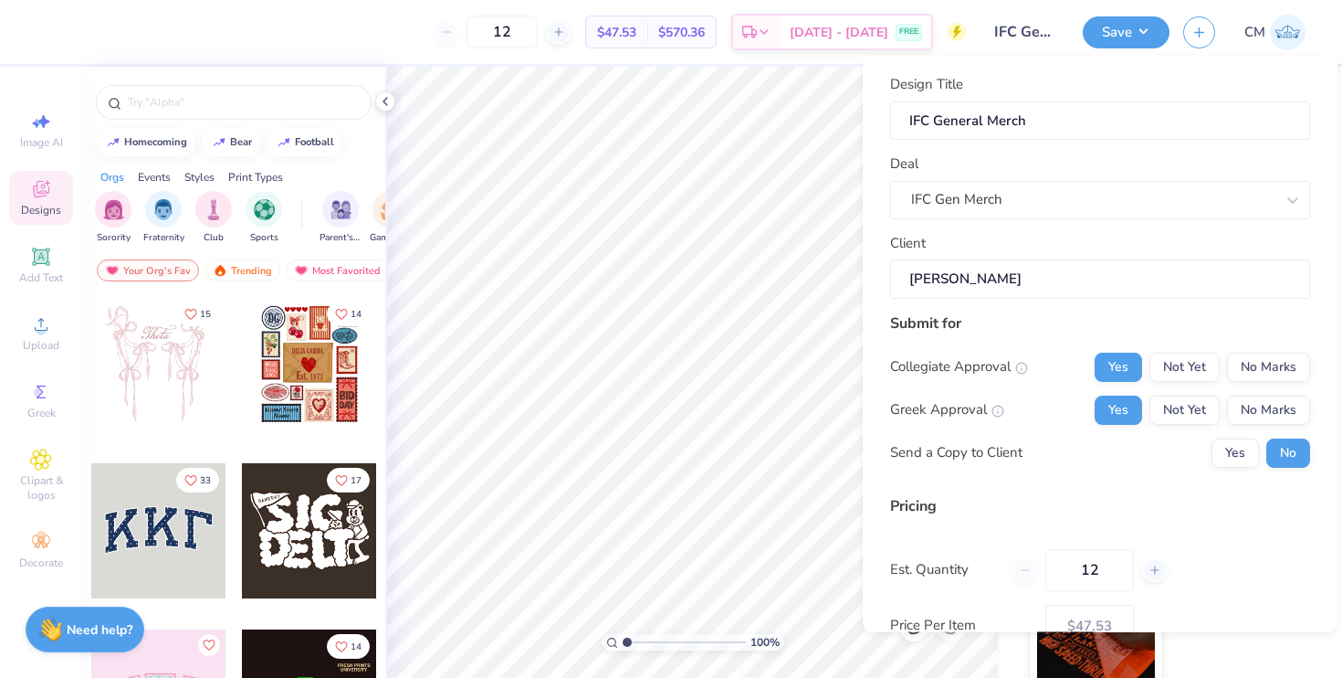
scroll to position [121, 0]
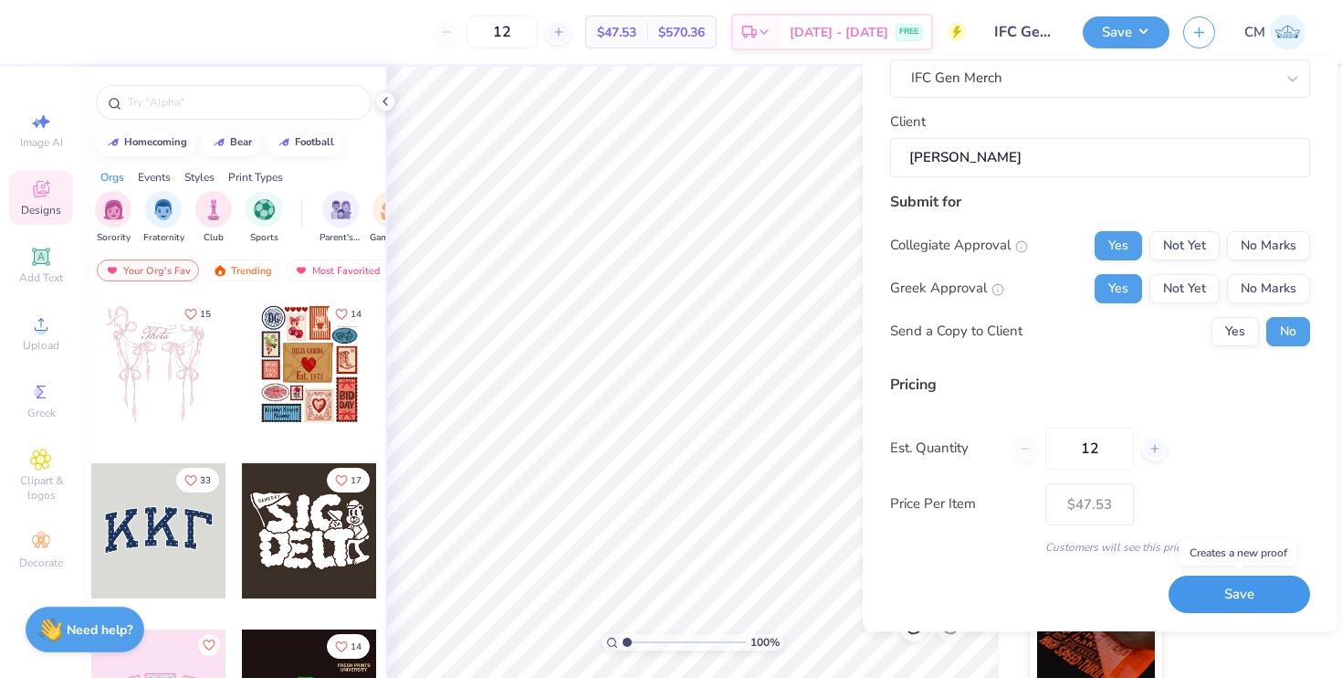
click at [1224, 604] on button "Save" at bounding box center [1240, 594] width 142 height 37
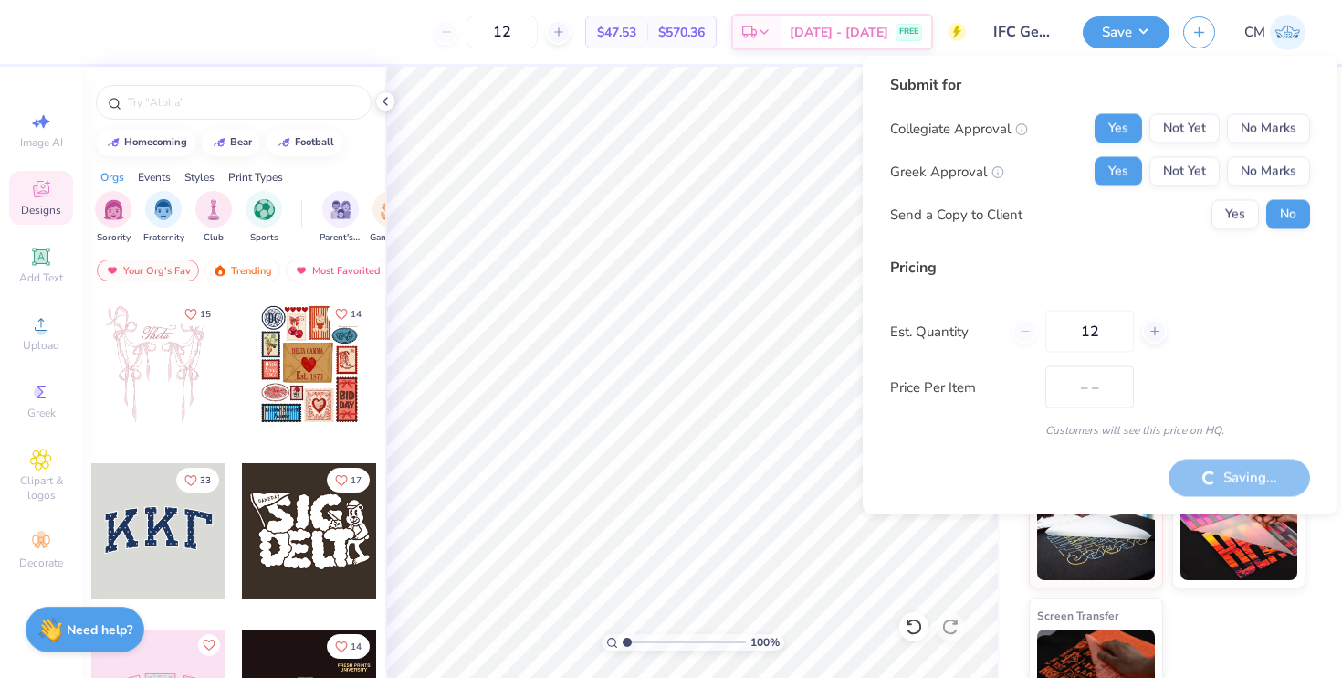
type input "$47.53"
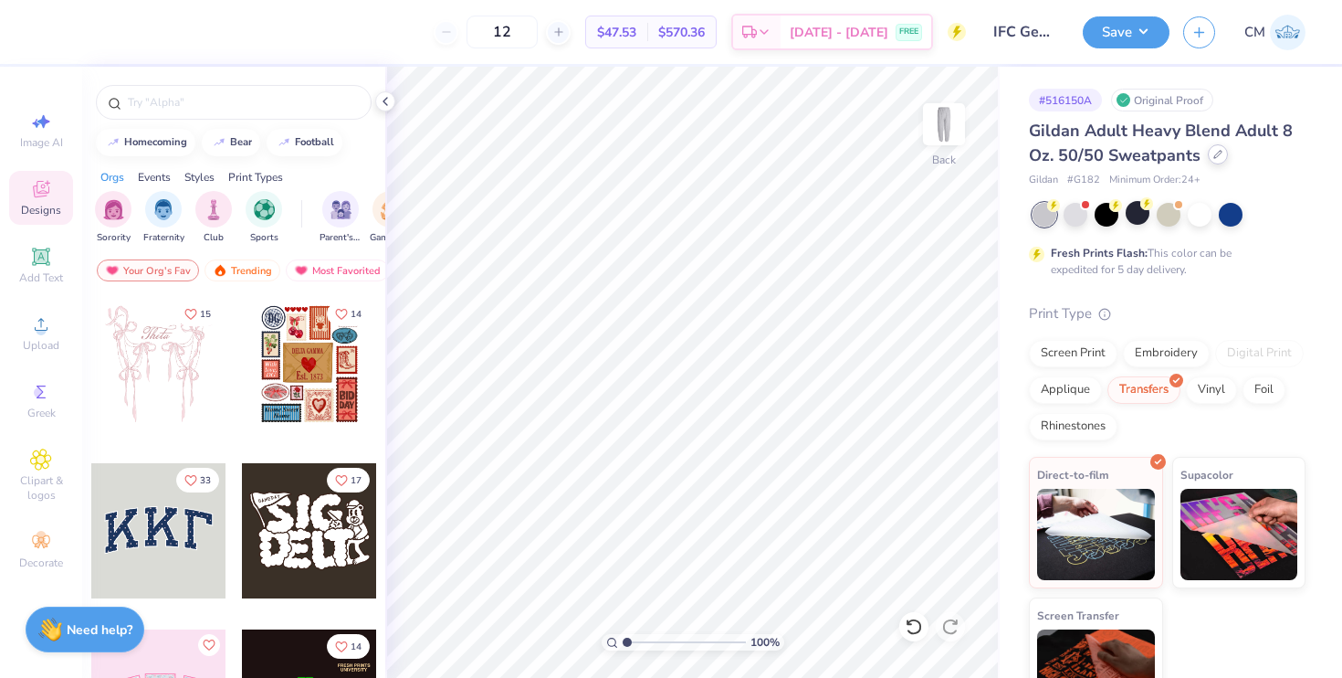
click at [1214, 150] on icon at bounding box center [1218, 154] width 9 height 9
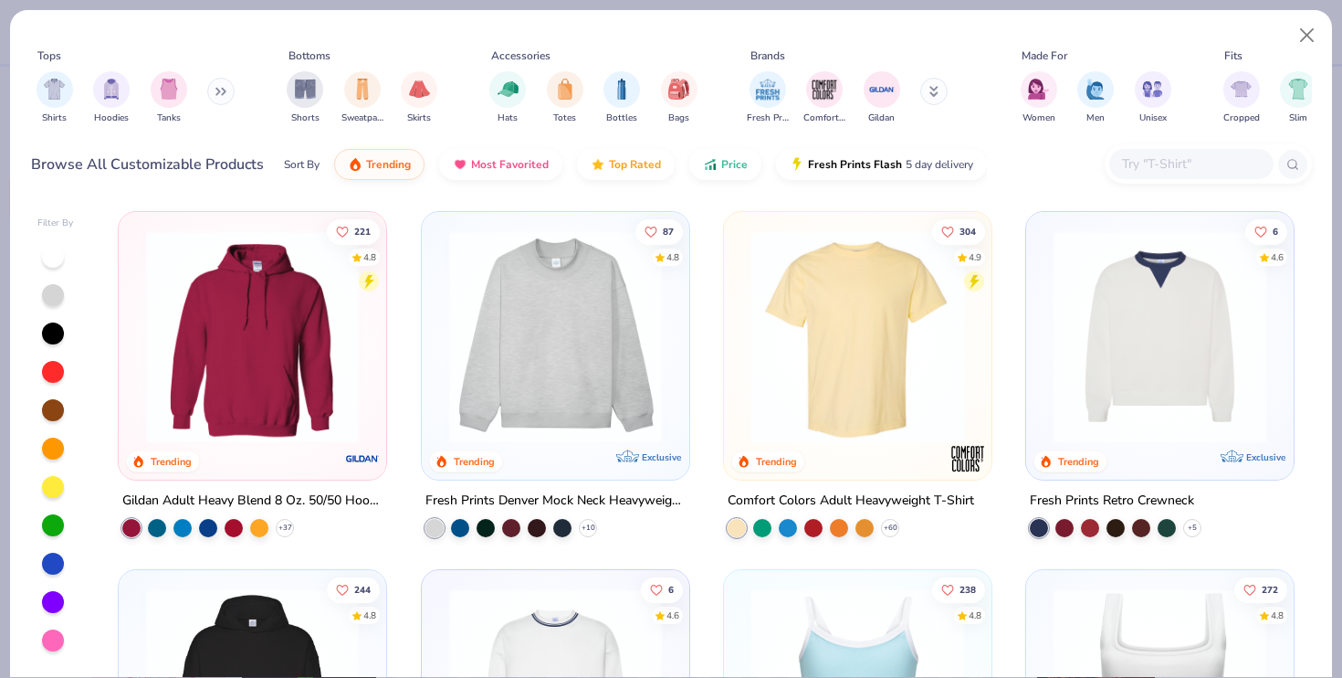
click at [1163, 159] on input "text" at bounding box center [1191, 163] width 141 height 21
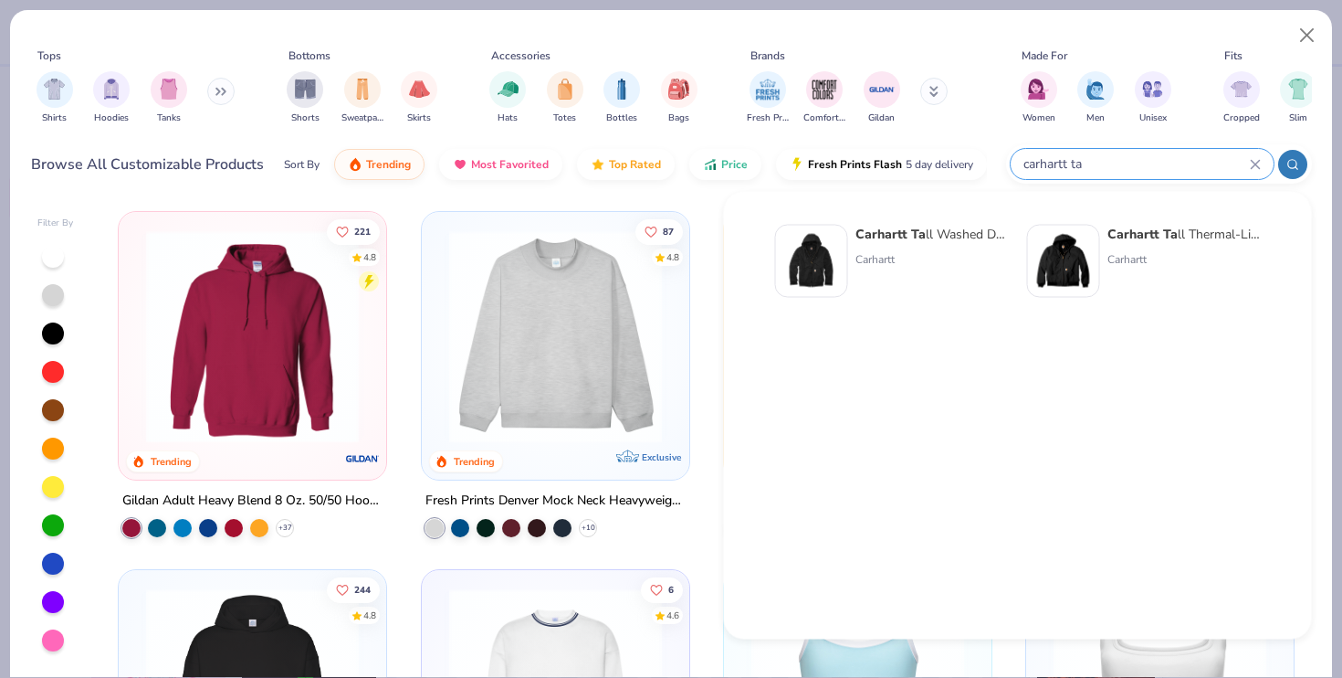
type input "carhartt ta"
click at [916, 232] on strong "Carhartt Ta" at bounding box center [891, 234] width 70 height 17
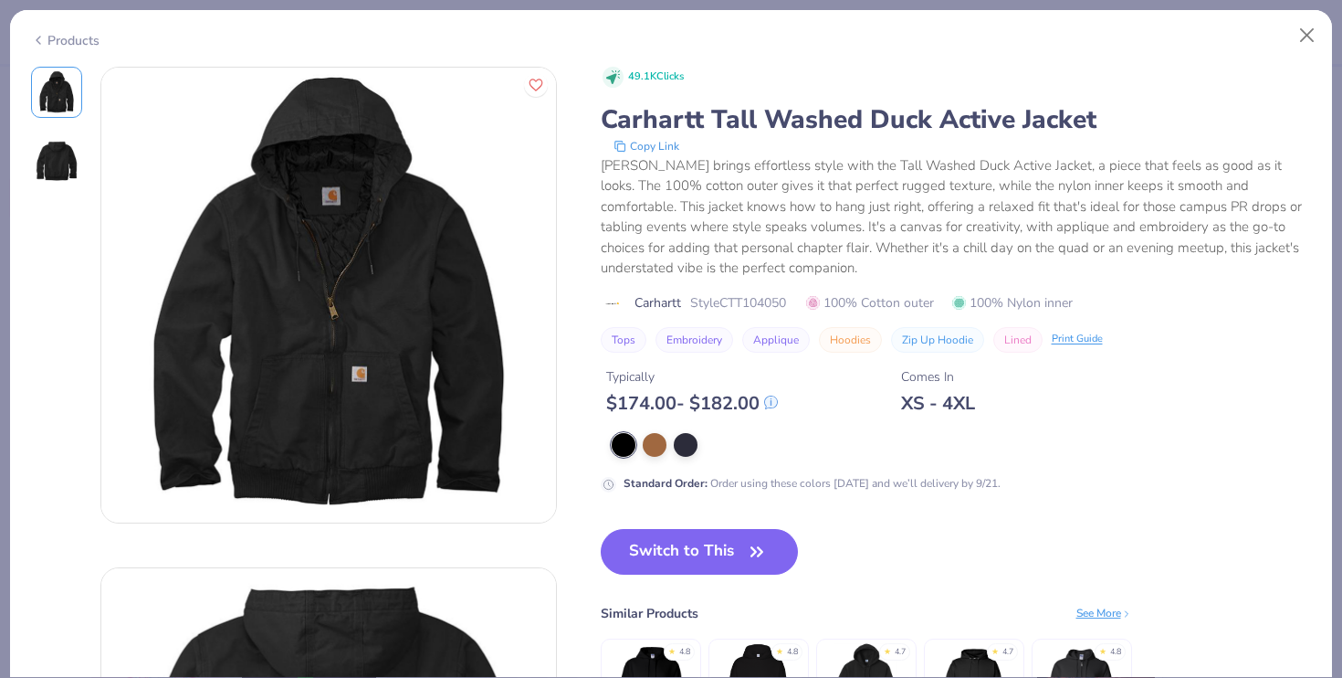
click at [657, 429] on div "49.1K Clicks Carhartt Tall Washed Duck Active Jacket Copy Link Carhartt brings …" at bounding box center [956, 280] width 711 height 426
click at [656, 444] on div at bounding box center [655, 443] width 24 height 24
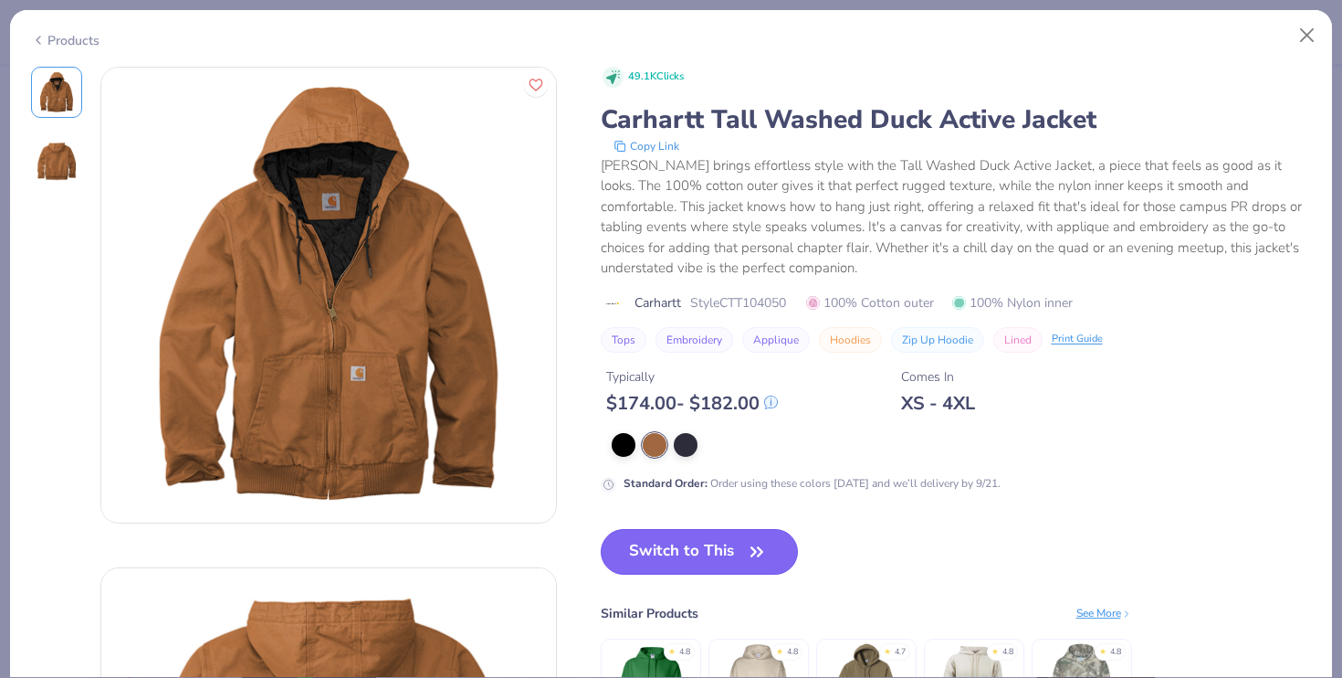
click at [662, 567] on button "Switch to This" at bounding box center [700, 552] width 198 height 46
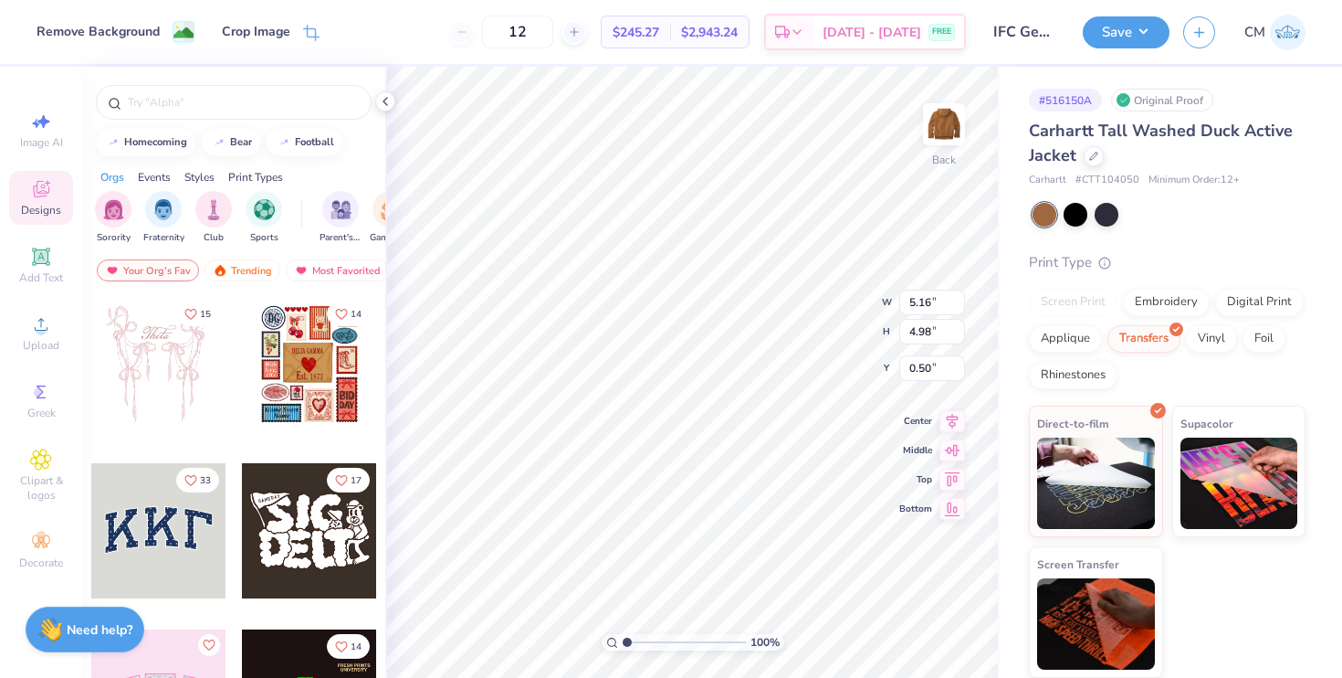
type input "3.00"
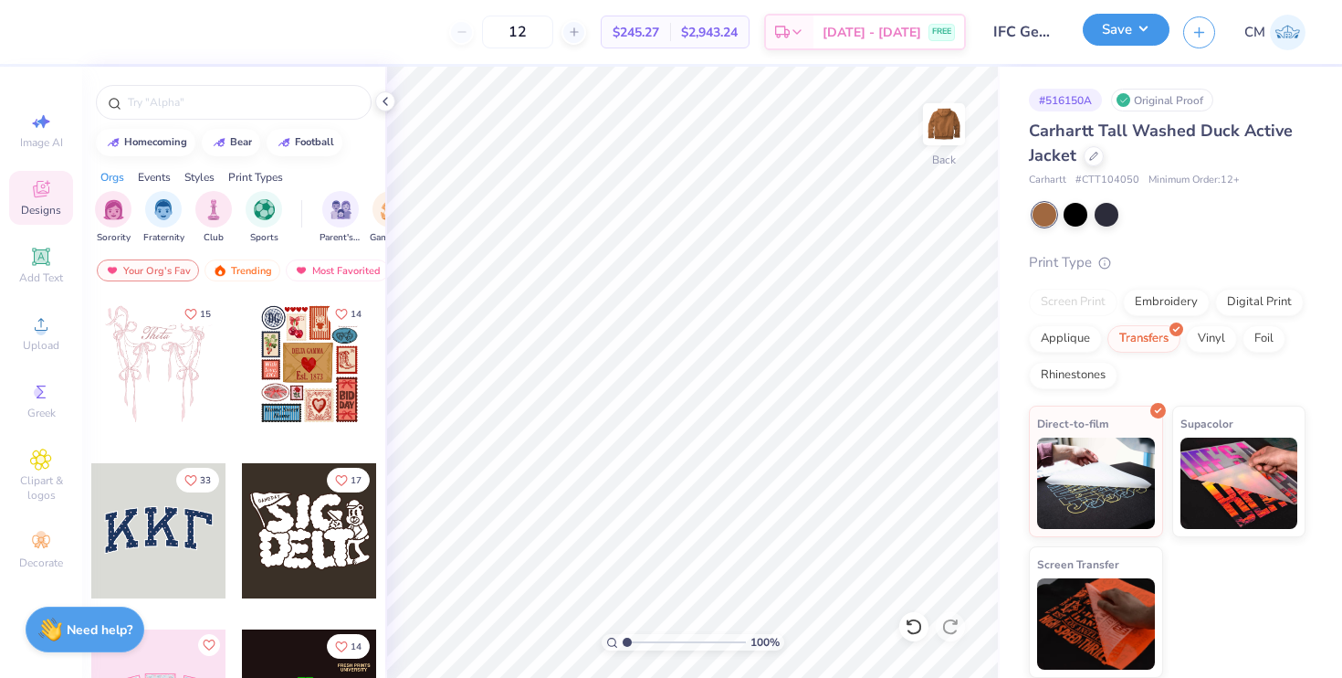
click at [1134, 27] on button "Save" at bounding box center [1126, 30] width 87 height 32
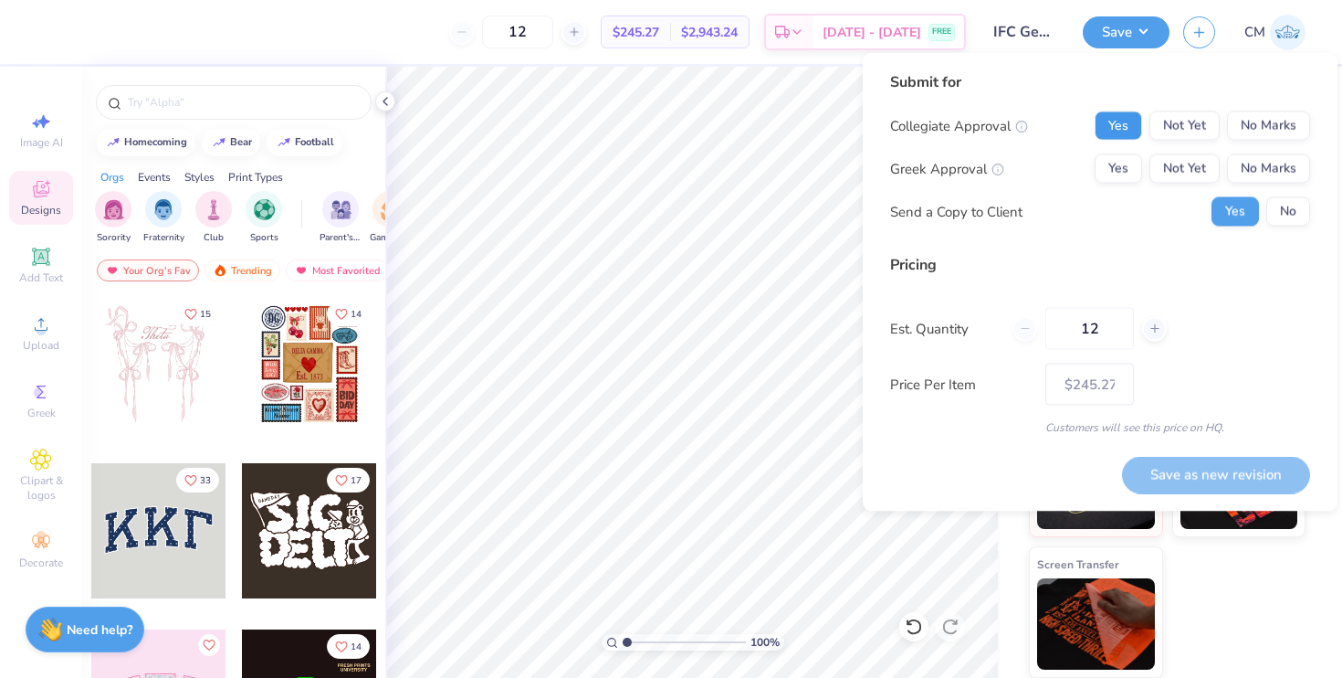
click at [1128, 130] on button "Yes" at bounding box center [1118, 125] width 47 height 29
click at [1128, 165] on button "Yes" at bounding box center [1118, 168] width 47 height 29
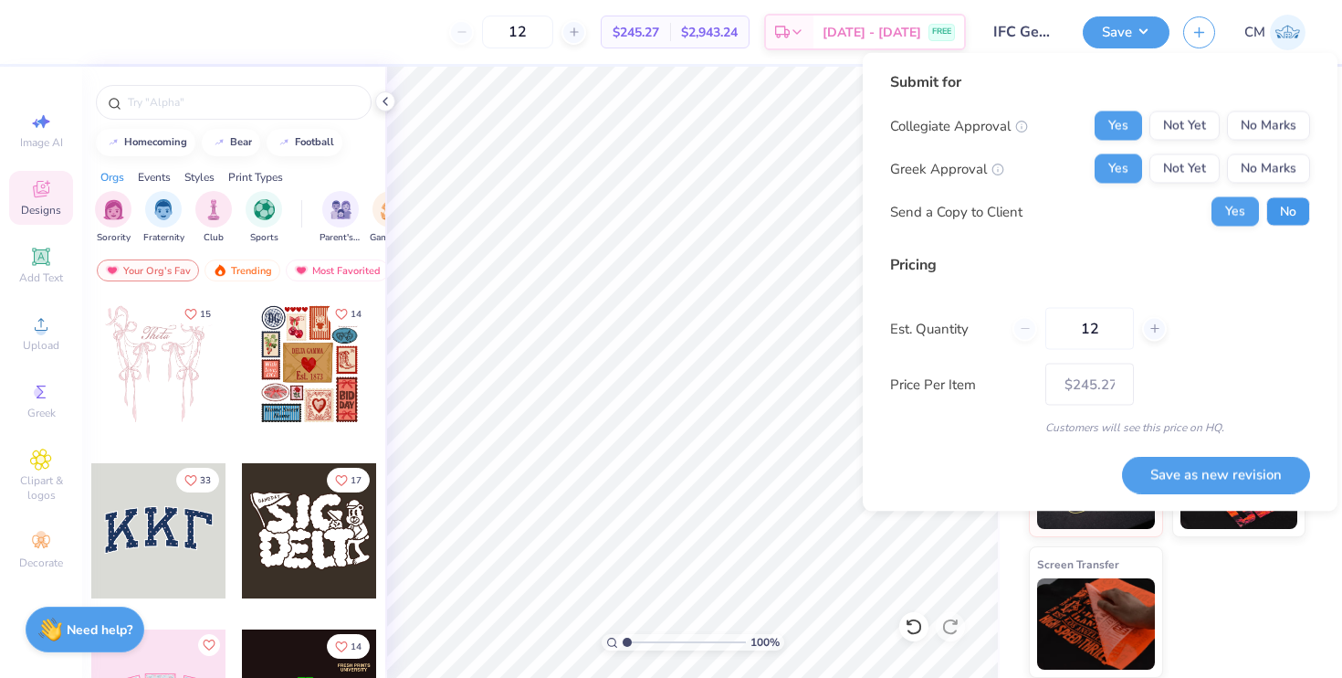
click at [1289, 216] on button "No" at bounding box center [1289, 211] width 44 height 29
click at [1251, 486] on button "Save as new revision" at bounding box center [1216, 474] width 188 height 37
type input "$245.27"
